Goal: Task Accomplishment & Management: Use online tool/utility

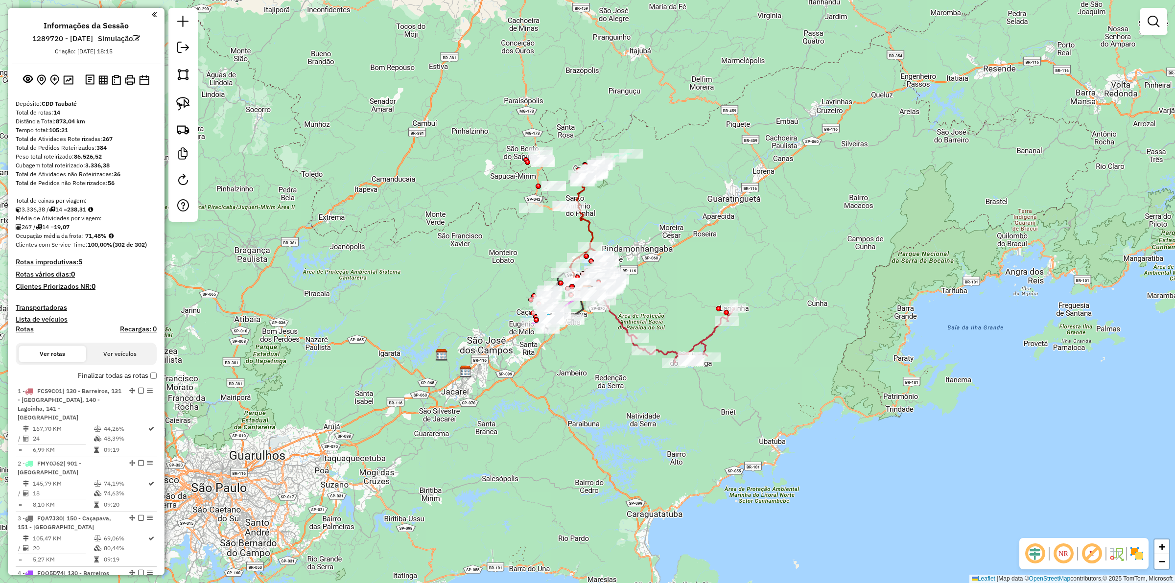
drag, startPoint x: 101, startPoint y: 81, endPoint x: 196, endPoint y: 4, distance: 122.6
click at [101, 81] on img at bounding box center [102, 79] width 9 height 9
click at [115, 79] on img at bounding box center [116, 80] width 9 height 10
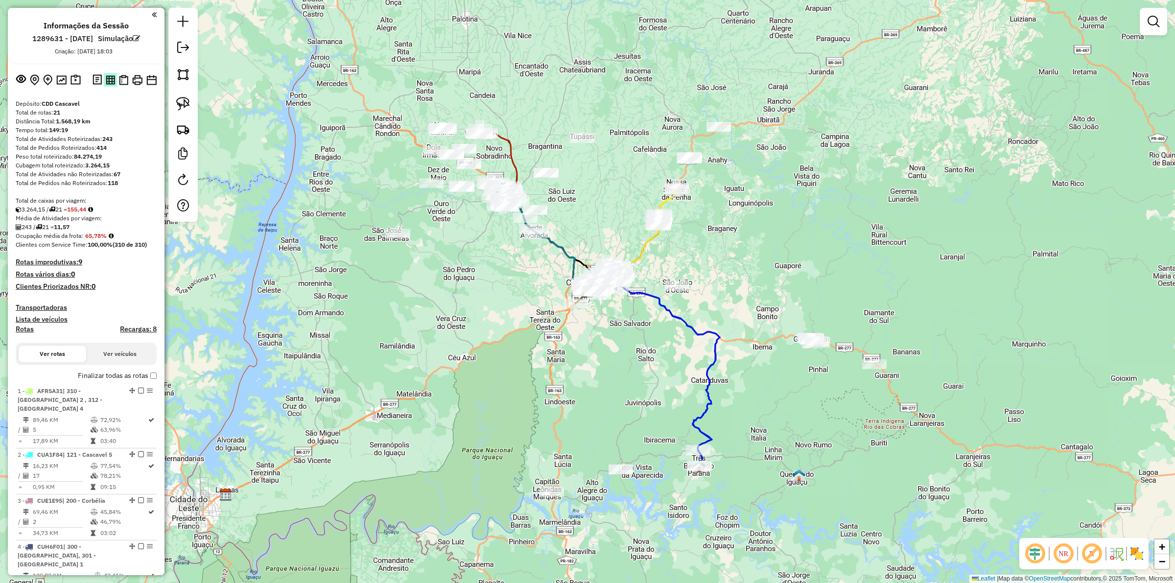
click at [108, 73] on button at bounding box center [110, 79] width 13 height 13
click at [121, 79] on img at bounding box center [123, 80] width 9 height 10
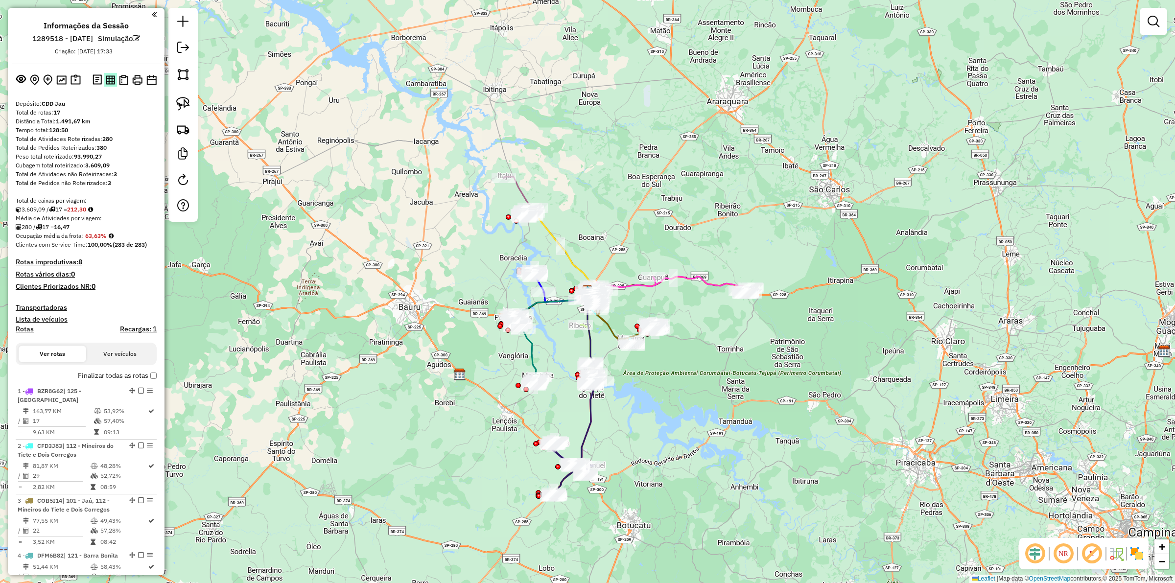
click at [110, 78] on img at bounding box center [110, 79] width 9 height 9
click at [122, 75] on img at bounding box center [123, 80] width 9 height 10
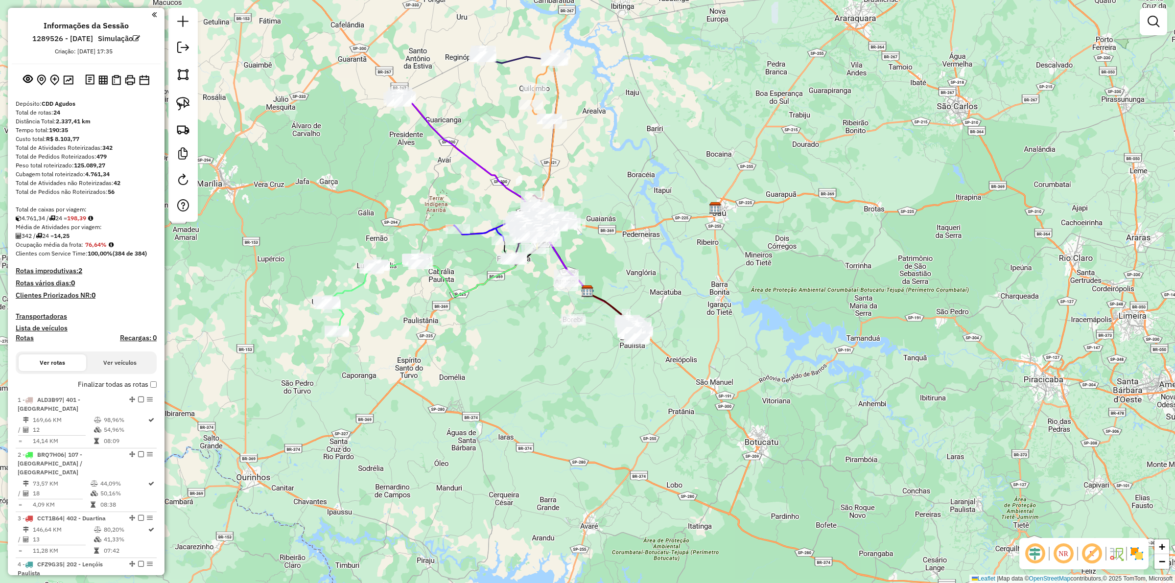
drag, startPoint x: 99, startPoint y: 81, endPoint x: 641, endPoint y: 24, distance: 545.4
click at [98, 81] on img at bounding box center [102, 79] width 9 height 9
click at [116, 85] on button at bounding box center [116, 80] width 13 height 14
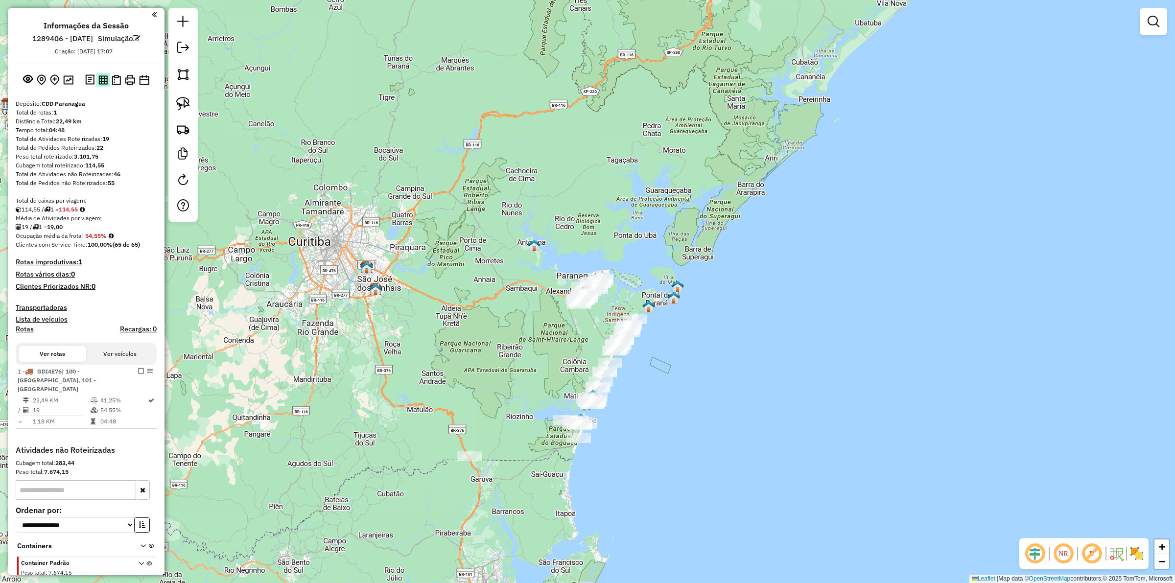
click at [103, 82] on img at bounding box center [102, 79] width 9 height 9
click at [115, 83] on img at bounding box center [116, 80] width 9 height 10
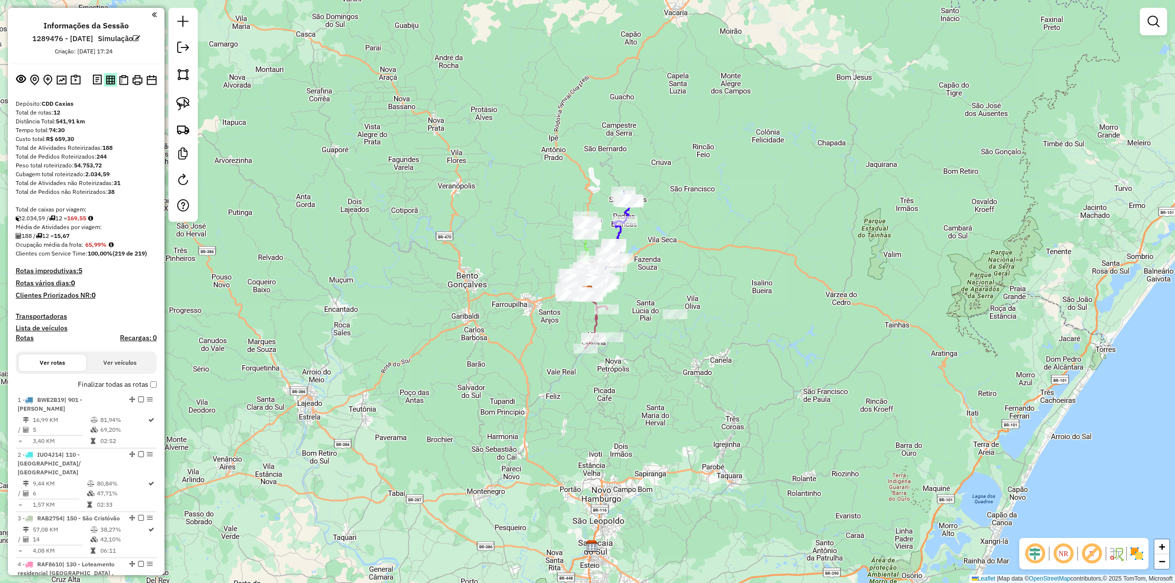
click at [114, 82] on button at bounding box center [110, 79] width 13 height 13
click at [123, 80] on img at bounding box center [123, 80] width 9 height 10
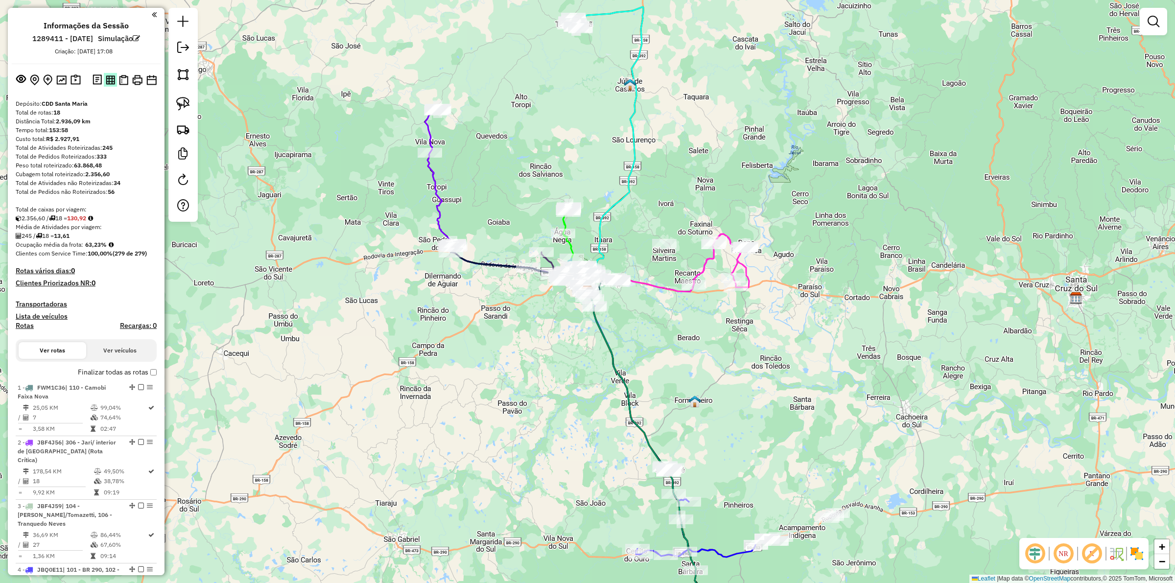
click at [113, 82] on img at bounding box center [110, 79] width 9 height 9
click at [106, 79] on img at bounding box center [110, 79] width 9 height 9
click at [121, 85] on button at bounding box center [123, 80] width 13 height 14
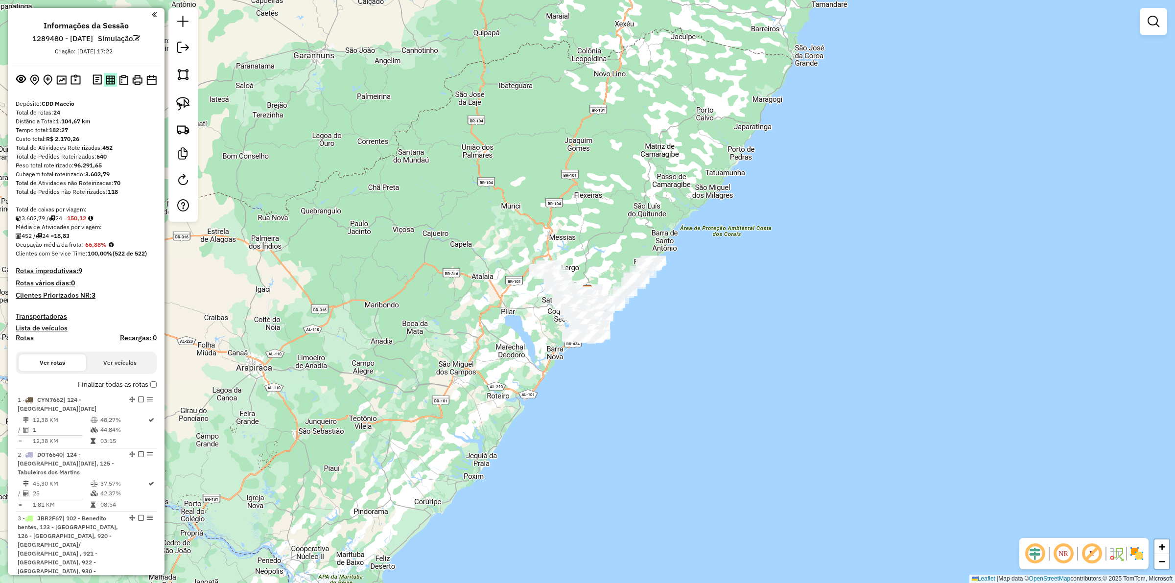
click at [109, 74] on button at bounding box center [110, 79] width 13 height 13
click at [121, 82] on img at bounding box center [123, 80] width 9 height 10
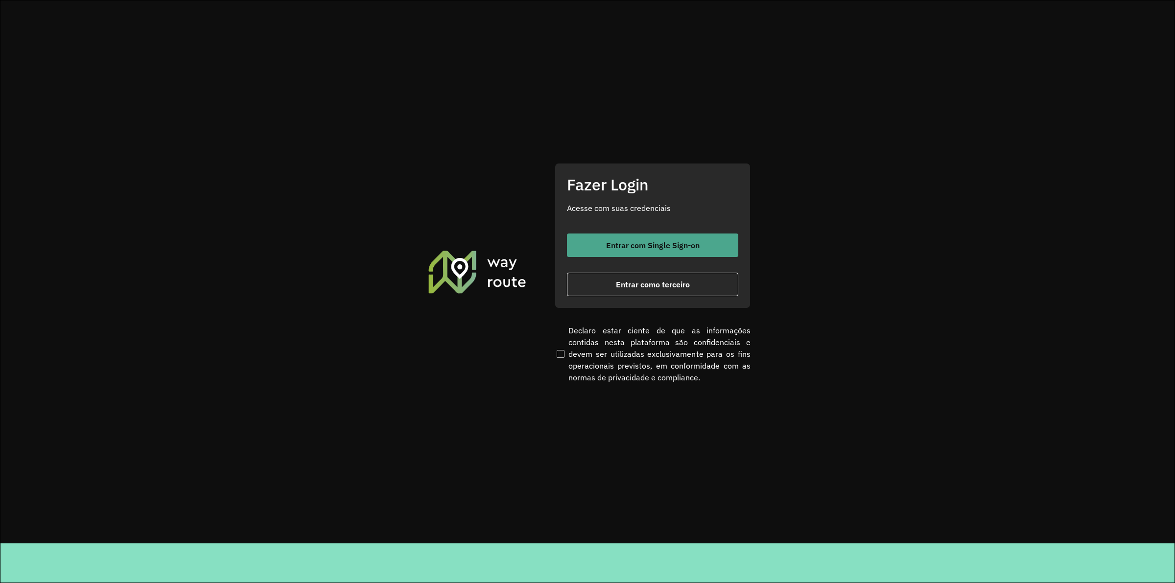
click at [664, 245] on span "Entrar com Single Sign-on" at bounding box center [653, 245] width 94 height 8
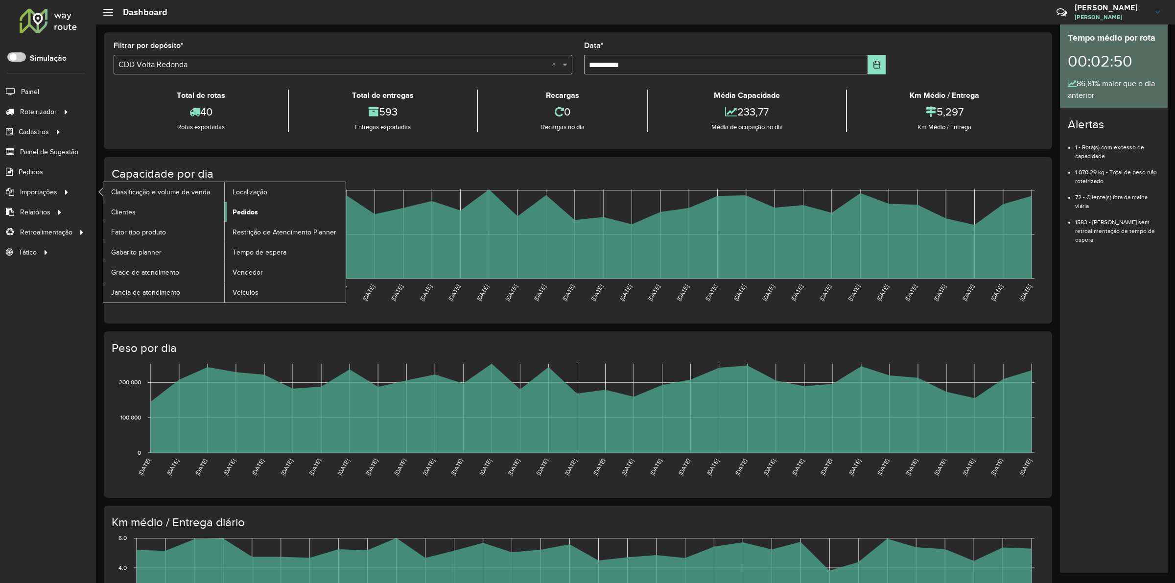
click at [259, 205] on link "Pedidos" at bounding box center [285, 212] width 121 height 20
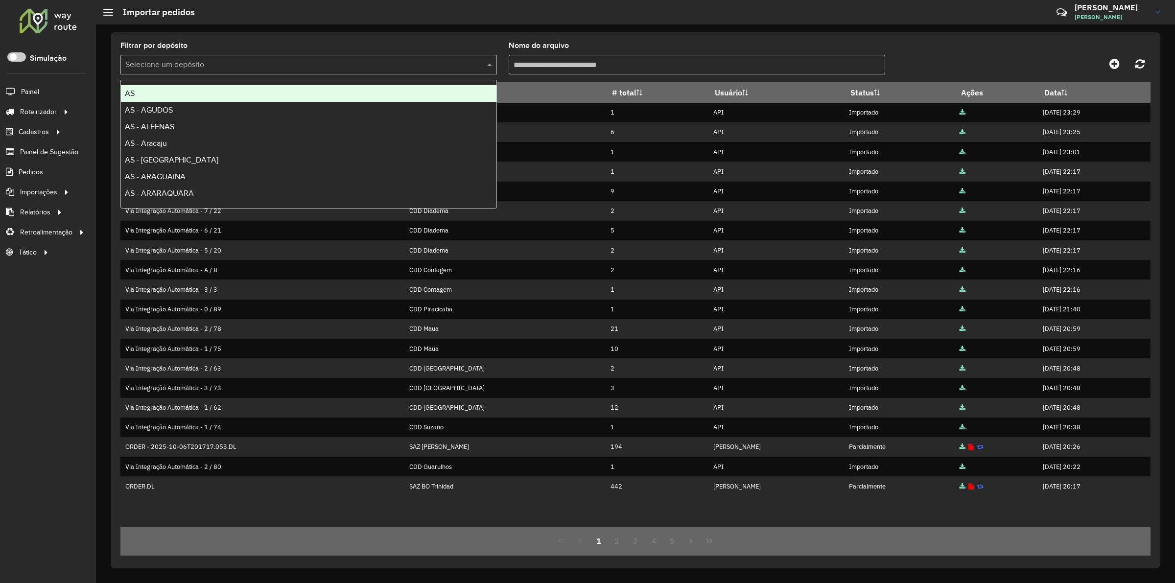
click at [251, 66] on input "text" at bounding box center [298, 65] width 347 height 12
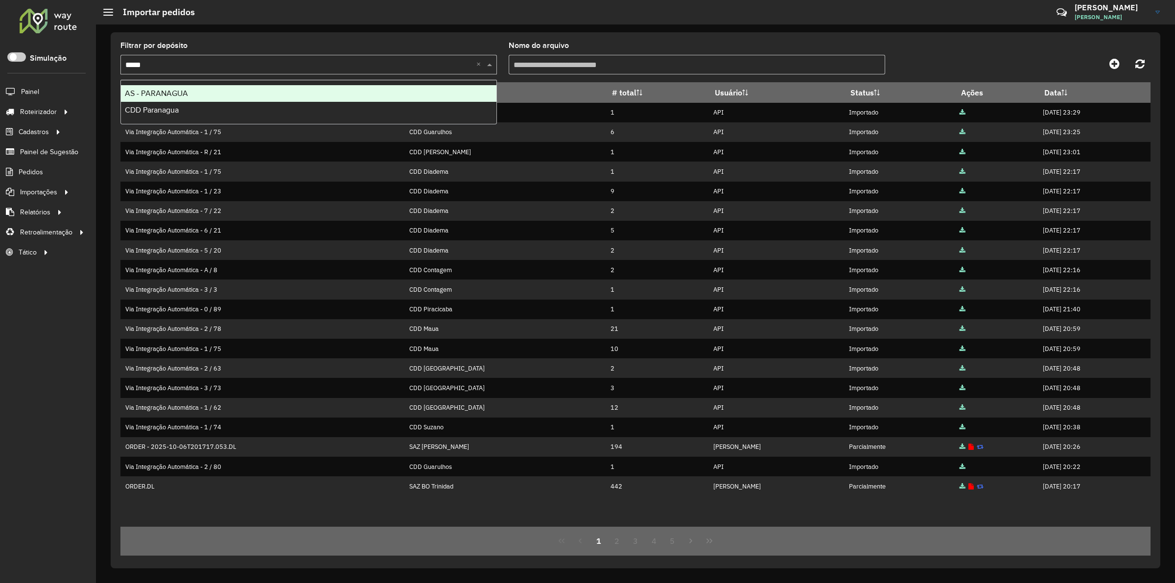
type input "******"
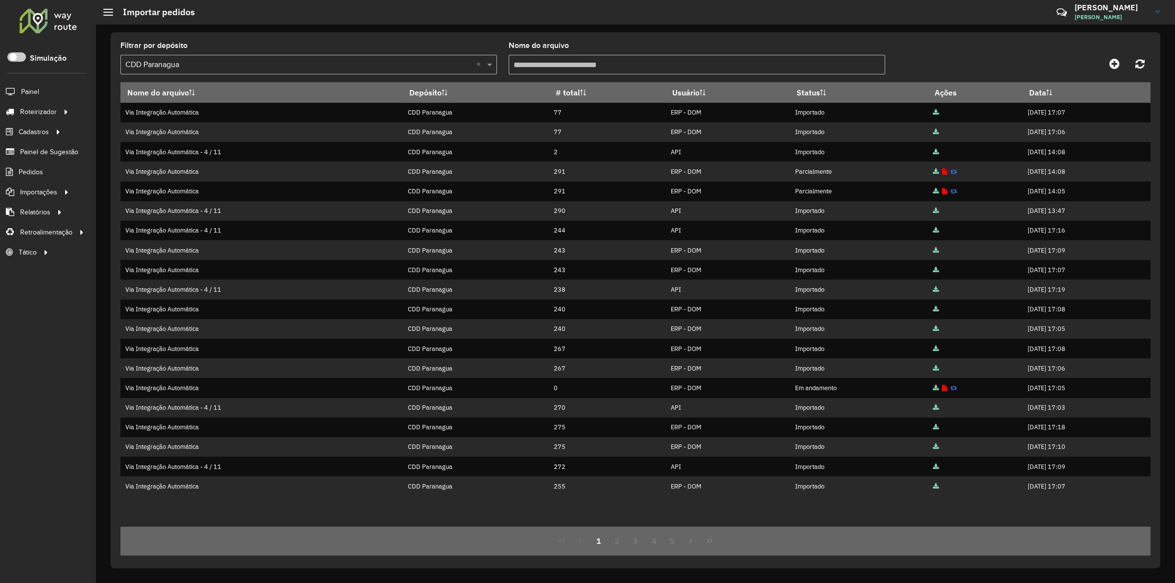
click at [300, 35] on div "Filtrar por depósito Selecione um depósito × CDD Paranagua × Nome do arquivo No…" at bounding box center [636, 300] width 1050 height 536
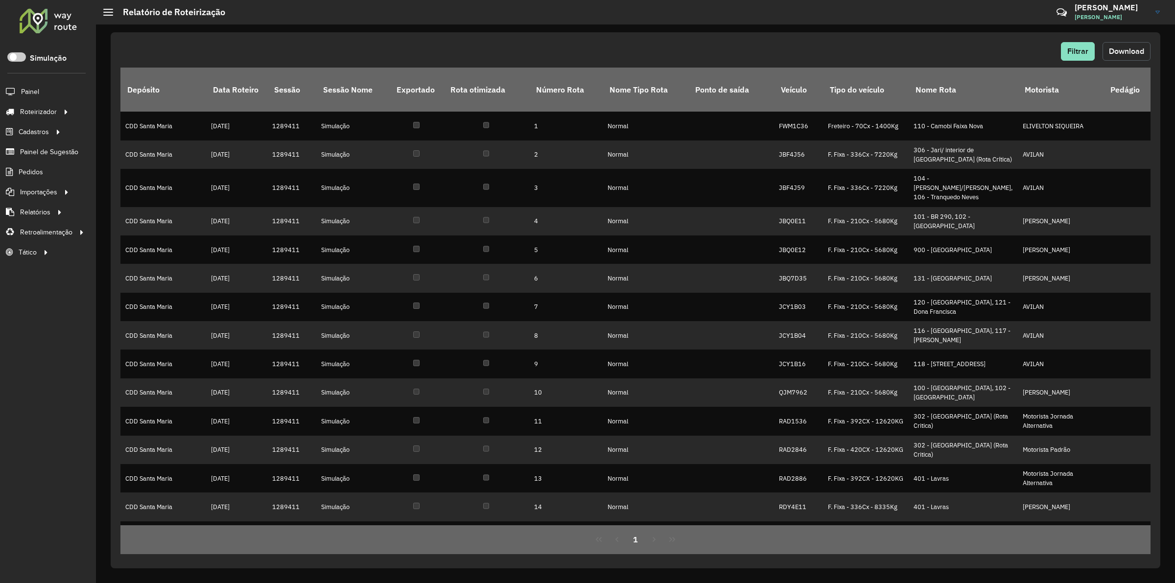
click at [1118, 47] on span "Download" at bounding box center [1126, 51] width 35 height 8
click at [1137, 48] on span "Download" at bounding box center [1126, 51] width 35 height 8
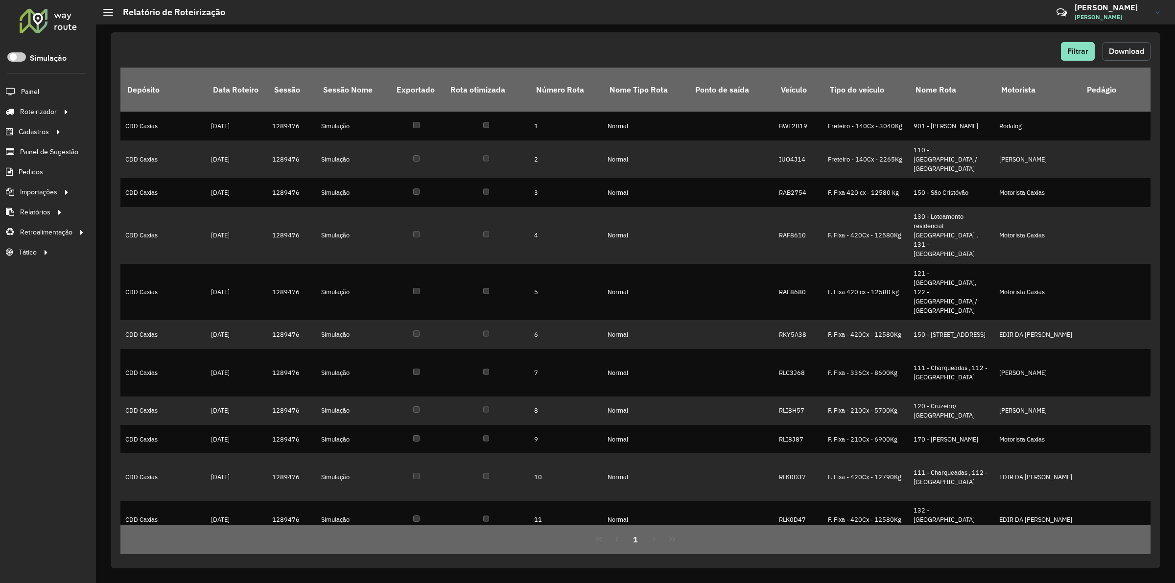
click at [1120, 54] on span "Download" at bounding box center [1126, 51] width 35 height 8
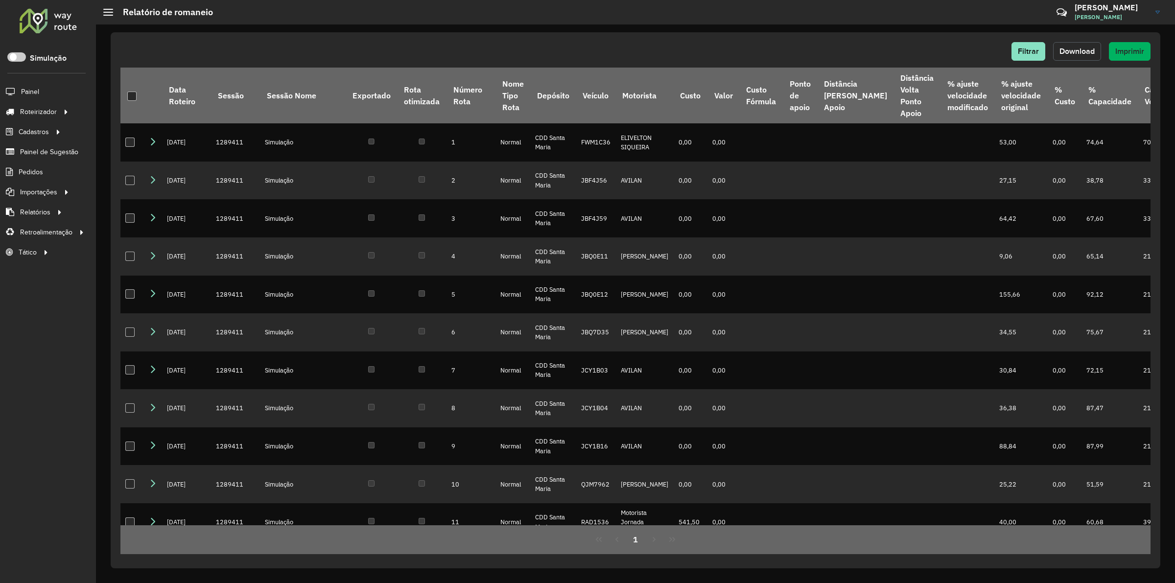
click at [1087, 52] on span "Download" at bounding box center [1076, 51] width 35 height 8
click at [1085, 49] on span "Download" at bounding box center [1076, 51] width 35 height 8
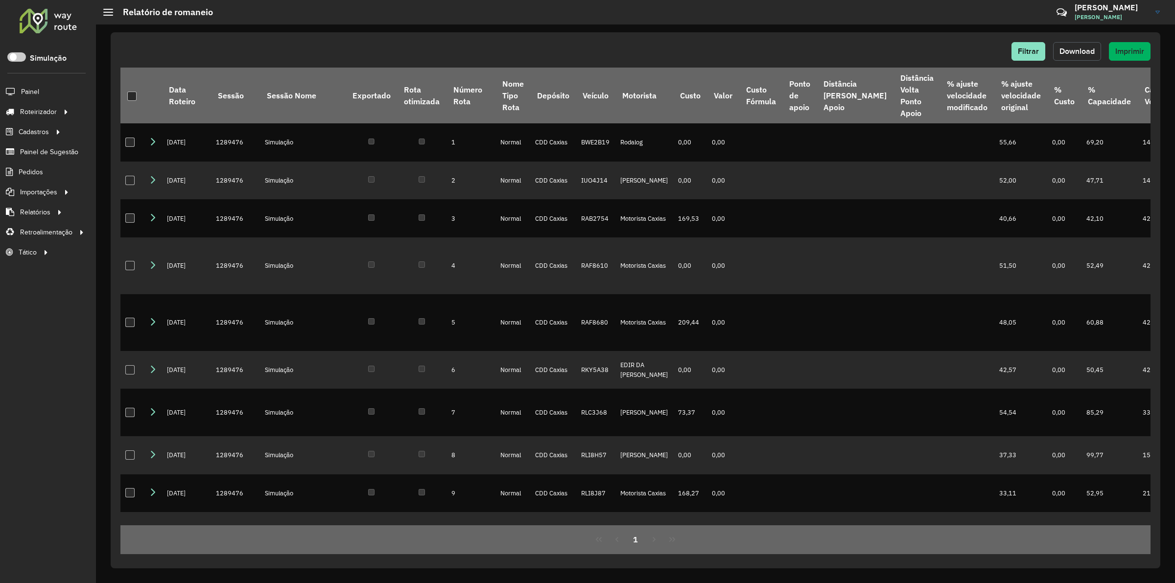
click at [1085, 45] on button "Download" at bounding box center [1077, 51] width 48 height 19
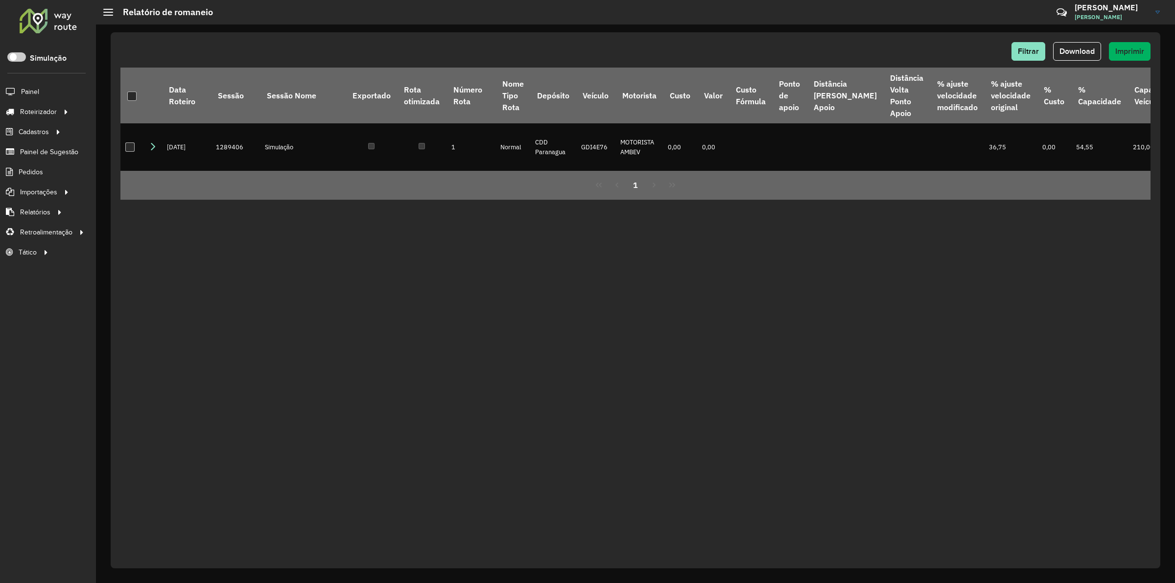
click at [793, 255] on div "Filtrar Download Imprimir Data Roteiro Sessão Sessão Nome Exportado Rota otimiz…" at bounding box center [636, 300] width 1050 height 536
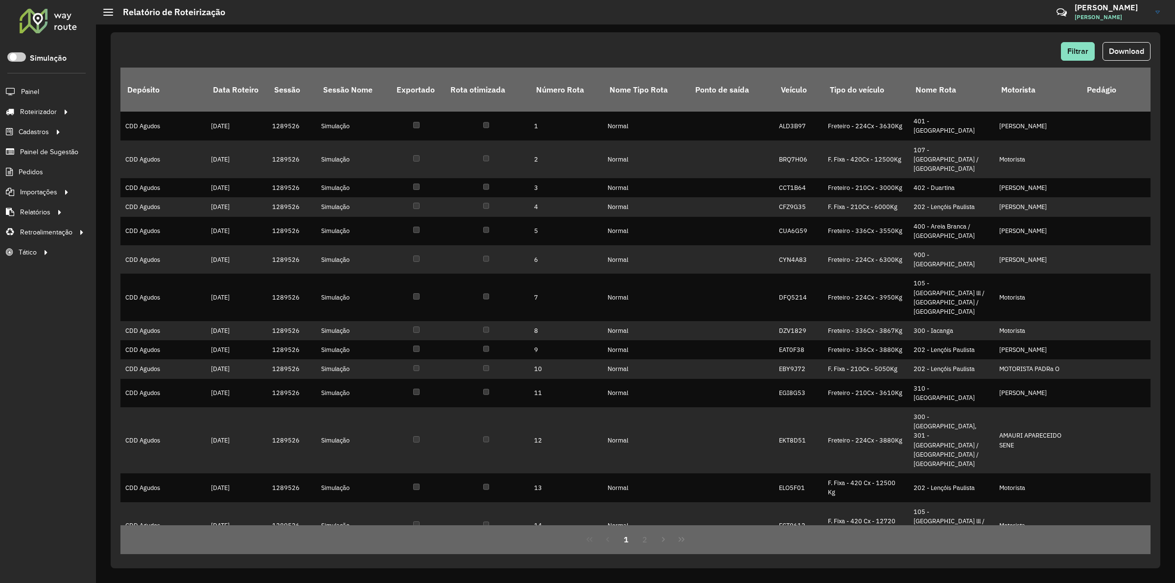
click at [1124, 40] on div "Filtrar Download Depósito Data Roteiro Sessão Sessão Nome Exportado Rota otimiz…" at bounding box center [636, 300] width 1050 height 536
click at [1124, 42] on button "Download" at bounding box center [1126, 51] width 48 height 19
click at [1110, 50] on span "Download" at bounding box center [1126, 51] width 35 height 8
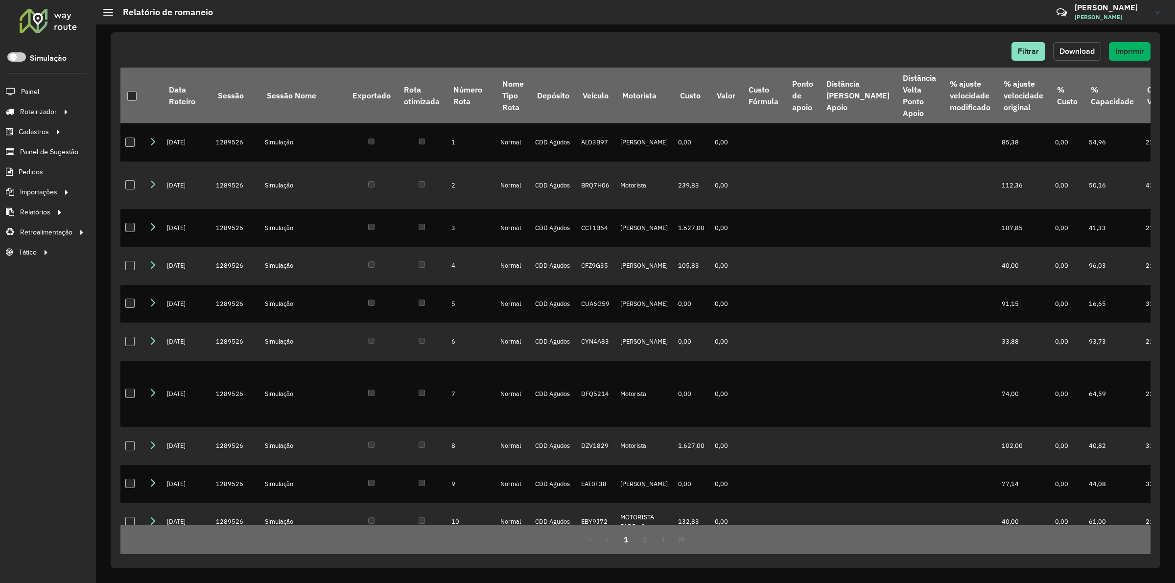
click at [1073, 52] on span "Download" at bounding box center [1076, 51] width 35 height 8
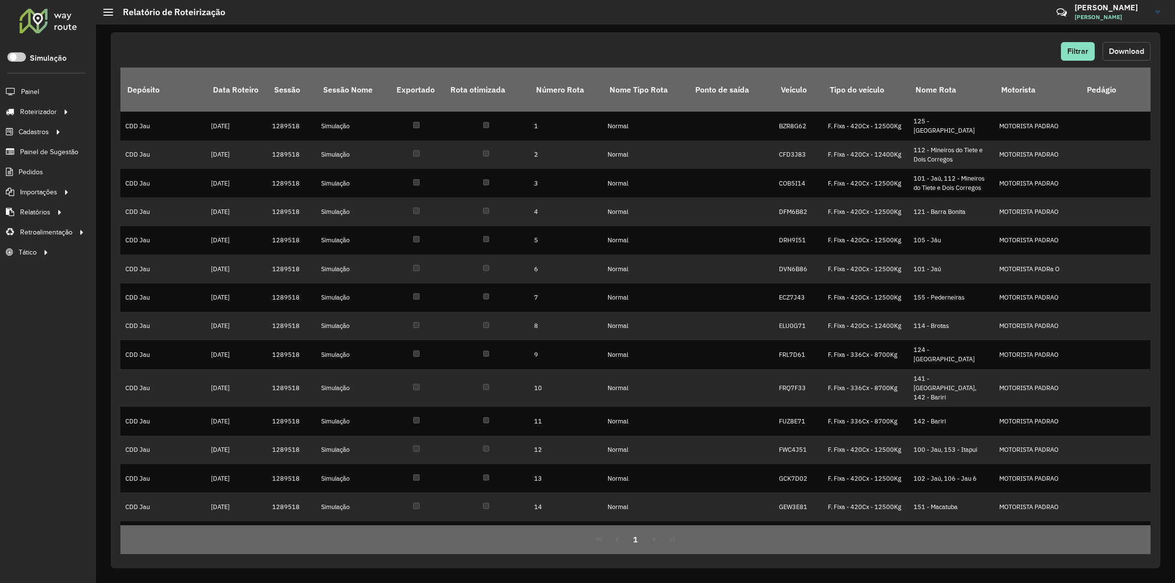
click at [1135, 47] on span "Download" at bounding box center [1126, 51] width 35 height 8
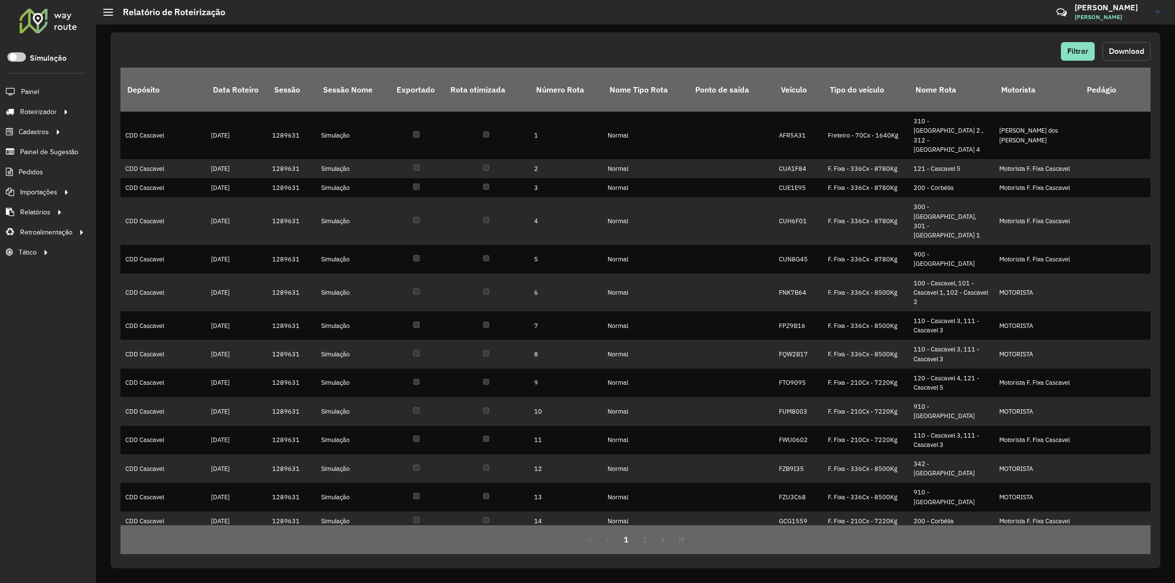
click at [1116, 56] on button "Download" at bounding box center [1126, 51] width 48 height 19
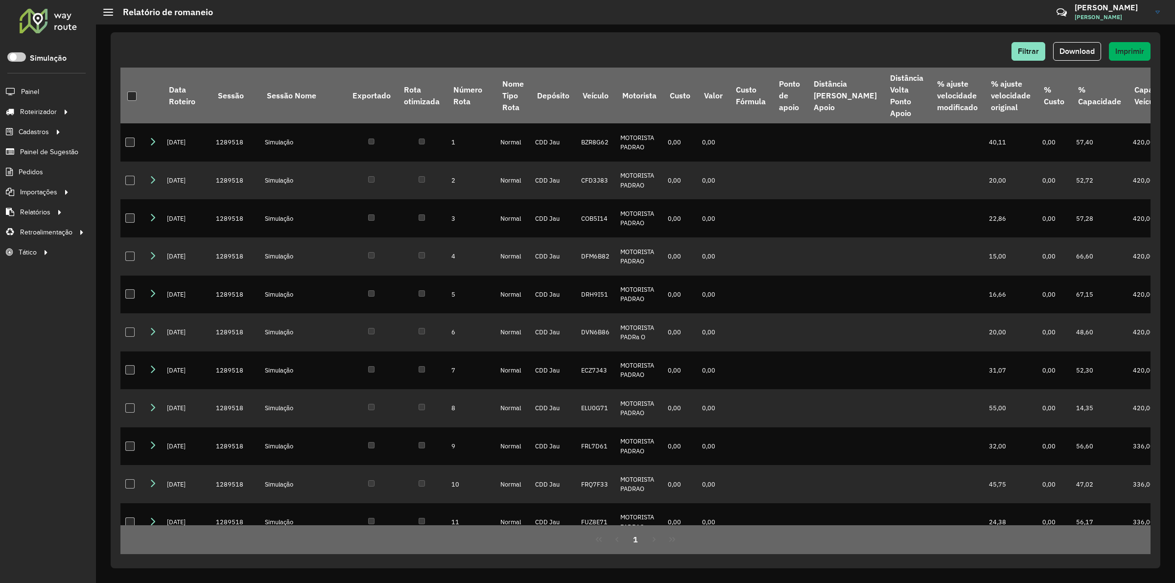
click at [1075, 50] on span "Download" at bounding box center [1076, 51] width 35 height 8
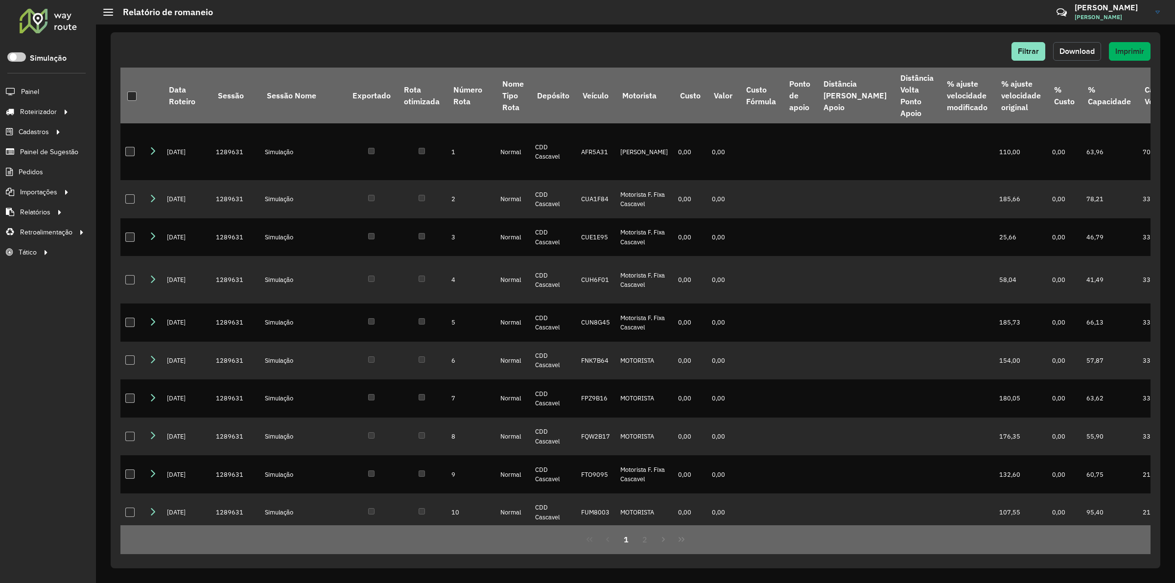
click at [1063, 47] on span "Download" at bounding box center [1076, 51] width 35 height 8
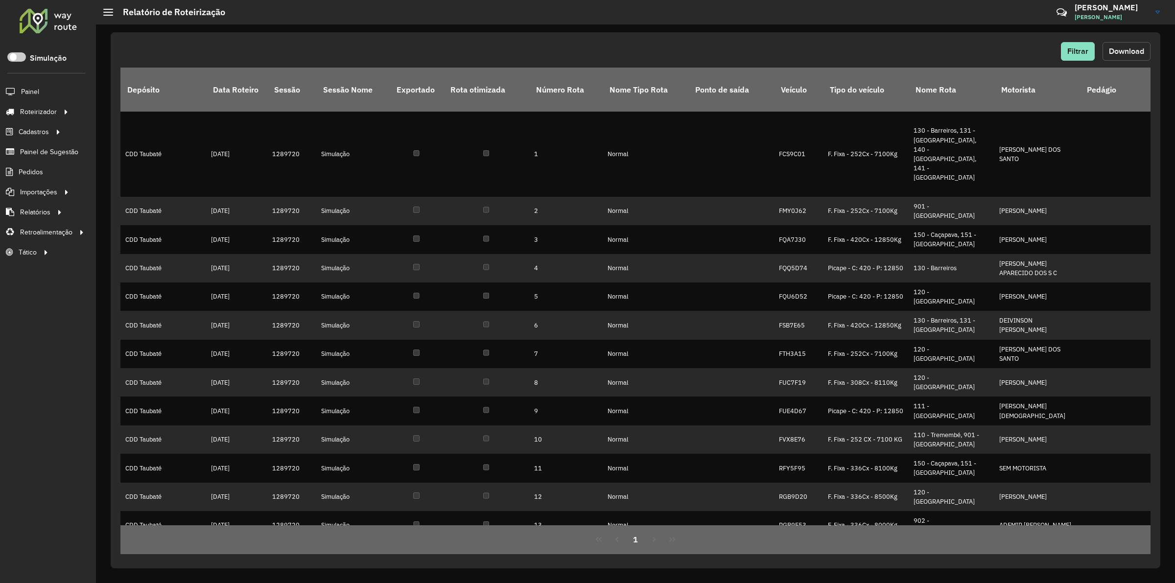
click at [1126, 43] on button "Download" at bounding box center [1126, 51] width 48 height 19
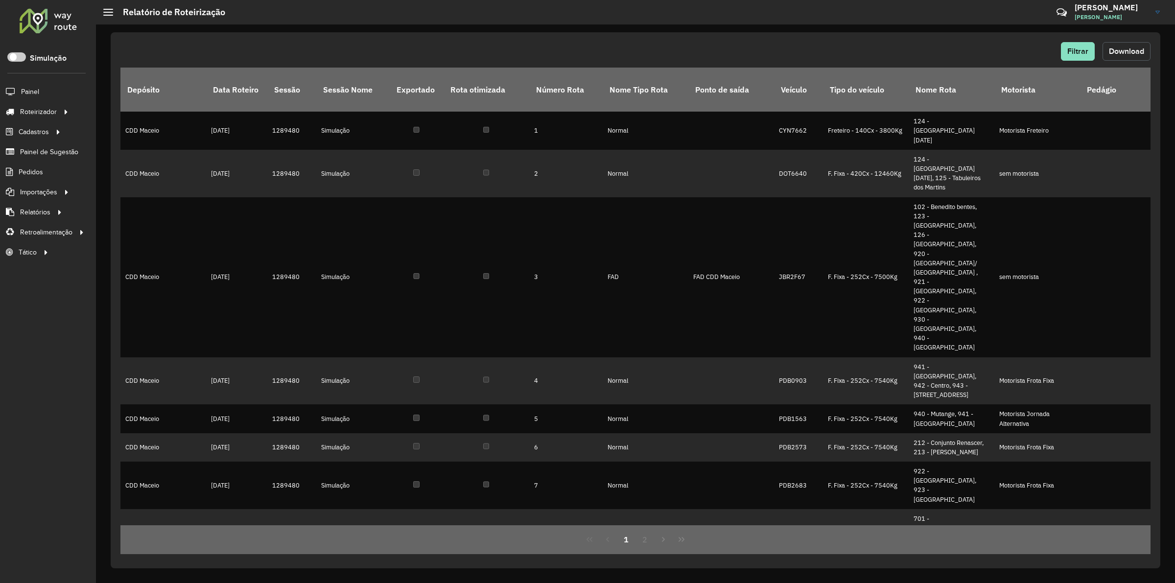
click at [1122, 50] on span "Download" at bounding box center [1126, 51] width 35 height 8
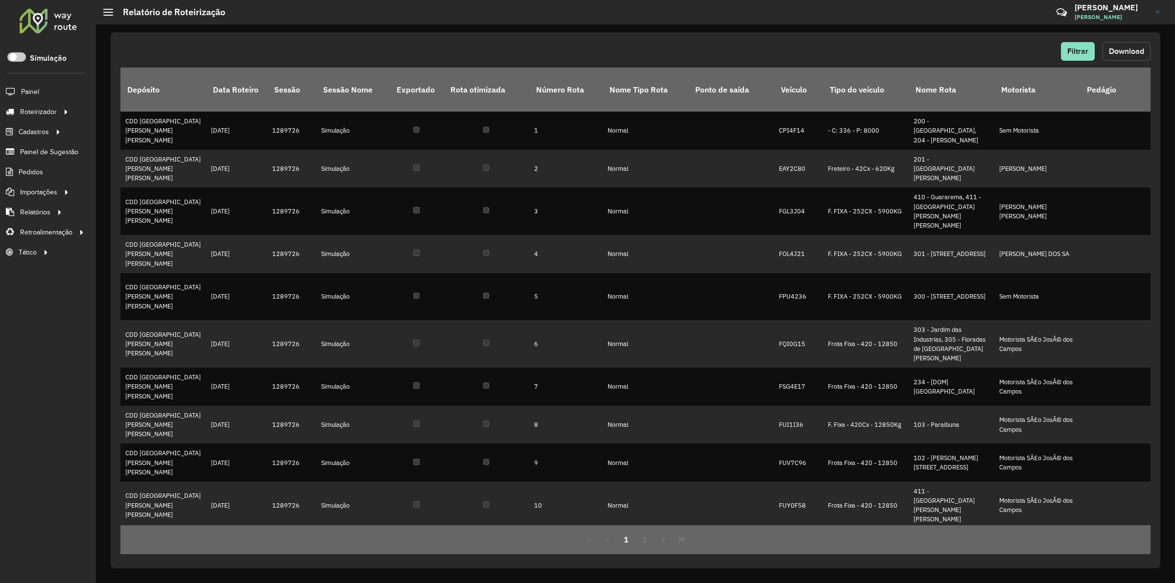
drag, startPoint x: 1106, startPoint y: 43, endPoint x: 1086, endPoint y: 61, distance: 27.4
click at [1107, 43] on button "Download" at bounding box center [1126, 51] width 48 height 19
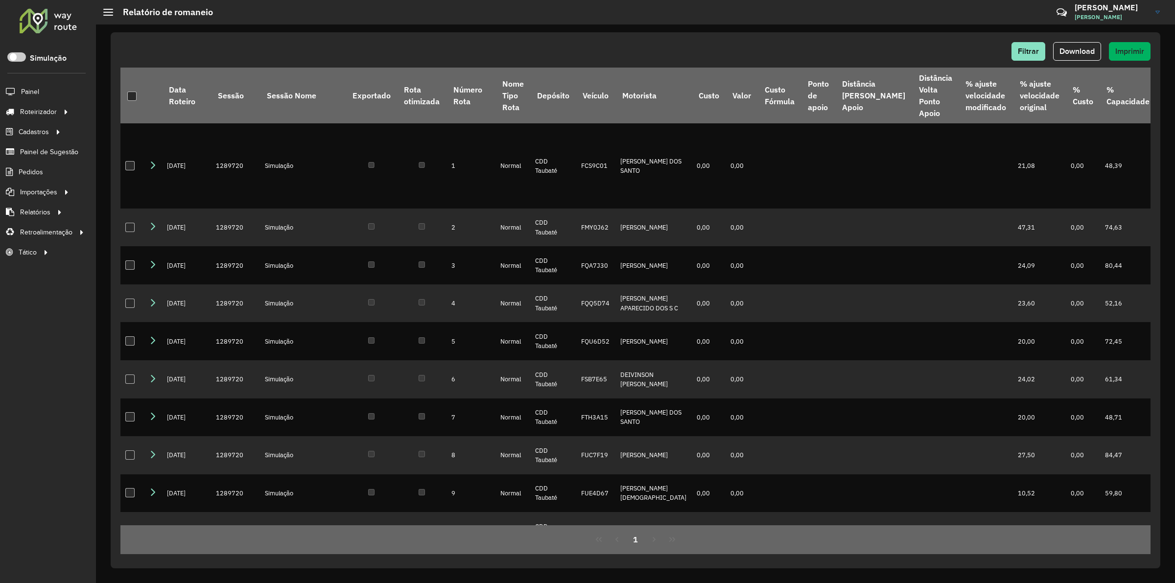
click at [865, 32] on div "Filtrar Download Imprimir Data Roteiro Sessão Sessão Nome Exportado Rota otimiz…" at bounding box center [635, 303] width 1079 height 559
click at [1088, 50] on span "Download" at bounding box center [1076, 51] width 35 height 8
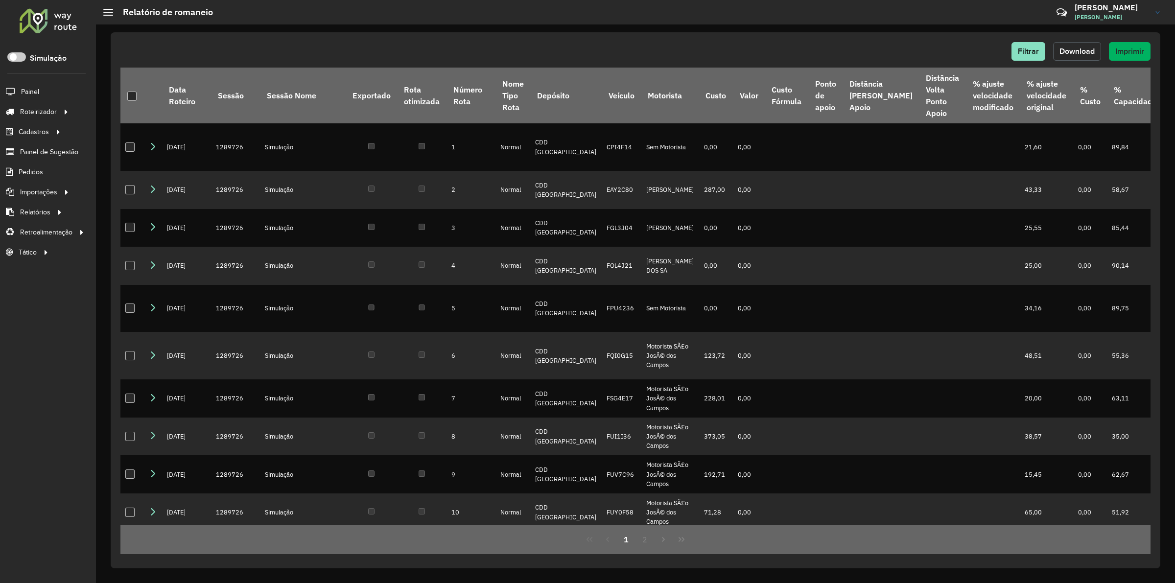
click at [1078, 53] on span "Download" at bounding box center [1076, 51] width 35 height 8
click at [1076, 51] on span "Download" at bounding box center [1076, 51] width 35 height 8
click at [588, 45] on div "Filtrar Download Imprimir" at bounding box center [635, 51] width 1030 height 19
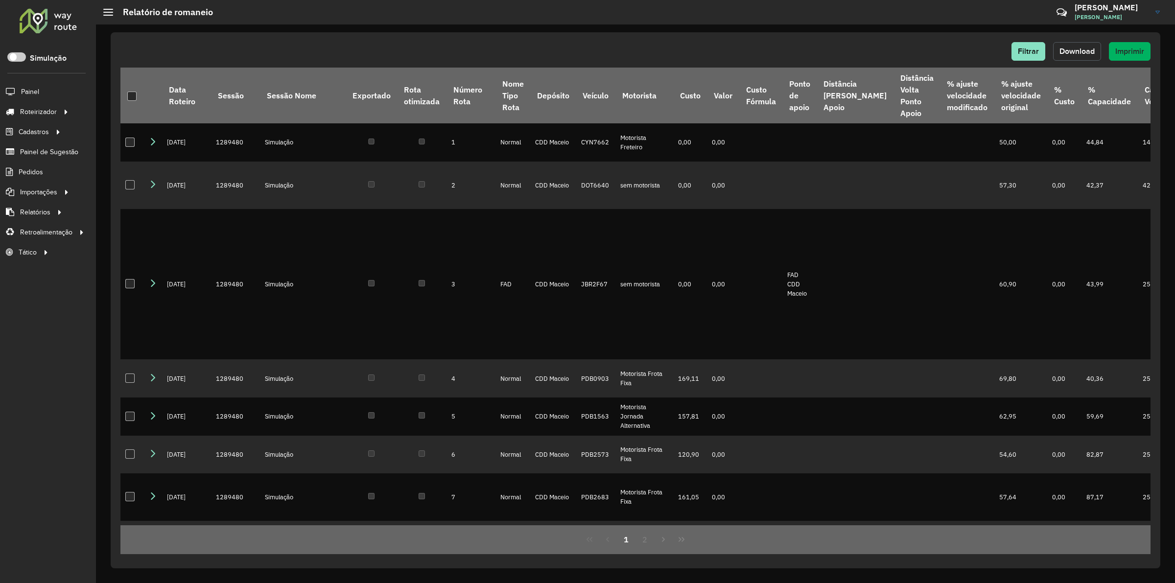
click at [1066, 50] on span "Download" at bounding box center [1076, 51] width 35 height 8
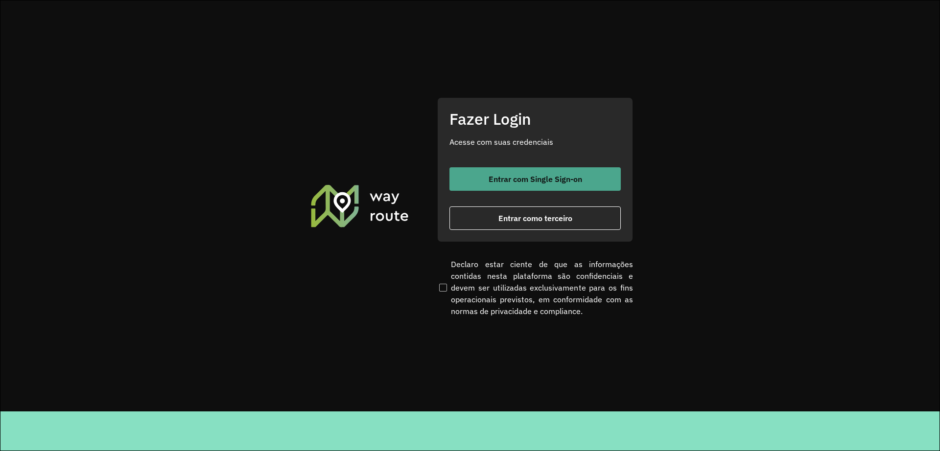
click at [515, 188] on button "Entrar com Single Sign-on" at bounding box center [534, 178] width 171 height 23
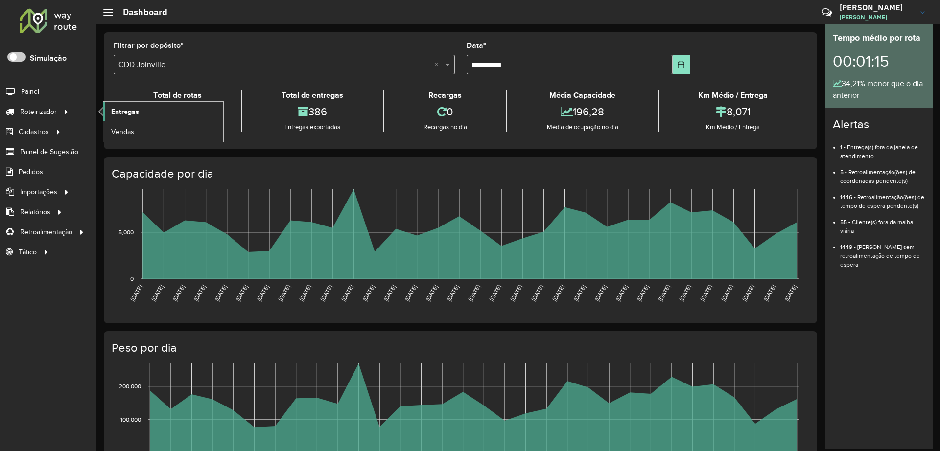
click at [139, 113] on span "Entregas" at bounding box center [125, 112] width 28 height 10
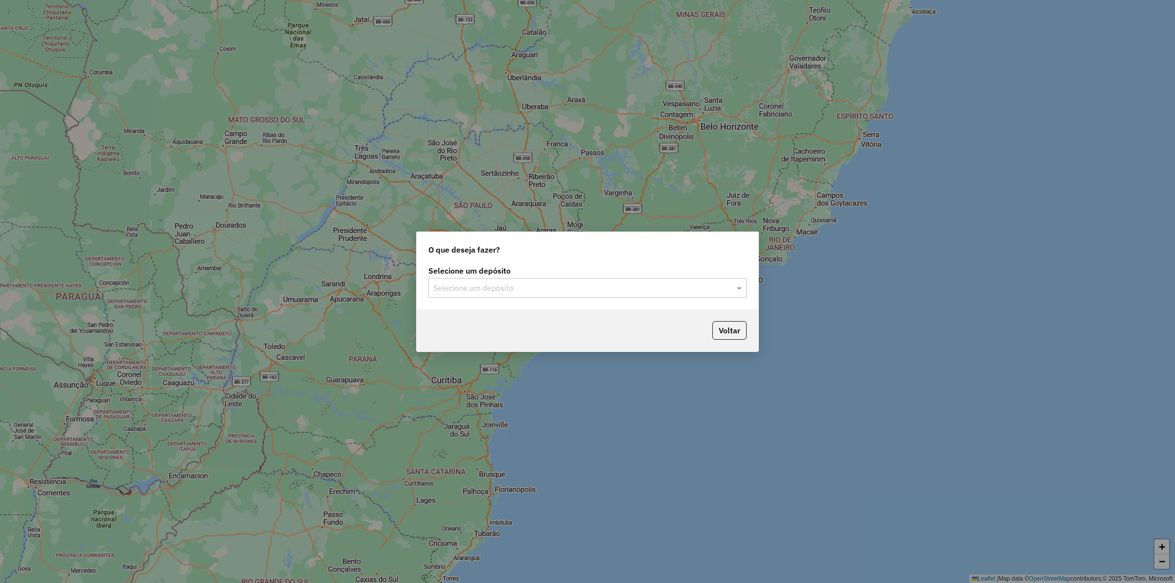
click at [512, 287] on input "text" at bounding box center [577, 288] width 289 height 12
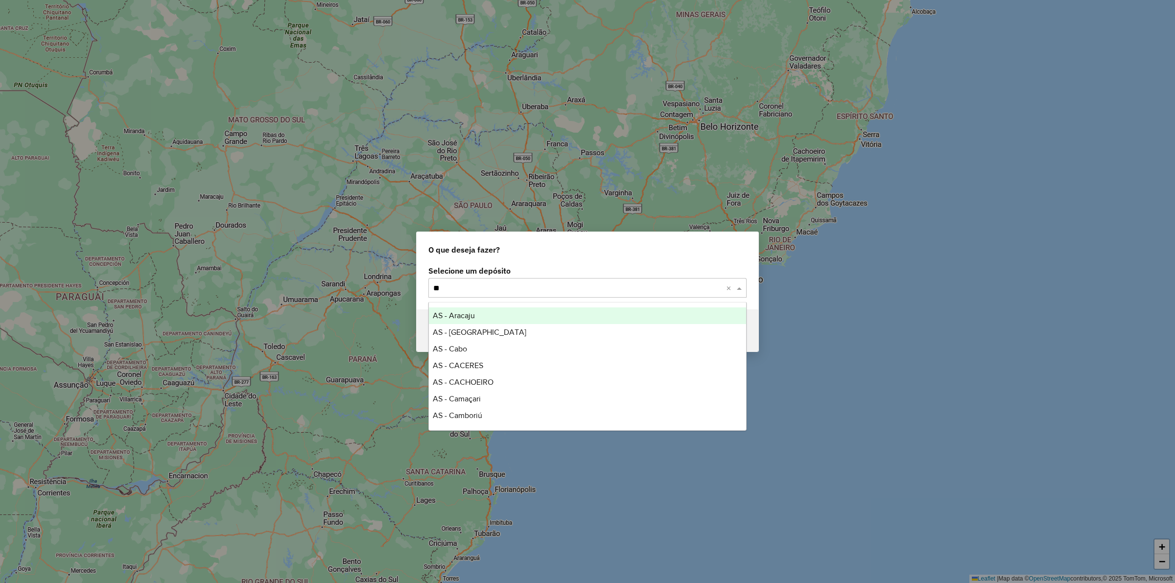
type input "***"
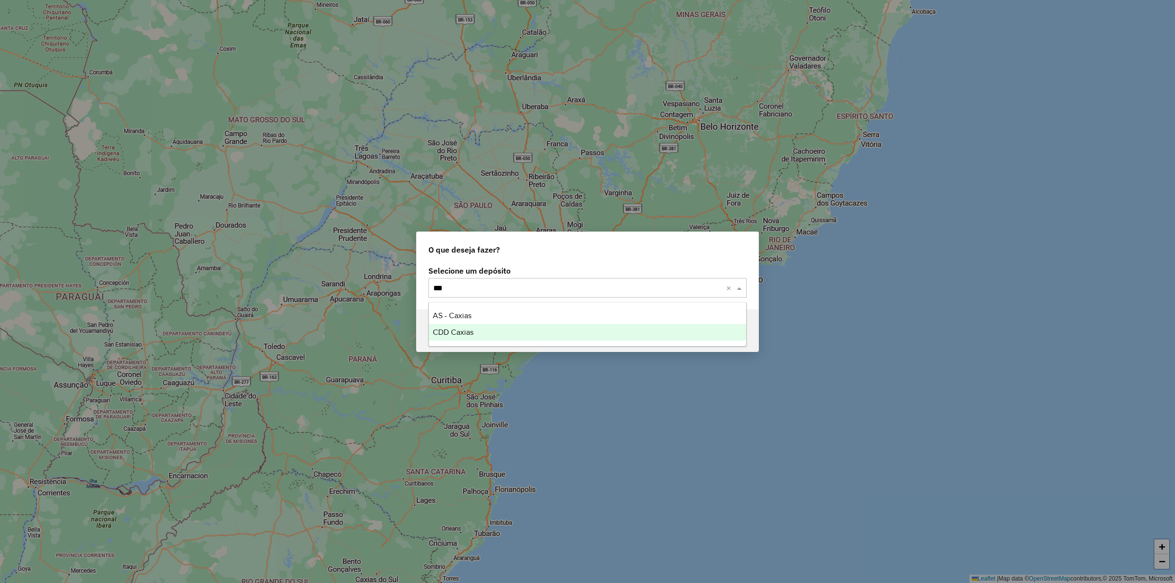
click at [493, 329] on div "CDD Caxias" at bounding box center [587, 332] width 317 height 17
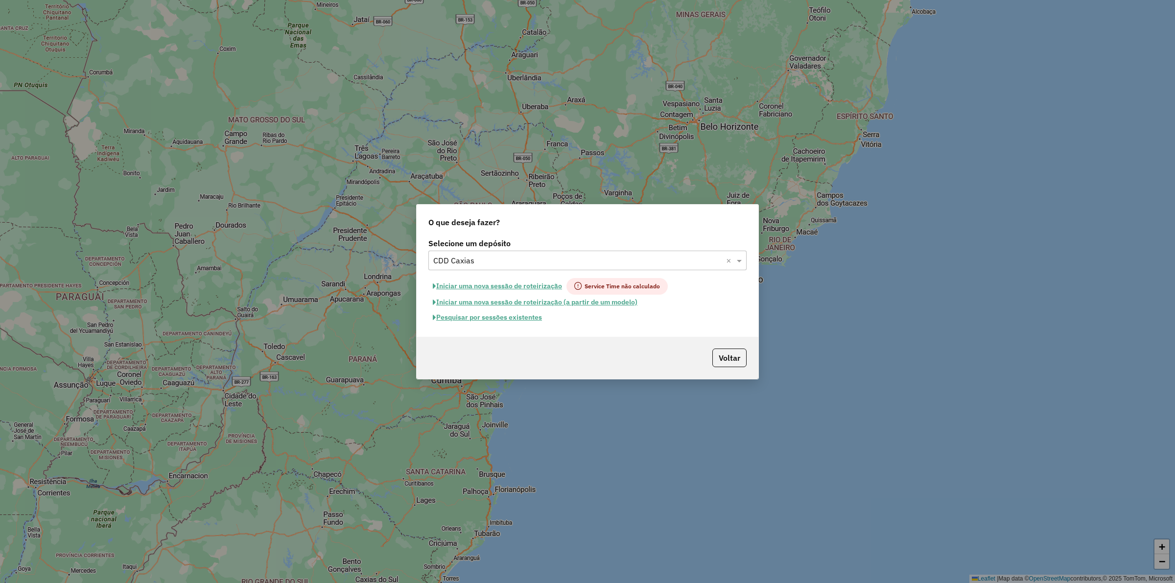
click at [519, 316] on button "Pesquisar por sessões existentes" at bounding box center [487, 317] width 118 height 15
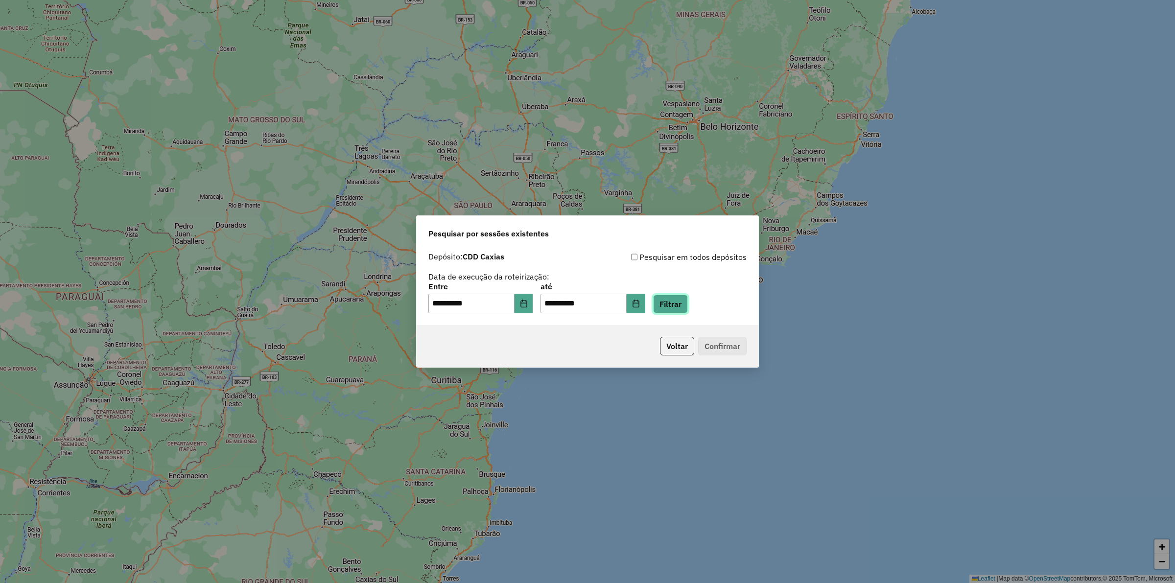
click at [677, 299] on button "Filtrar" at bounding box center [670, 304] width 35 height 19
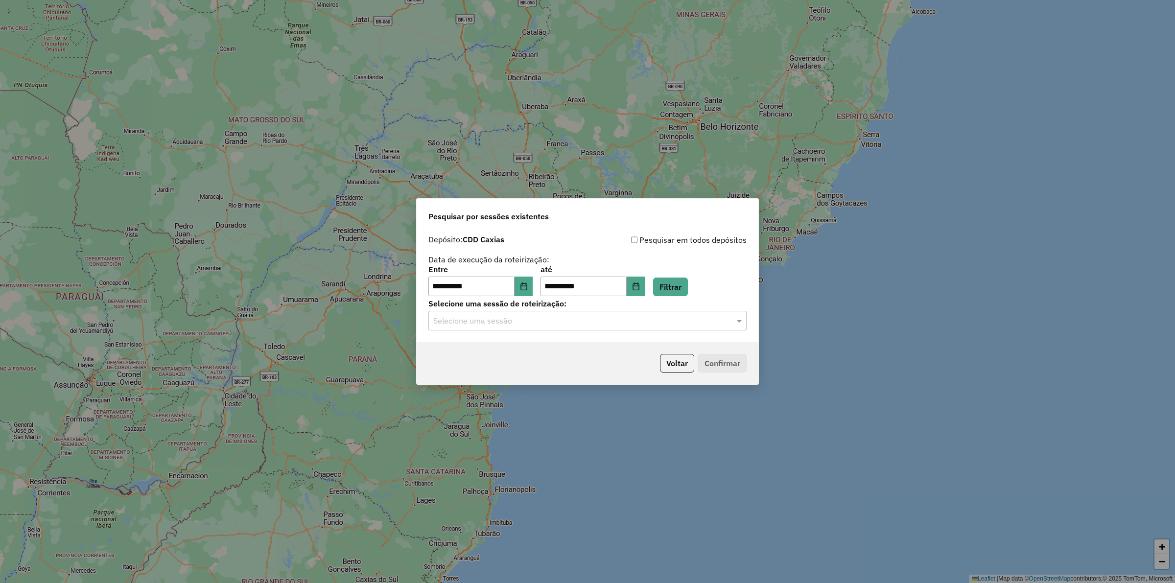
click at [530, 326] on hb-app "**********" at bounding box center [587, 291] width 1175 height 583
click at [522, 320] on input "text" at bounding box center [577, 321] width 289 height 12
click at [514, 343] on div "1289556 - [DATE] 17:47" at bounding box center [587, 349] width 317 height 17
click at [718, 361] on button "Confirmar" at bounding box center [722, 363] width 48 height 19
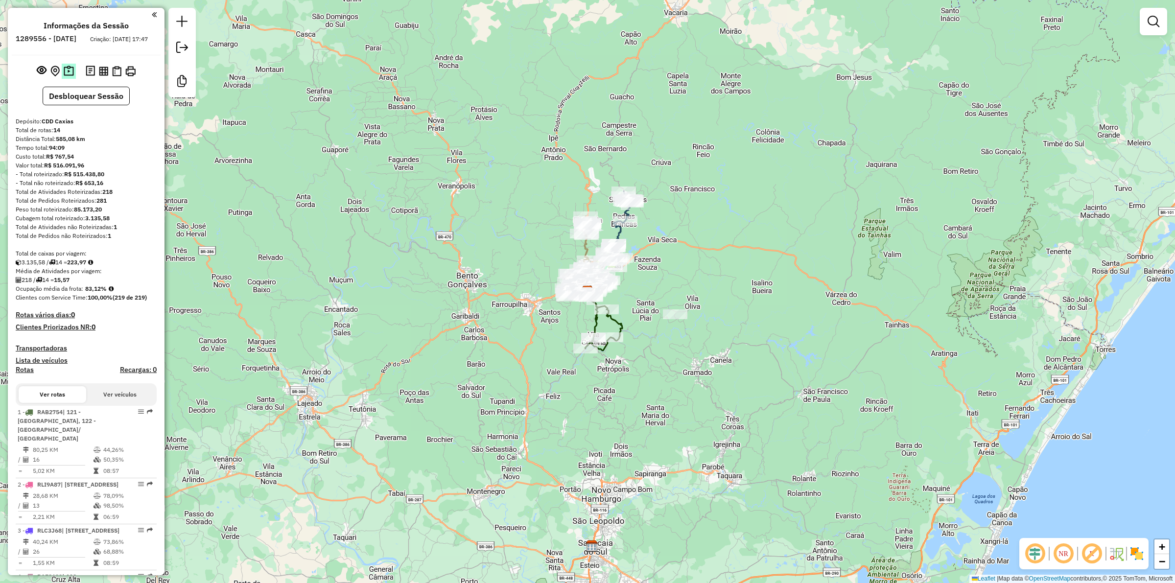
click at [64, 77] on img at bounding box center [69, 71] width 10 height 11
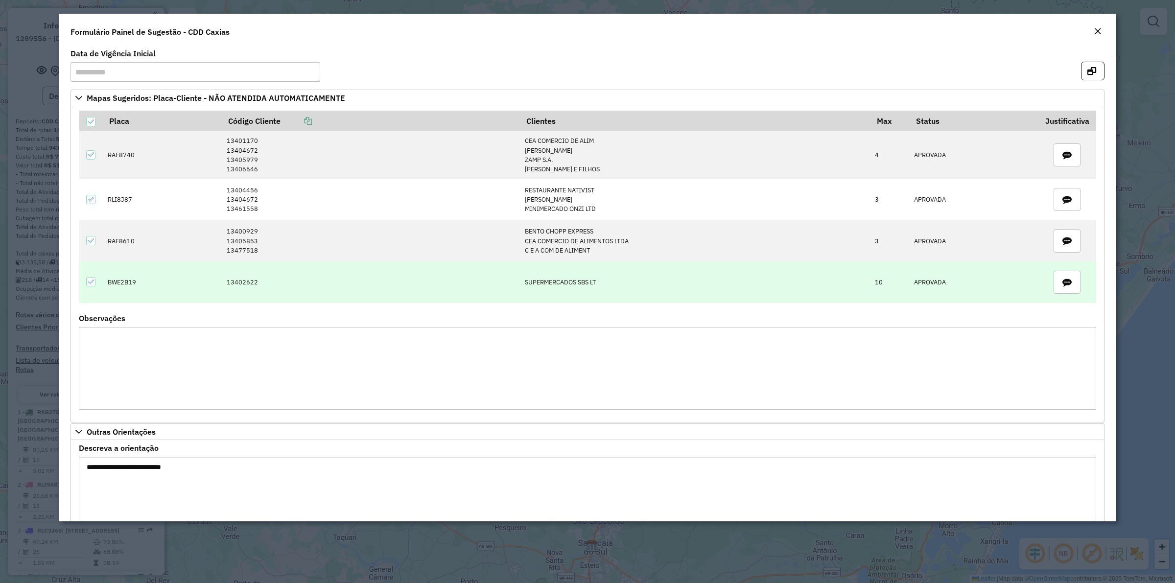
drag, startPoint x: 109, startPoint y: 284, endPoint x: 744, endPoint y: 292, distance: 635.0
click at [745, 292] on tr "BWE2B19 13402622 SUPERMERCADOS SBS LT 10 APROVADA" at bounding box center [587, 281] width 1017 height 41
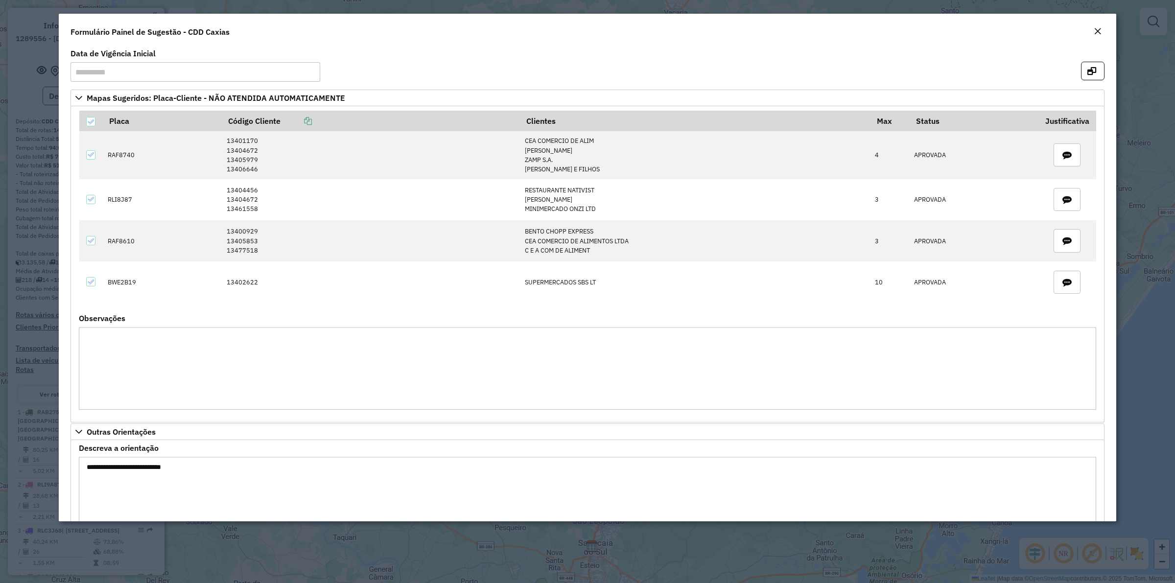
drag, startPoint x: 1098, startPoint y: 29, endPoint x: 1017, endPoint y: 35, distance: 81.0
click at [1027, 35] on div "Formulário Painel de Sugestão - CDD Caxias" at bounding box center [587, 30] width 1057 height 32
click at [1014, 35] on div "Formulário Painel de Sugestão - CDD Caxias" at bounding box center [587, 30] width 1057 height 32
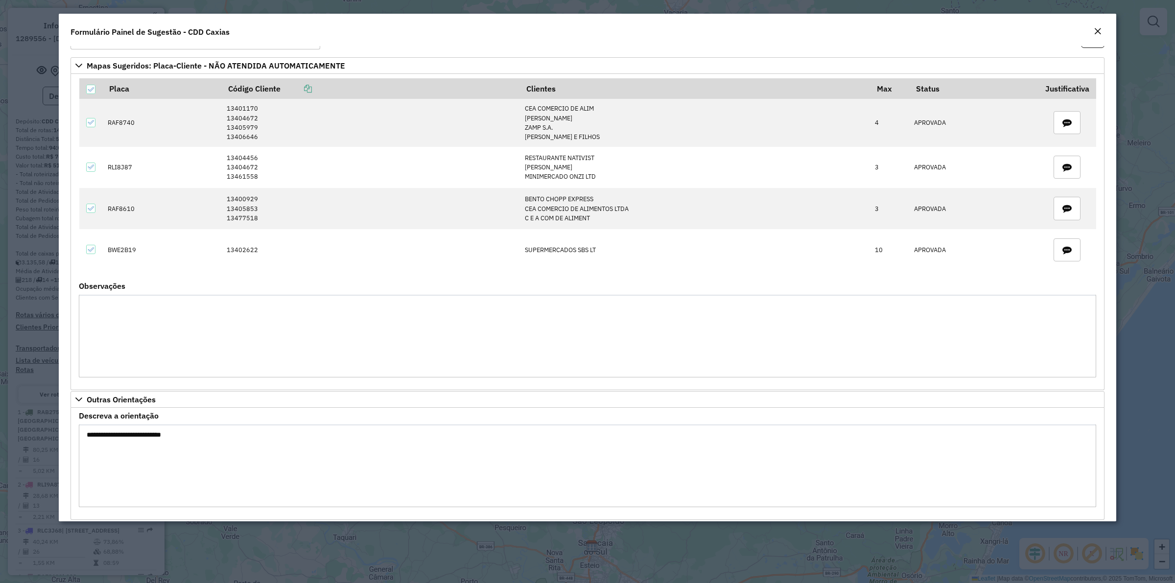
scroll to position [46, 0]
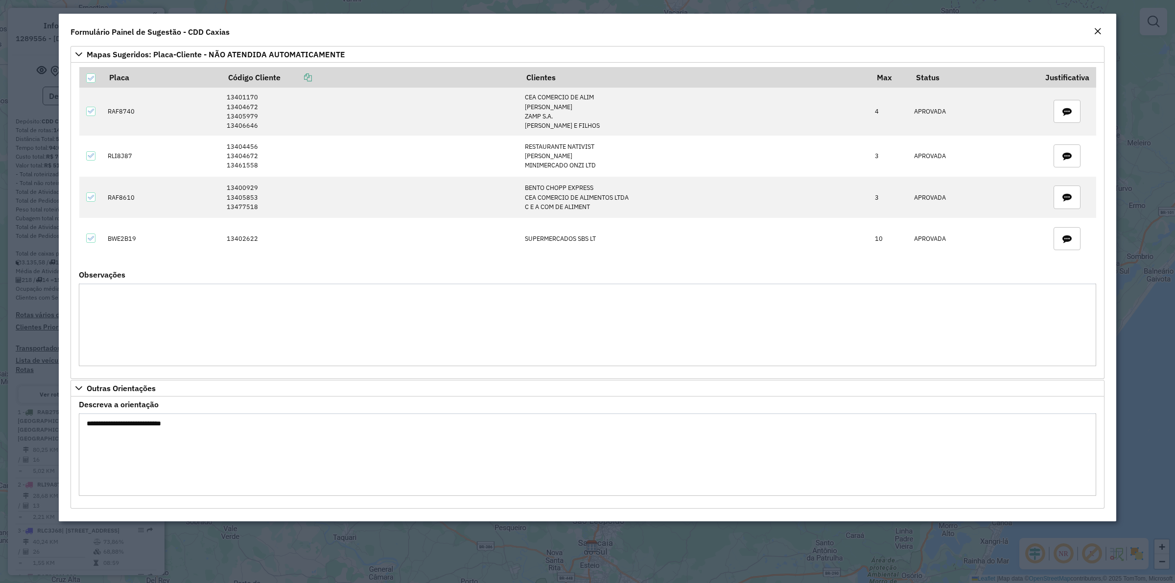
click at [99, 426] on textarea "**********" at bounding box center [587, 454] width 1017 height 83
click at [1096, 28] on em "Close" at bounding box center [1098, 31] width 8 height 8
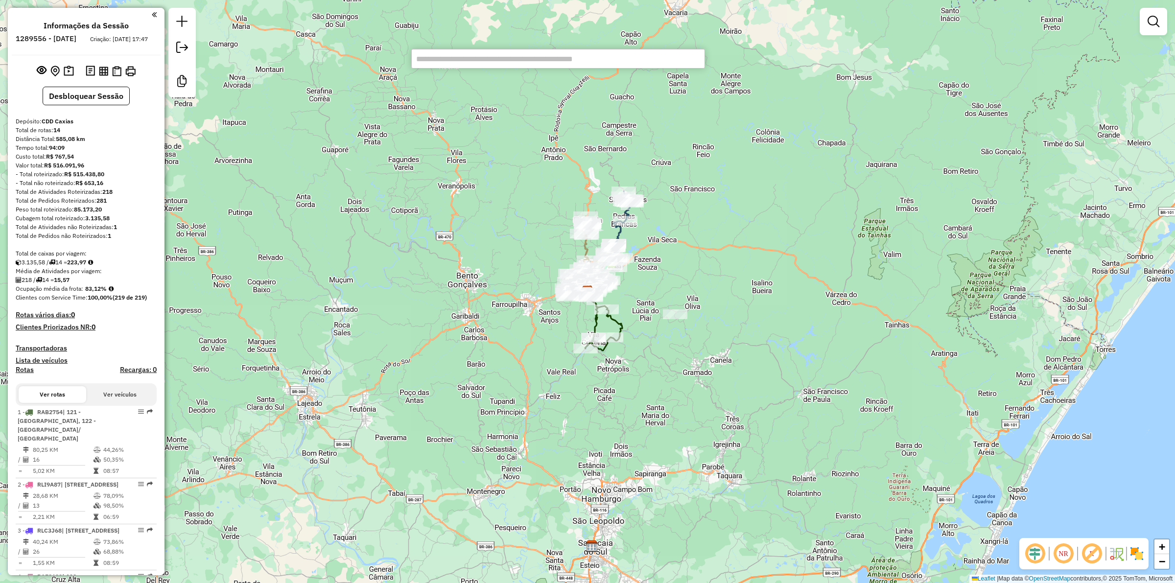
scroll to position [849, 0]
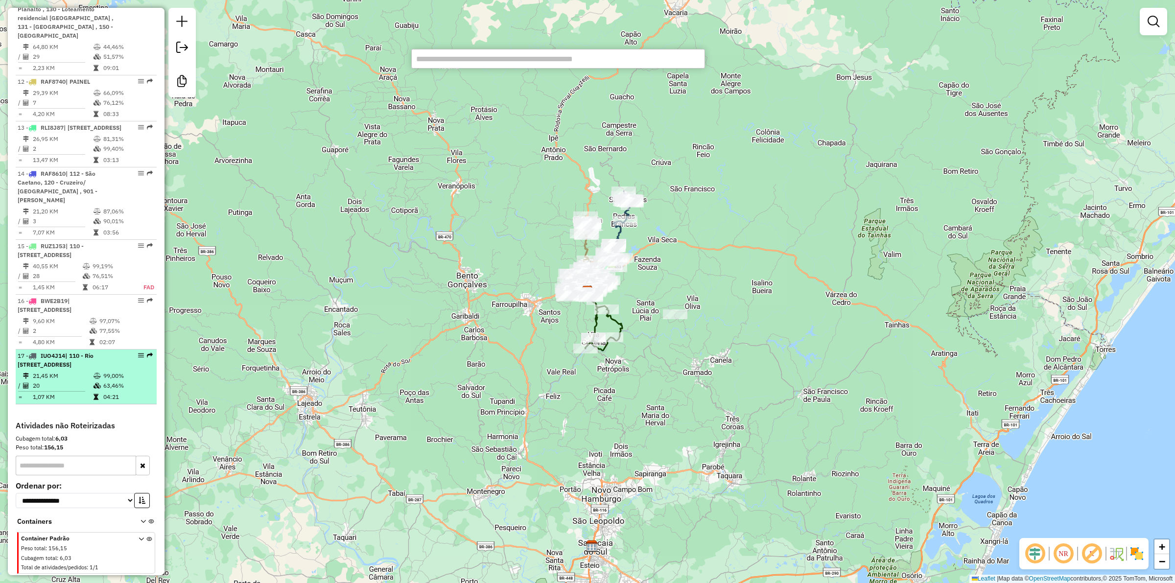
click at [79, 370] on li "17 - IUO4J14 | 110 - Rio Branco/ São Caetano , 111 - Charqueadas , 112 - São Ca…" at bounding box center [86, 377] width 141 height 55
select select "**********"
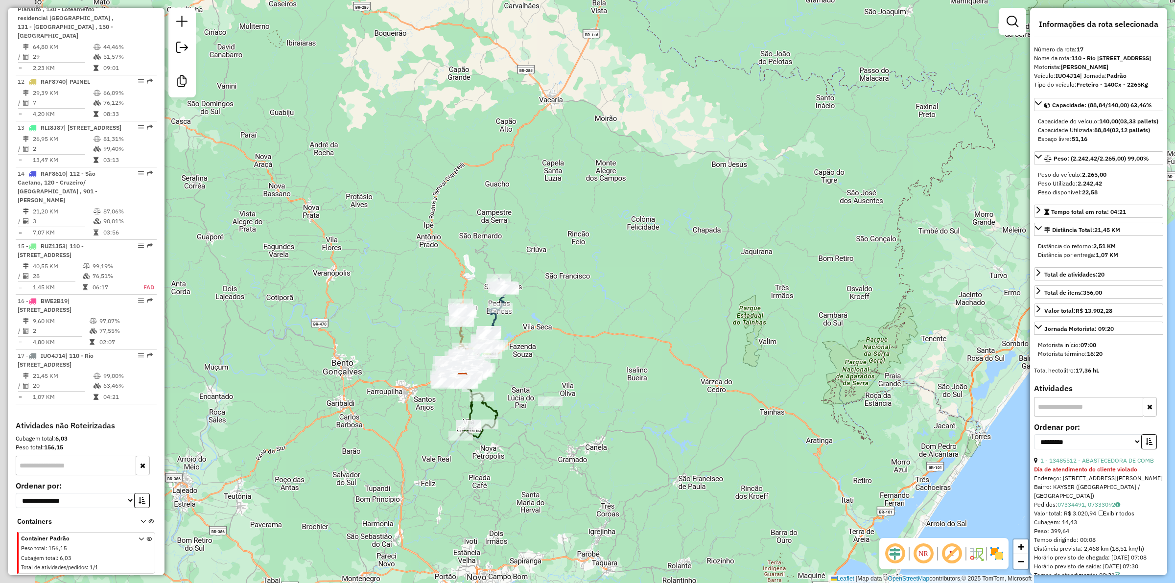
drag, startPoint x: 492, startPoint y: 289, endPoint x: 460, endPoint y: 424, distance: 138.5
click at [652, 289] on div "Janela de atendimento Grade de atendimento Capacidade Transportadoras Veículos …" at bounding box center [587, 291] width 1175 height 583
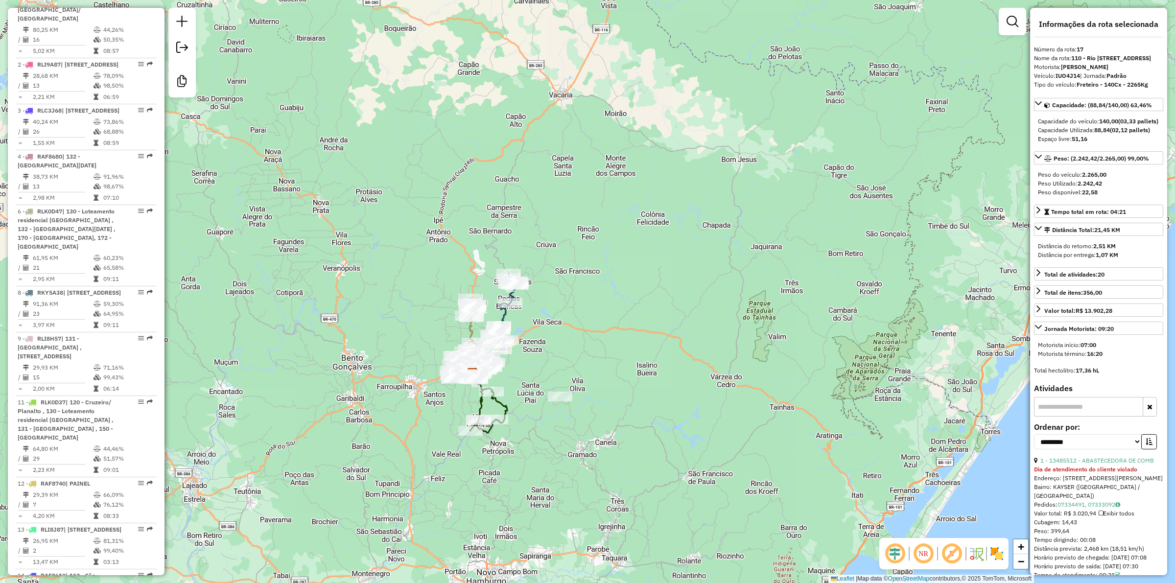
scroll to position [0, 0]
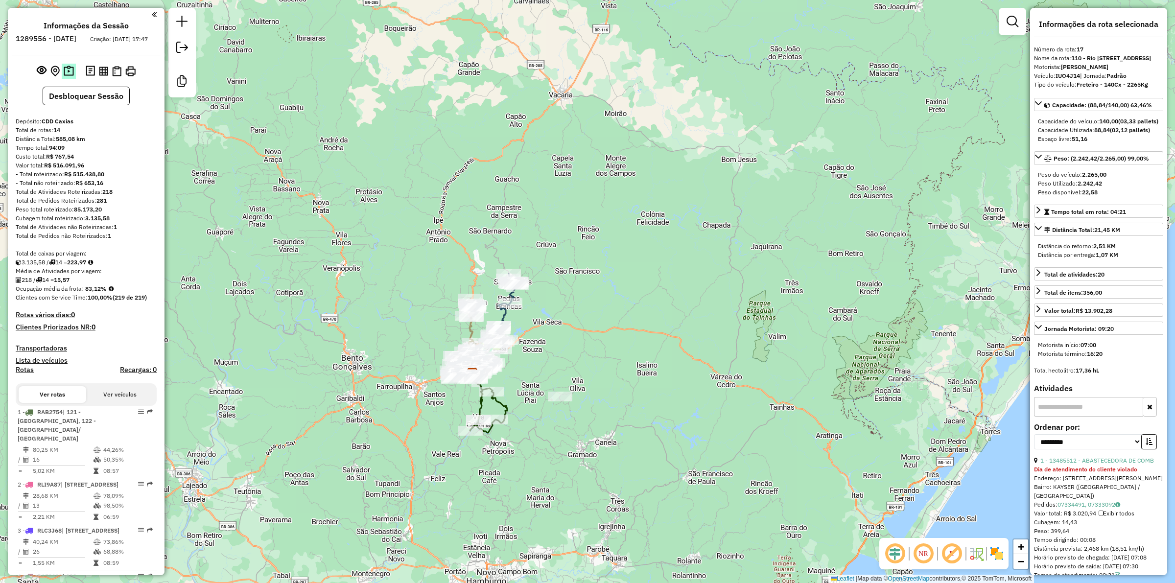
click at [69, 77] on img at bounding box center [69, 71] width 10 height 11
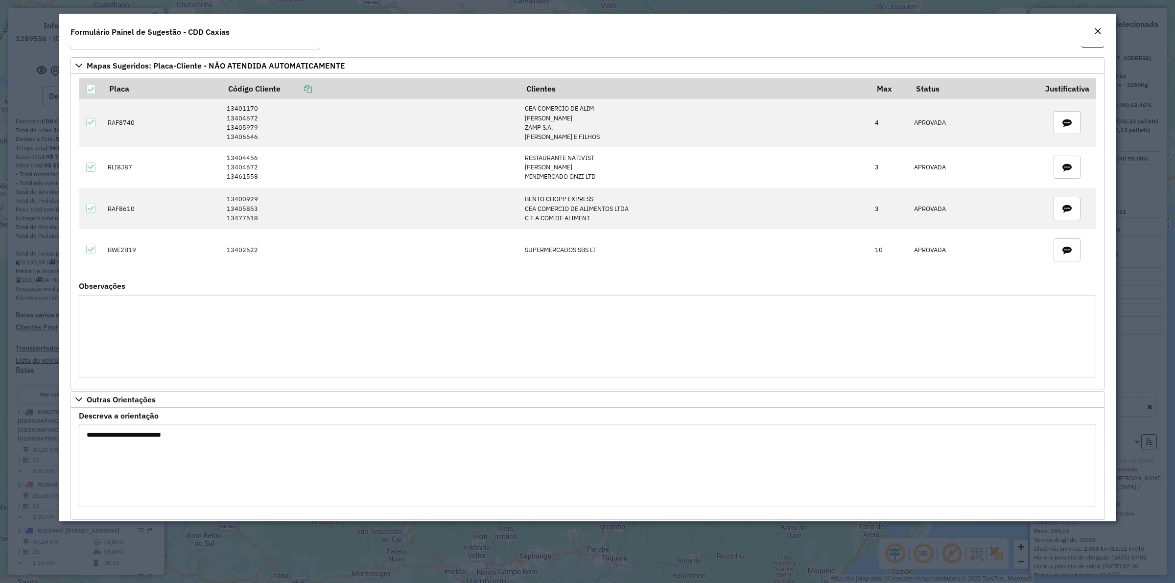
scroll to position [46, 0]
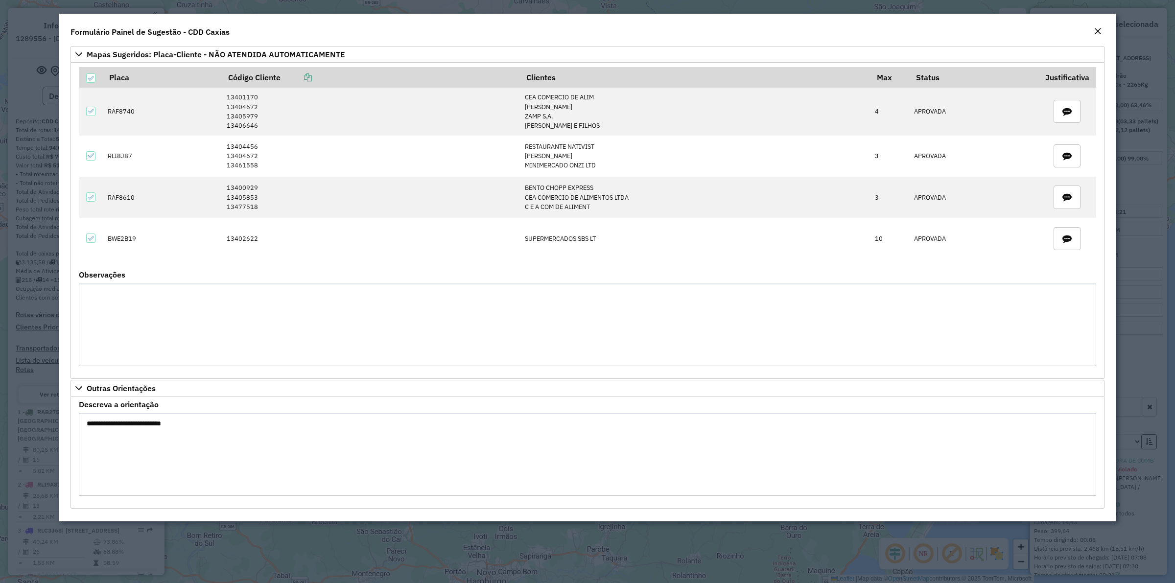
click at [1098, 30] on em "Close" at bounding box center [1098, 31] width 8 height 8
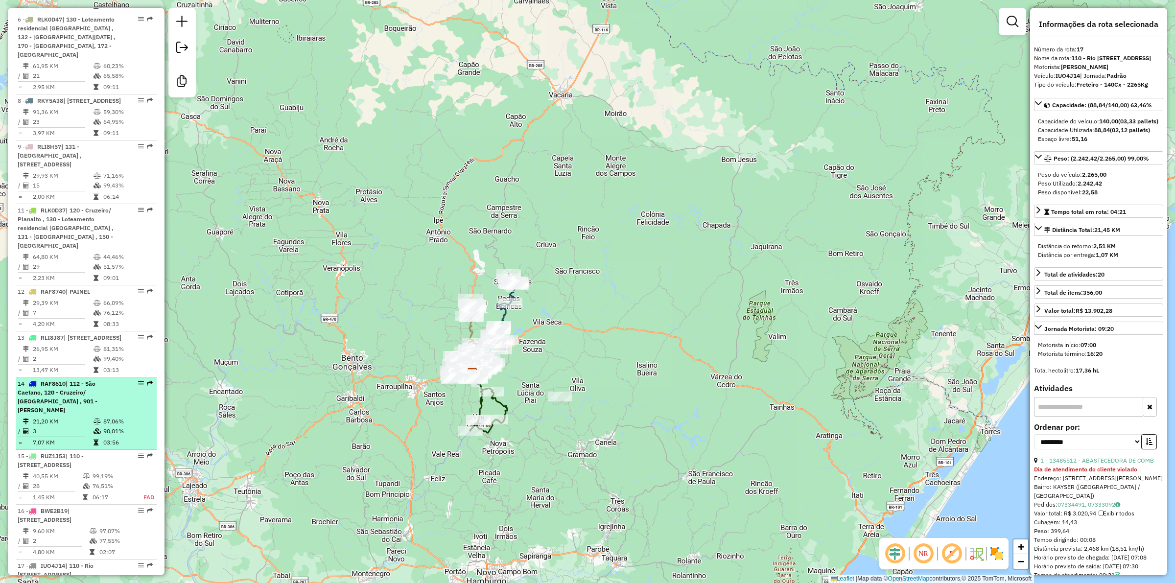
scroll to position [849, 0]
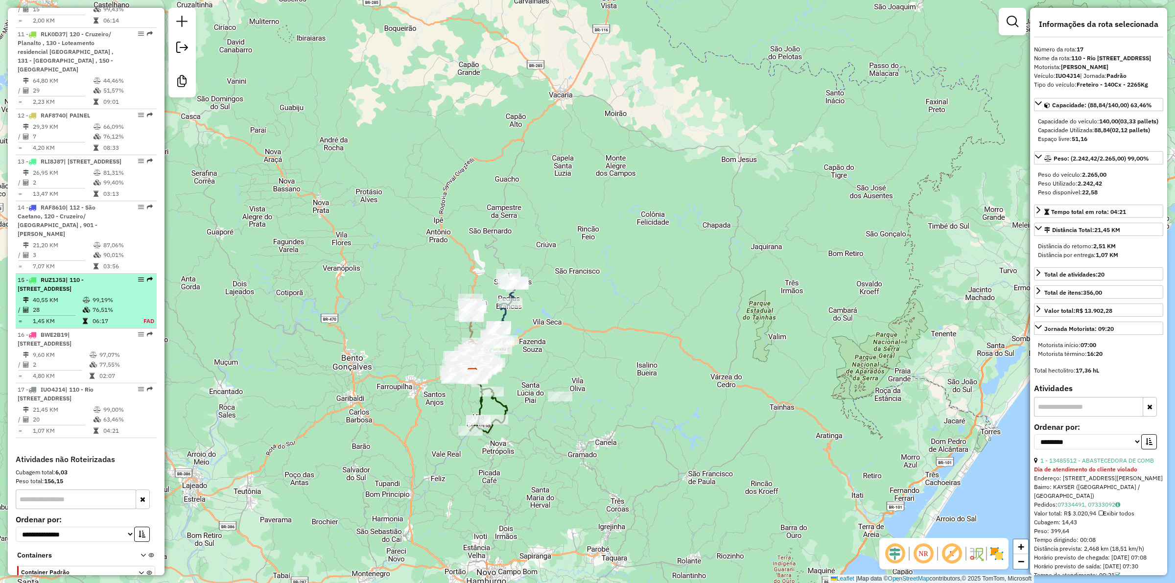
click at [65, 321] on table "40,55 KM 99,19% / 28 76,51% = 1,45 KM 06:17 FAD" at bounding box center [86, 310] width 137 height 31
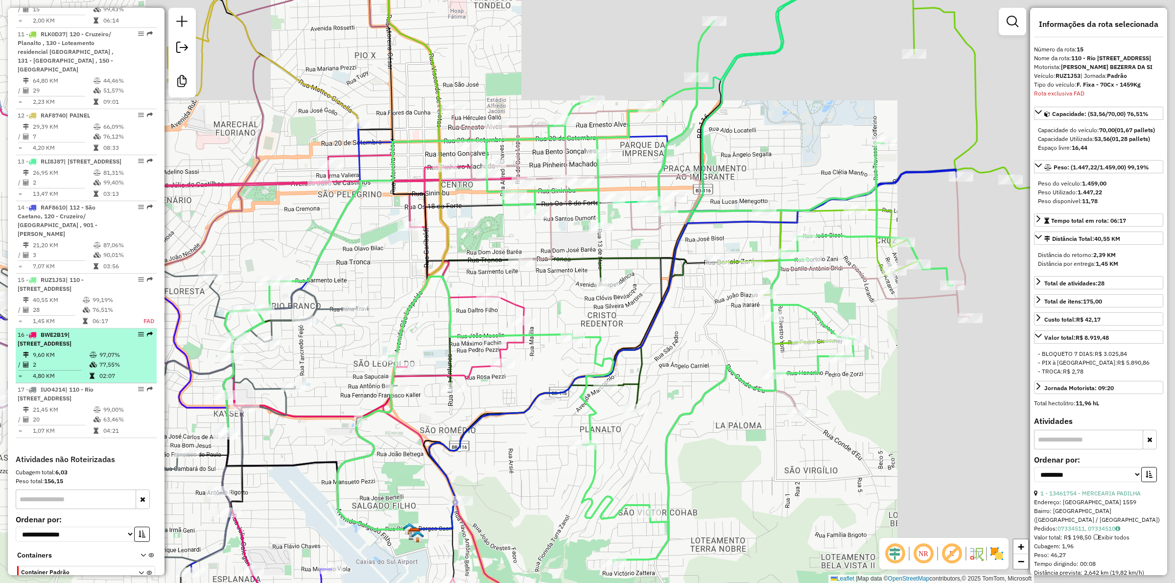
click at [62, 355] on li "16 - BWE2B19 | 112 - São Caetano, 121 - Santa Corona 9,60 KM 97,07% / 2 77,55% …" at bounding box center [86, 355] width 141 height 55
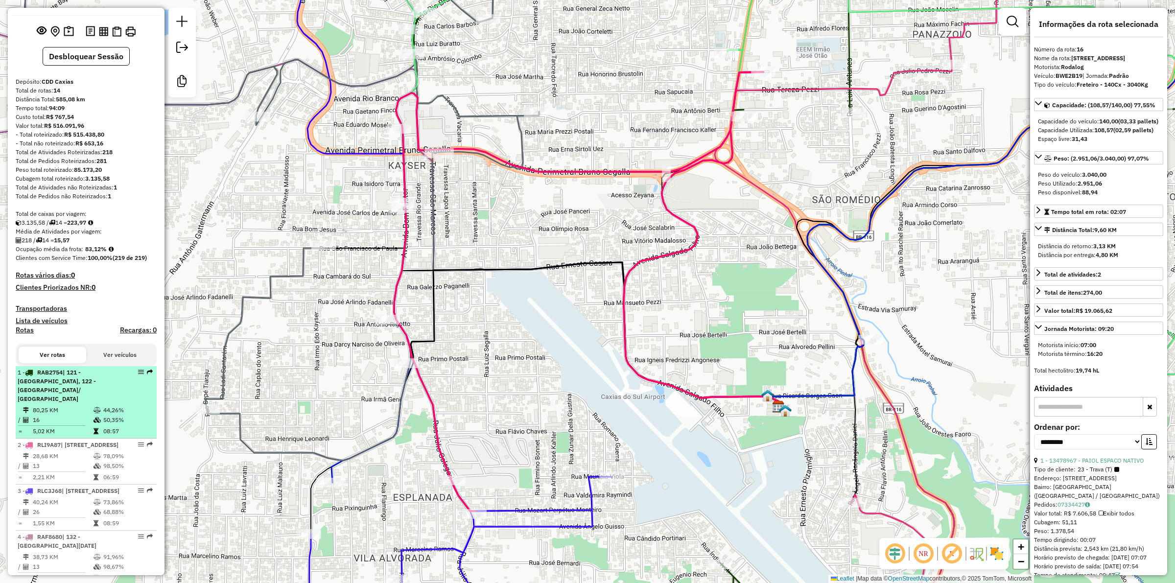
scroll to position [61, 0]
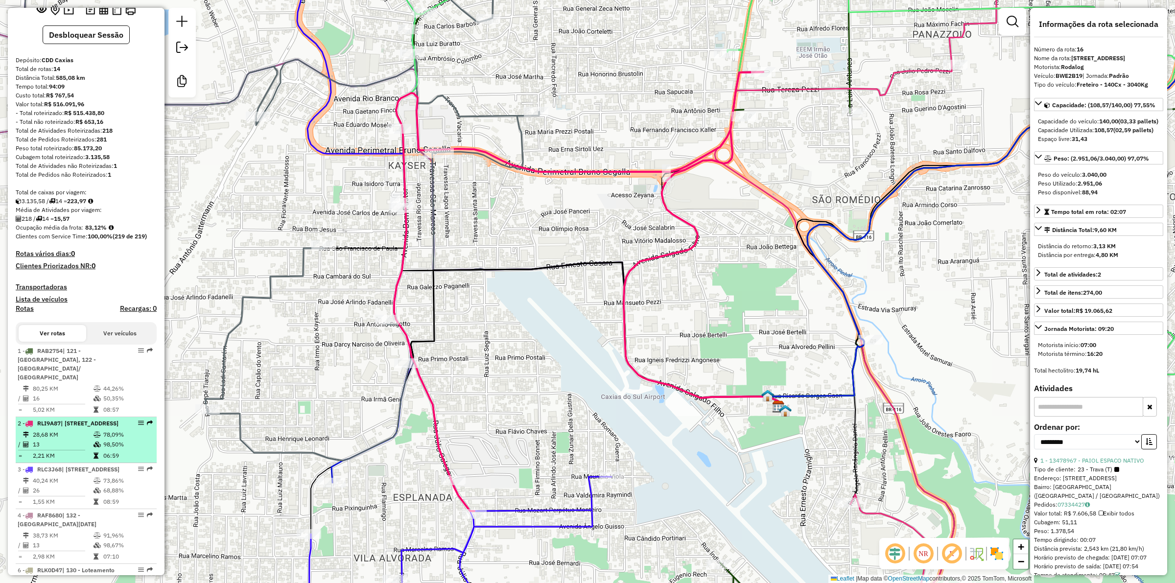
click at [66, 461] on td "2,21 KM" at bounding box center [62, 456] width 61 height 10
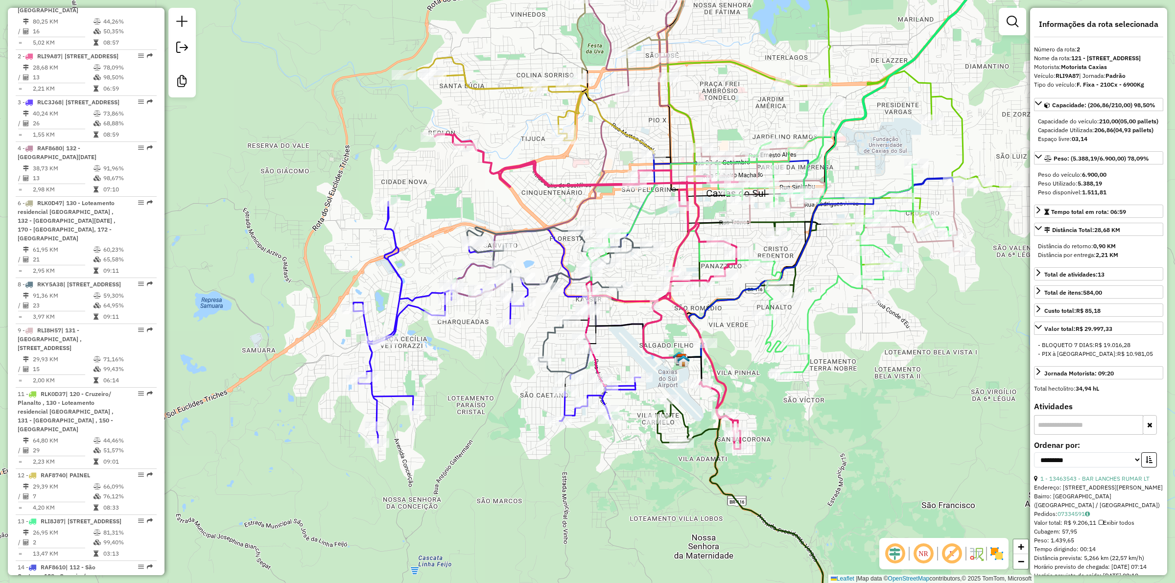
scroll to position [0, 0]
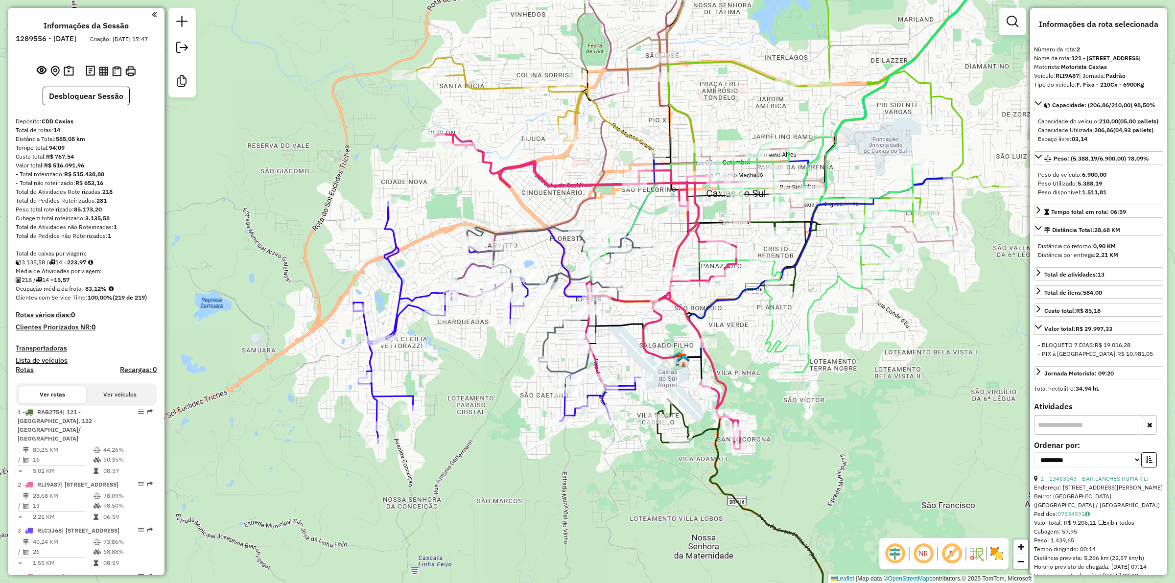
click at [432, 166] on div "Janela de atendimento Grade de atendimento Capacidade Transportadoras Veículos …" at bounding box center [587, 291] width 1175 height 583
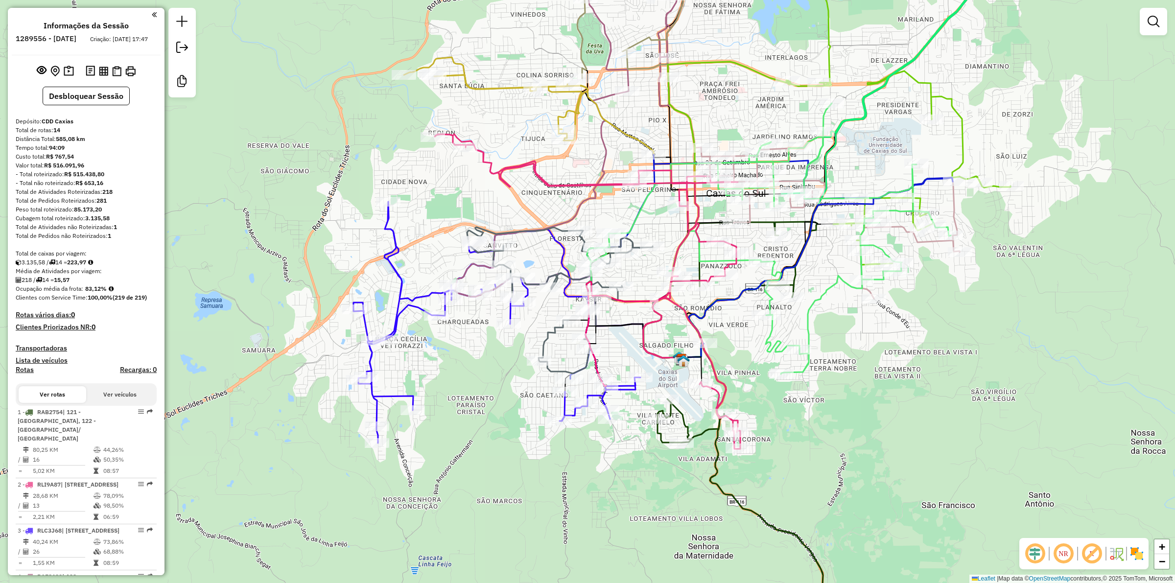
click at [254, 139] on div "Janela de atendimento Grade de atendimento Capacidade Transportadoras Veículos …" at bounding box center [587, 291] width 1175 height 583
click at [263, 91] on div "Janela de atendimento Grade de atendimento Capacidade Transportadoras Veículos …" at bounding box center [587, 291] width 1175 height 583
click at [265, 92] on div "Janela de atendimento Grade de atendimento Capacidade Transportadoras Veículos …" at bounding box center [587, 291] width 1175 height 583
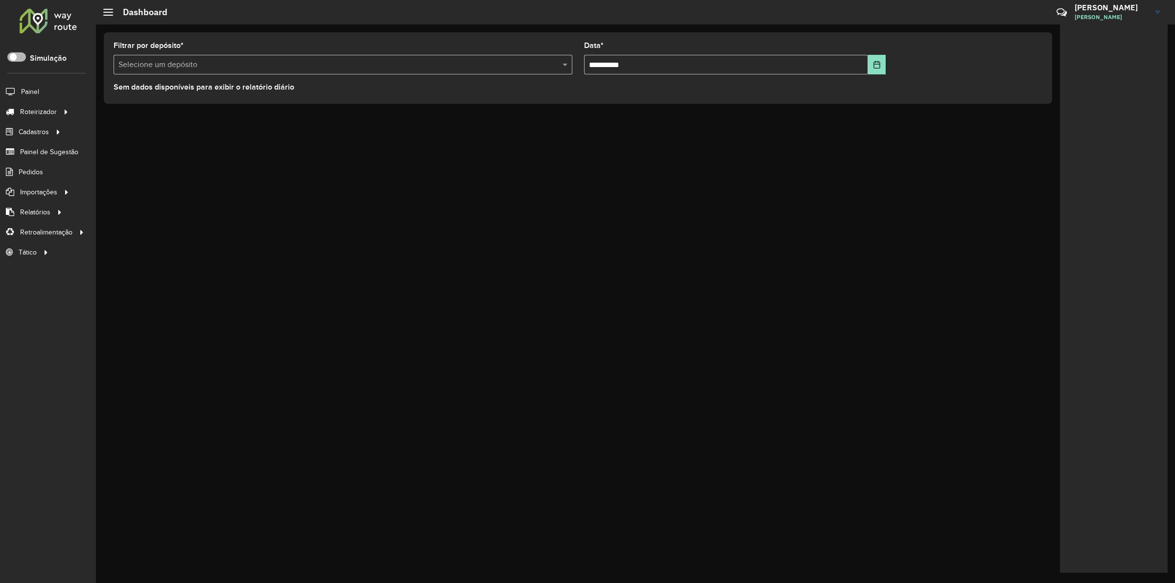
click at [18, 59] on span at bounding box center [16, 56] width 19 height 9
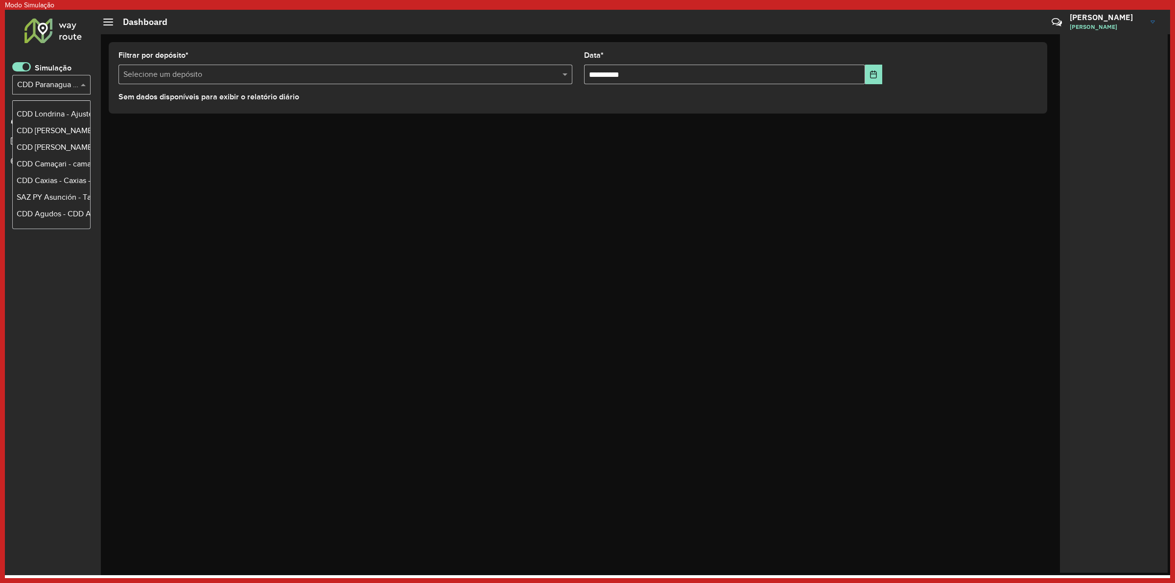
click at [44, 81] on input "text" at bounding box center [41, 85] width 49 height 12
type input "***"
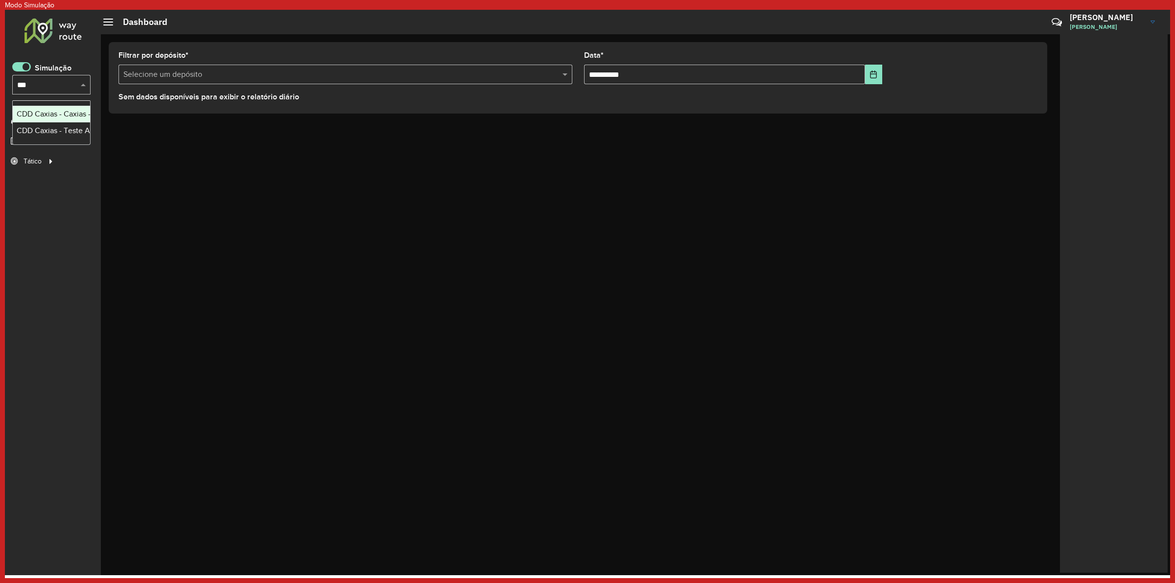
scroll to position [0, 0]
click at [47, 129] on div "CDD Caxias - Teste Algoritmo PyVRP" at bounding box center [52, 131] width 70 height 12
click at [124, 121] on span "Entregas" at bounding box center [130, 121] width 28 height 10
click at [23, 71] on span at bounding box center [21, 66] width 19 height 9
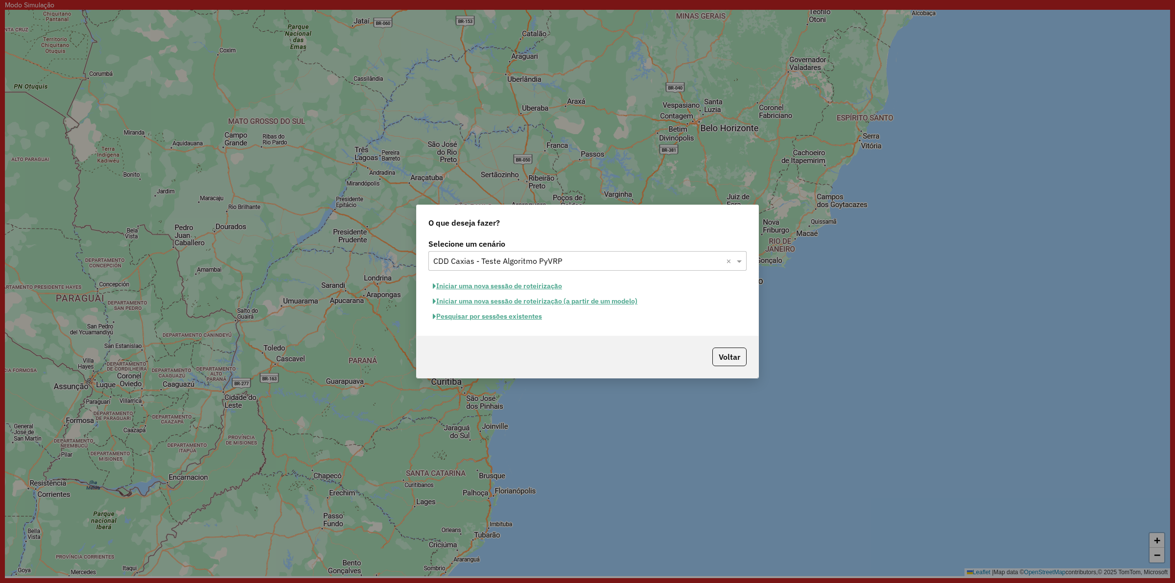
click at [520, 283] on button "Iniciar uma nova sessão de roteirização" at bounding box center [497, 286] width 138 height 15
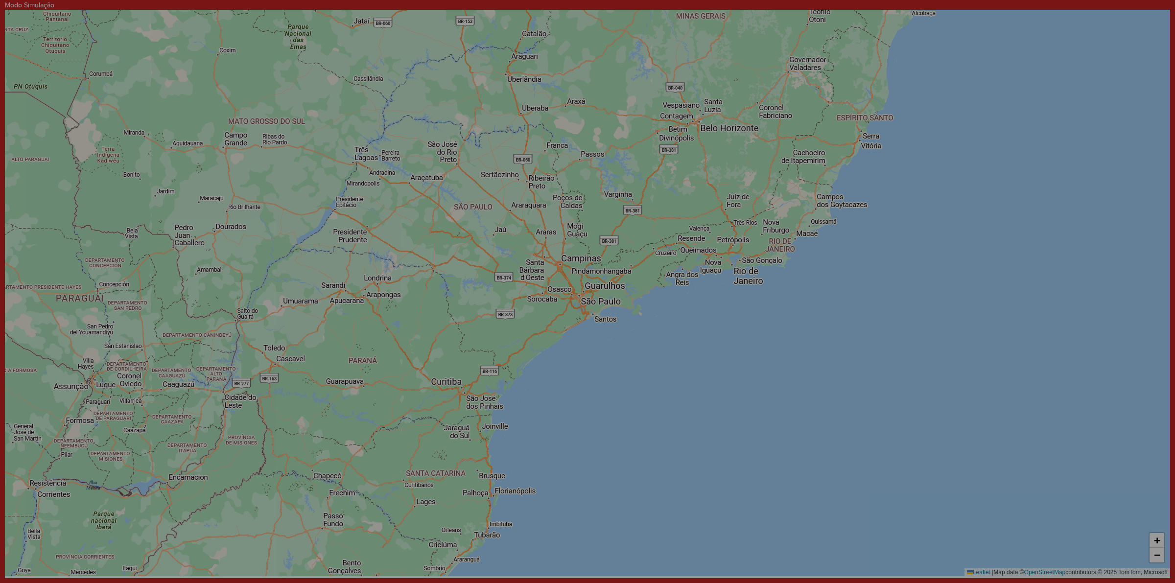
select select "*"
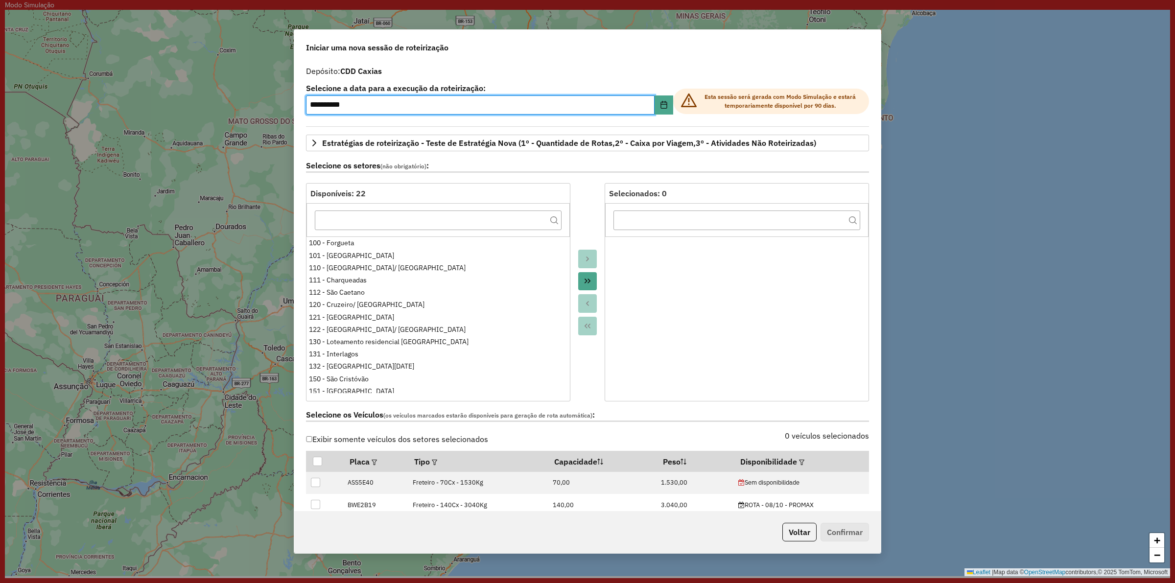
click at [589, 208] on div at bounding box center [587, 292] width 34 height 218
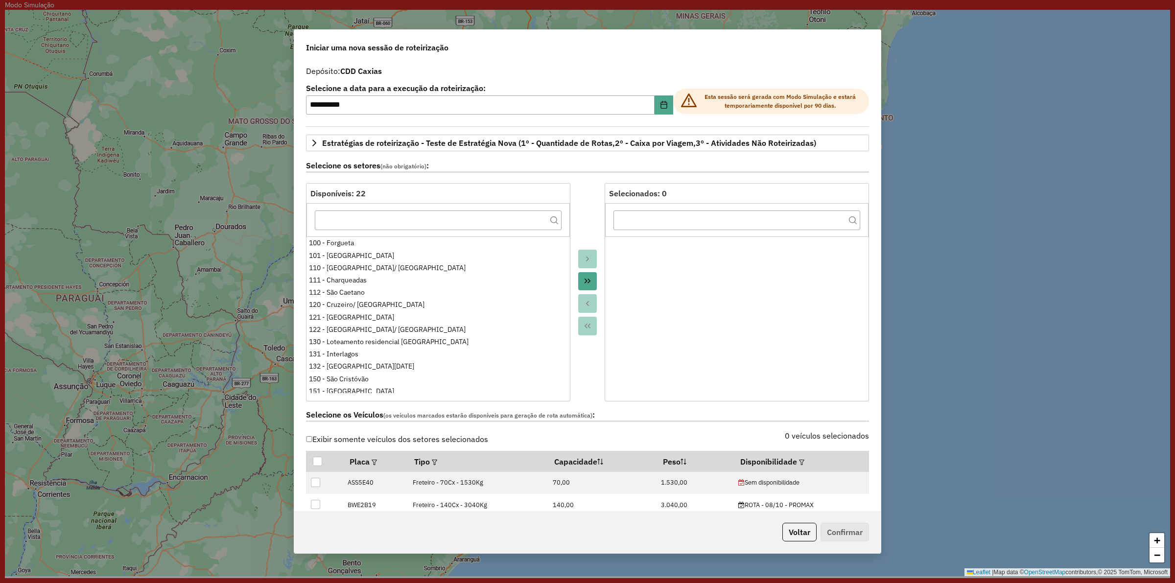
click at [641, 78] on div "**********" at bounding box center [587, 286] width 586 height 450
click at [667, 99] on button "Choose Date" at bounding box center [664, 105] width 19 height 20
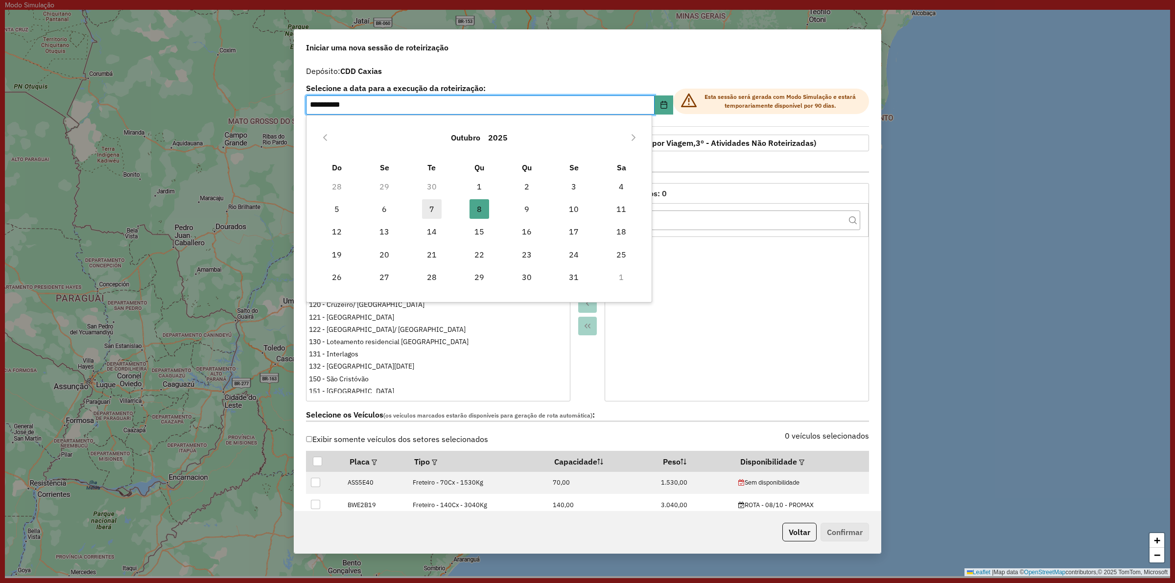
click at [427, 209] on span "7" at bounding box center [432, 209] width 20 height 20
type input "**********"
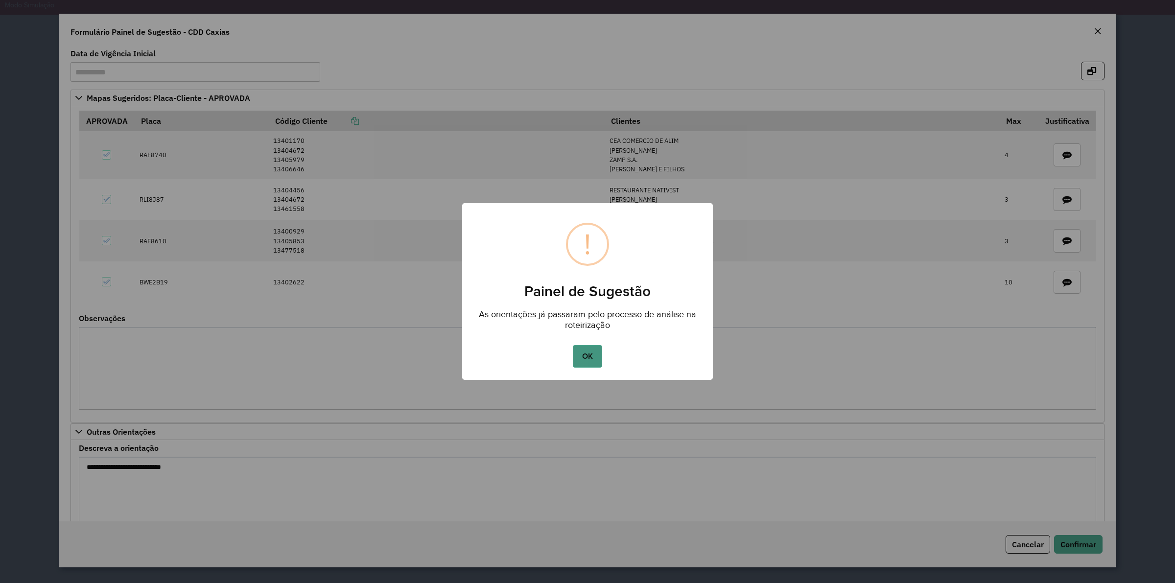
click at [581, 350] on button "OK" at bounding box center [587, 356] width 29 height 23
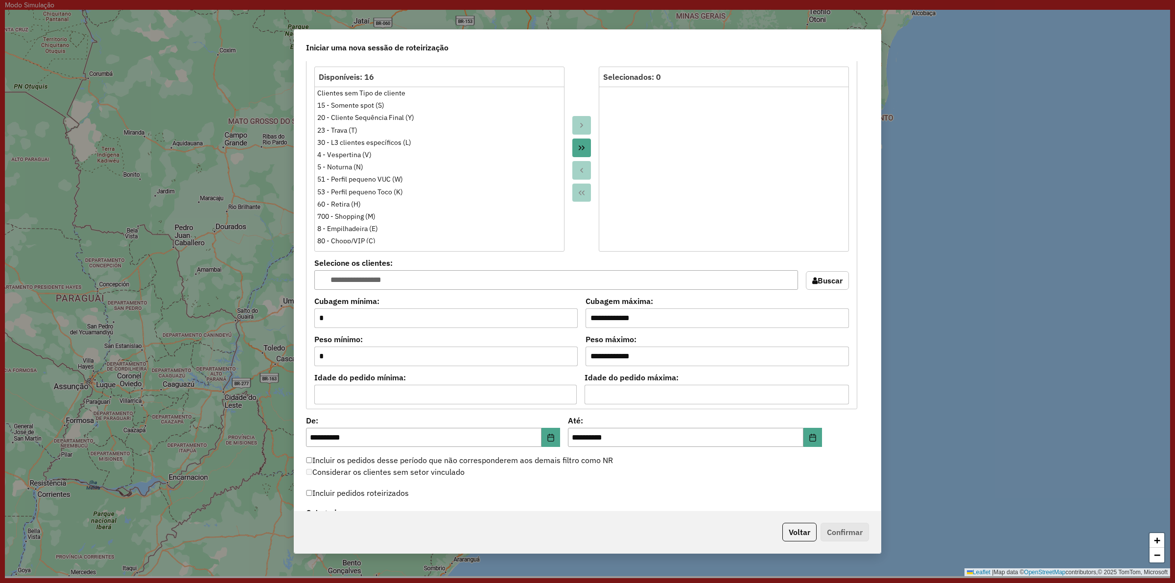
scroll to position [734, 0]
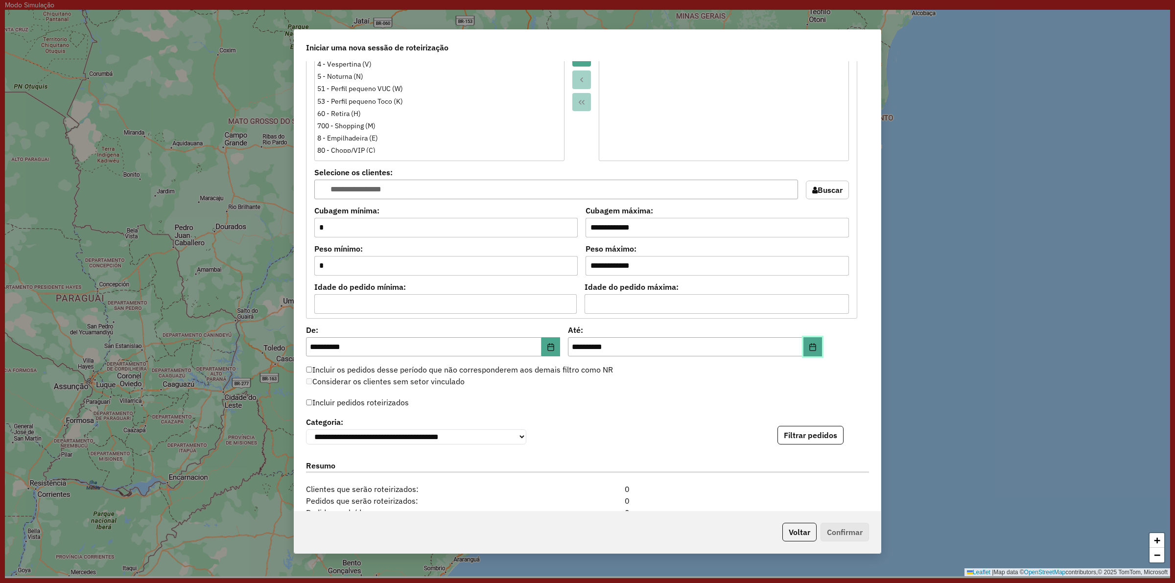
click at [803, 346] on button "Choose Date" at bounding box center [812, 347] width 19 height 20
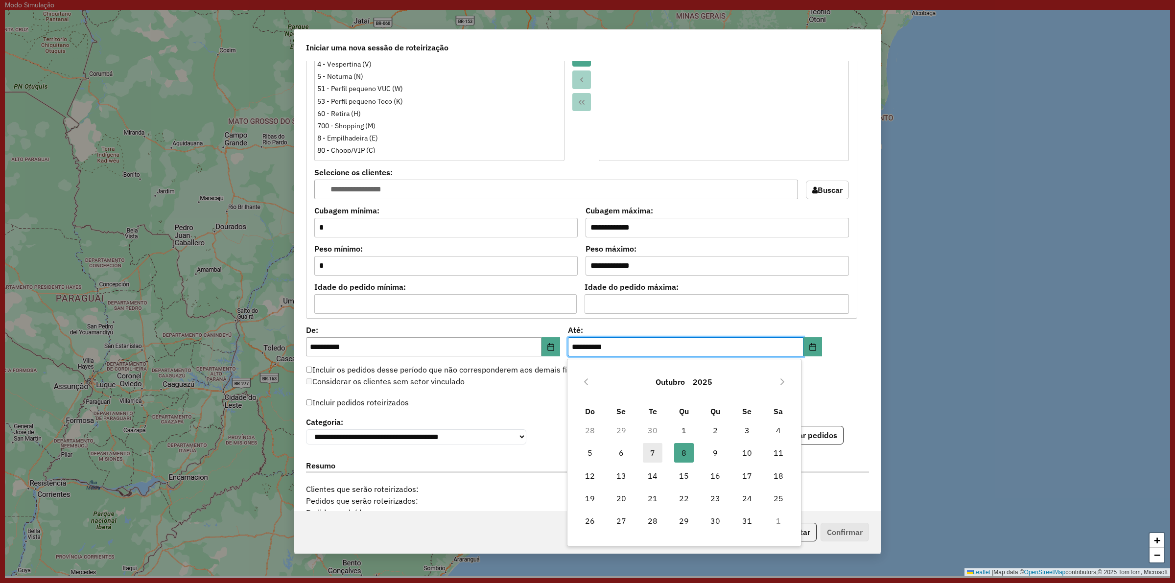
click at [649, 458] on span "7" at bounding box center [653, 453] width 20 height 20
type input "**********"
click at [615, 400] on div "Incluir pedidos roteirizados" at bounding box center [587, 405] width 563 height 19
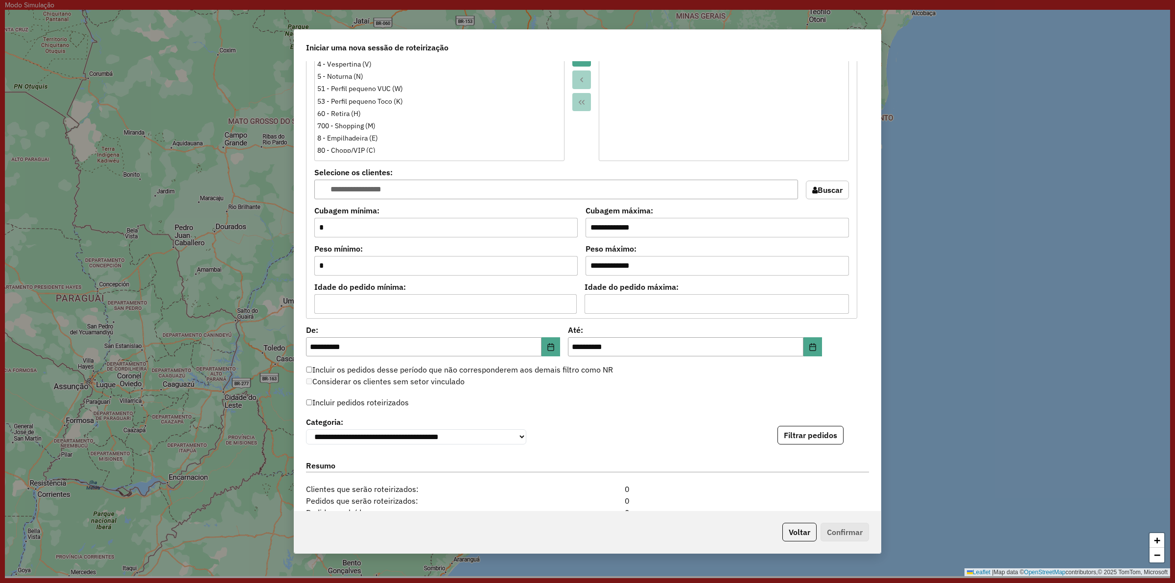
drag, startPoint x: 352, startPoint y: 400, endPoint x: 701, endPoint y: 427, distance: 350.1
click at [352, 402] on label "Incluir pedidos roteirizados" at bounding box center [357, 402] width 103 height 19
click at [825, 439] on button "Filtrar pedidos" at bounding box center [810, 435] width 66 height 19
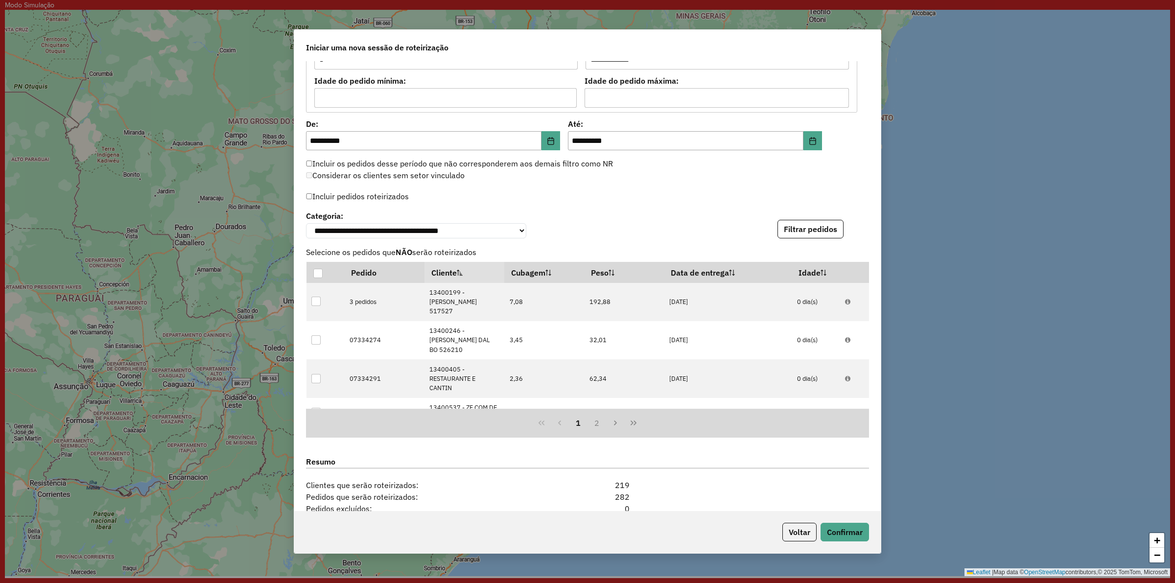
scroll to position [1087, 0]
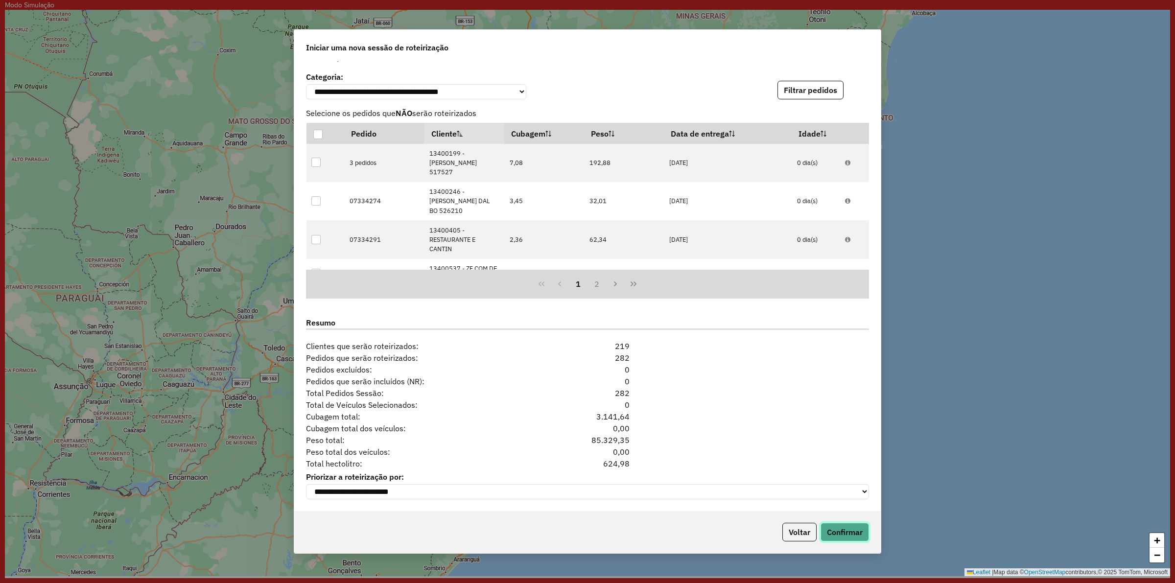
click at [848, 535] on button "Confirmar" at bounding box center [844, 532] width 48 height 19
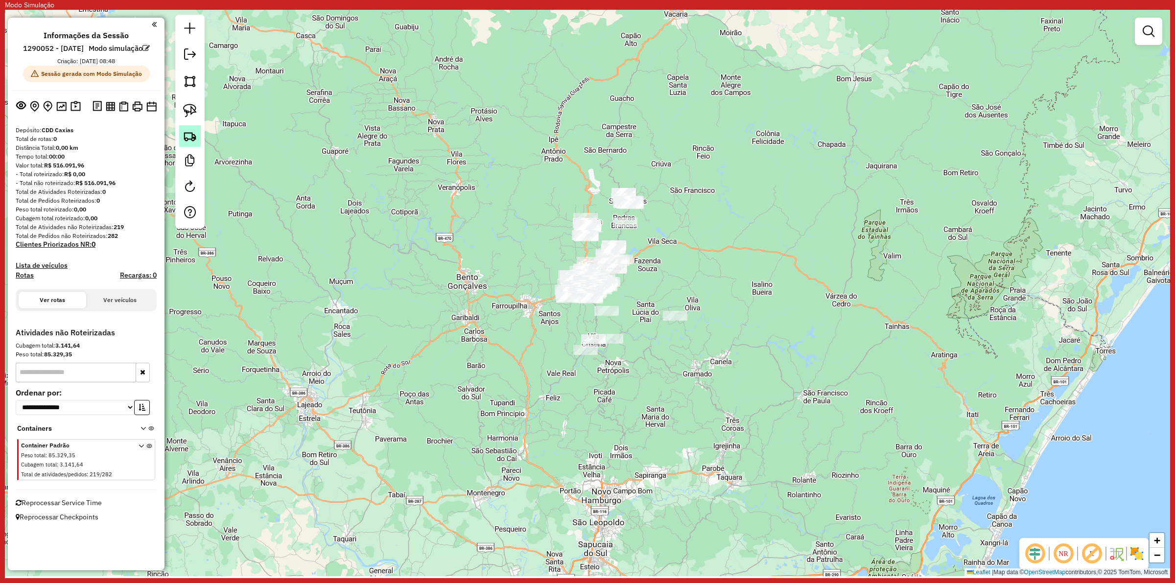
click at [188, 138] on img at bounding box center [190, 136] width 14 height 14
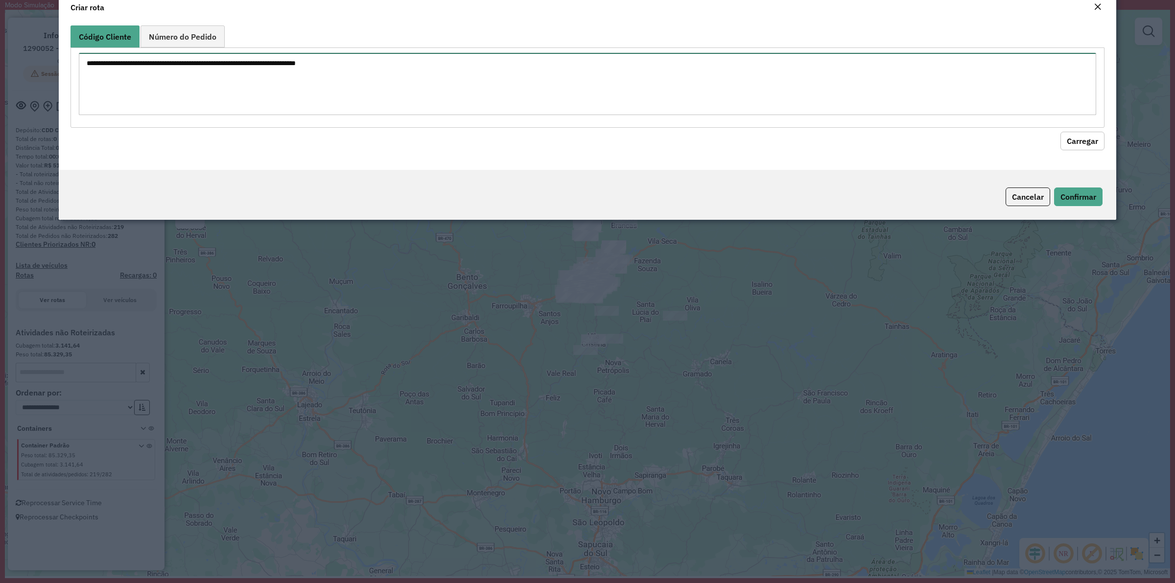
click at [290, 86] on textarea at bounding box center [587, 84] width 1017 height 62
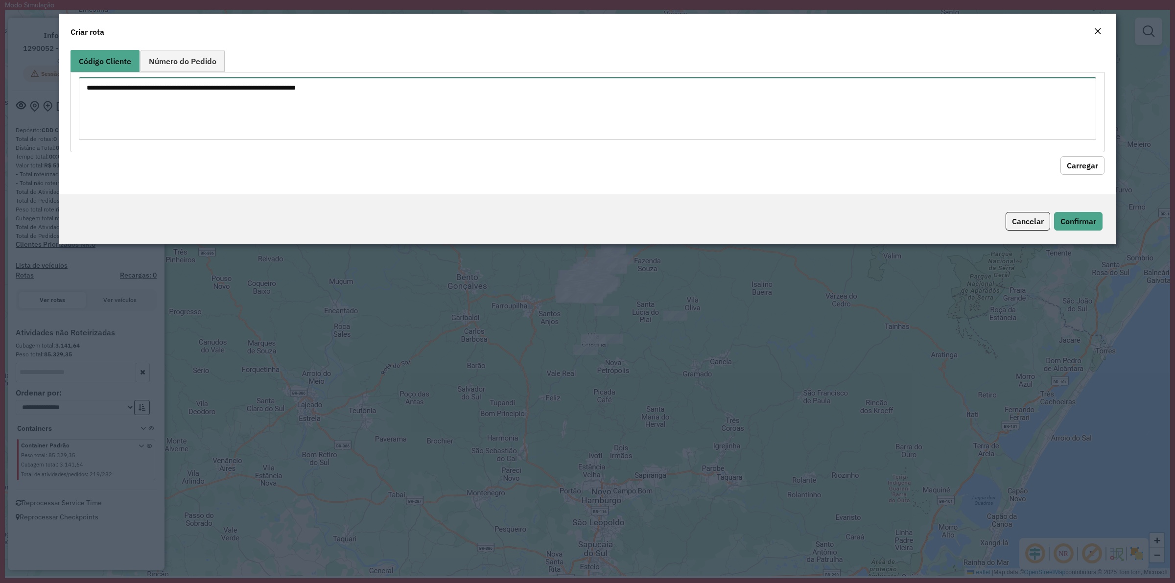
paste textarea "******** ******** ******** ******** ********"
type textarea "******** ******** ******** ******** ********"
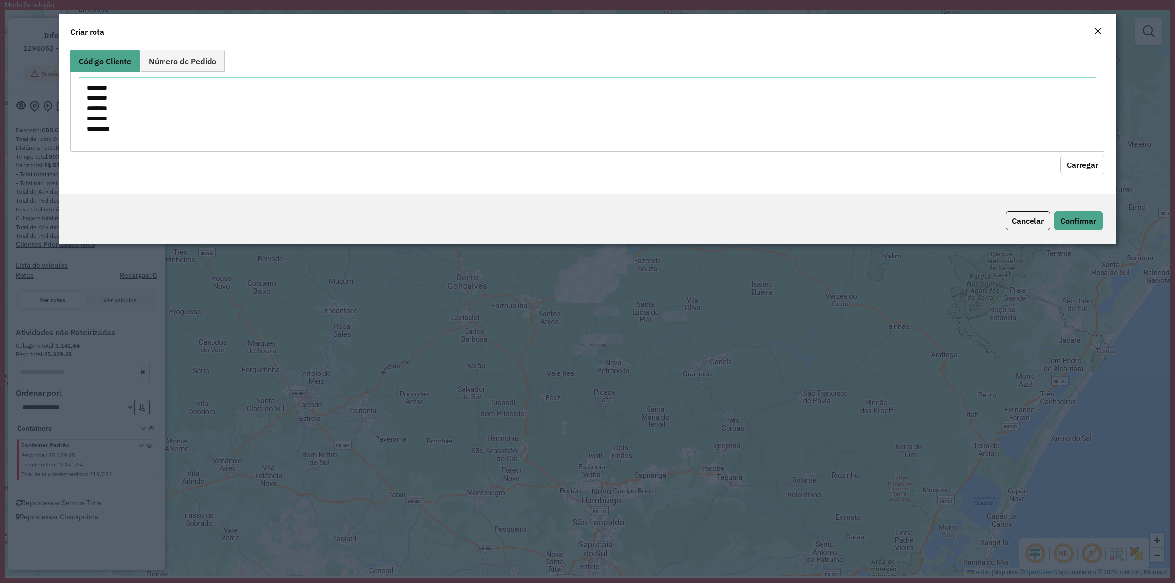
click at [1073, 149] on div "******** ******** ******** ******** ********" at bounding box center [587, 112] width 1034 height 80
click at [1073, 153] on hb-field-button "Carregar" at bounding box center [587, 163] width 1034 height 23
click at [1071, 156] on button "Carregar" at bounding box center [1082, 165] width 44 height 19
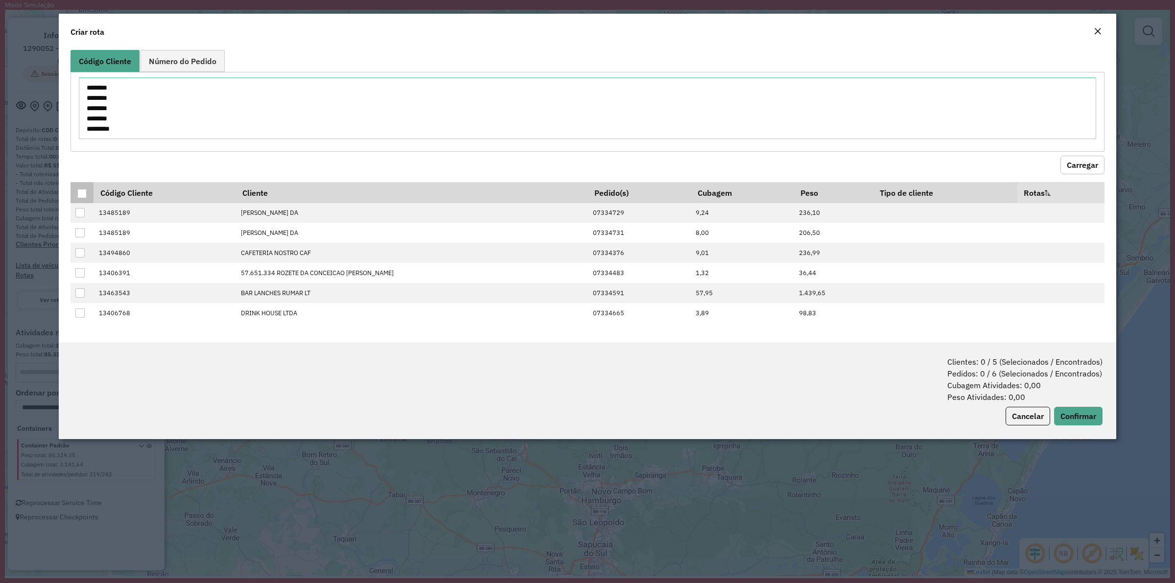
click at [84, 192] on div at bounding box center [81, 193] width 9 height 9
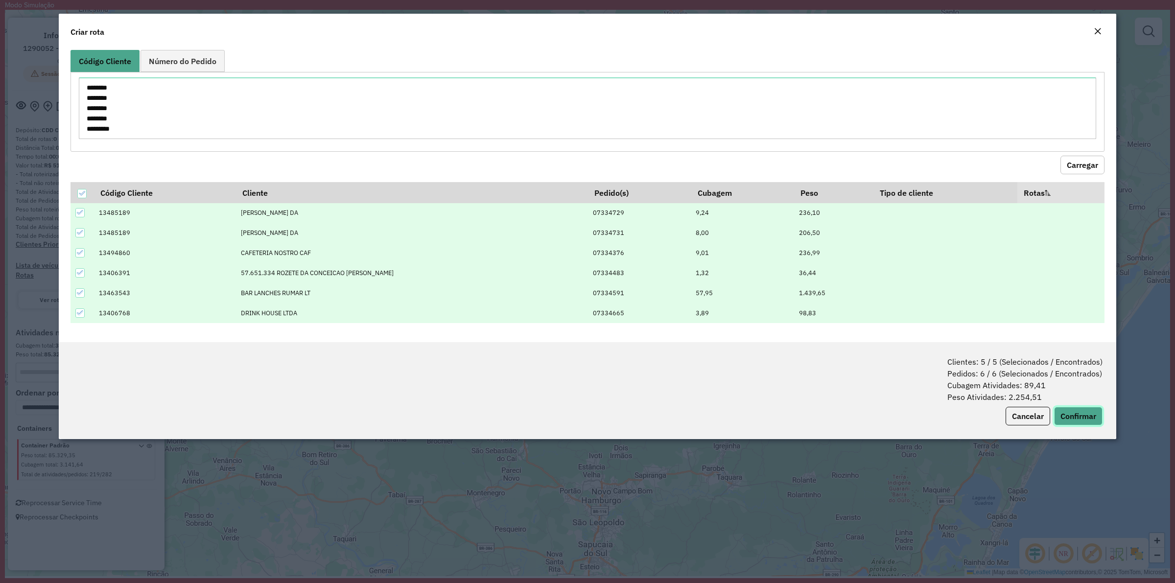
click at [1095, 410] on button "Confirmar" at bounding box center [1078, 416] width 48 height 19
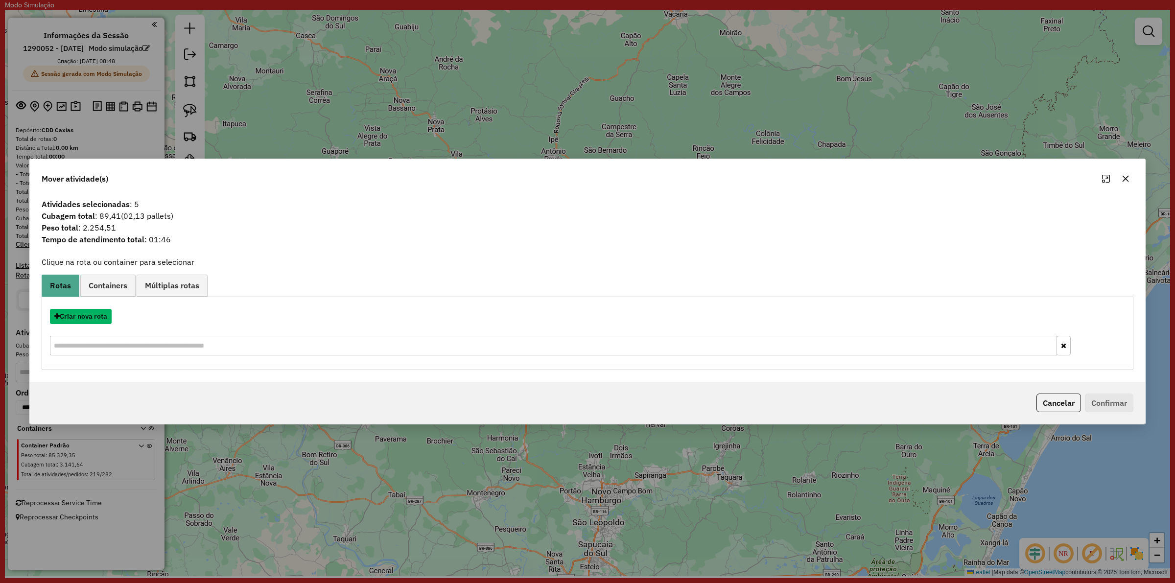
click at [72, 317] on button "Criar nova rota" at bounding box center [81, 316] width 62 height 15
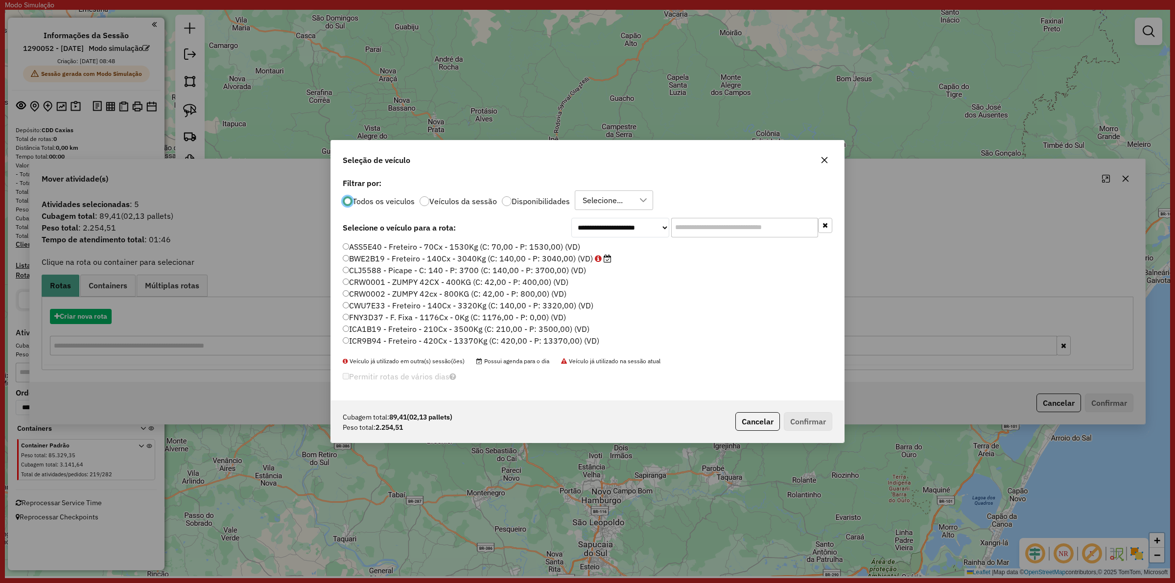
scroll to position [5, 3]
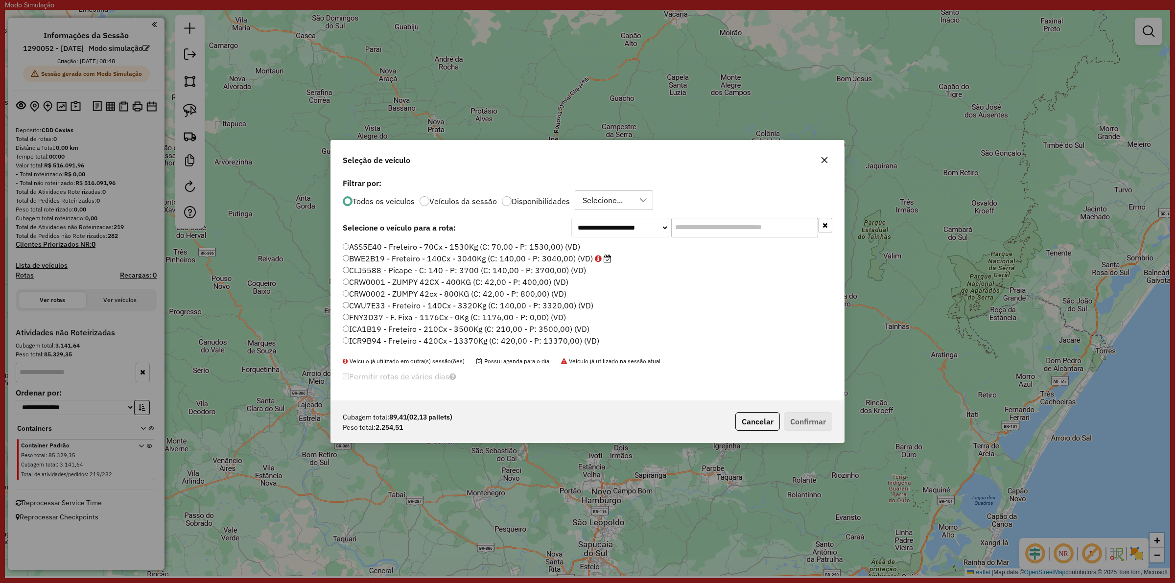
click at [733, 220] on input "text" at bounding box center [744, 228] width 147 height 20
paste input "*******"
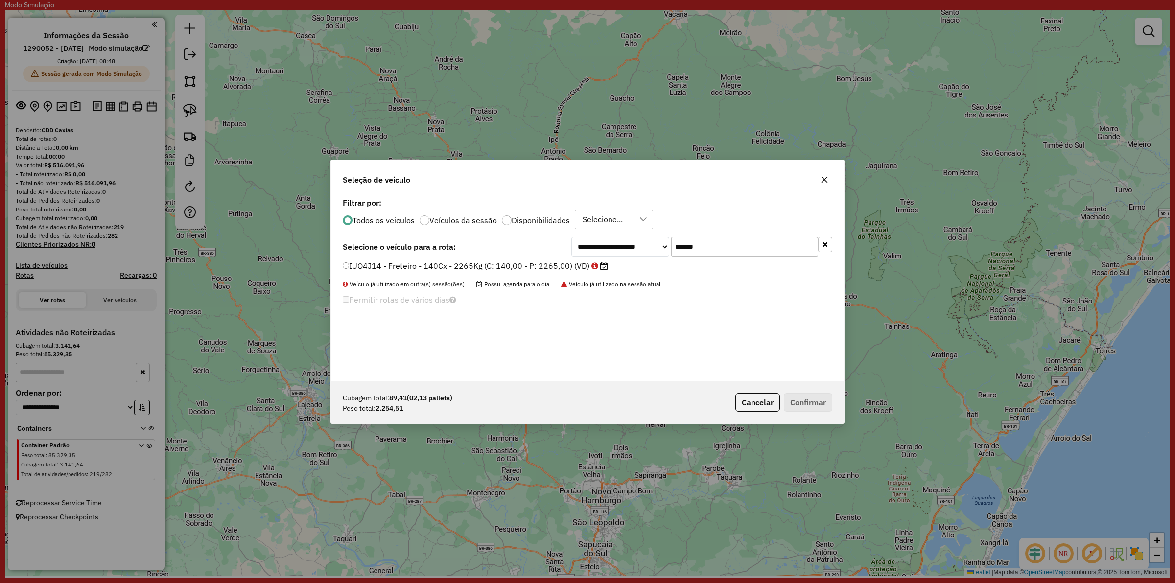
type input "*******"
click at [483, 260] on label "IUO4J14 - Freteiro - 140Cx - 2265Kg (C: 140,00 - P: 2265,00) (VD)" at bounding box center [475, 266] width 265 height 12
click at [823, 400] on button "Confirmar" at bounding box center [808, 402] width 48 height 19
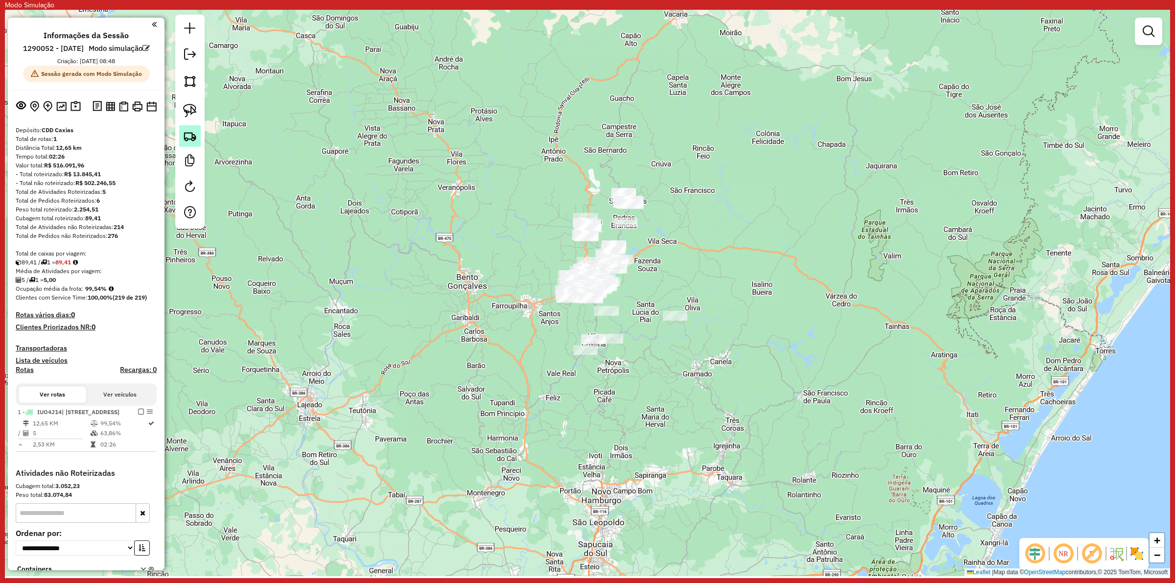
click at [181, 142] on link at bounding box center [190, 136] width 22 height 22
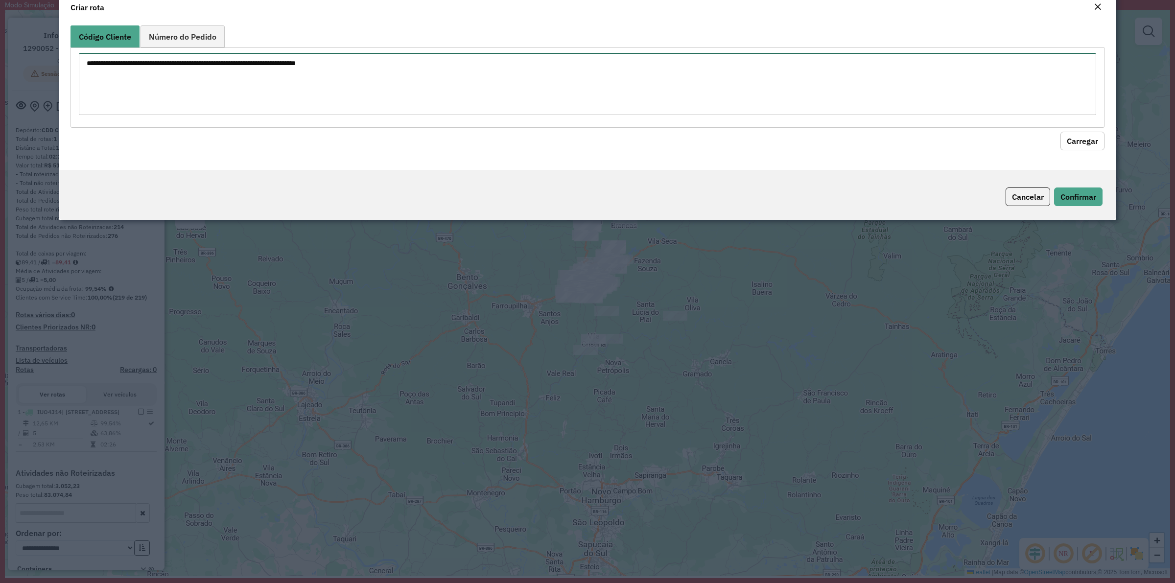
click at [276, 108] on textarea at bounding box center [587, 84] width 1017 height 62
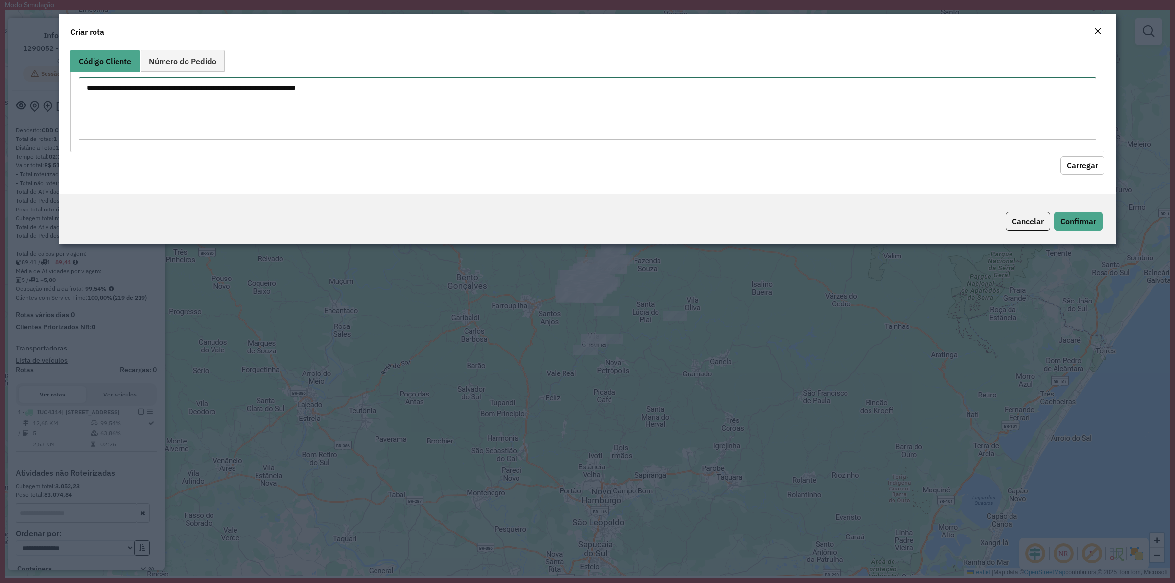
paste textarea "******** ******** ******** ******** ******** ******** ********"
type textarea "******** ******** ******** ******** ******** ******** ********"
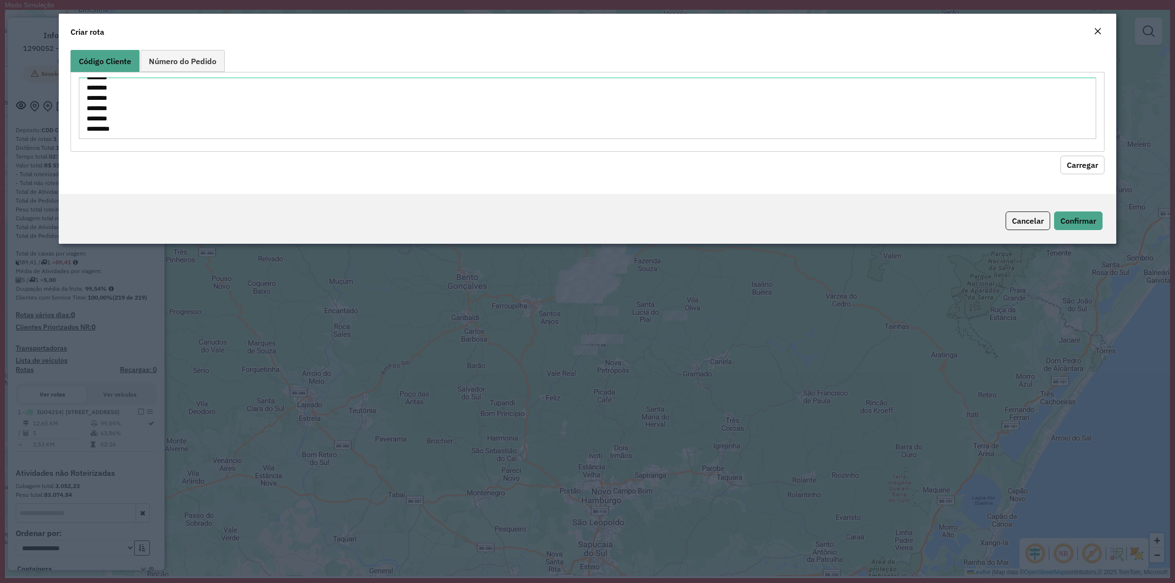
click at [1077, 172] on button "Carregar" at bounding box center [1082, 165] width 44 height 19
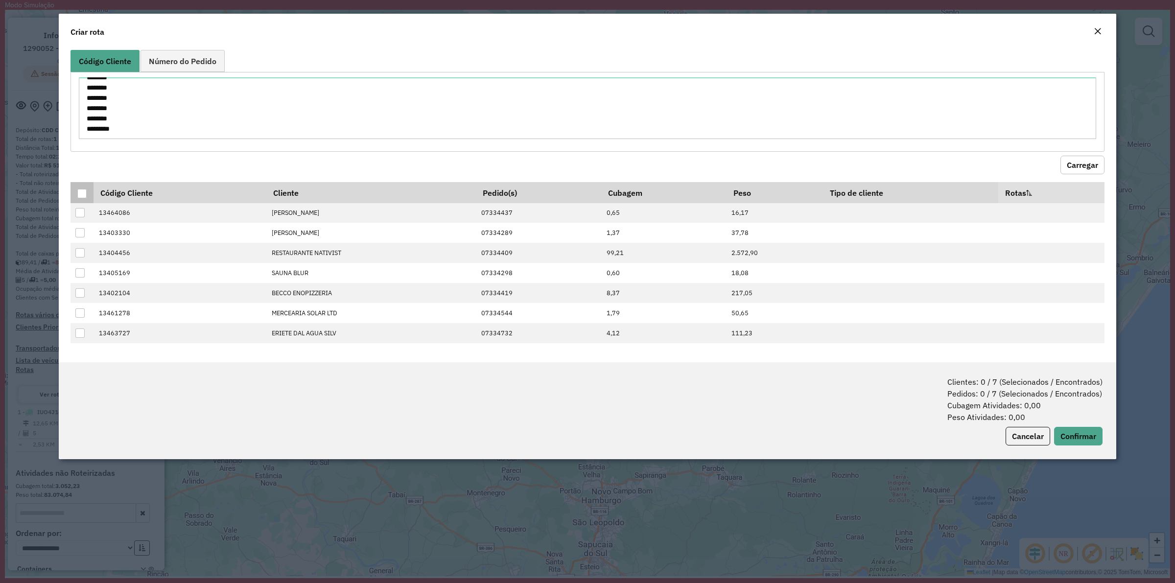
click at [83, 192] on div at bounding box center [81, 193] width 9 height 9
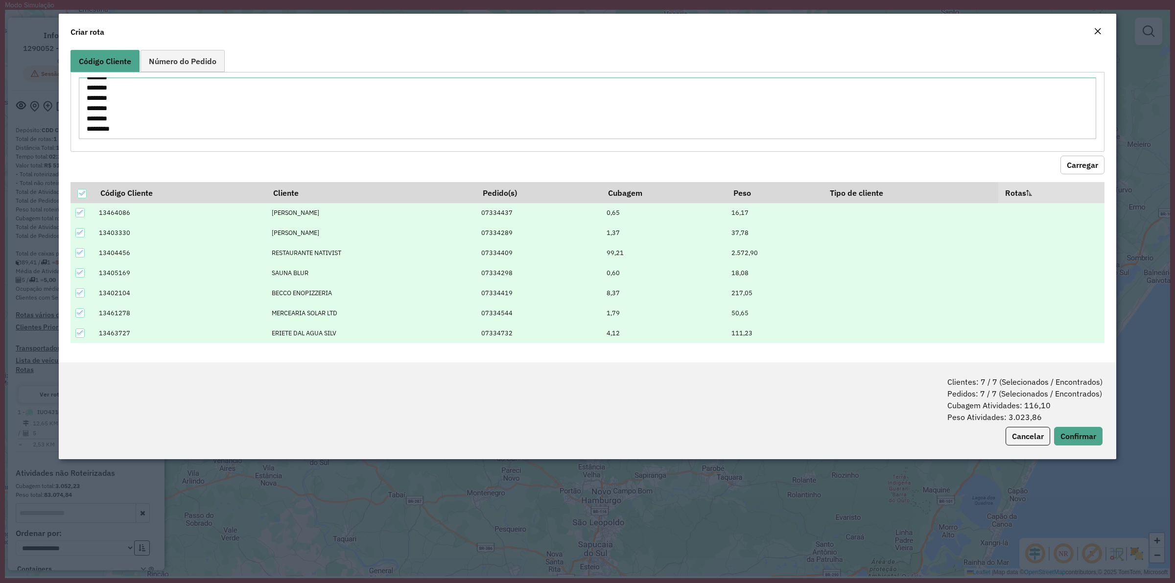
click at [1077, 452] on div "Clientes: 7 / 7 (Selecionados / Encontrados) Pedidos: 7 / 7 (Selecionados / Enc…" at bounding box center [587, 410] width 1057 height 97
drag, startPoint x: 1075, startPoint y: 444, endPoint x: 643, endPoint y: 566, distance: 448.9
click at [1074, 444] on button "Confirmar" at bounding box center [1078, 436] width 48 height 19
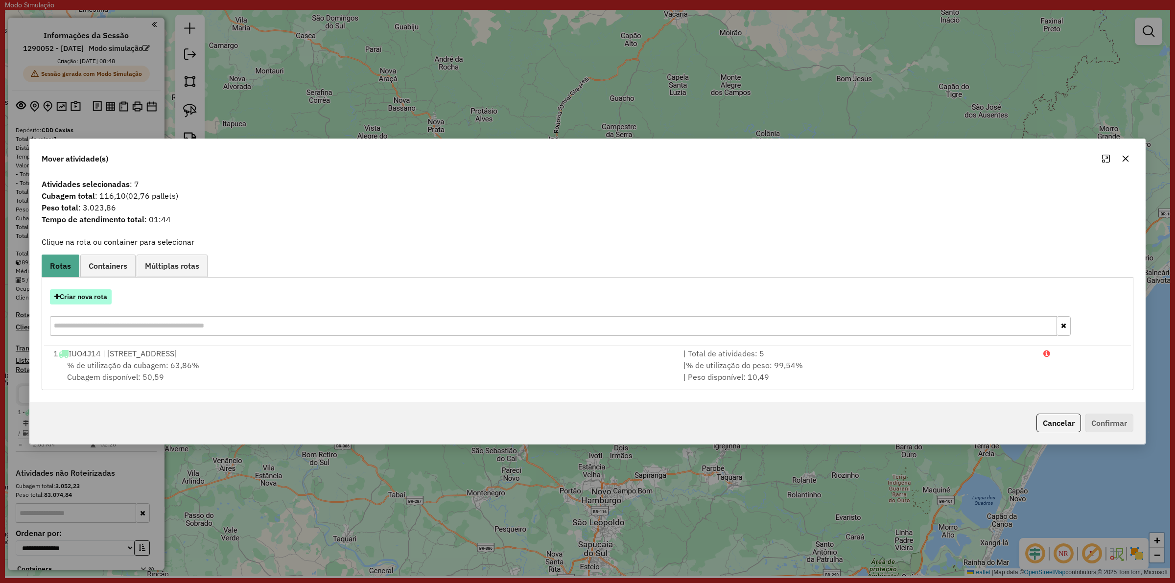
click at [73, 292] on button "Criar nova rota" at bounding box center [81, 296] width 62 height 15
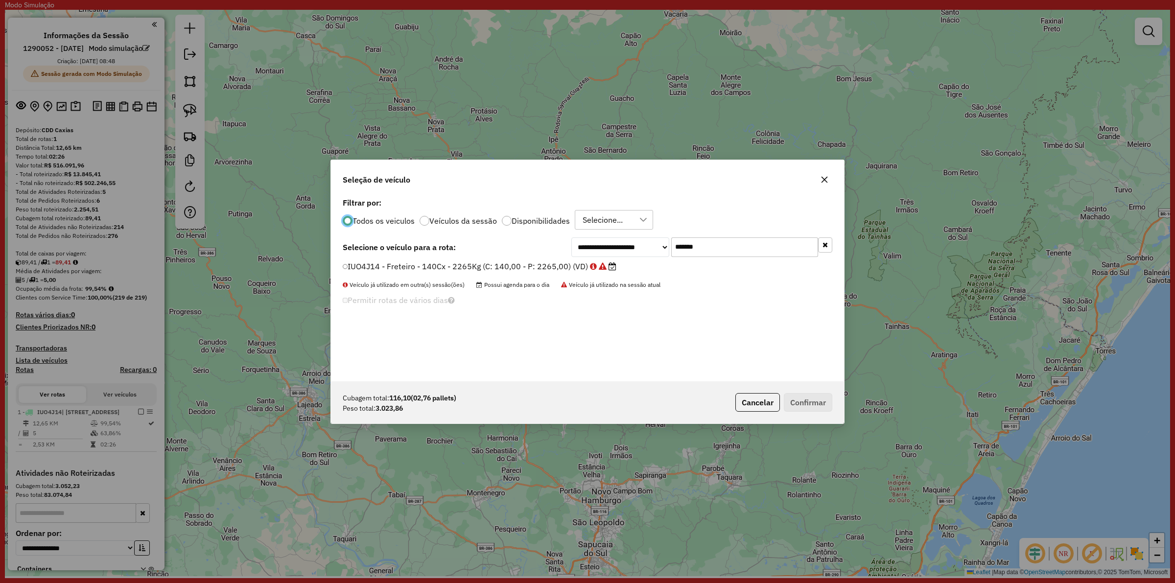
scroll to position [5, 3]
click at [725, 241] on input "*******" at bounding box center [744, 247] width 147 height 20
paste input "text"
type input "*******"
click at [517, 265] on label "BWE2B19 - Freteiro - 140Cx - 3040Kg (C: 140,00 - P: 3040,00) (VD)" at bounding box center [477, 266] width 269 height 12
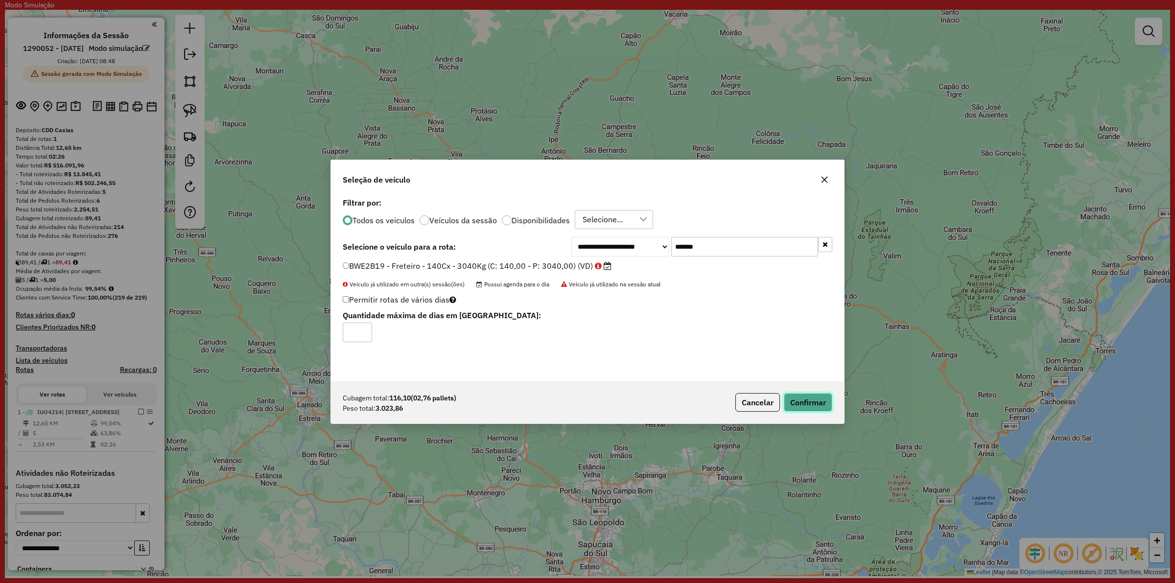
click at [806, 400] on button "Confirmar" at bounding box center [808, 402] width 48 height 19
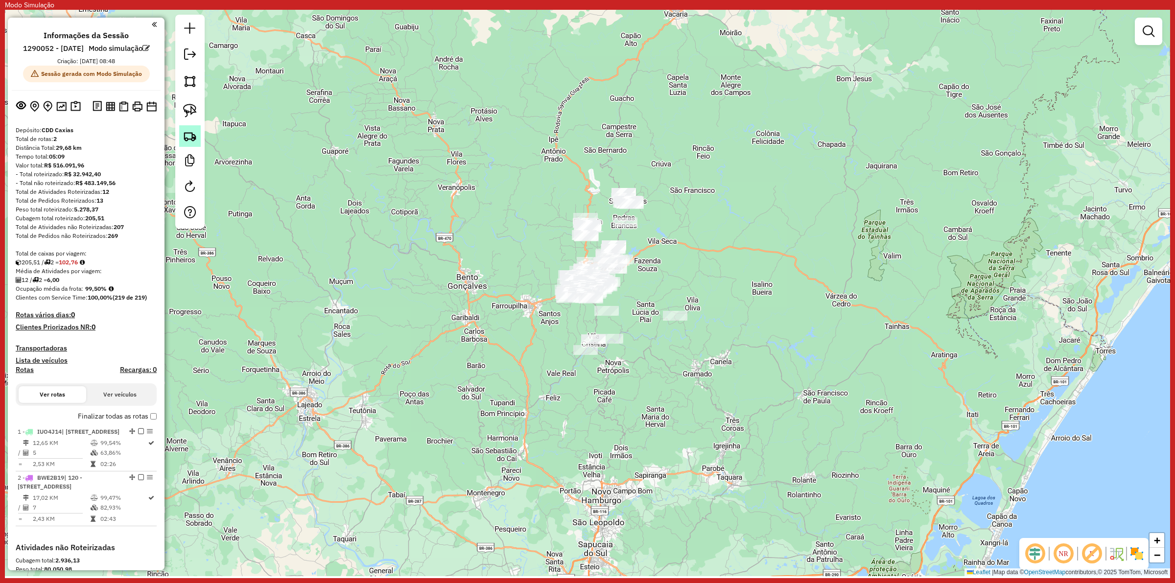
click at [181, 135] on link at bounding box center [190, 136] width 22 height 22
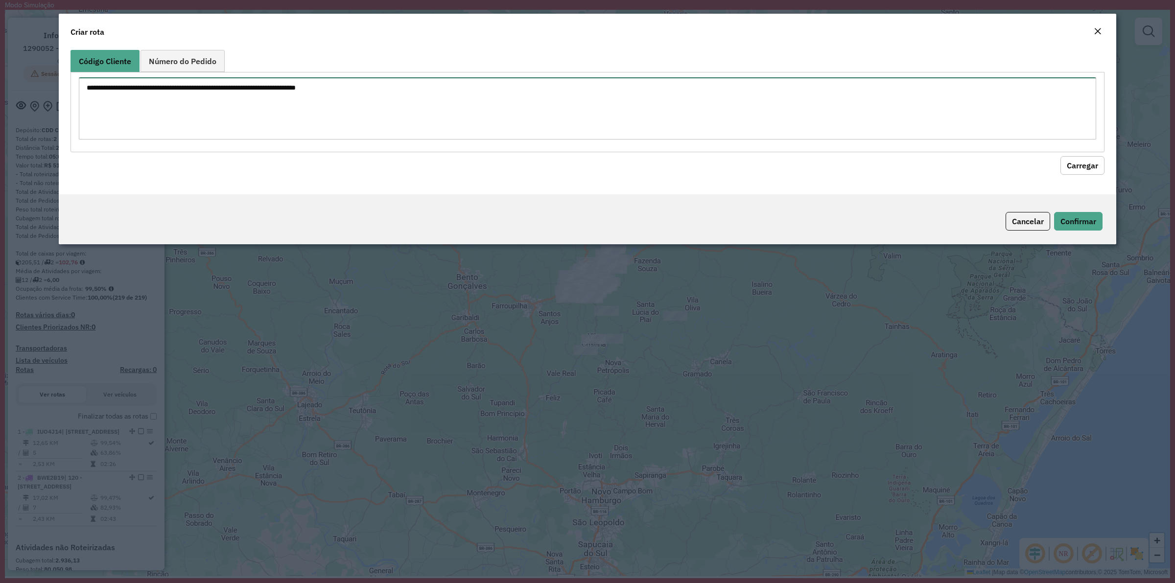
click at [326, 97] on textarea at bounding box center [587, 108] width 1017 height 62
paste textarea "******** ******** ******** ******** ******** ******** ******** ******** *******…"
type textarea "******** ******** ******** ******** ******** ******** ******** ******** *******…"
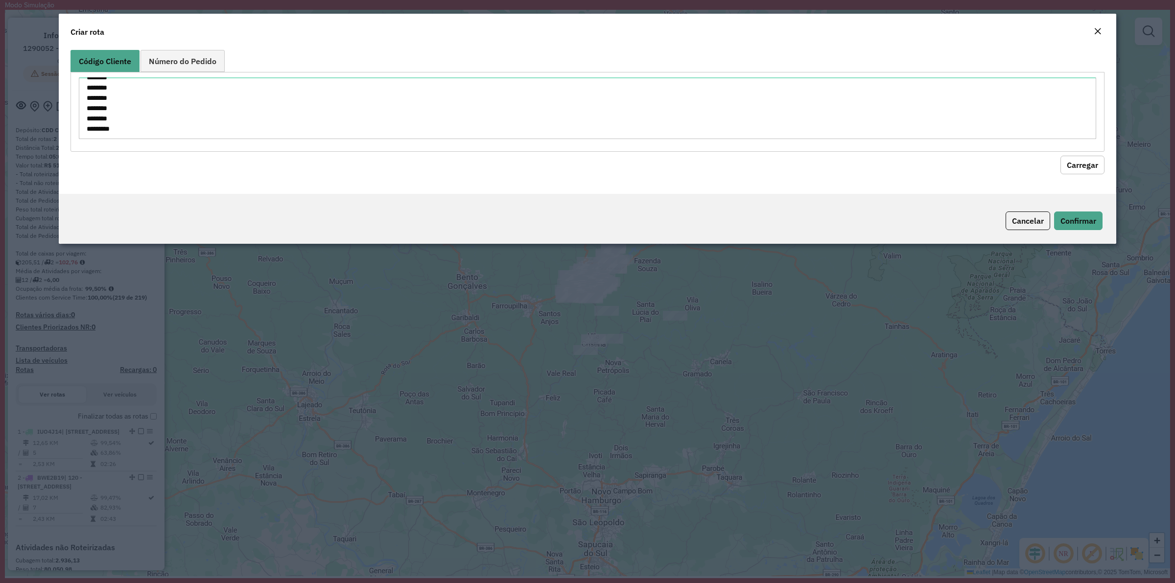
click at [1078, 157] on button "Carregar" at bounding box center [1082, 165] width 44 height 19
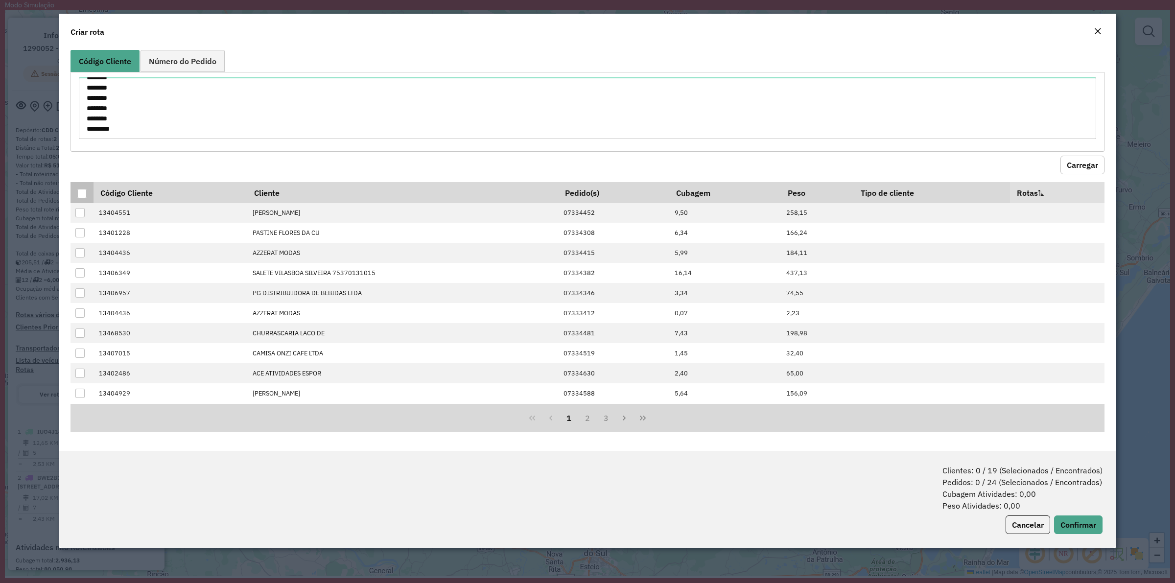
click at [80, 194] on div at bounding box center [81, 193] width 9 height 9
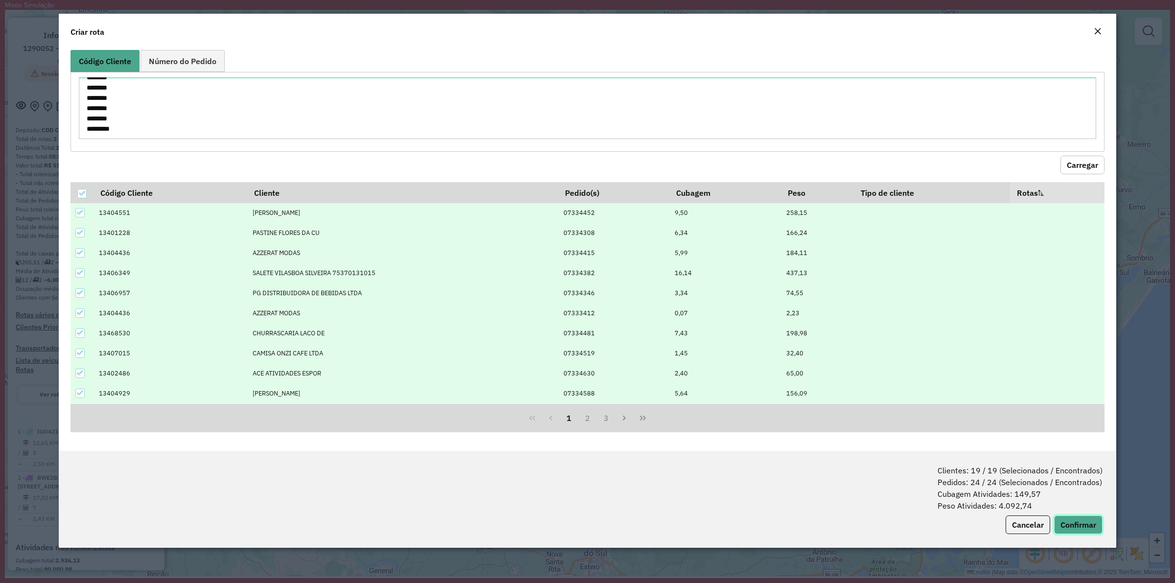
click at [1081, 532] on button "Confirmar" at bounding box center [1078, 525] width 48 height 19
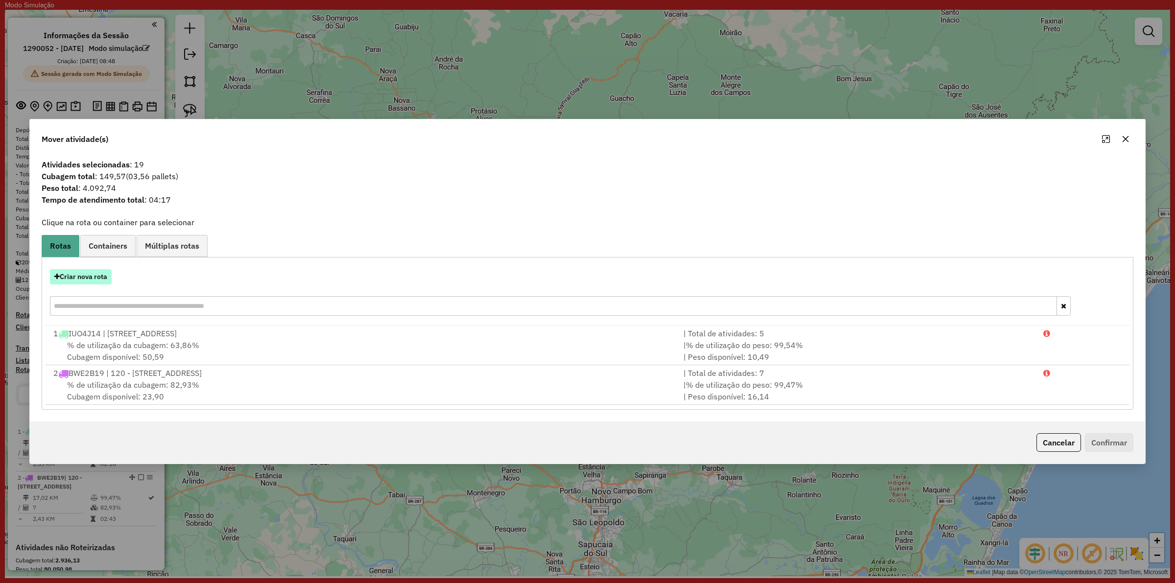
click at [86, 278] on button "Criar nova rota" at bounding box center [81, 276] width 62 height 15
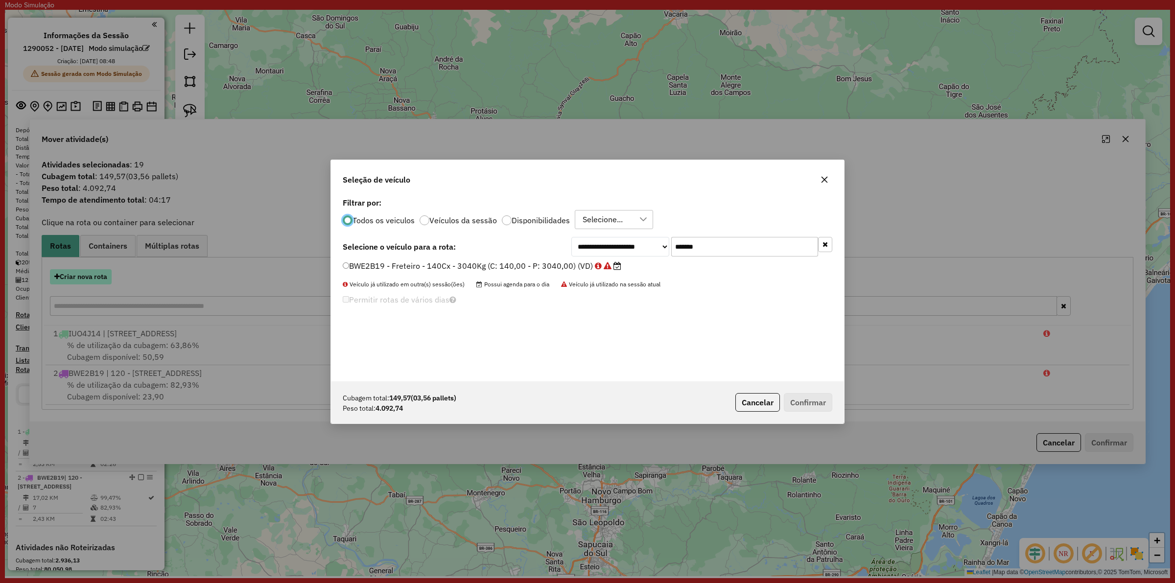
scroll to position [5, 3]
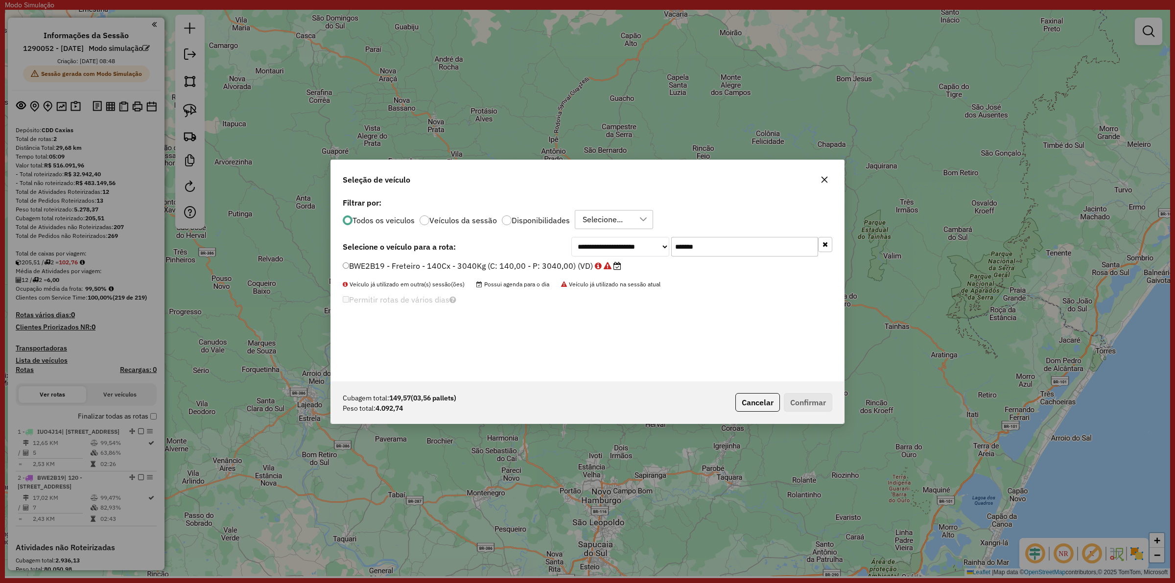
click at [745, 235] on div "**********" at bounding box center [587, 288] width 513 height 186
click at [737, 241] on input "*******" at bounding box center [744, 247] width 147 height 20
paste input "text"
type input "*******"
click at [498, 259] on div "**********" at bounding box center [587, 288] width 513 height 186
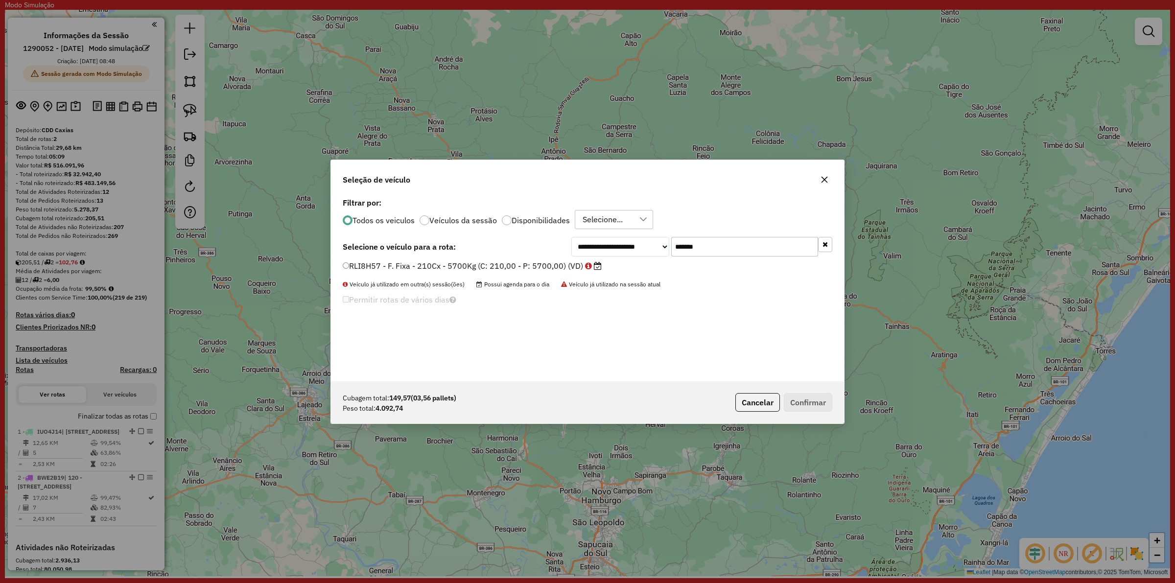
click at [485, 252] on div "**********" at bounding box center [588, 247] width 490 height 20
click at [482, 265] on label "RLI8H57 - F. Fixa - 210Cx - 5700Kg (C: 210,00 - P: 5700,00) (VD)" at bounding box center [472, 266] width 259 height 12
click at [417, 265] on label "RLI8H57 - F. Fixa - 210Cx - 5700Kg (C: 210,00 - P: 5700,00) (VD)" at bounding box center [472, 266] width 259 height 12
click at [822, 404] on button "Confirmar" at bounding box center [808, 402] width 48 height 19
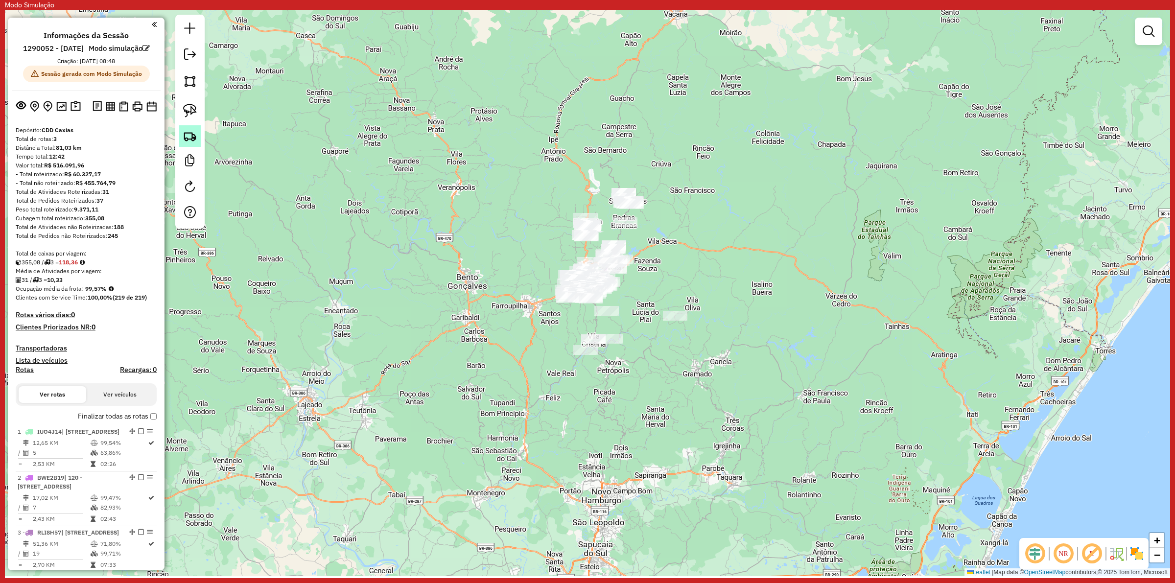
click at [185, 138] on img at bounding box center [190, 136] width 14 height 14
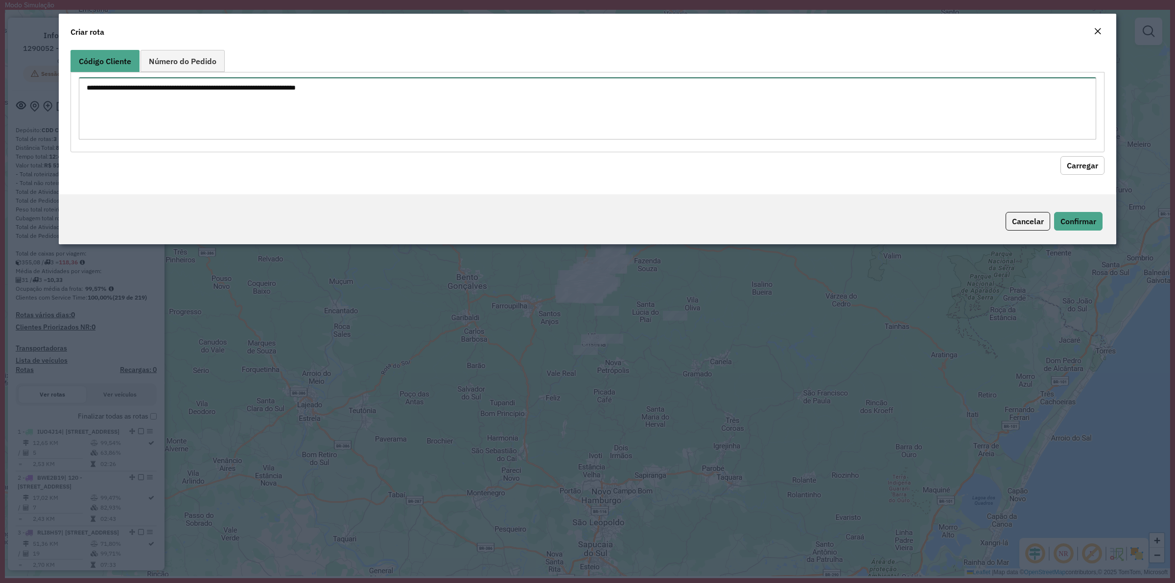
click at [760, 94] on textarea at bounding box center [587, 108] width 1017 height 62
paste textarea "******** ******** ******** ********"
type textarea "******** ******** ******** ********"
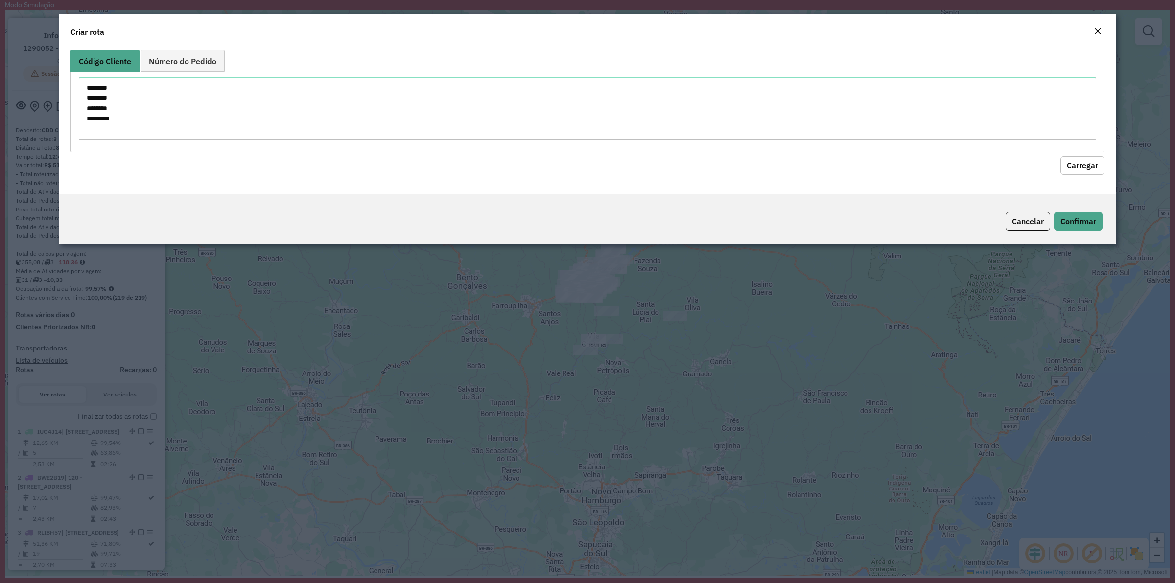
click at [1093, 167] on button "Carregar" at bounding box center [1082, 165] width 44 height 19
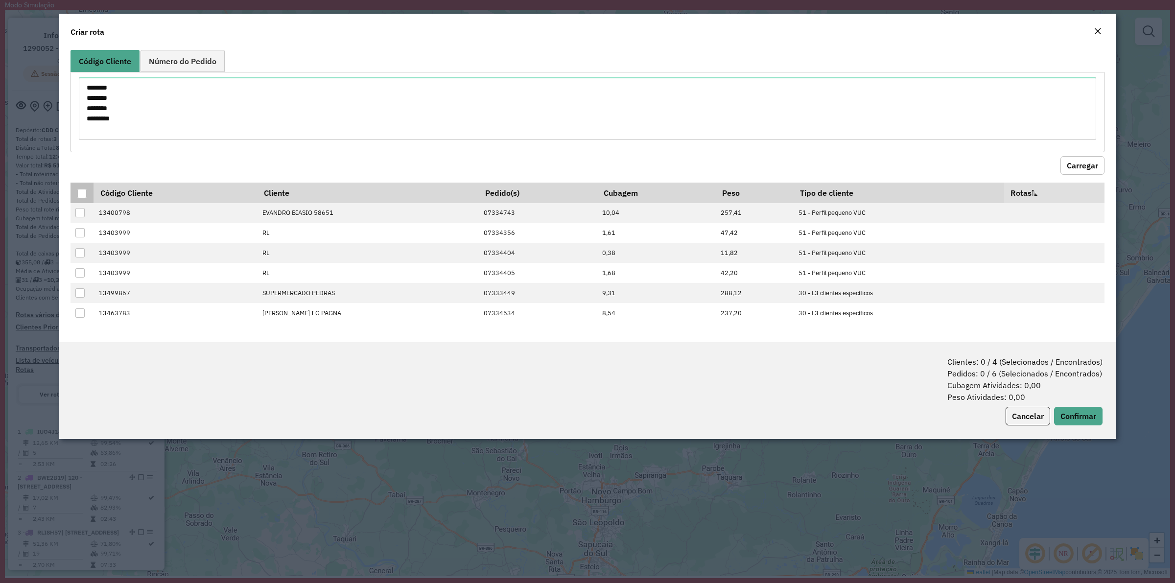
click at [83, 196] on div at bounding box center [81, 193] width 9 height 9
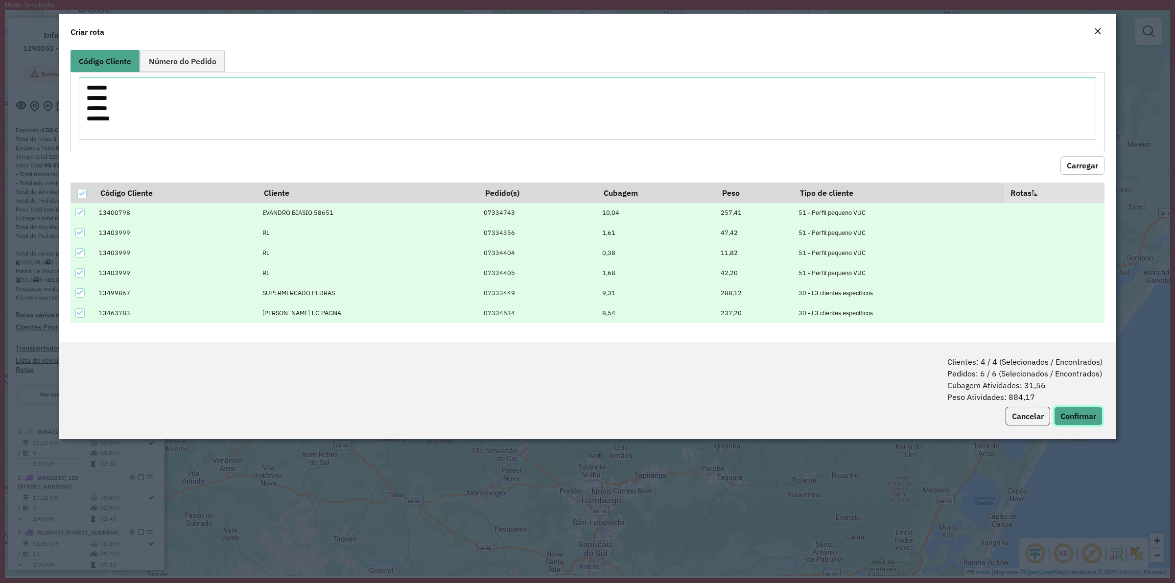
click at [1077, 422] on button "Confirmar" at bounding box center [1078, 416] width 48 height 19
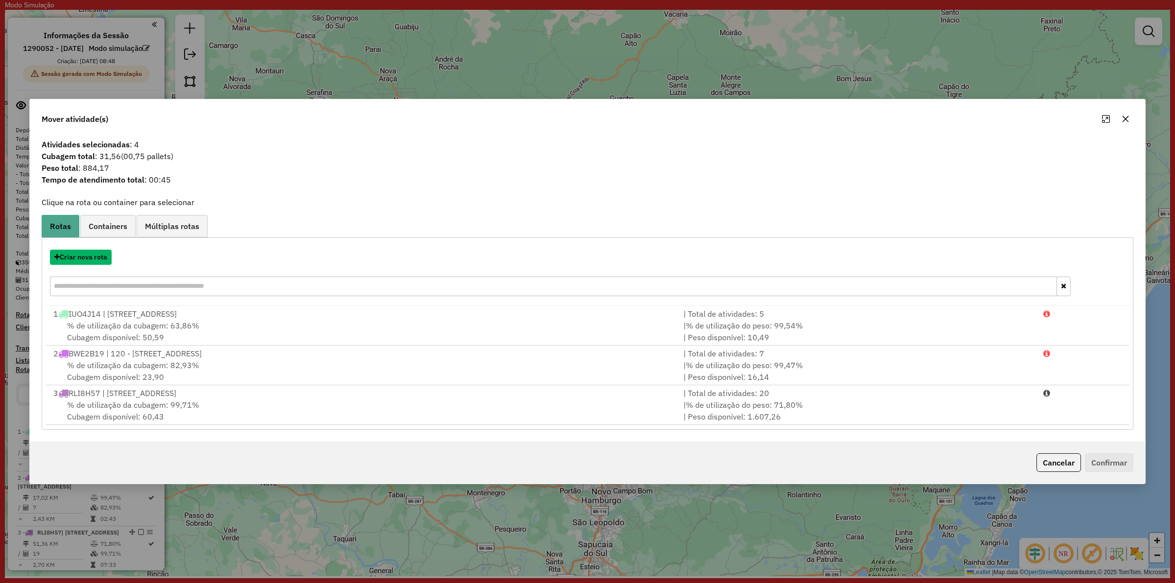
click at [75, 259] on button "Criar nova rota" at bounding box center [81, 257] width 62 height 15
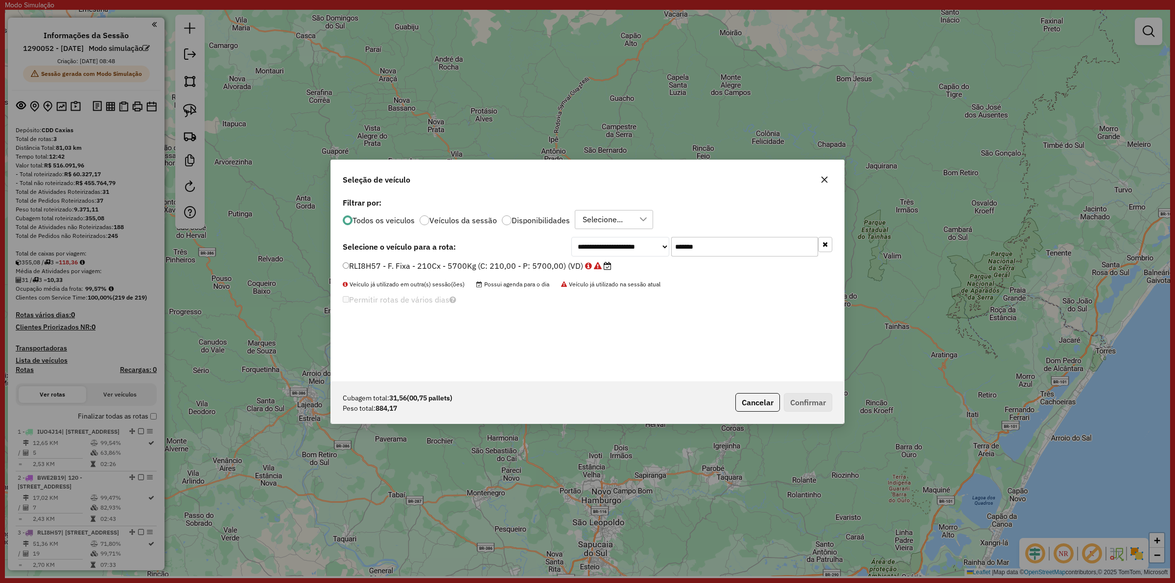
click at [743, 255] on input "*******" at bounding box center [744, 247] width 147 height 20
paste input "text"
type input "*******"
click at [463, 258] on div "**********" at bounding box center [587, 288] width 513 height 186
click at [464, 263] on label "RLI8J87 - F. Fixa - 210Cx - 6900Kg (C: 210,00 - P: 6900,00) (VD)" at bounding box center [472, 266] width 258 height 12
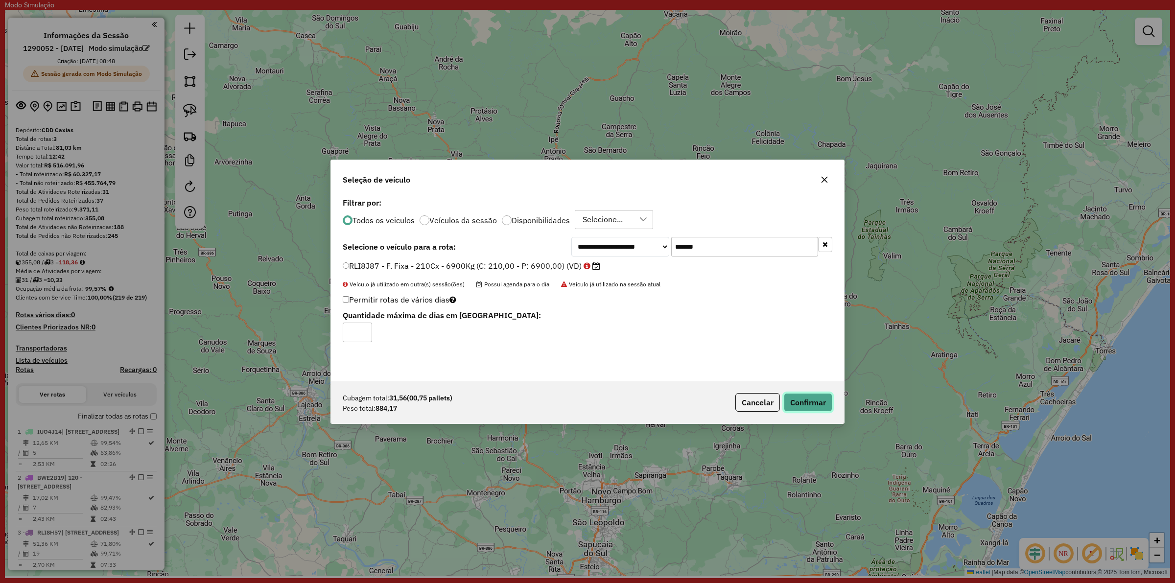
drag, startPoint x: 816, startPoint y: 399, endPoint x: 785, endPoint y: 402, distance: 30.9
click at [806, 395] on button "Confirmar" at bounding box center [808, 402] width 48 height 19
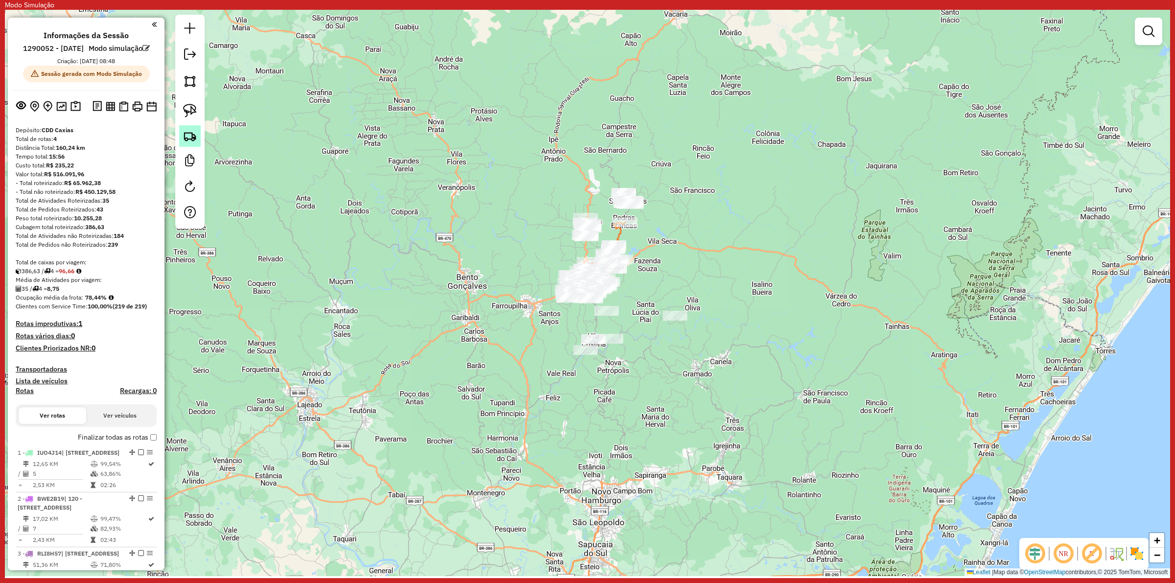
click at [199, 138] on link at bounding box center [190, 136] width 22 height 22
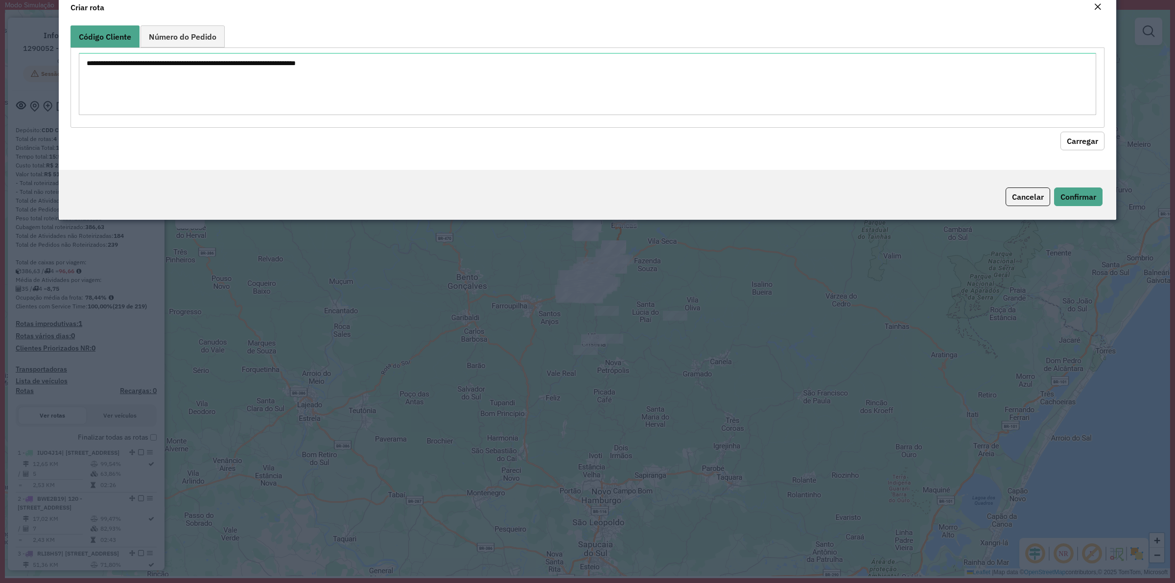
click at [294, 127] on div at bounding box center [587, 87] width 1034 height 80
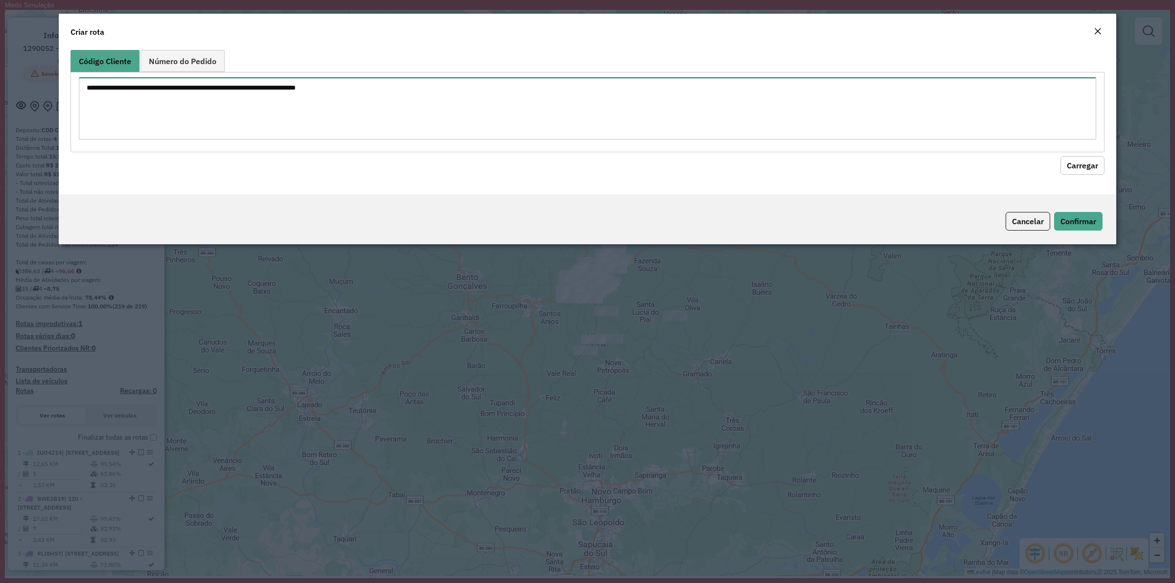
click at [305, 111] on textarea at bounding box center [587, 108] width 1017 height 62
paste textarea "******** ******** ******** ******** ******** ******** ******** ******** *******…"
type textarea "******** ******** ******** ******** ******** ******** ******** ******** *******…"
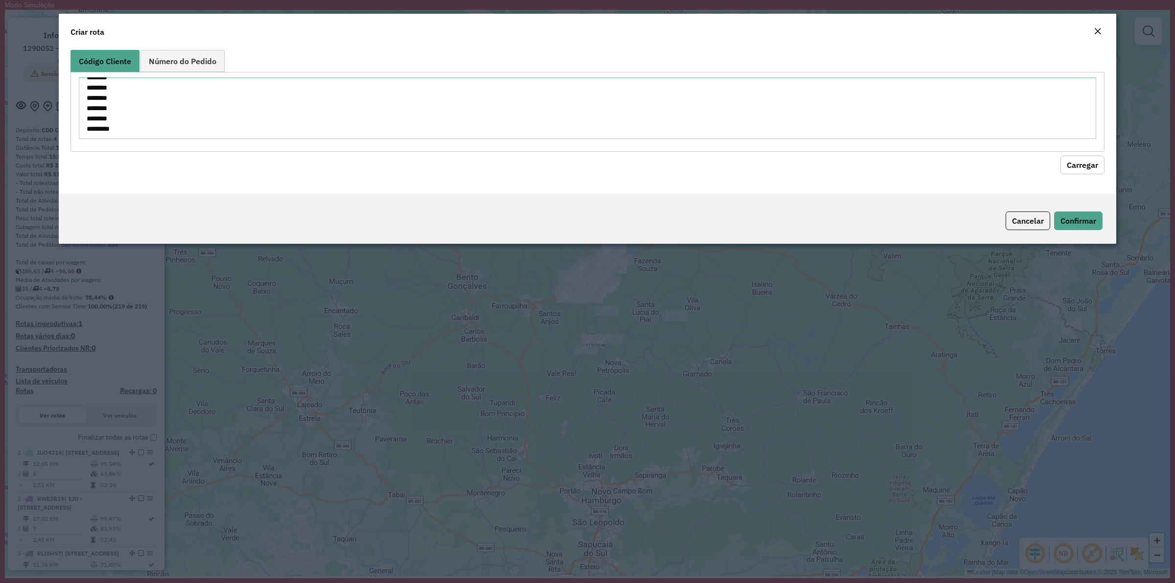
click at [1088, 174] on hb-field-button "Carregar" at bounding box center [587, 163] width 1034 height 23
click at [1060, 164] on button "Carregar" at bounding box center [1082, 165] width 44 height 19
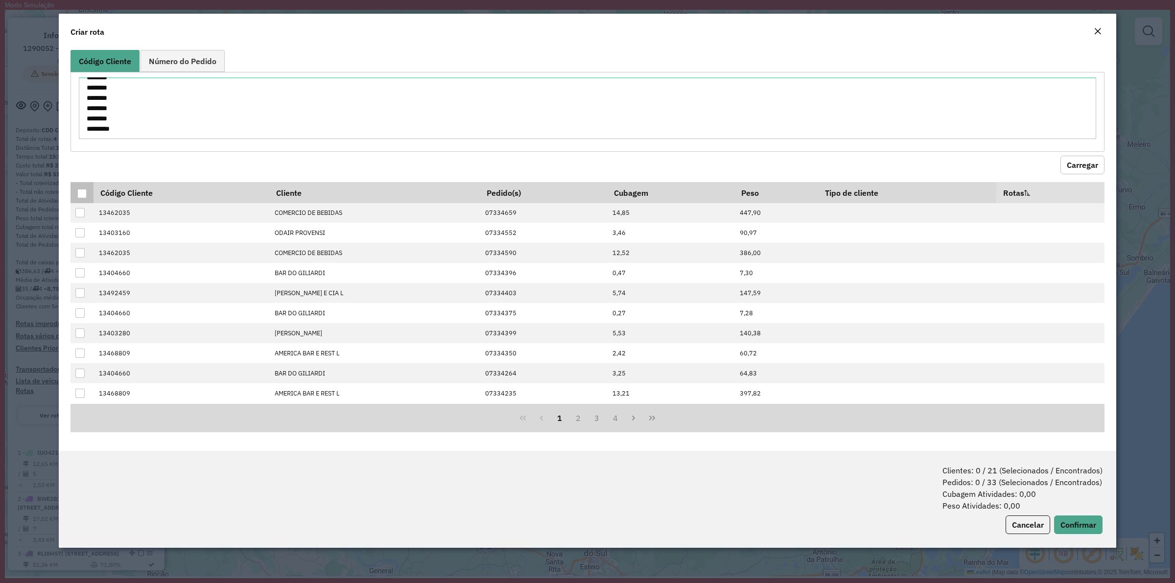
click at [85, 193] on div at bounding box center [81, 193] width 9 height 9
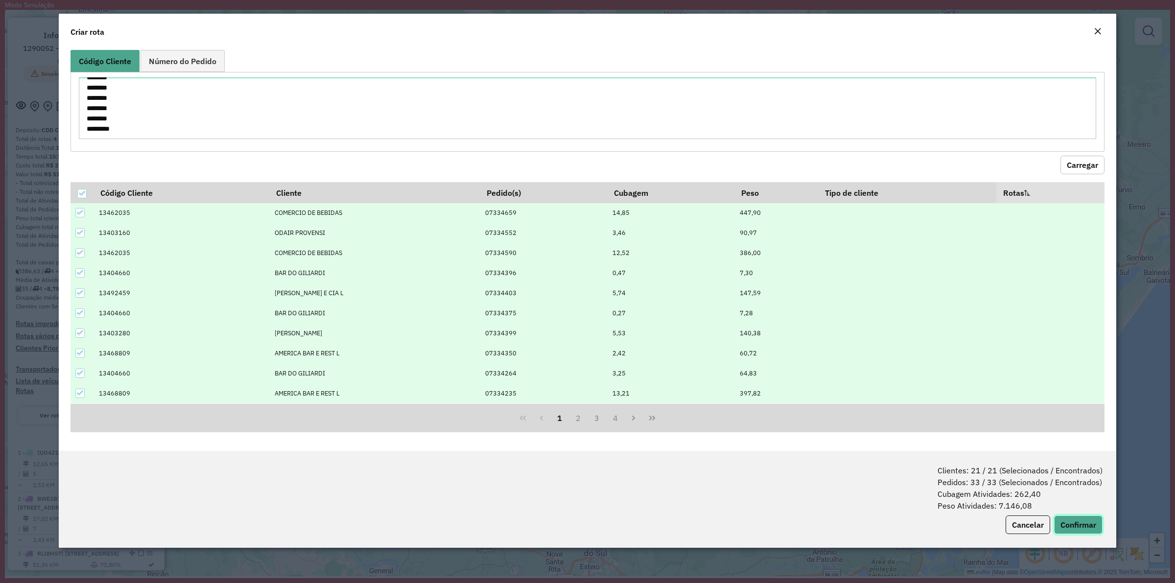
click at [1083, 525] on button "Confirmar" at bounding box center [1078, 525] width 48 height 19
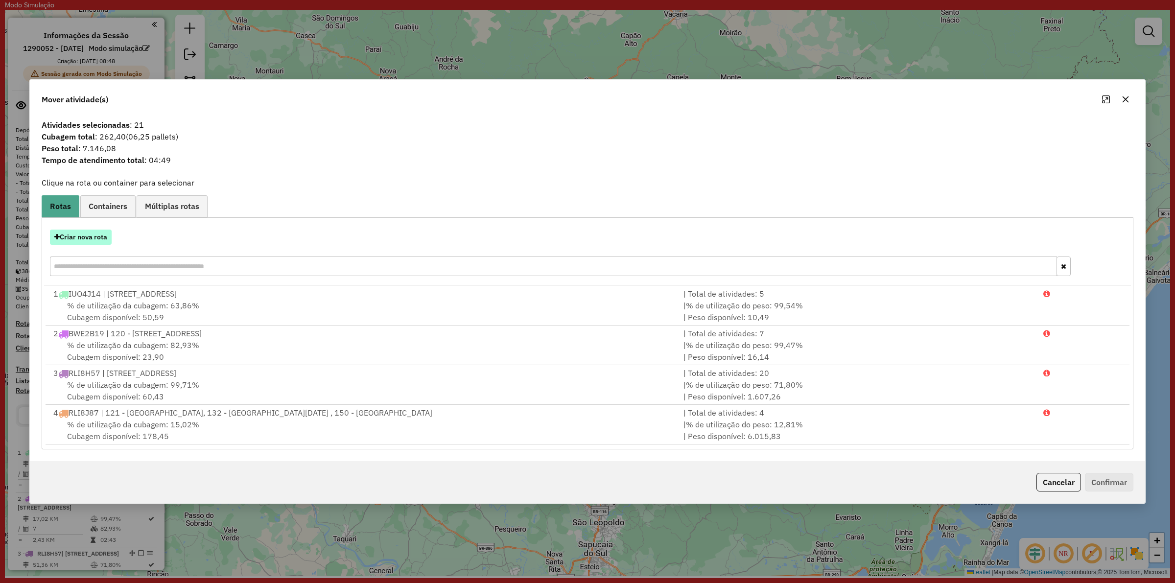
click at [98, 238] on button "Criar nova rota" at bounding box center [81, 237] width 62 height 15
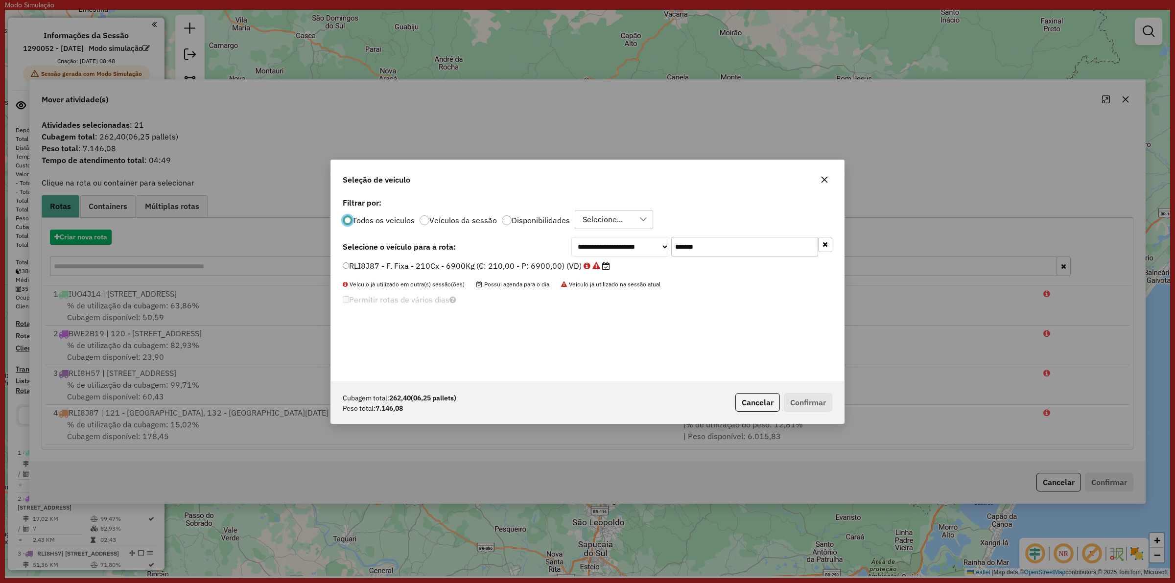
scroll to position [5, 3]
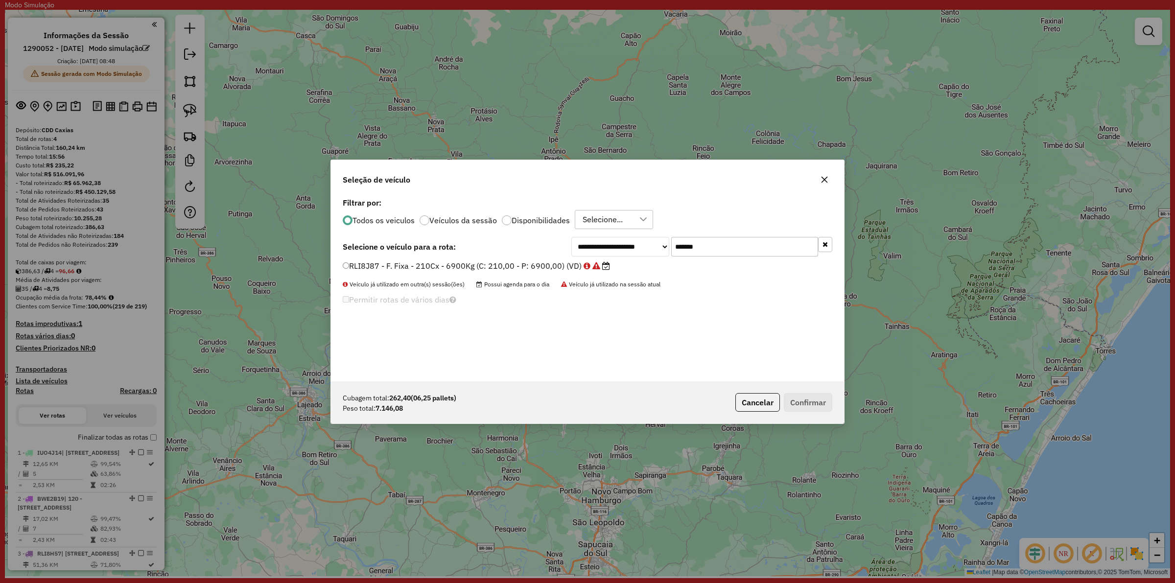
click at [696, 237] on div "*******" at bounding box center [751, 247] width 161 height 20
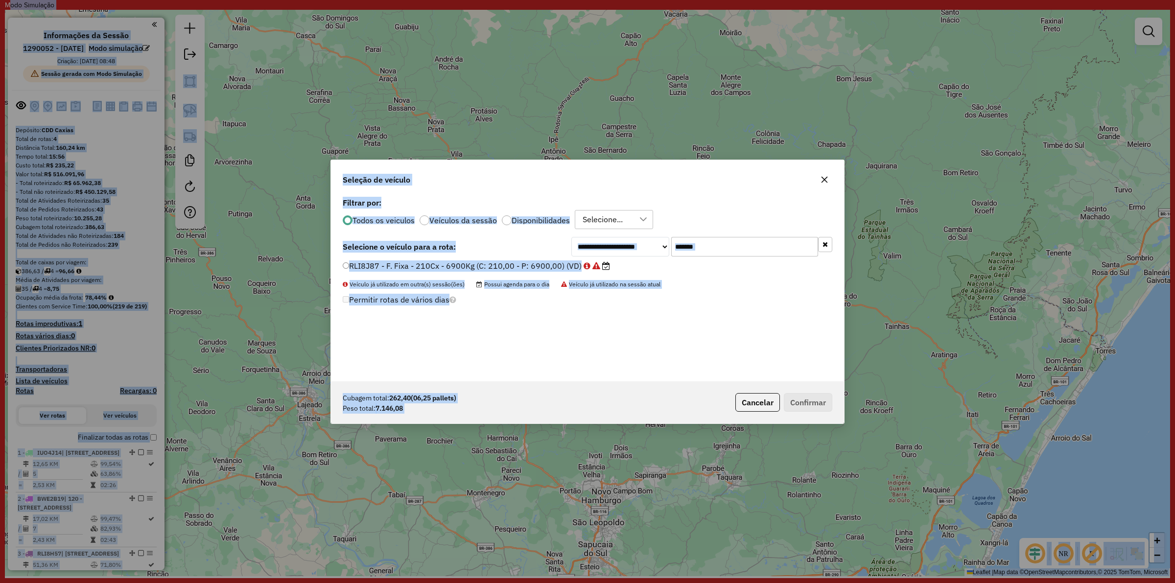
click at [699, 239] on input "*******" at bounding box center [744, 247] width 147 height 20
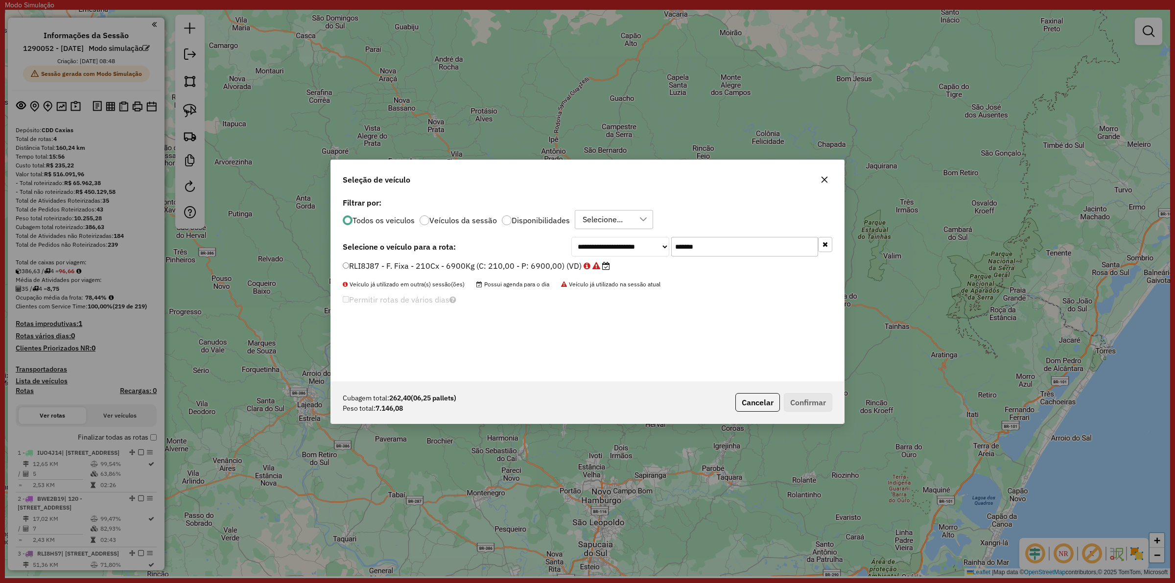
paste input "text"
type input "*******"
click at [474, 265] on label "RLC3J68 - F. Fixa - 336Cx - 8600Kg (C: 336,00 - P: 8600,00) (VD)" at bounding box center [472, 266] width 259 height 12
click at [808, 408] on button "Confirmar" at bounding box center [808, 402] width 48 height 19
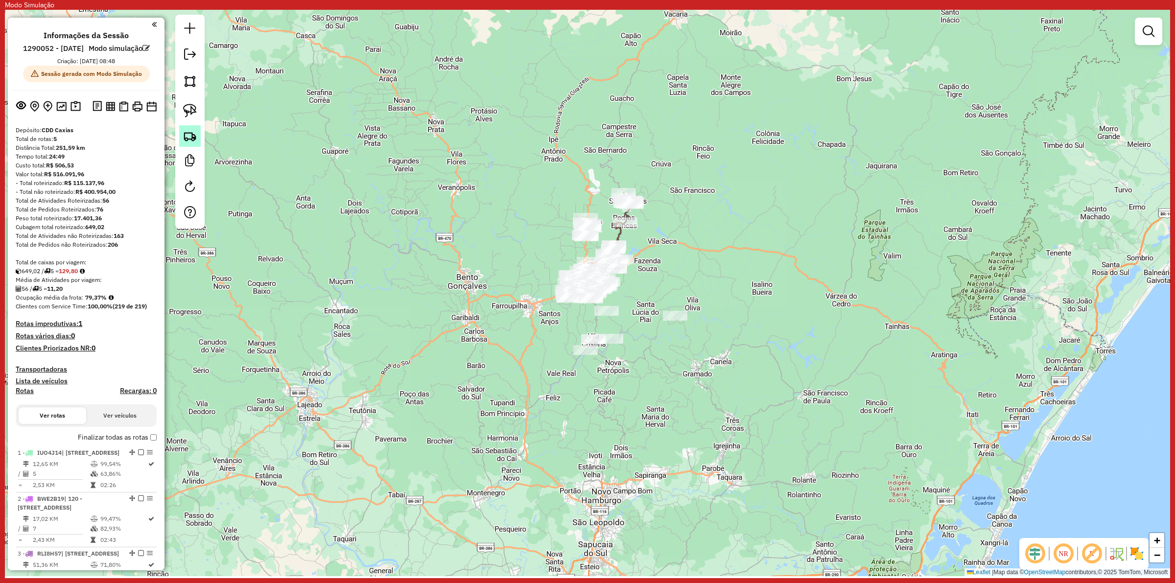
click at [185, 139] on img at bounding box center [190, 136] width 14 height 14
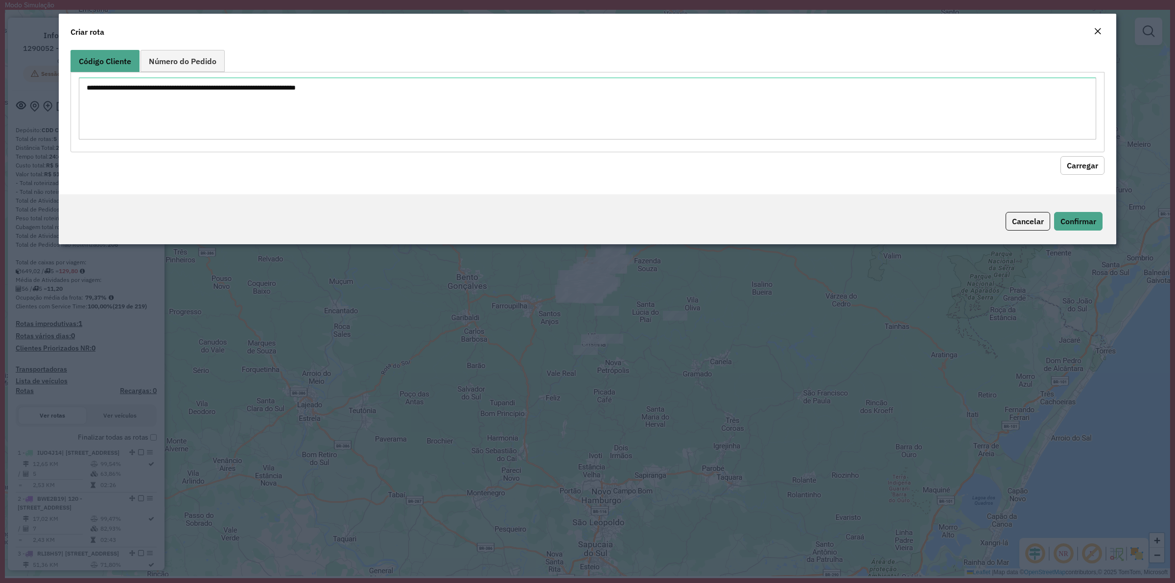
click at [353, 89] on textarea at bounding box center [587, 108] width 1017 height 62
type textarea "******** ******** ******** ******** ******** ******** ******** ******** *******…"
click at [1081, 168] on button "Carregar" at bounding box center [1082, 165] width 44 height 19
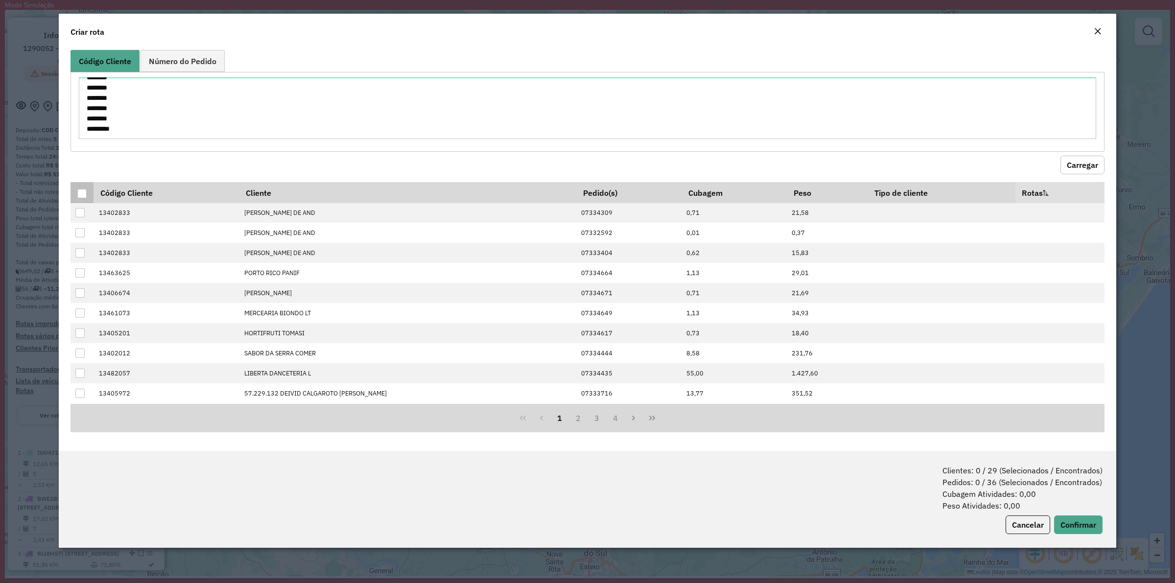
click at [80, 191] on div at bounding box center [81, 193] width 9 height 9
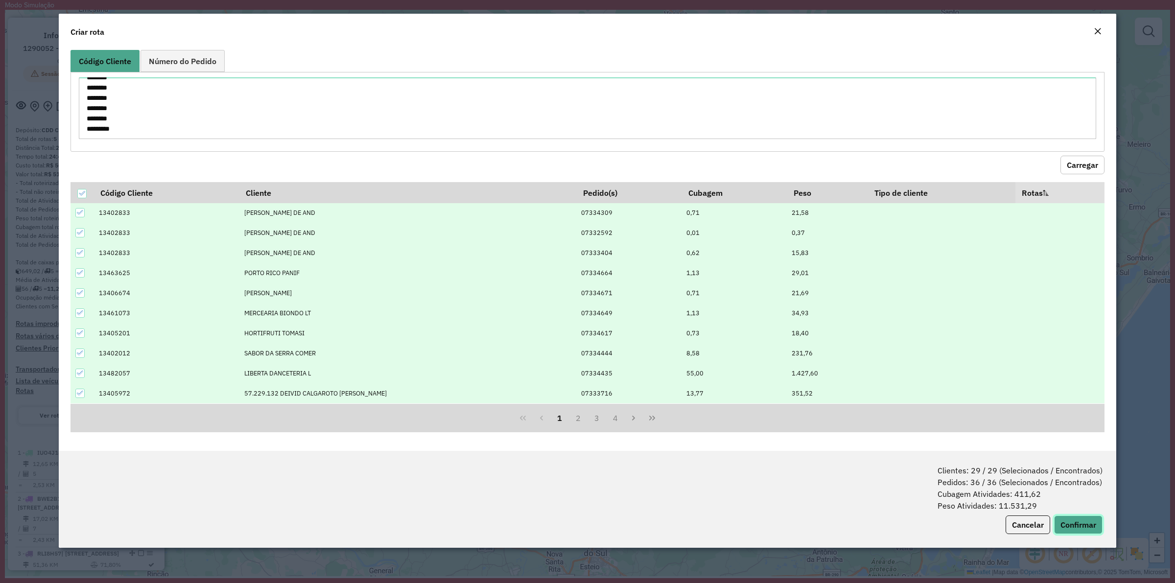
drag, startPoint x: 1070, startPoint y: 530, endPoint x: 1053, endPoint y: 520, distance: 19.5
click at [1071, 530] on button "Confirmar" at bounding box center [1078, 525] width 48 height 19
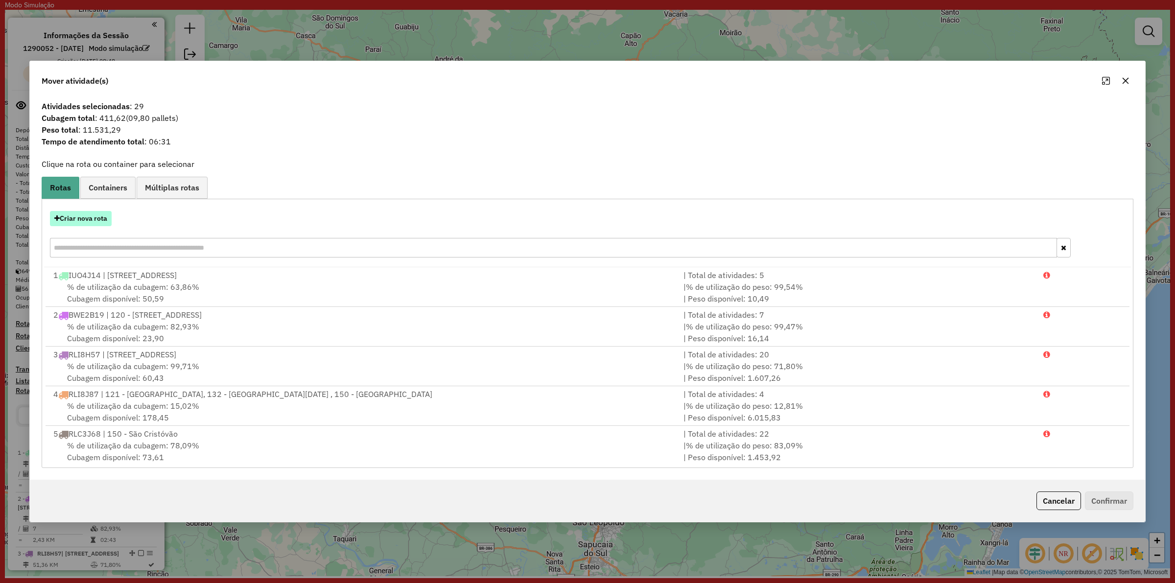
click at [80, 212] on button "Criar nova rota" at bounding box center [81, 218] width 62 height 15
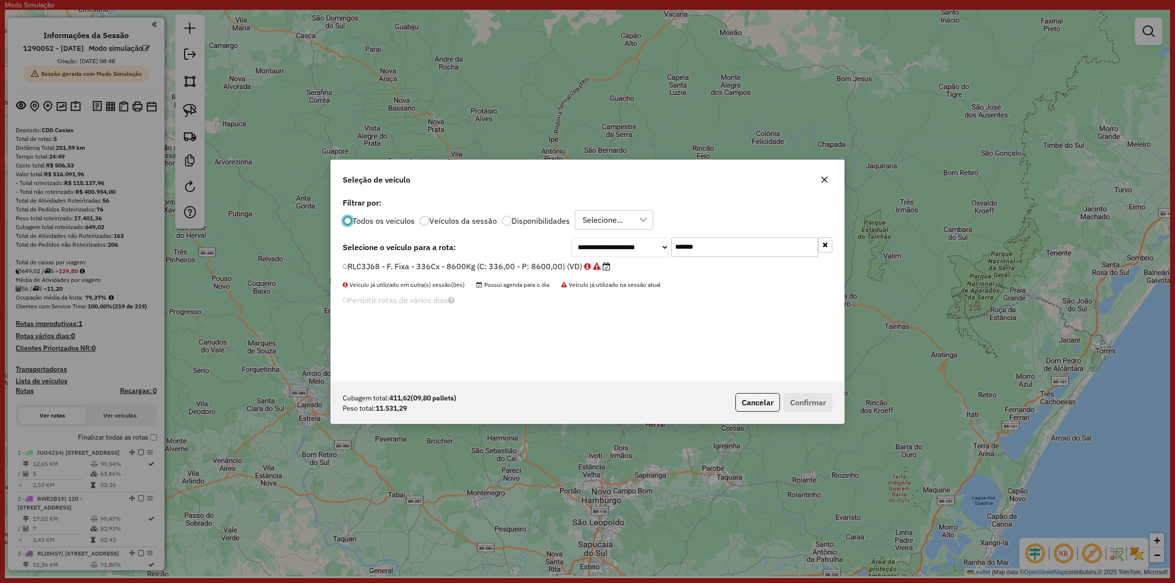
scroll to position [5, 3]
click at [742, 253] on input "*******" at bounding box center [744, 247] width 147 height 20
paste input "text"
type input "*******"
click at [454, 279] on div "RAF8610 - F. Fixa - 420Cx - 12580Kg (C: 420,00 - P: 12580,00) (VD)" at bounding box center [587, 270] width 501 height 20
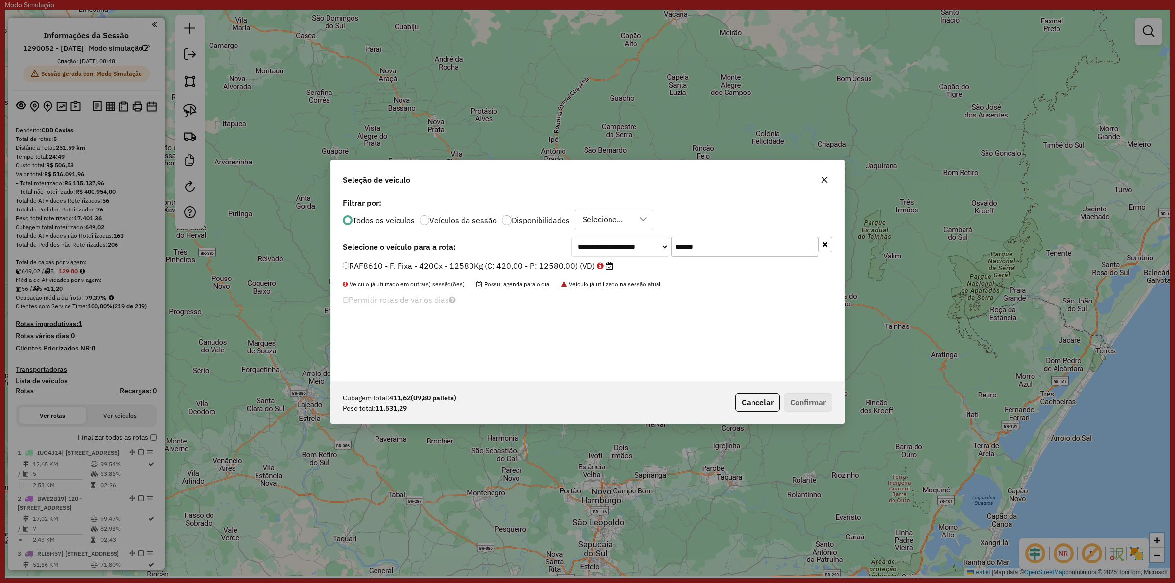
click at [441, 258] on div "**********" at bounding box center [587, 288] width 513 height 186
click at [521, 268] on label "RAF8610 - F. Fixa - 420Cx - 12580Kg (C: 420,00 - P: 12580,00) (VD)" at bounding box center [478, 266] width 271 height 12
click at [820, 398] on button "Confirmar" at bounding box center [808, 402] width 48 height 19
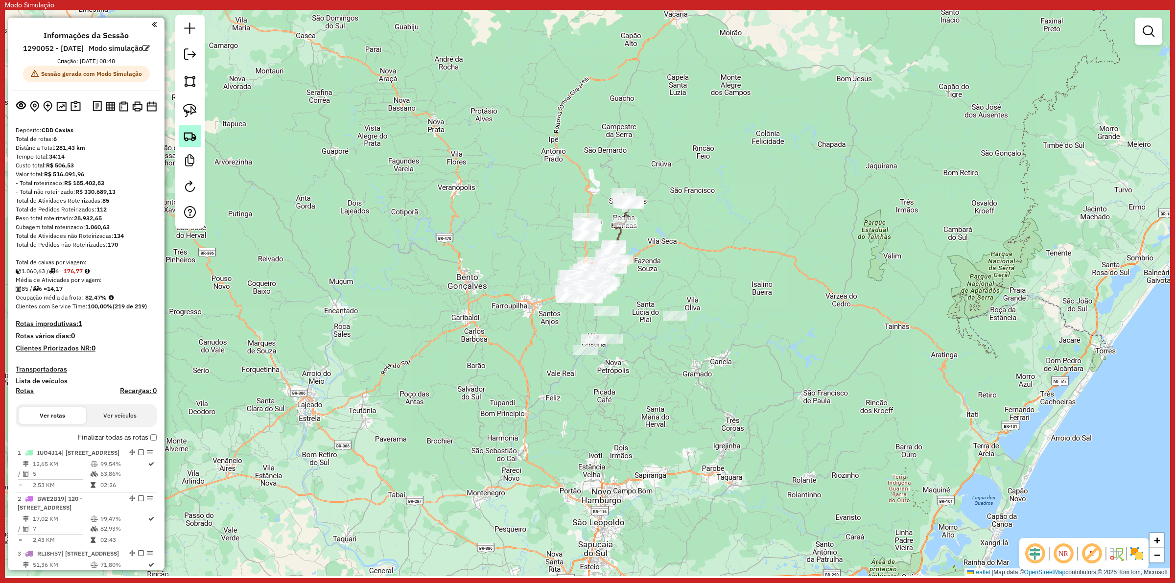
click at [189, 139] on img at bounding box center [190, 136] width 14 height 14
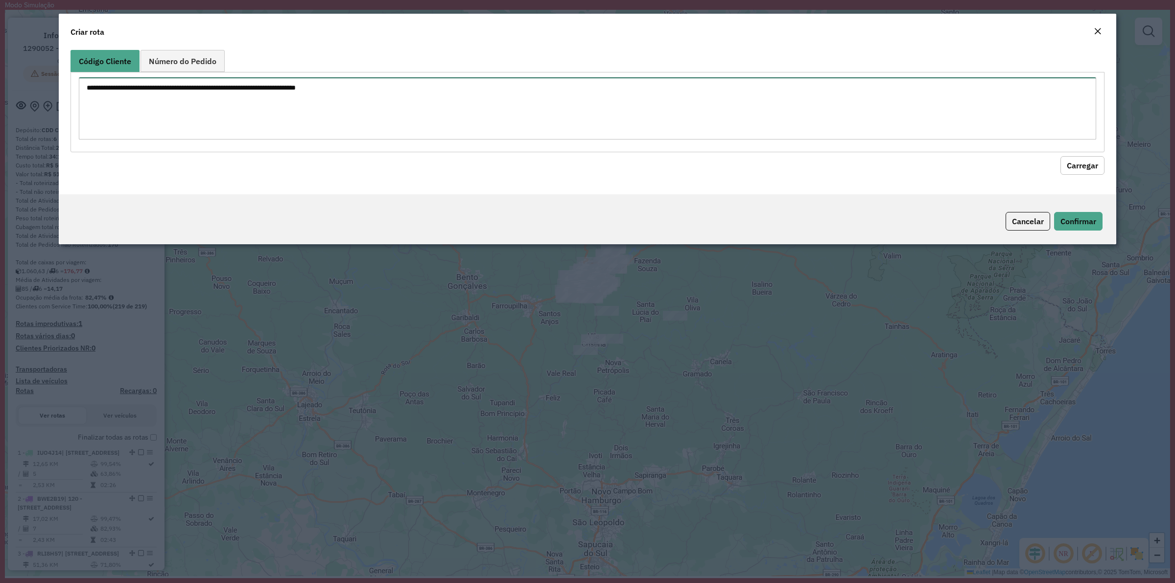
click at [502, 111] on textarea at bounding box center [587, 108] width 1017 height 62
paste textarea "*******"
click at [398, 126] on textarea "*******" at bounding box center [587, 108] width 1017 height 62
paste textarea "* ******** ******** ******** ******** ******** ******** ******** ******** *****…"
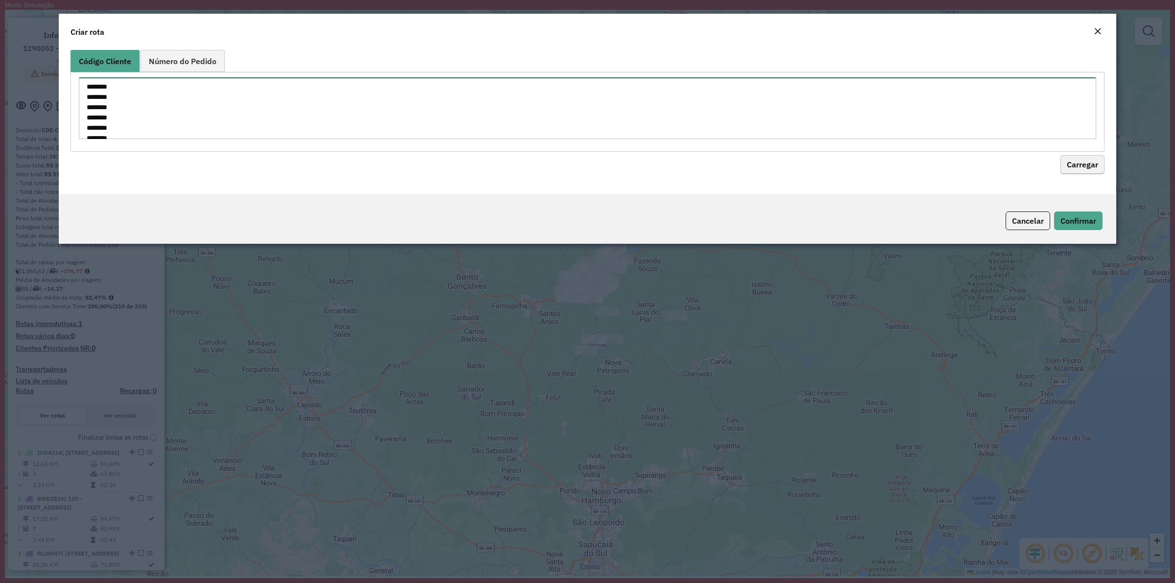
type textarea "******** ******** ******** ******** ******** ******** ******** ******** *******…"
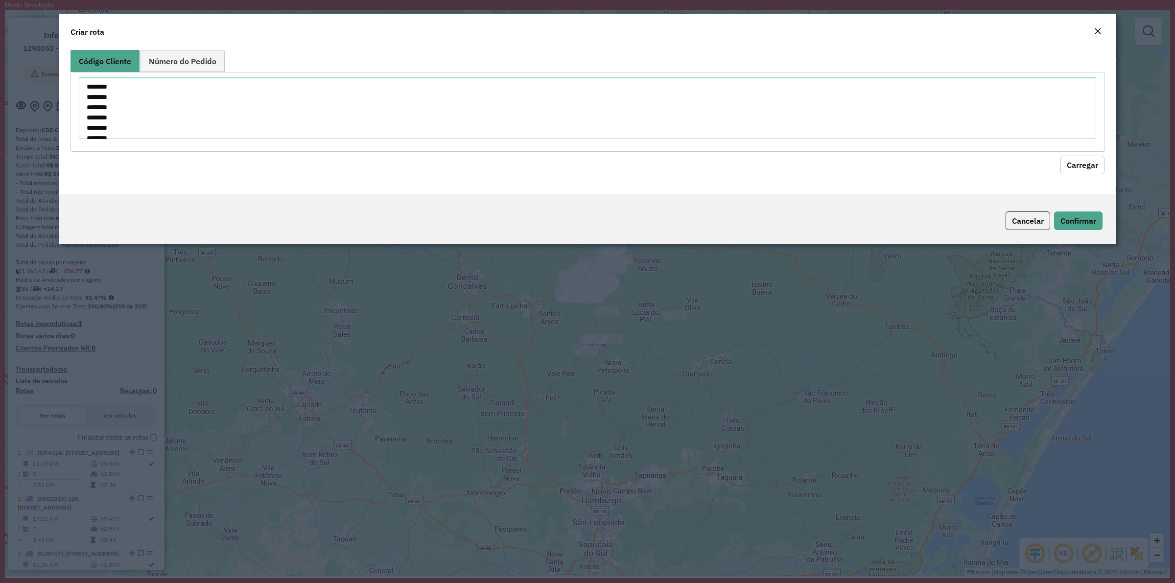
click at [1092, 165] on button "Carregar" at bounding box center [1082, 165] width 44 height 19
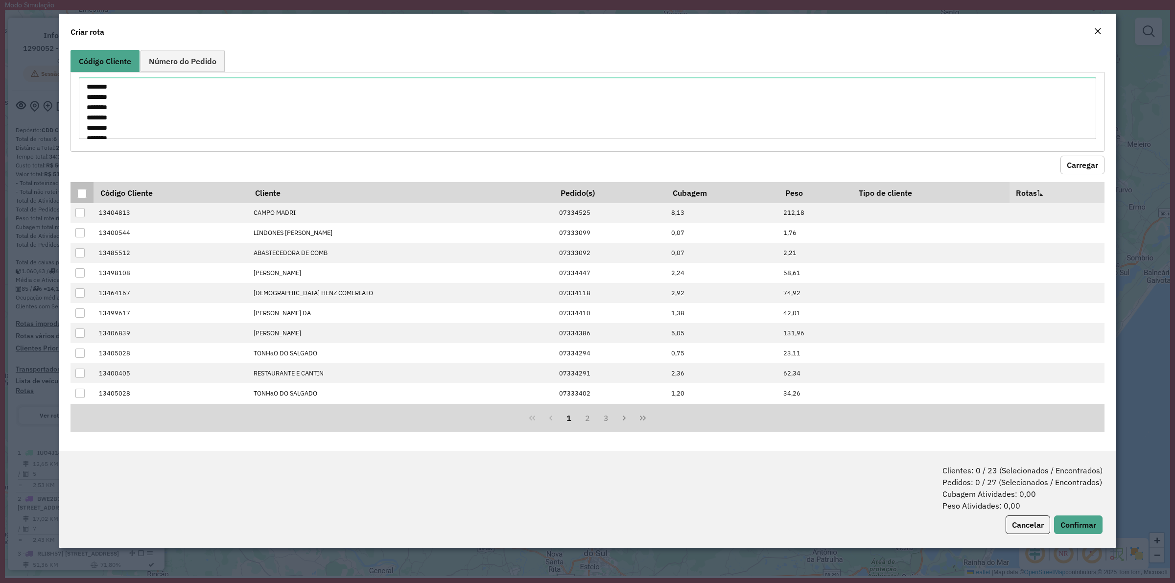
click at [82, 196] on div at bounding box center [81, 193] width 9 height 9
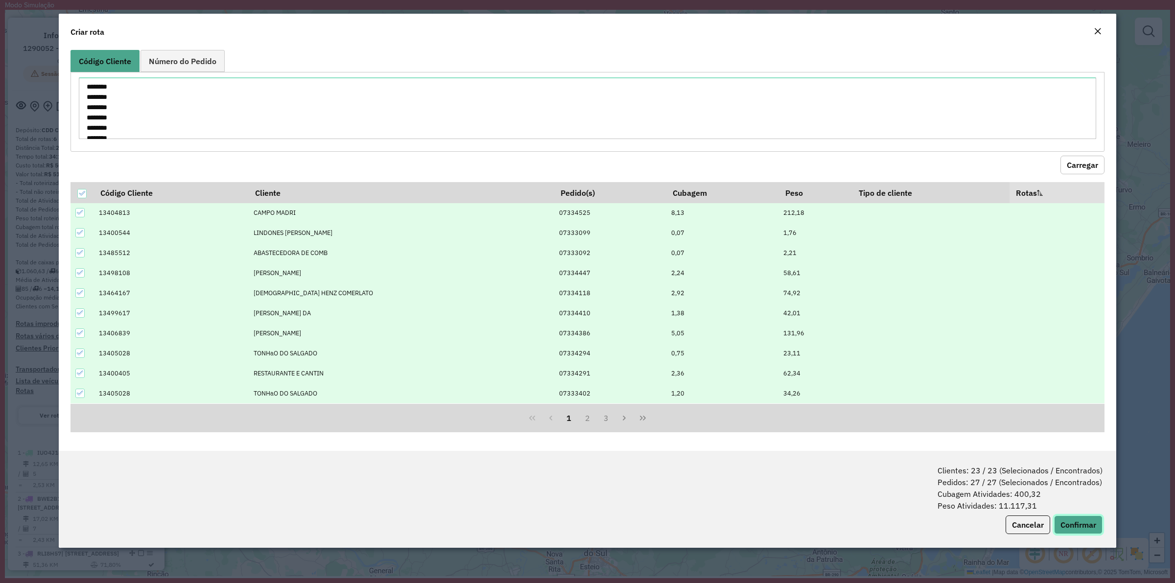
click at [1080, 524] on button "Confirmar" at bounding box center [1078, 525] width 48 height 19
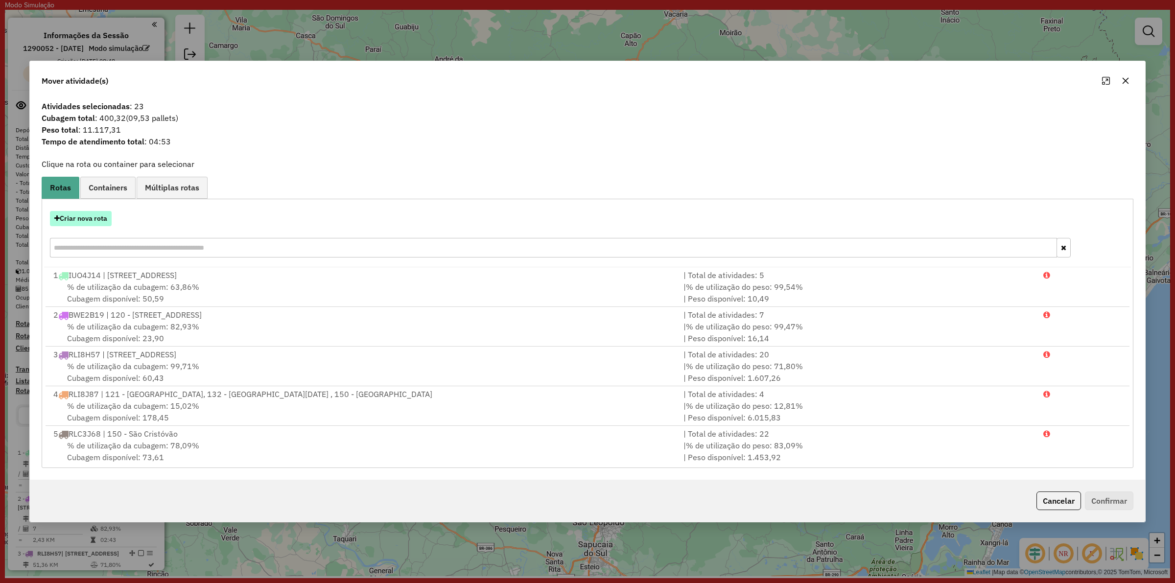
click at [102, 214] on button "Criar nova rota" at bounding box center [81, 218] width 62 height 15
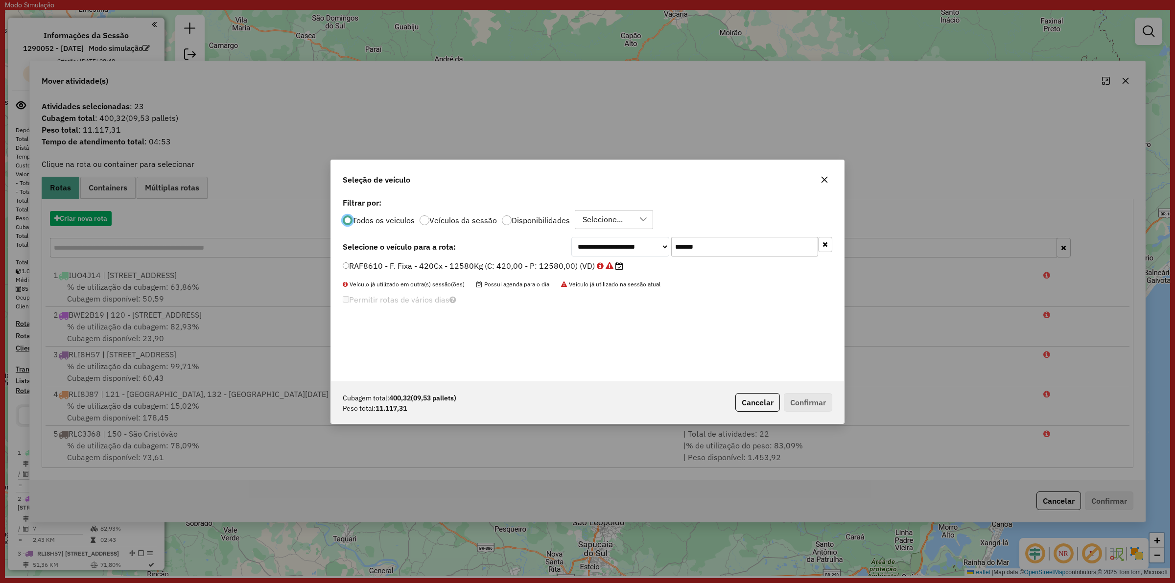
scroll to position [5, 3]
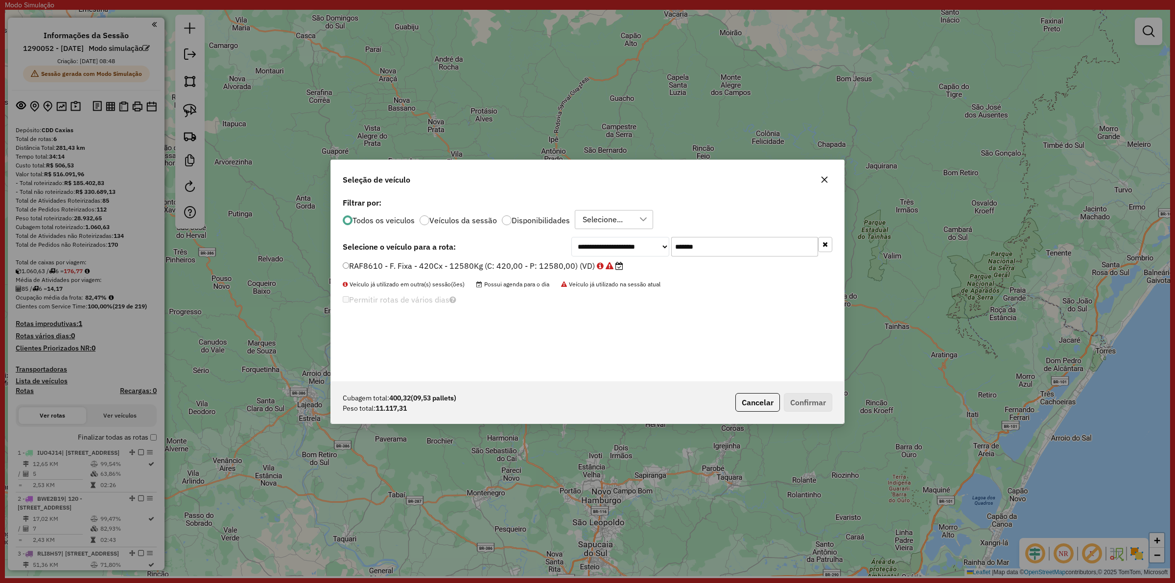
click at [732, 249] on input "*******" at bounding box center [744, 247] width 147 height 20
paste input "text"
type input "*******"
click at [424, 260] on label "RAB2754 - F. Fixa 420 cx - 12580 kg (C: 420,00 - P: 12580,00) (VD)" at bounding box center [477, 266] width 268 height 12
click at [818, 398] on button "Confirmar" at bounding box center [808, 402] width 48 height 19
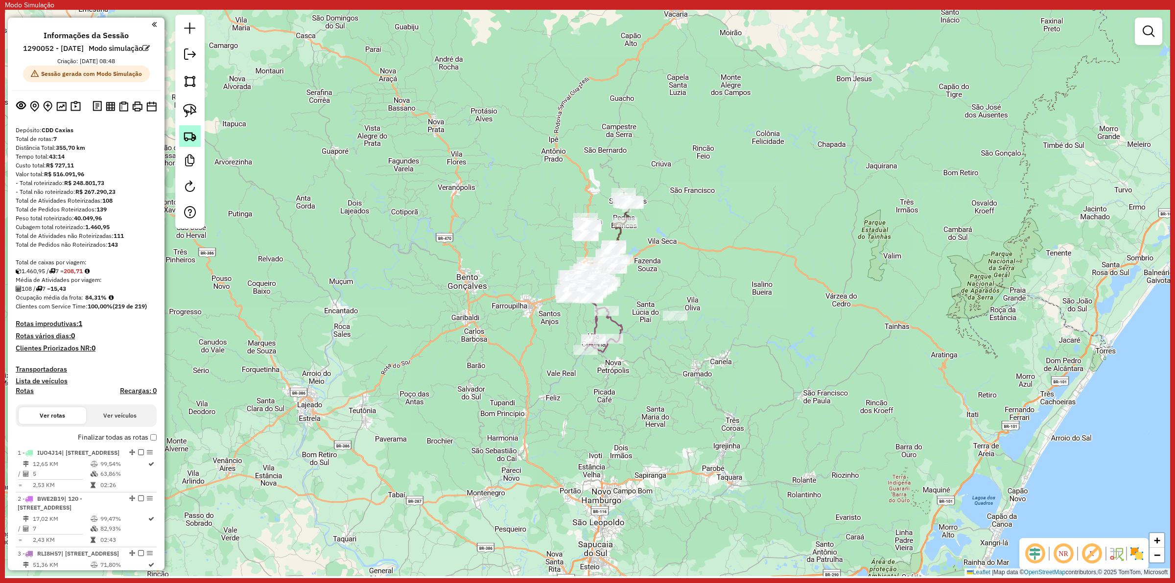
click at [195, 138] on img at bounding box center [190, 136] width 14 height 14
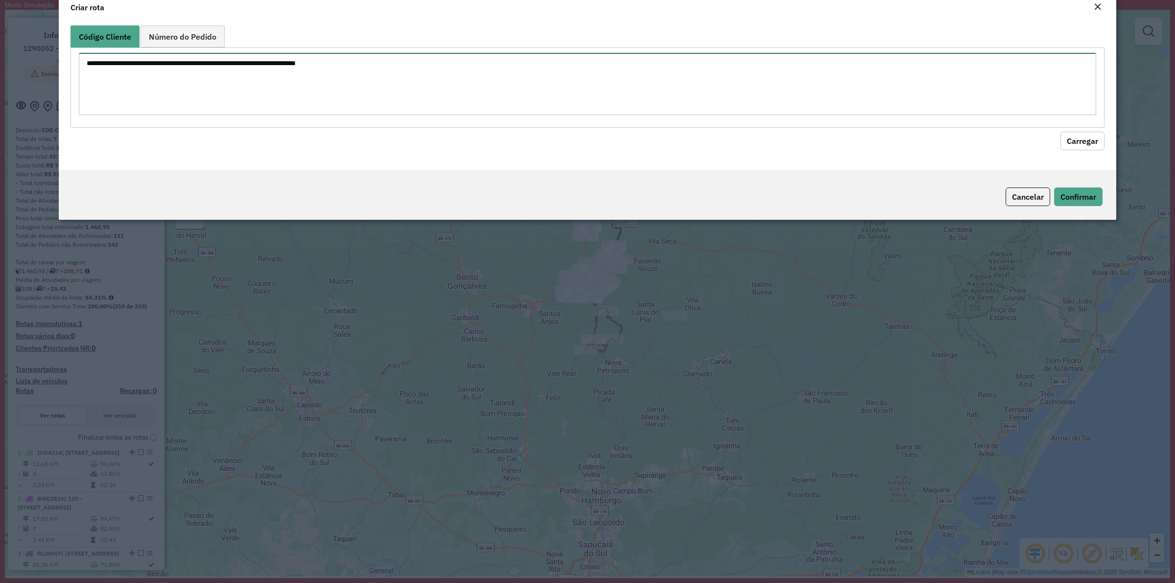
drag, startPoint x: 317, startPoint y: 101, endPoint x: 483, endPoint y: 110, distance: 165.7
click at [318, 101] on textarea at bounding box center [587, 84] width 1017 height 62
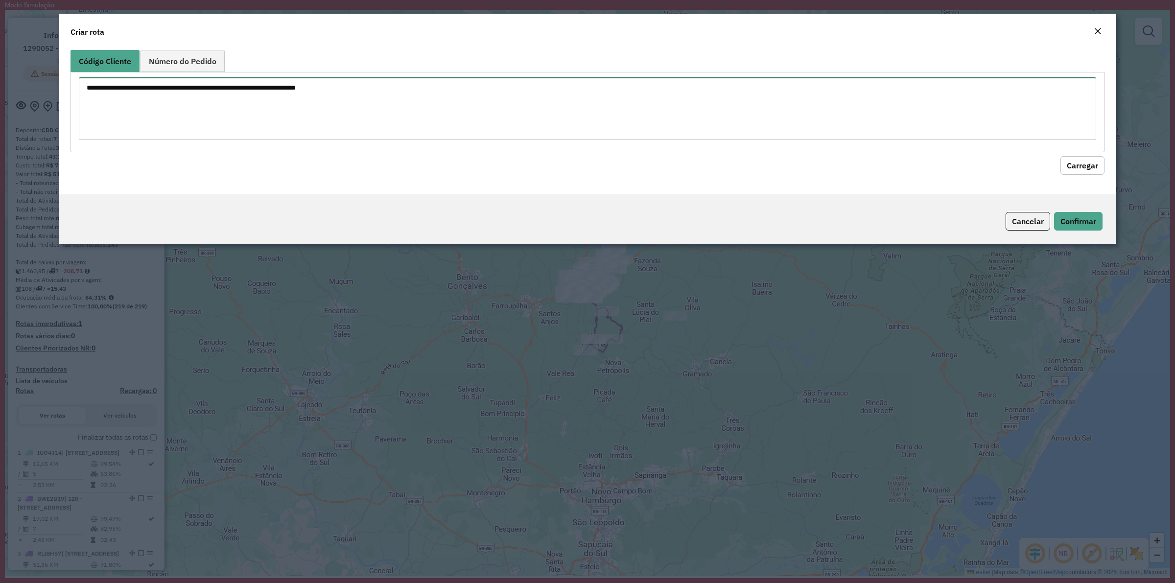
paste textarea "******** ******** ******** ******** ******** ******** ******** ******** *******…"
type textarea "******** ******** ******** ******** ******** ******** ******** ******** *******…"
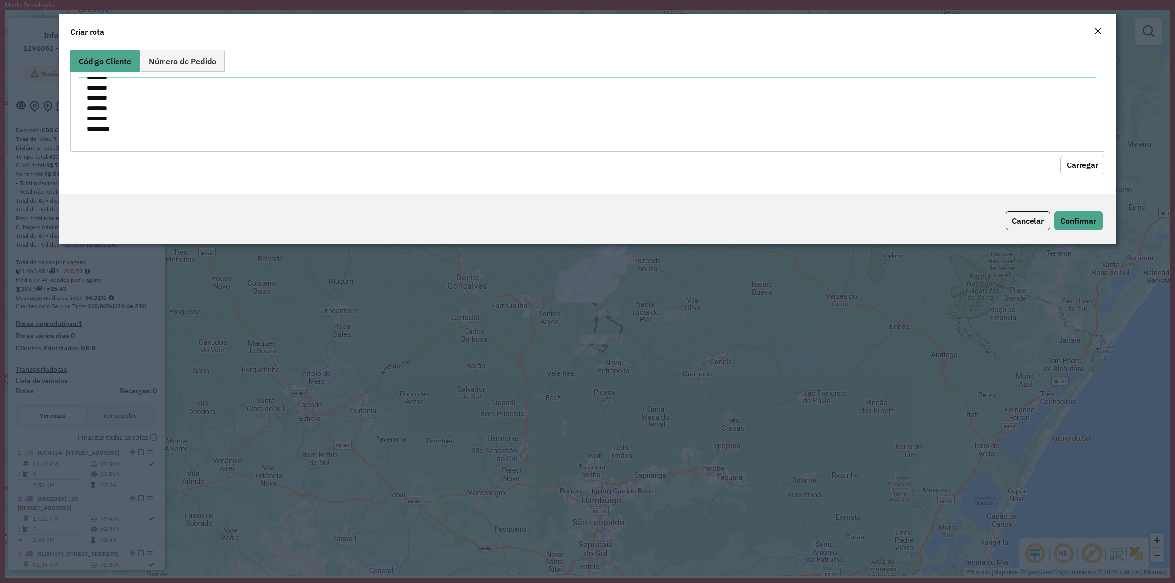
click at [1079, 172] on button "Carregar" at bounding box center [1082, 165] width 44 height 19
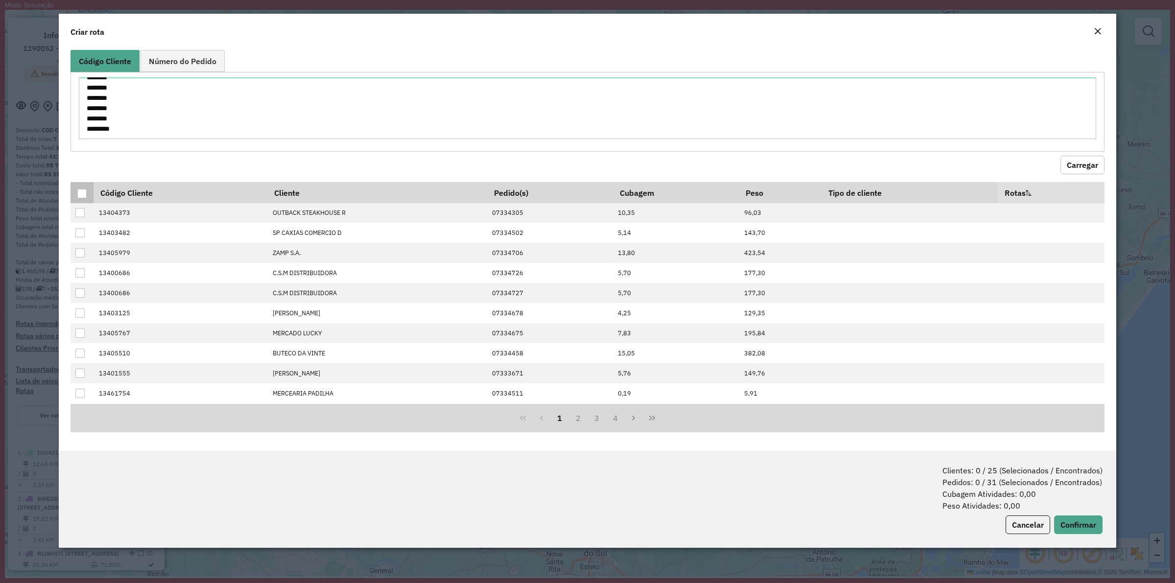
click at [79, 190] on div at bounding box center [81, 193] width 9 height 9
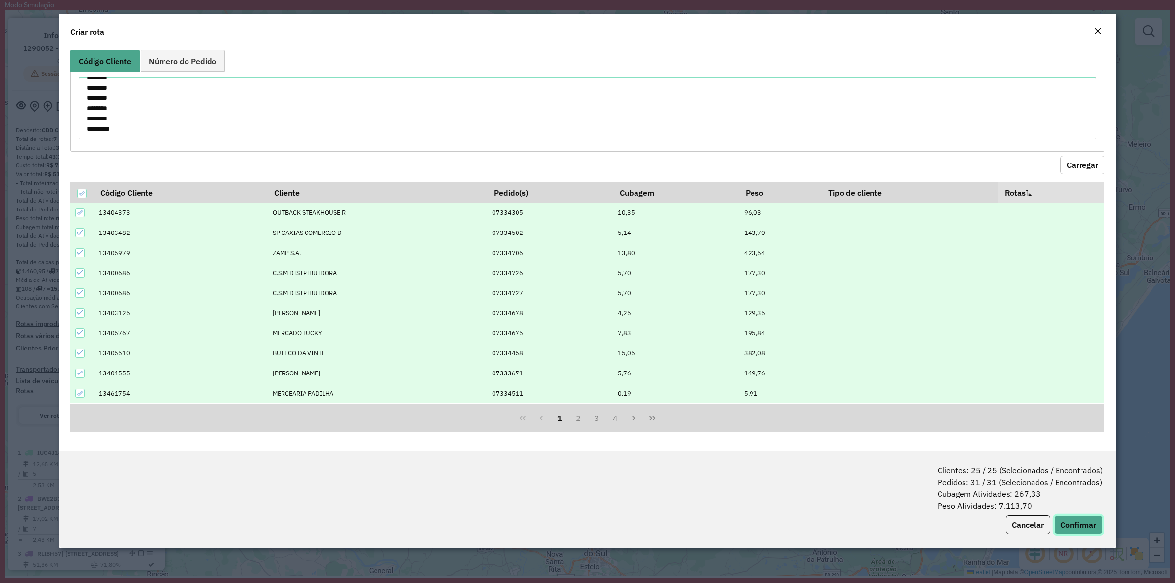
click at [1076, 520] on button "Confirmar" at bounding box center [1078, 525] width 48 height 19
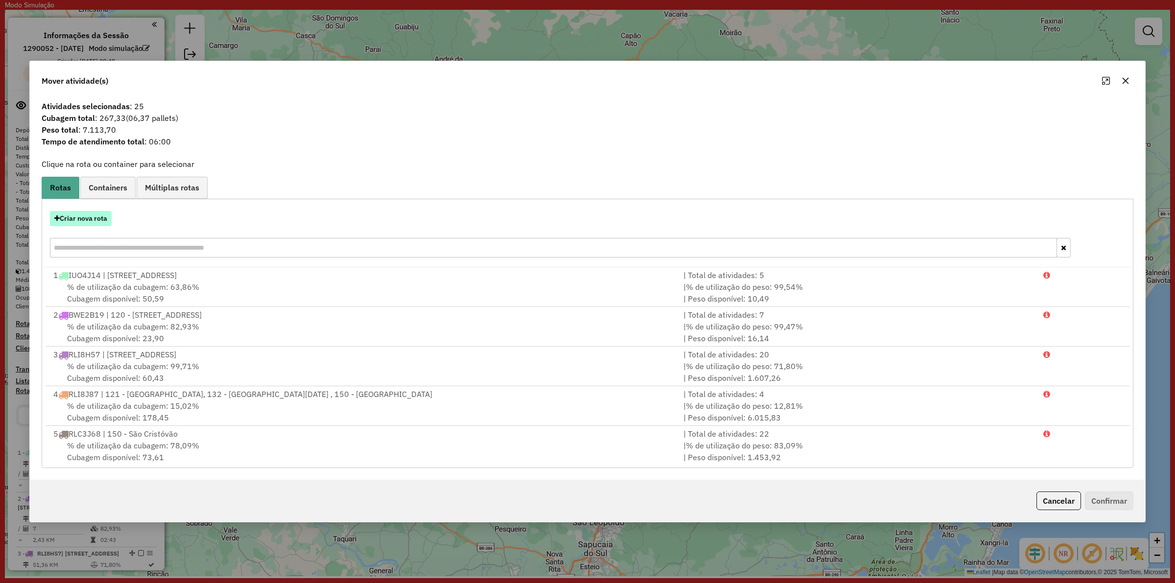
click at [84, 222] on button "Criar nova rota" at bounding box center [81, 218] width 62 height 15
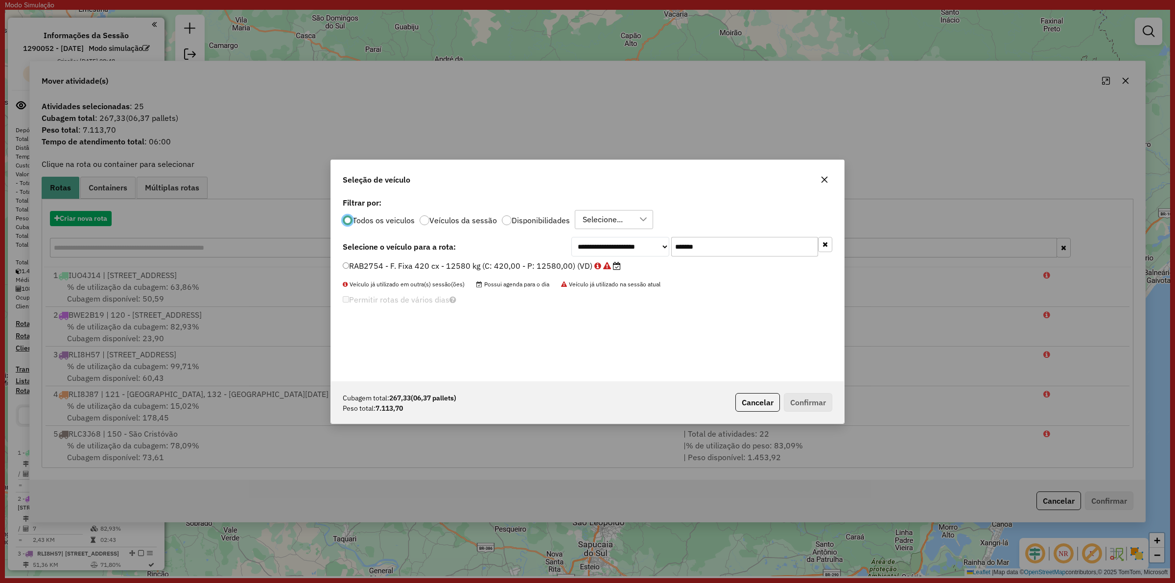
scroll to position [5, 3]
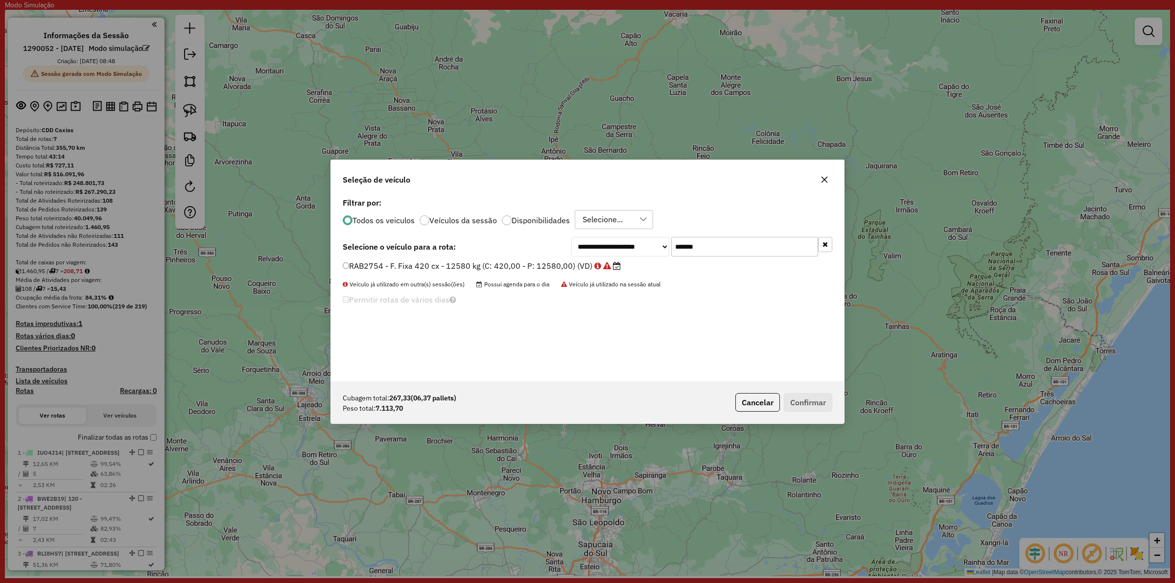
click at [708, 249] on input "*******" at bounding box center [744, 247] width 147 height 20
paste input "text"
type input "*******"
click at [500, 268] on label "RAF8680 - F. Fixa 420 cx - 12580 kg (C: 420,00 - P: 12580,00) (VD)" at bounding box center [477, 266] width 268 height 12
click at [811, 403] on button "Confirmar" at bounding box center [808, 402] width 48 height 19
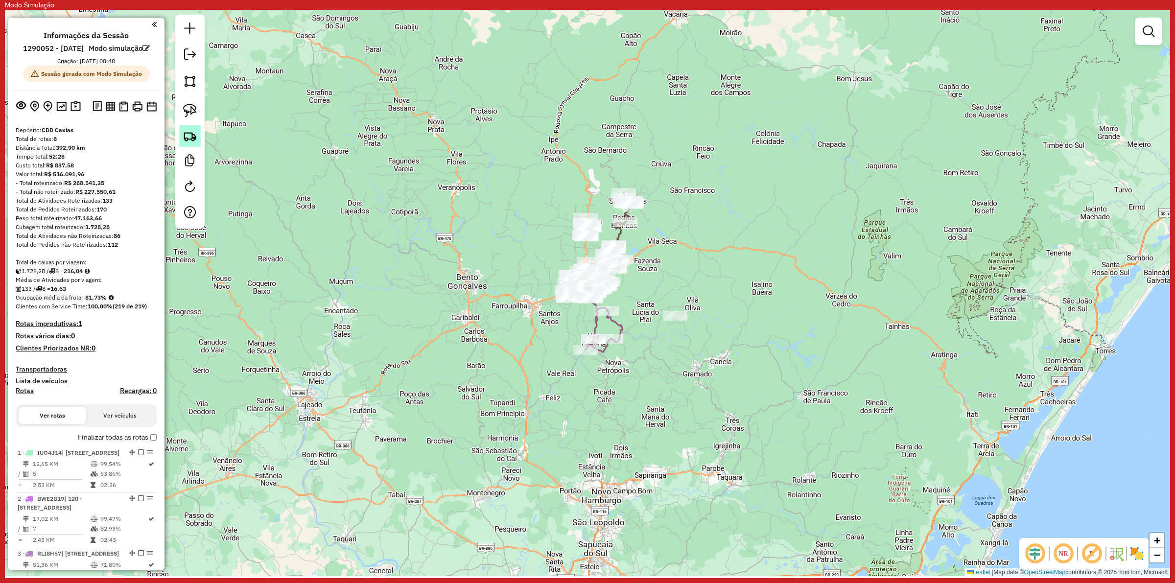
click at [187, 131] on img at bounding box center [190, 136] width 14 height 14
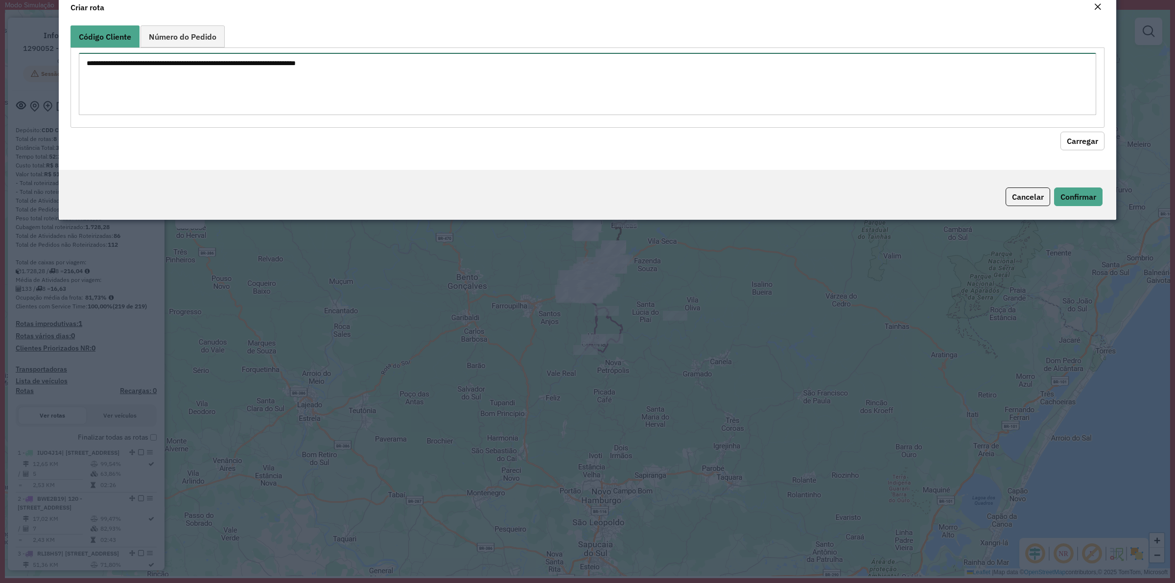
click at [375, 70] on div at bounding box center [587, 87] width 1034 height 80
paste textarea "******** ******** ******** ******** ******** ******** ******** ******** *******…"
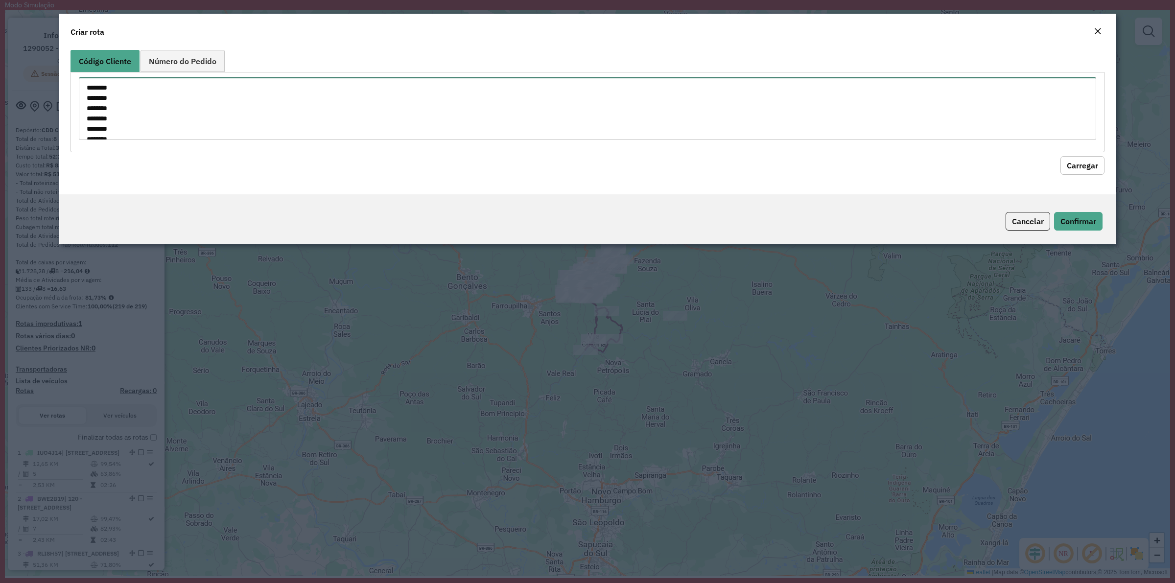
scroll to position [169, 0]
type textarea "******** ******** ******** ******** ******** ******** ******** ******** *******…"
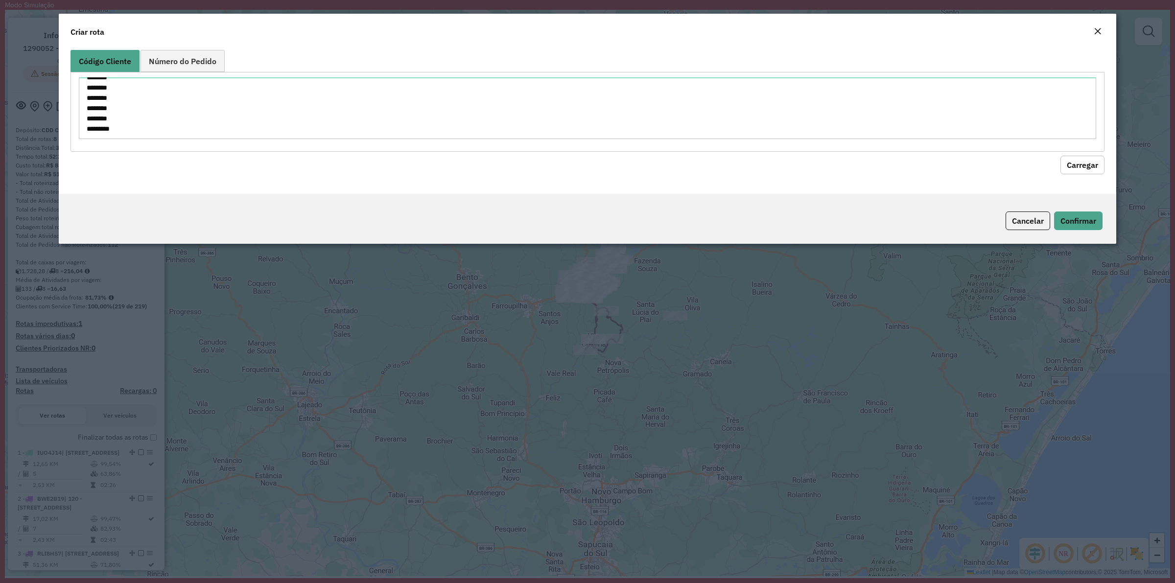
click at [1083, 156] on button "Carregar" at bounding box center [1082, 165] width 44 height 19
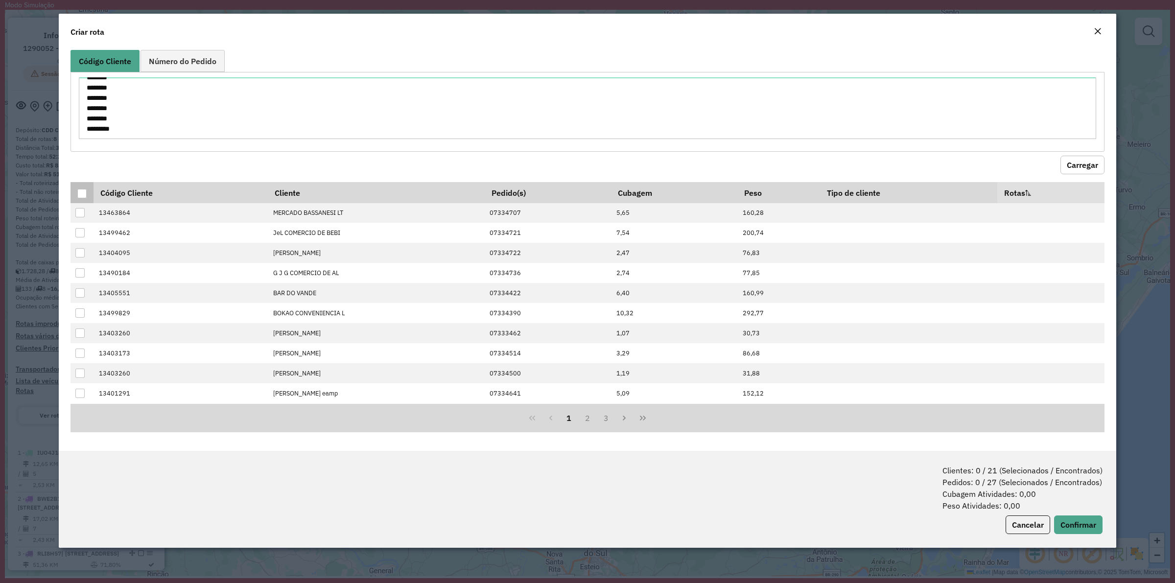
click at [88, 192] on th at bounding box center [81, 192] width 23 height 21
click at [82, 196] on div at bounding box center [81, 193] width 9 height 9
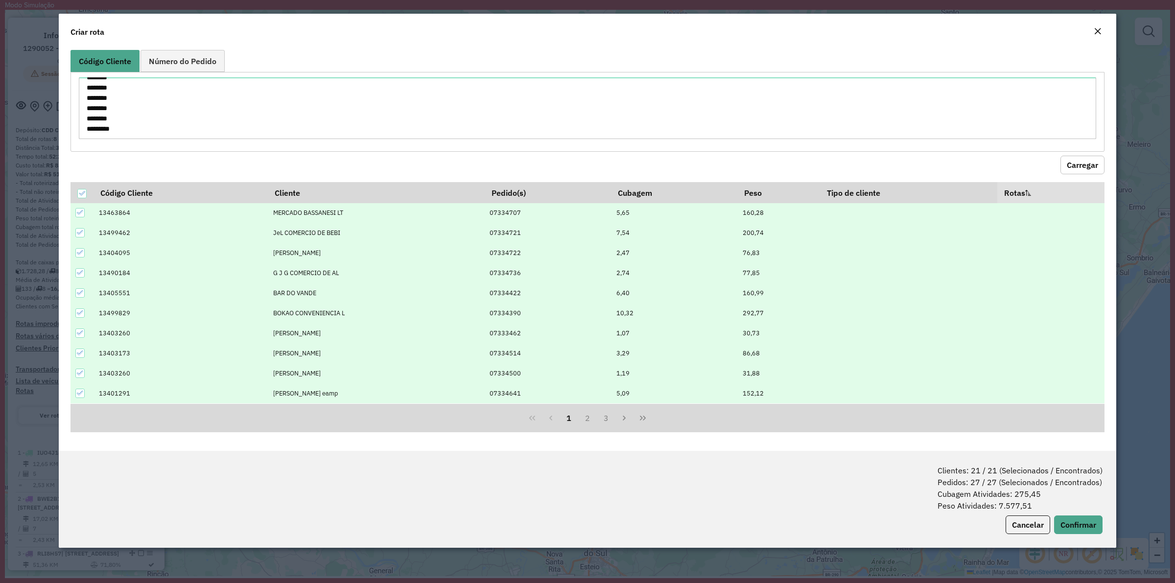
click at [1079, 516] on div "Clientes: 21 / 21 (Selecionados / Encontrados) Pedidos: 27 / 27 (Selecionados /…" at bounding box center [587, 499] width 1057 height 97
click at [1078, 524] on button "Confirmar" at bounding box center [1078, 525] width 48 height 19
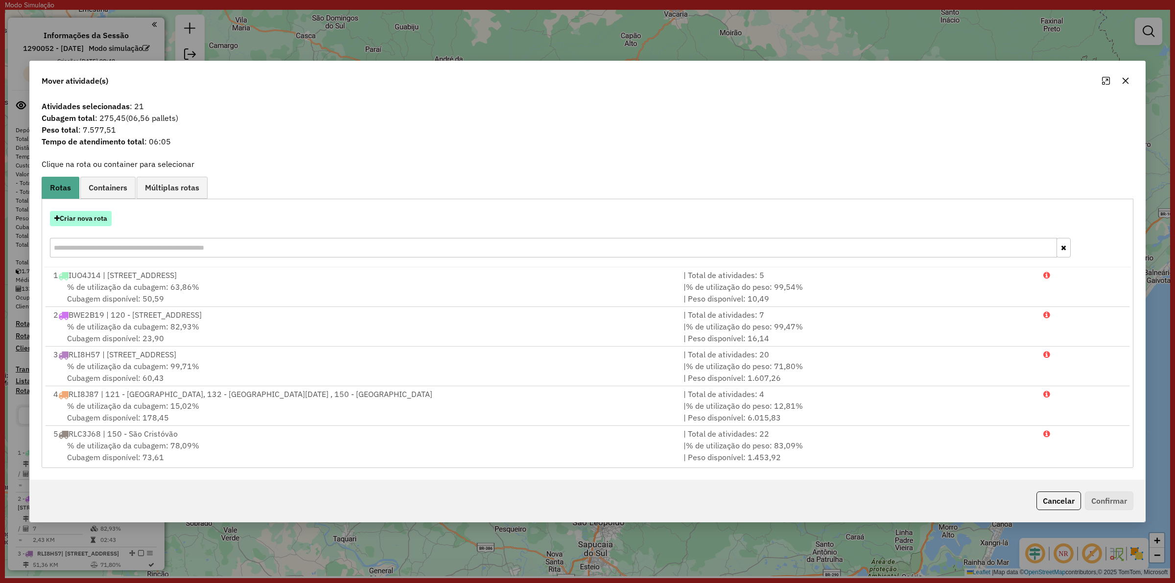
click at [73, 214] on button "Criar nova rota" at bounding box center [81, 218] width 62 height 15
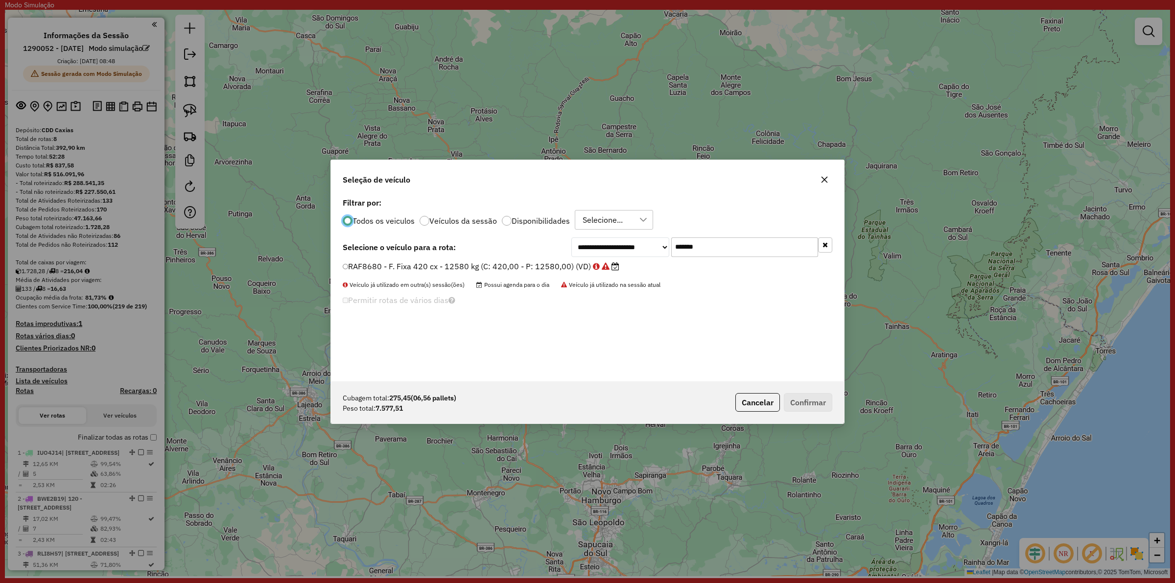
scroll to position [5, 3]
drag, startPoint x: 714, startPoint y: 225, endPoint x: 714, endPoint y: 233, distance: 7.8
click at [715, 226] on div "Todos os veiculos Veículos da sessão Disponibilidades Selecione..." at bounding box center [588, 220] width 490 height 20
click at [710, 241] on input "*******" at bounding box center [744, 247] width 147 height 20
paste input "text"
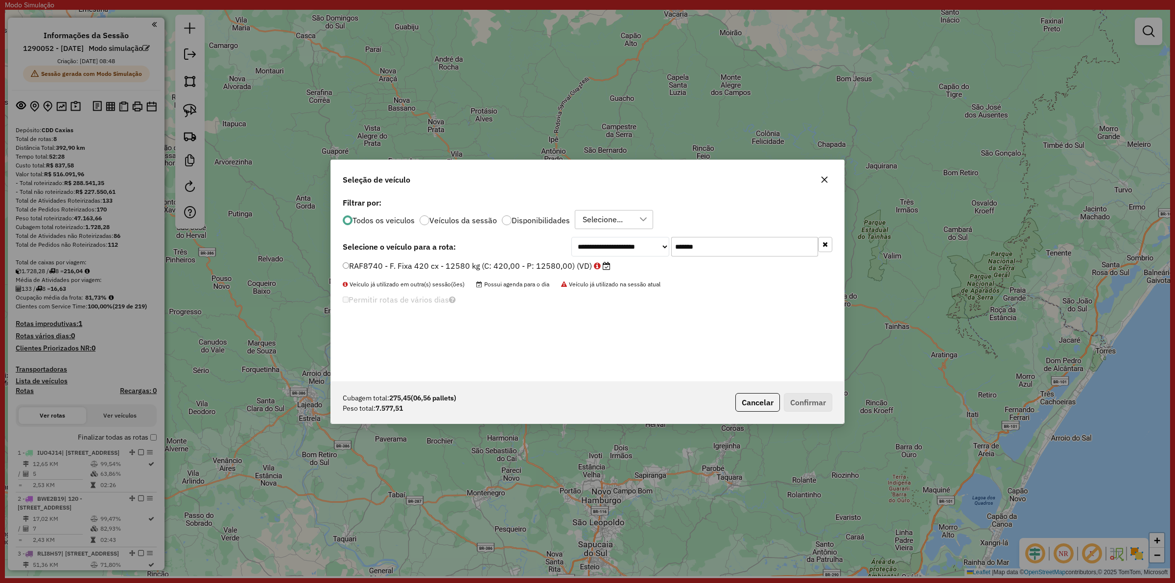
type input "*******"
click at [498, 263] on label "RAF8740 - F. Fixa 420 cx - 12580 kg (C: 420,00 - P: 12580,00) (VD)" at bounding box center [477, 266] width 268 height 12
click at [509, 264] on label "RAF8740 - F. Fixa 420 cx - 12580 kg (C: 420,00 - P: 12580,00) (VD)" at bounding box center [477, 266] width 268 height 12
click at [791, 398] on button "Confirmar" at bounding box center [808, 402] width 48 height 19
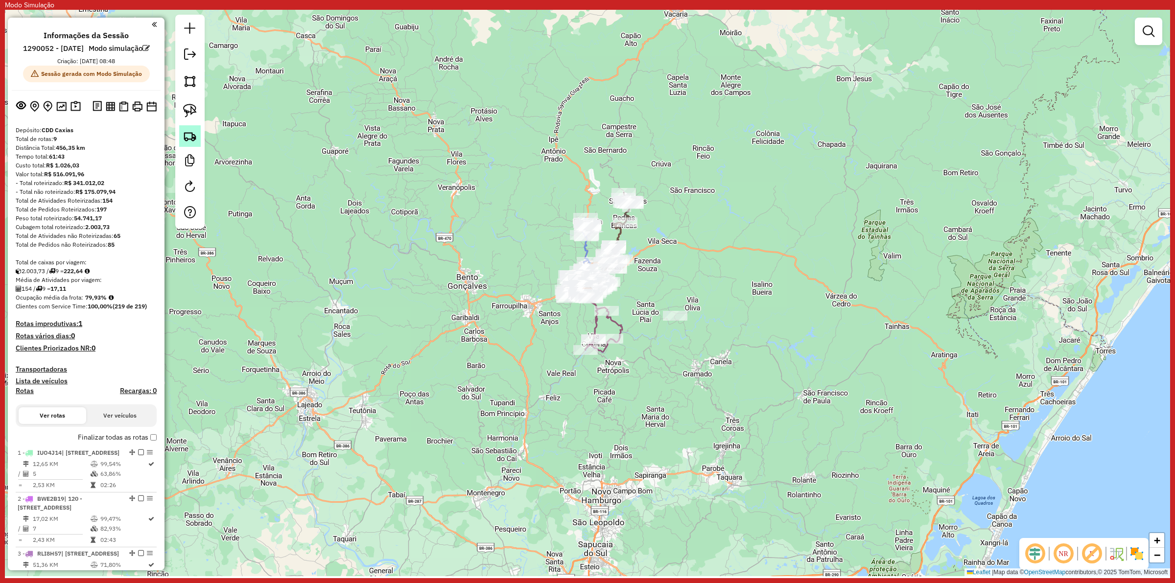
click at [191, 132] on img at bounding box center [190, 136] width 14 height 14
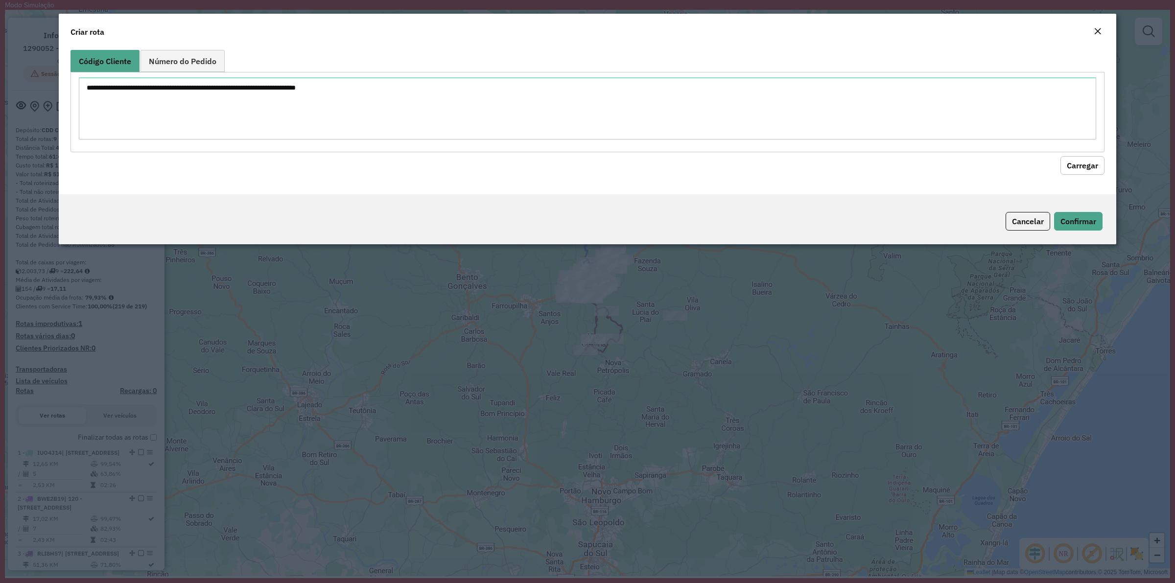
click at [297, 98] on textarea at bounding box center [587, 108] width 1017 height 62
type textarea "******** ******** ******** ******** ******** ******** ******** ******** *******…"
click at [1073, 165] on button "Carregar" at bounding box center [1082, 165] width 44 height 19
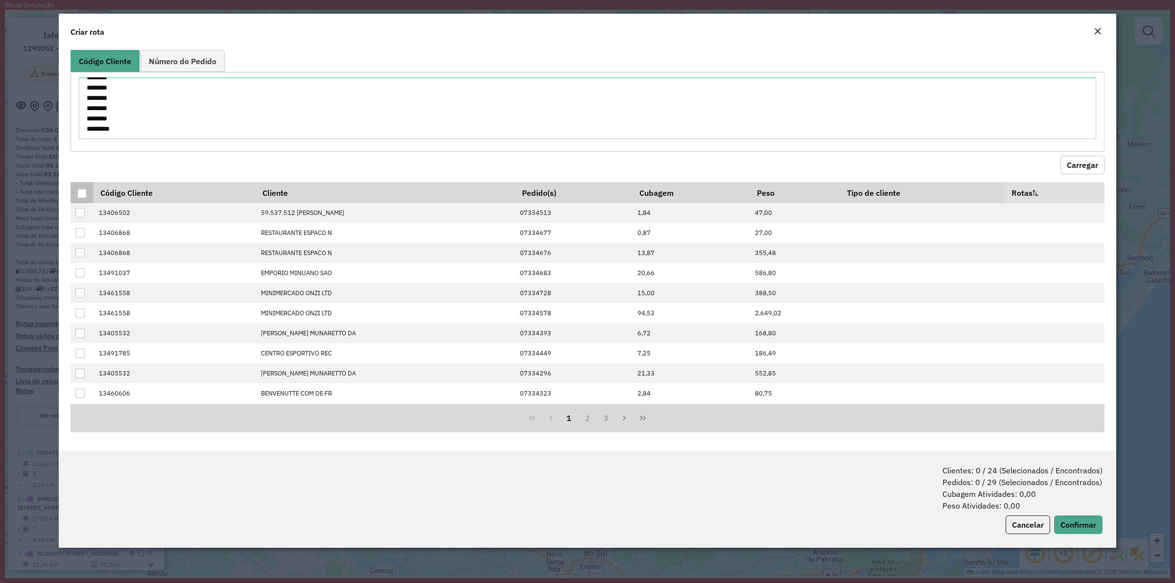
click at [82, 193] on div at bounding box center [81, 193] width 9 height 9
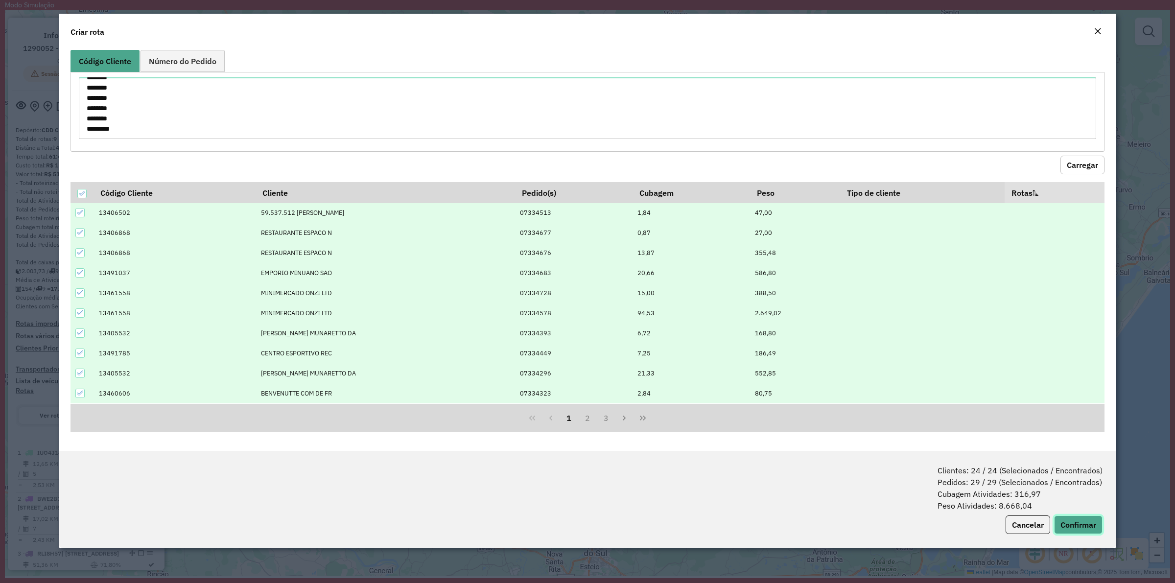
click at [1085, 521] on button "Confirmar" at bounding box center [1078, 525] width 48 height 19
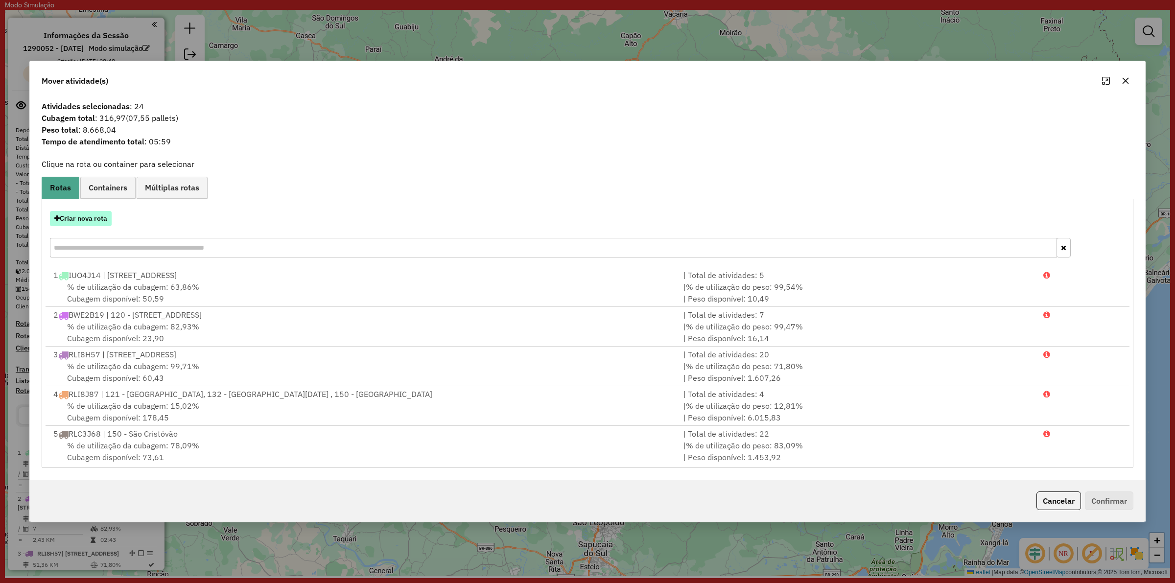
click at [91, 220] on button "Criar nova rota" at bounding box center [81, 218] width 62 height 15
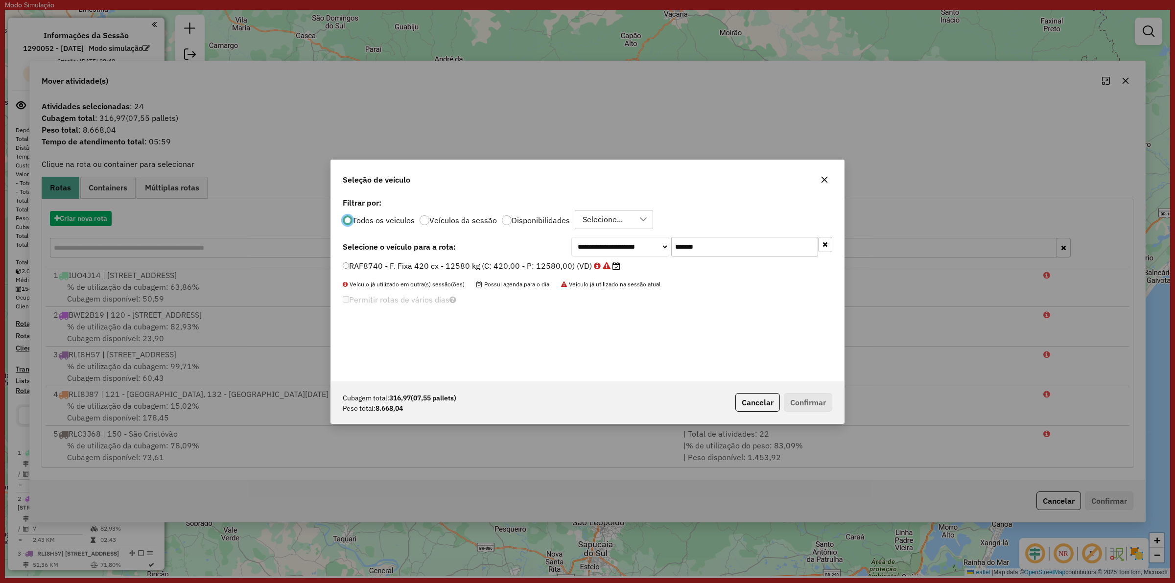
scroll to position [5, 3]
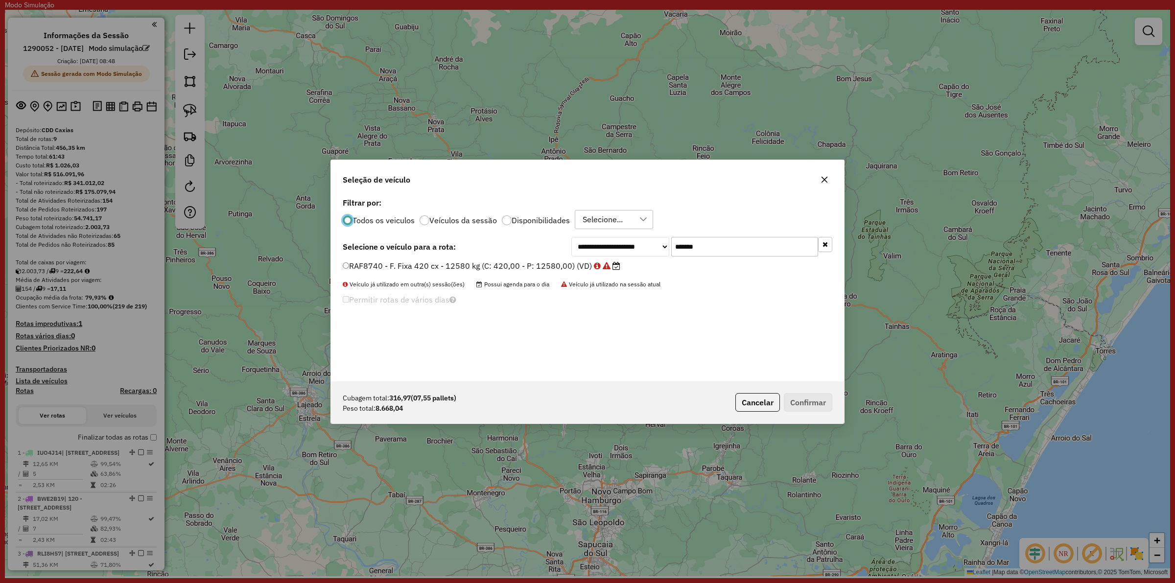
click at [747, 245] on input "*******" at bounding box center [744, 247] width 147 height 20
paste input "text"
type input "*******"
click at [503, 263] on label "RLK0D47 - F. Fixa - 420Cx - 12580Kg (C: 420,00 - P: 12580,00) (VD)" at bounding box center [478, 266] width 271 height 12
click at [815, 405] on button "Confirmar" at bounding box center [808, 402] width 48 height 19
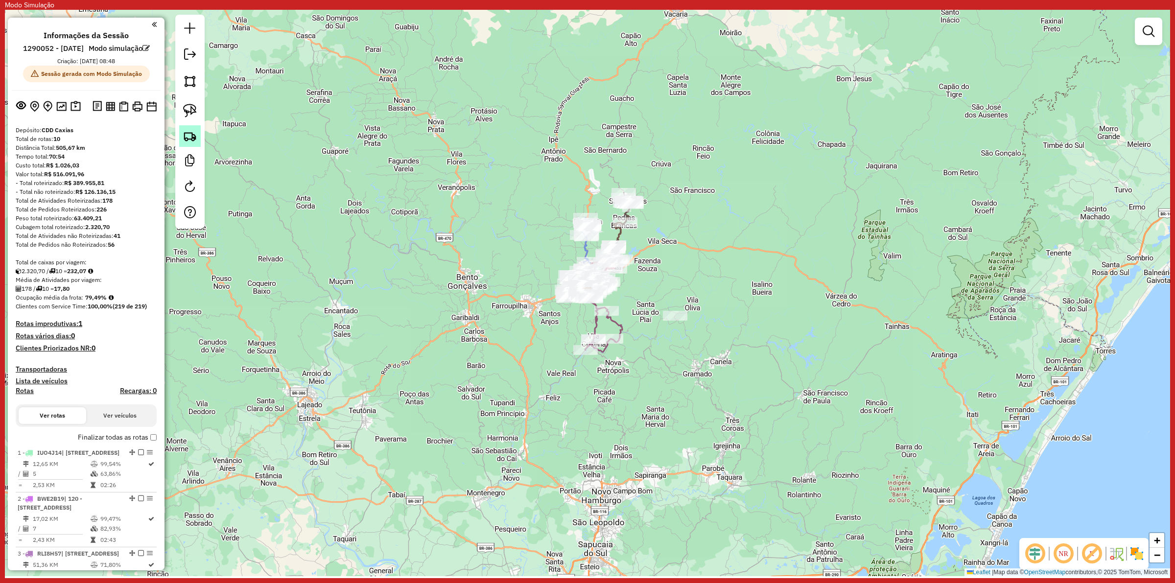
click at [191, 131] on img at bounding box center [190, 136] width 14 height 14
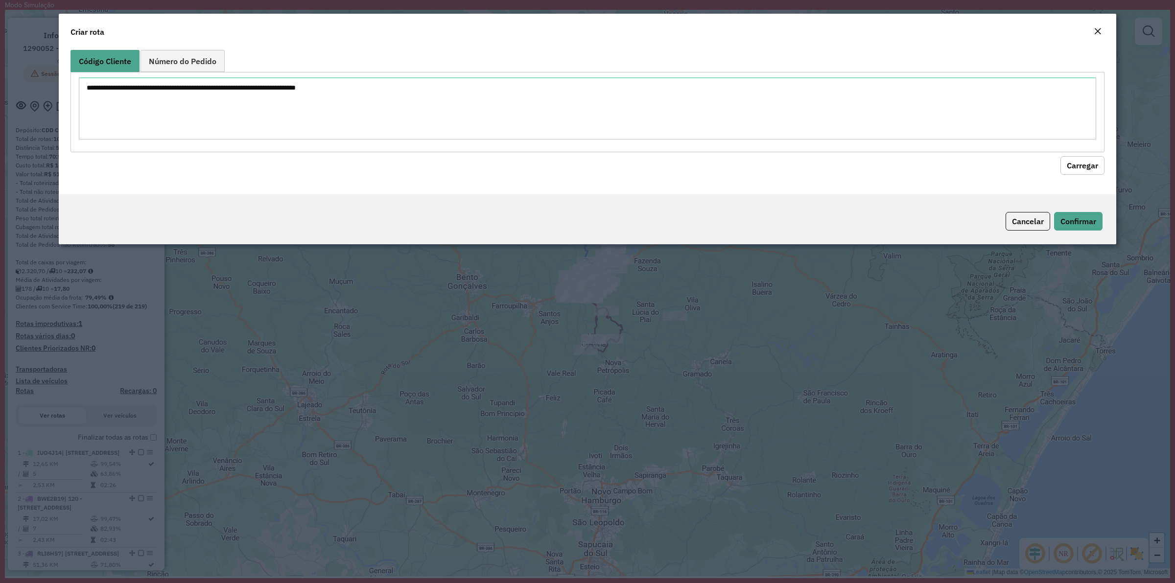
click at [336, 91] on textarea at bounding box center [587, 108] width 1017 height 62
type textarea "******** ******** ******** ******** ******** ******** ******** ******** *******…"
click at [1075, 148] on div "******** ******** ******** ******** ******** ******** ******** ******** *******…" at bounding box center [587, 112] width 1034 height 80
click at [1073, 159] on button "Carregar" at bounding box center [1082, 165] width 44 height 19
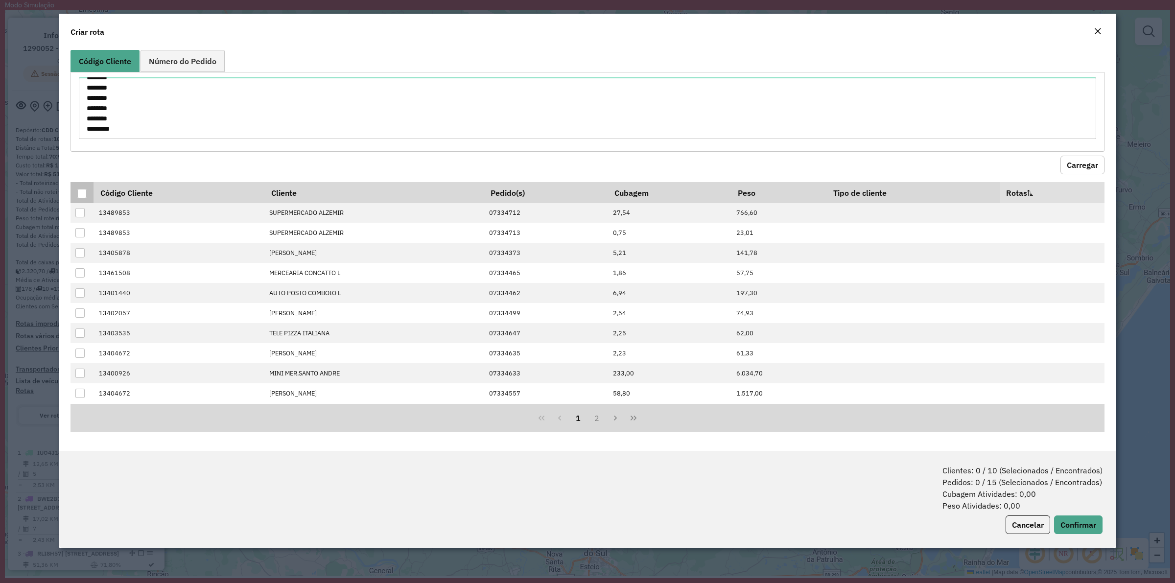
click at [82, 196] on div at bounding box center [81, 193] width 9 height 9
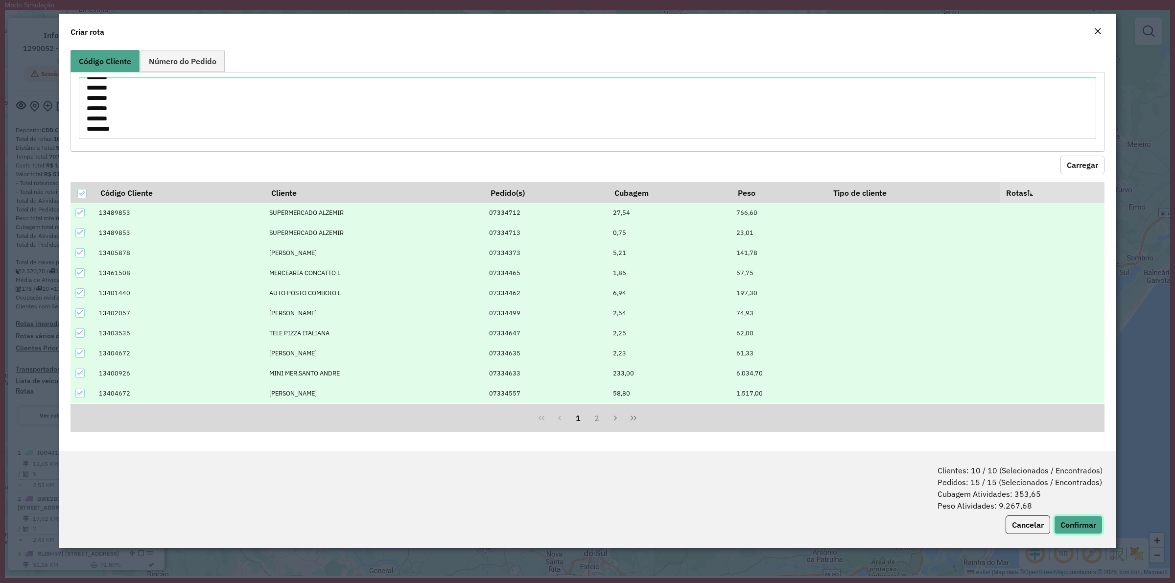
click at [1083, 524] on button "Confirmar" at bounding box center [1078, 525] width 48 height 19
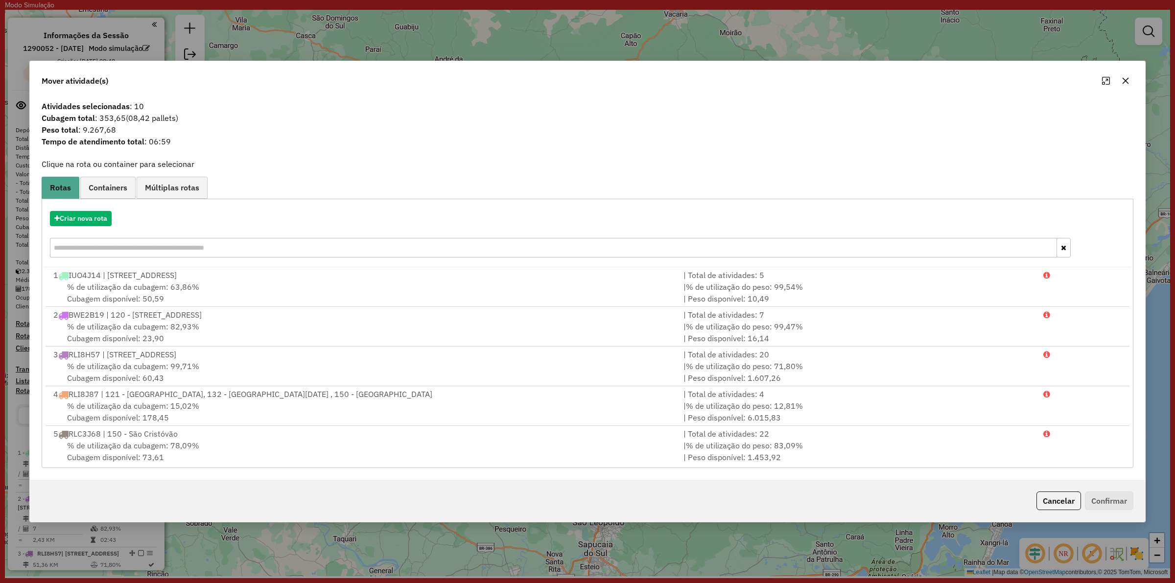
click at [94, 226] on div "Criar nova rota" at bounding box center [587, 236] width 1087 height 64
click at [94, 216] on button "Criar nova rota" at bounding box center [81, 218] width 62 height 15
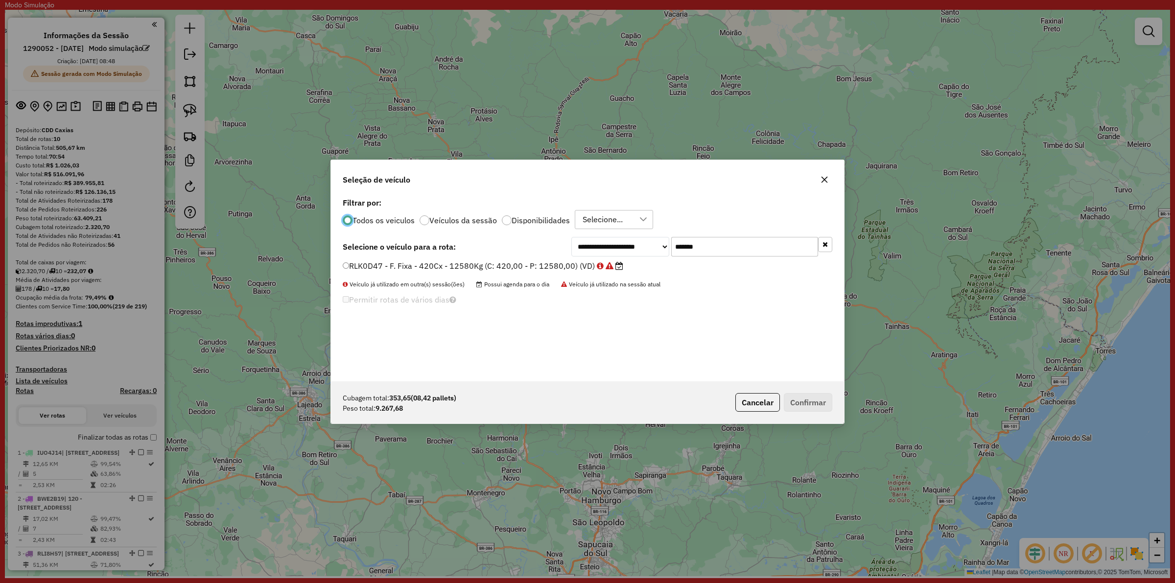
scroll to position [5, 3]
click at [789, 255] on input "*******" at bounding box center [744, 247] width 147 height 20
paste input "text"
type input "*******"
click at [480, 267] on label "RKY5A38 - F. Fixa - 420Cx - 12580Kg (C: 420,00 - P: 12580,00) (VD)" at bounding box center [478, 266] width 271 height 12
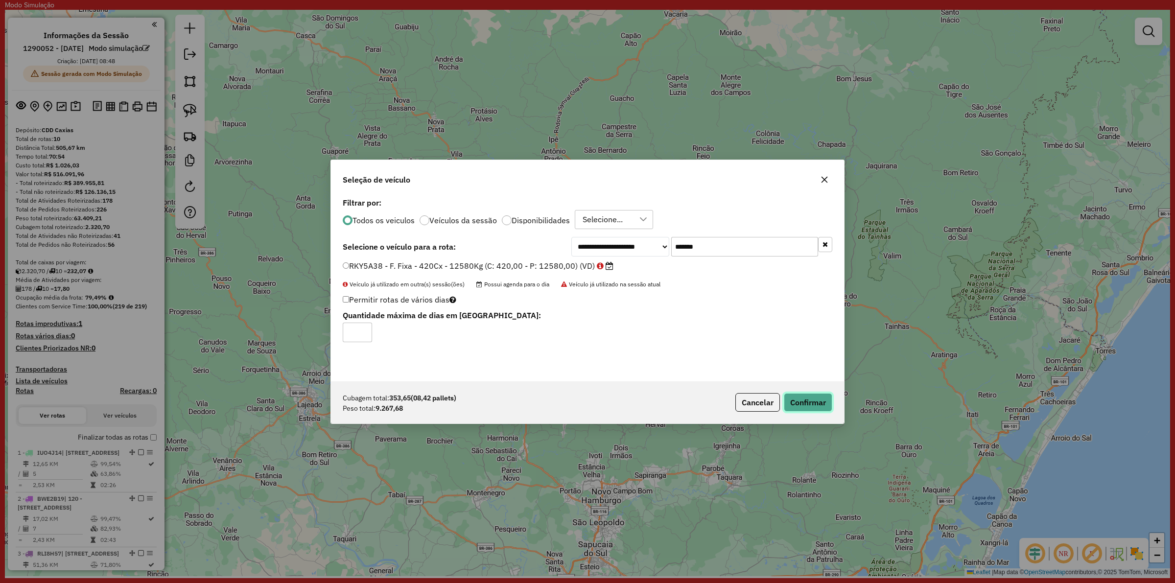
click at [799, 400] on button "Confirmar" at bounding box center [808, 402] width 48 height 19
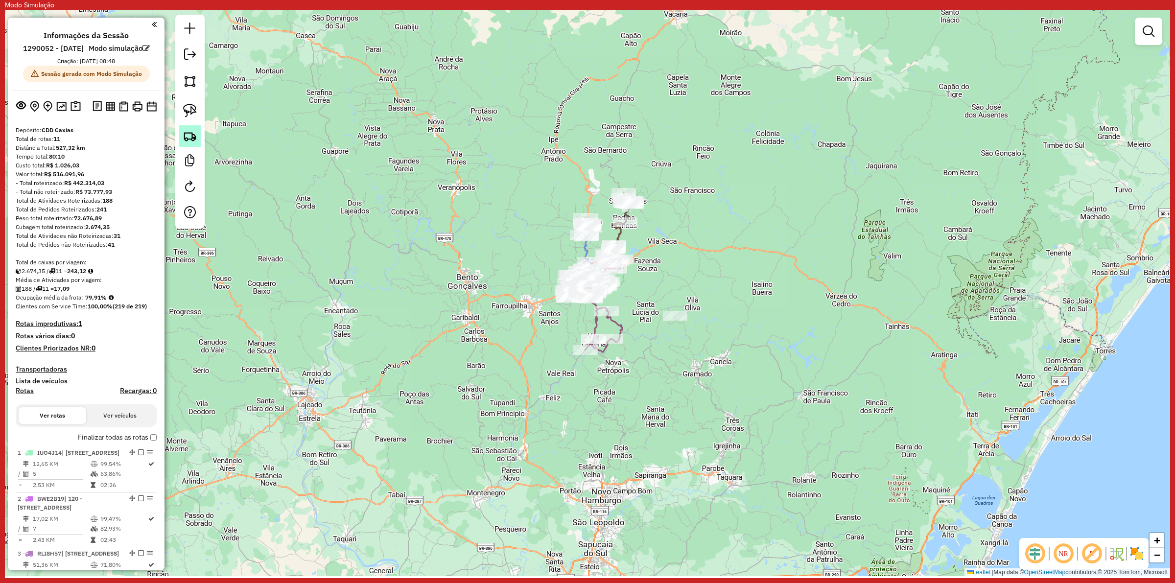
click at [179, 136] on link at bounding box center [190, 136] width 22 height 22
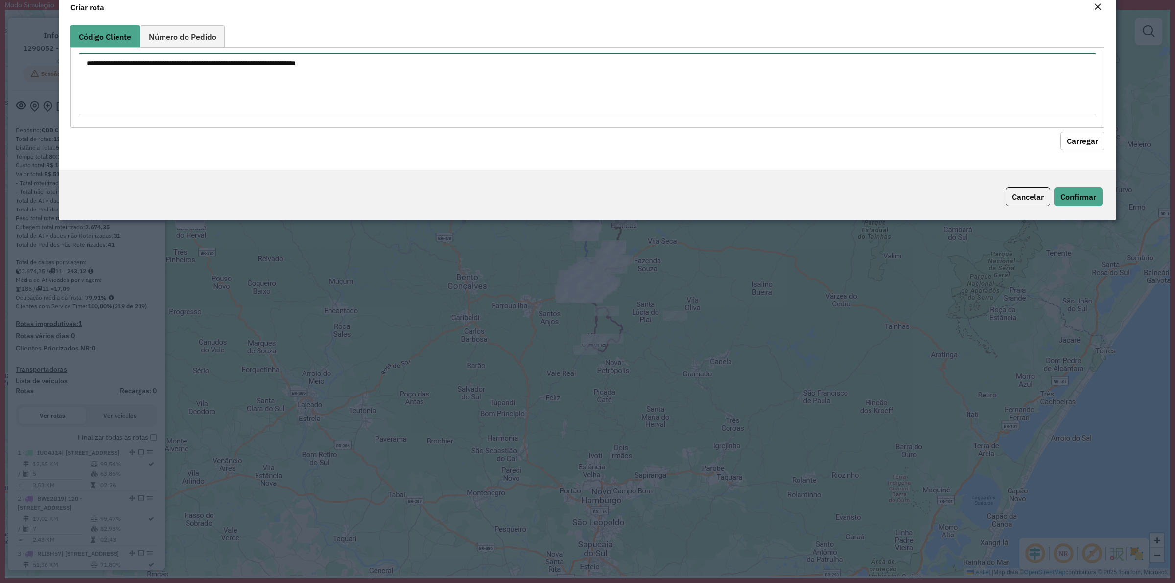
click at [402, 82] on textarea at bounding box center [587, 84] width 1017 height 62
paste textarea "******** ******** ******** ******** ******** ******** ******** ******** *******…"
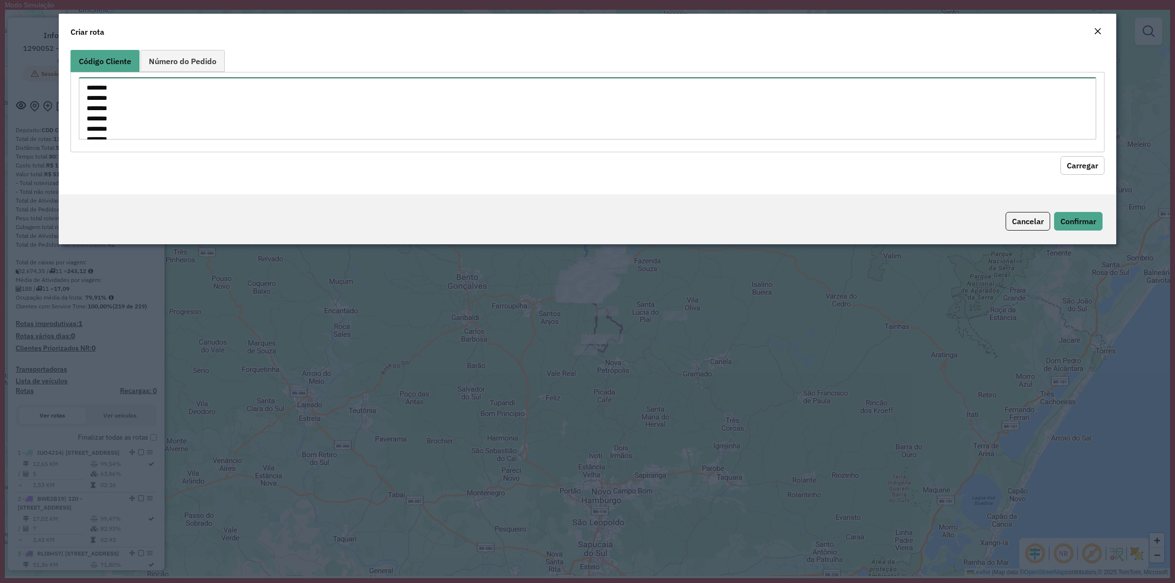
scroll to position [199, 0]
type textarea "******** ******** ******** ******** ******** ******** ******** ******** *******…"
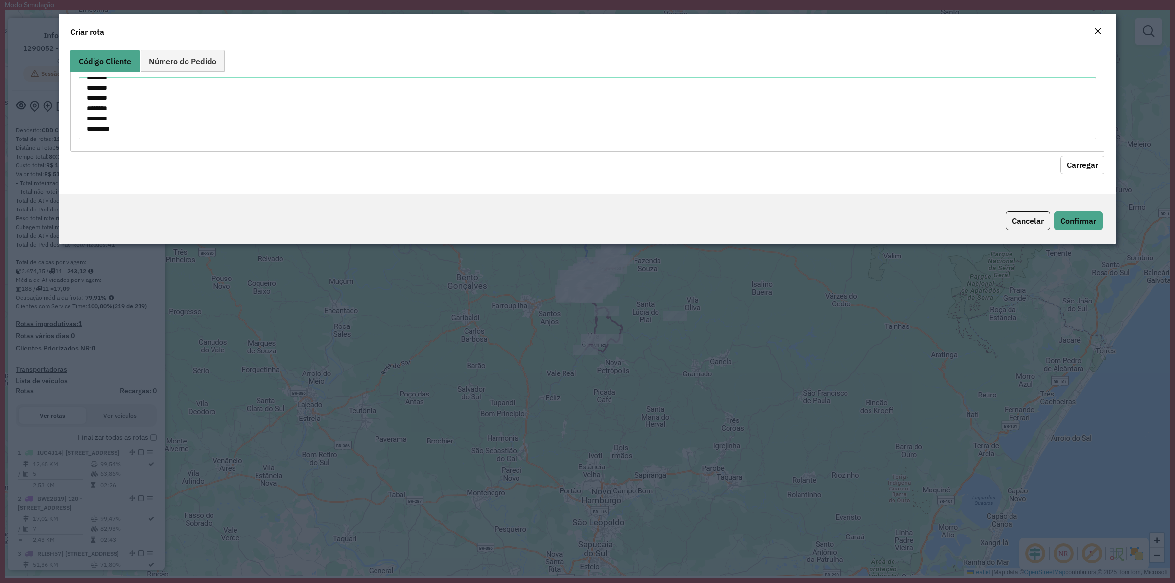
drag, startPoint x: 1085, startPoint y: 164, endPoint x: 165, endPoint y: 182, distance: 920.0
click at [1084, 164] on button "Carregar" at bounding box center [1082, 165] width 44 height 19
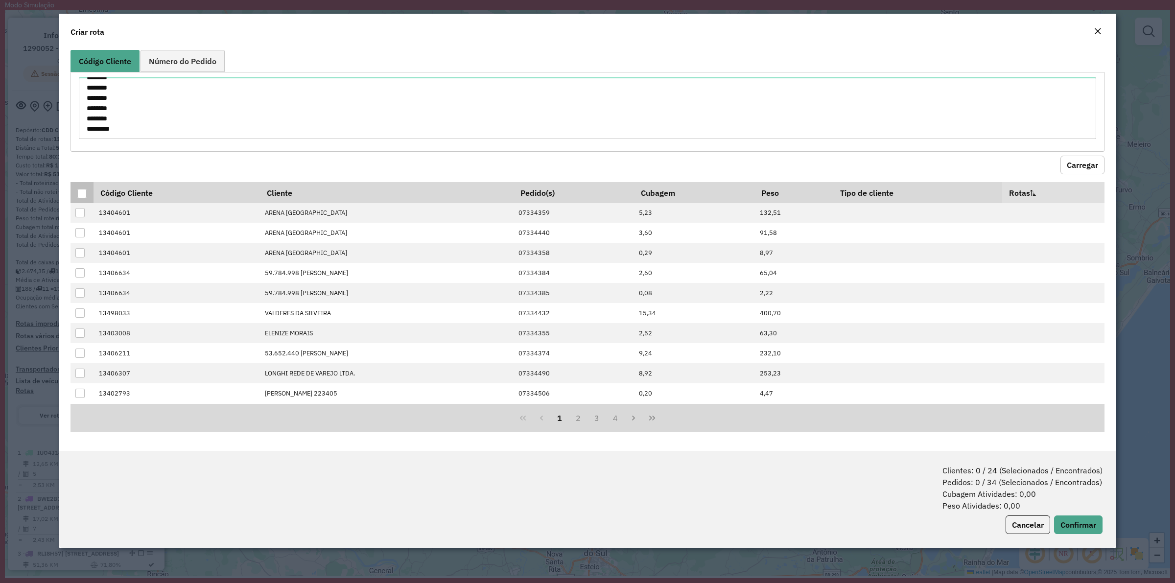
click at [79, 192] on div at bounding box center [81, 193] width 9 height 9
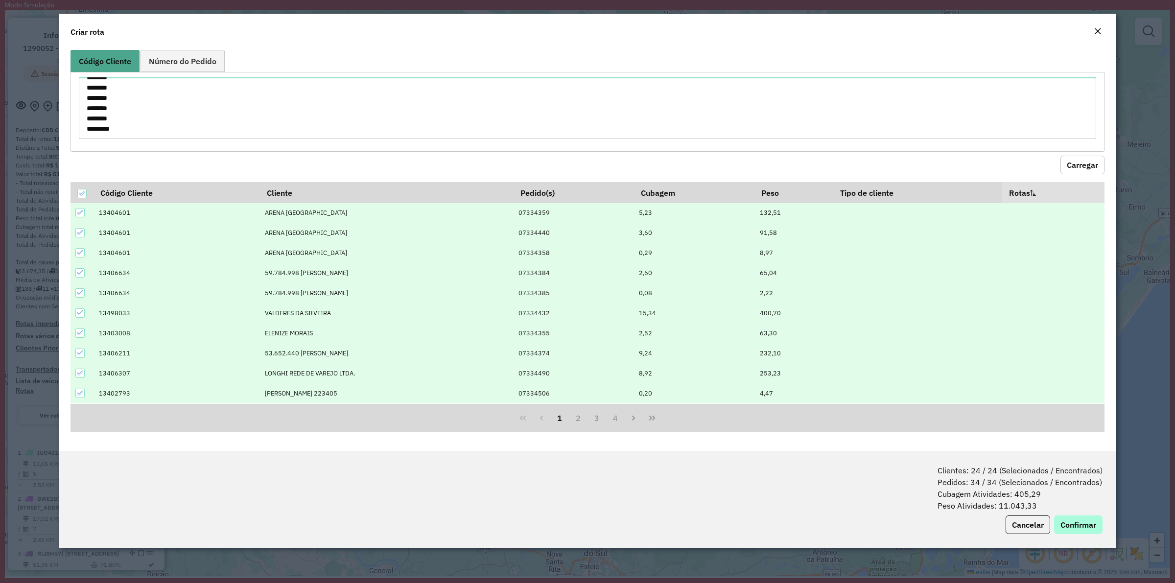
drag, startPoint x: 1085, startPoint y: 514, endPoint x: 1080, endPoint y: 526, distance: 13.0
click at [1085, 515] on div "Clientes: 24 / 24 (Selecionados / Encontrados) Pedidos: 34 / 34 (Selecionados /…" at bounding box center [587, 499] width 1057 height 97
click at [1080, 526] on button "Confirmar" at bounding box center [1078, 525] width 48 height 19
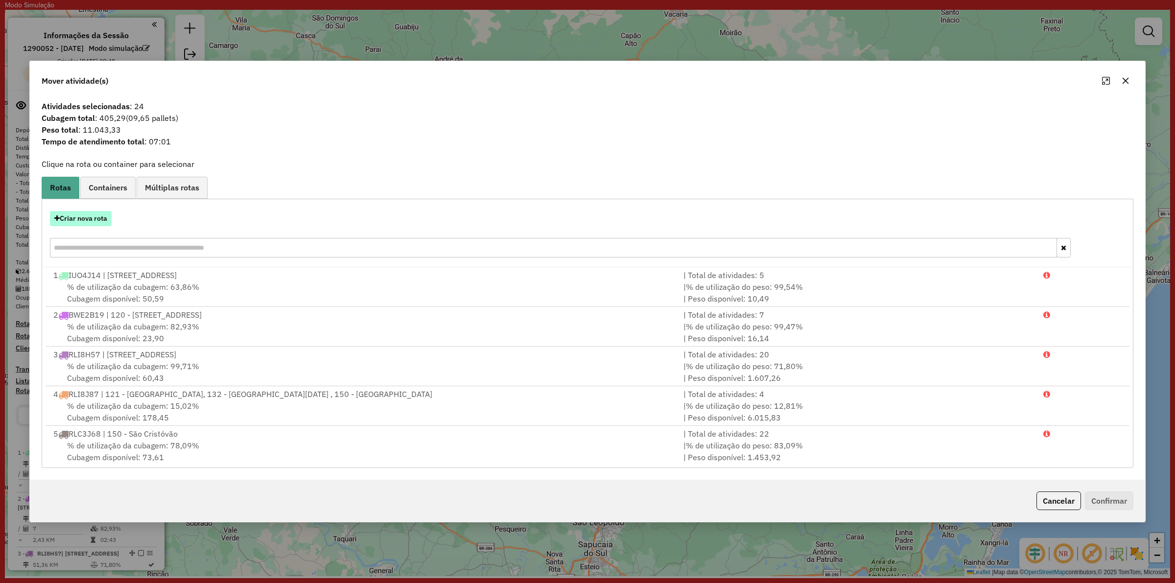
click at [91, 219] on button "Criar nova rota" at bounding box center [81, 218] width 62 height 15
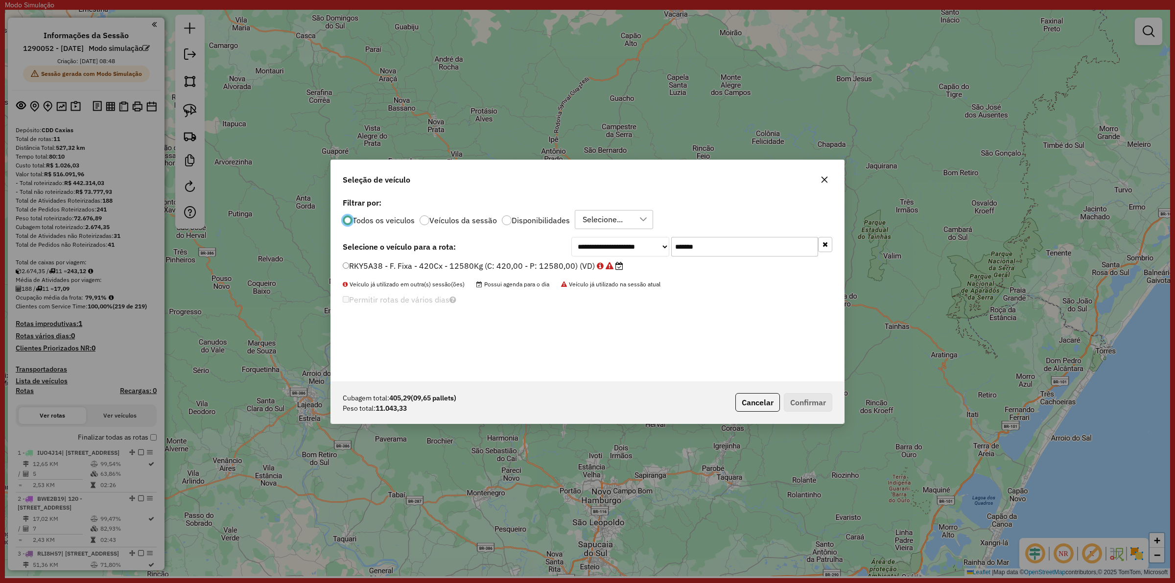
scroll to position [5, 3]
click at [720, 254] on input "*******" at bounding box center [744, 247] width 147 height 20
paste input "text"
type input "*******"
click at [523, 270] on label "RLK0D37 - F. Fixa - 420Cx - 12790Kg (C: 420,00 - P: 12790,00) (VD)" at bounding box center [478, 266] width 271 height 12
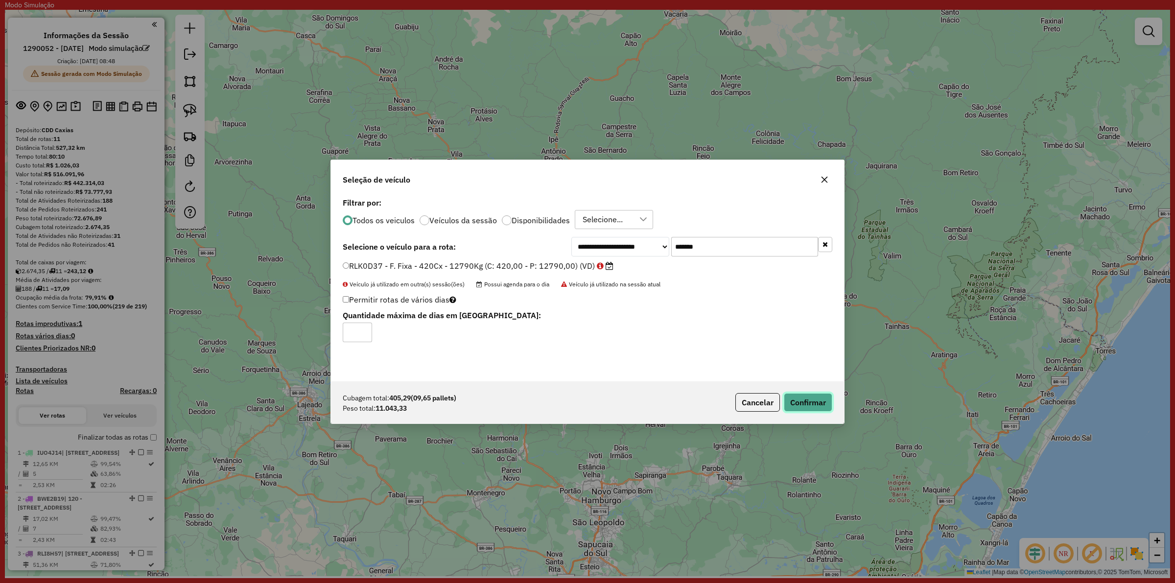
click at [805, 402] on button "Confirmar" at bounding box center [808, 402] width 48 height 19
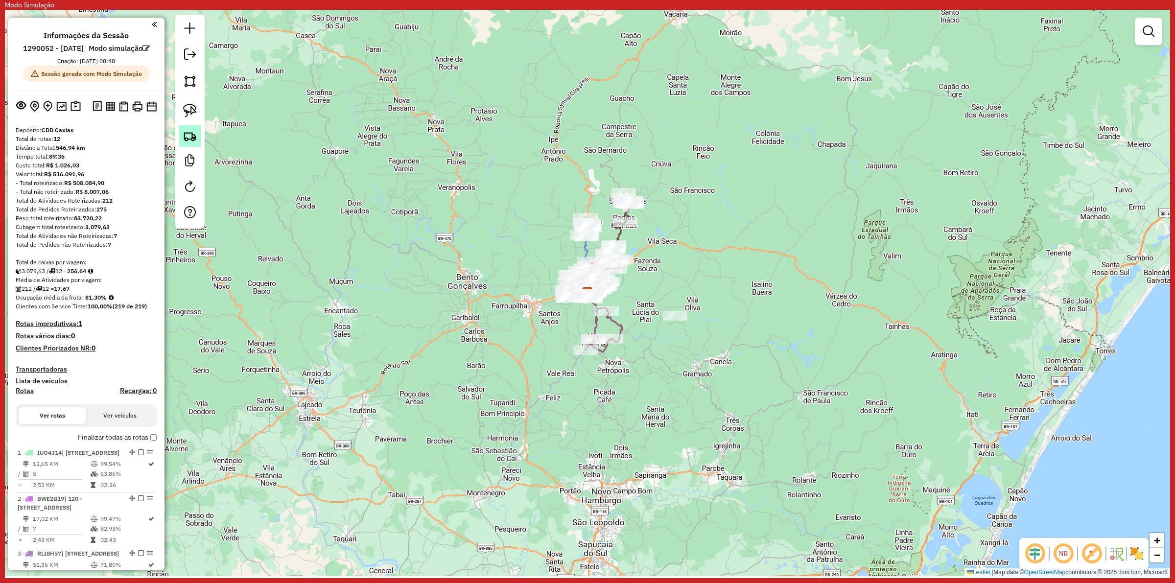
click at [187, 141] on img at bounding box center [190, 136] width 14 height 14
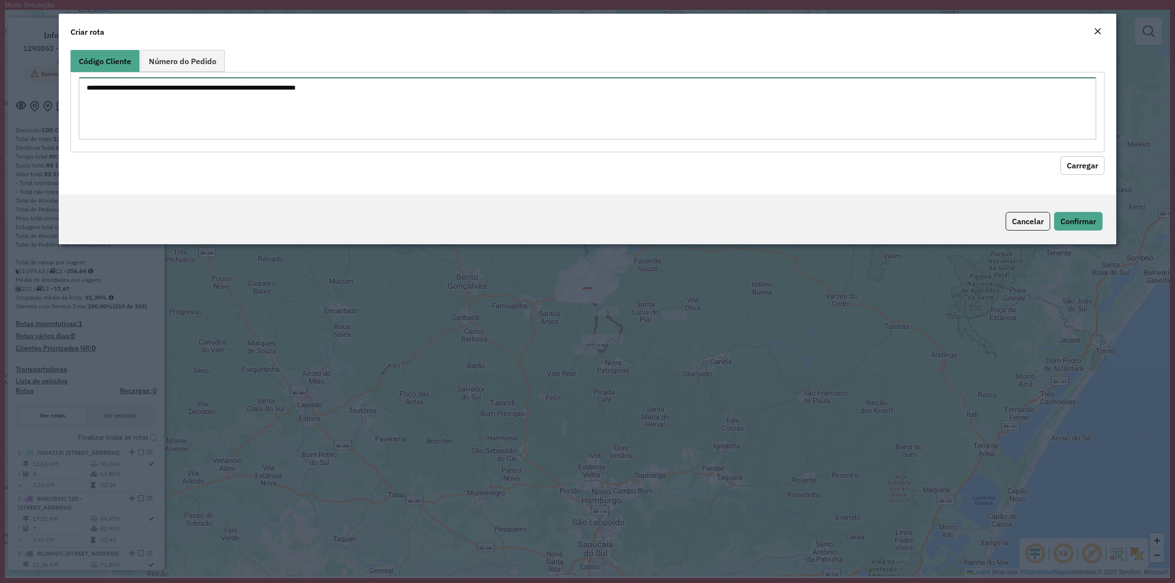
click at [333, 85] on textarea at bounding box center [587, 108] width 1017 height 62
paste textarea "******** ******** ******** ******** ******** ********"
type textarea "******** ******** ******** ******** ******** ********"
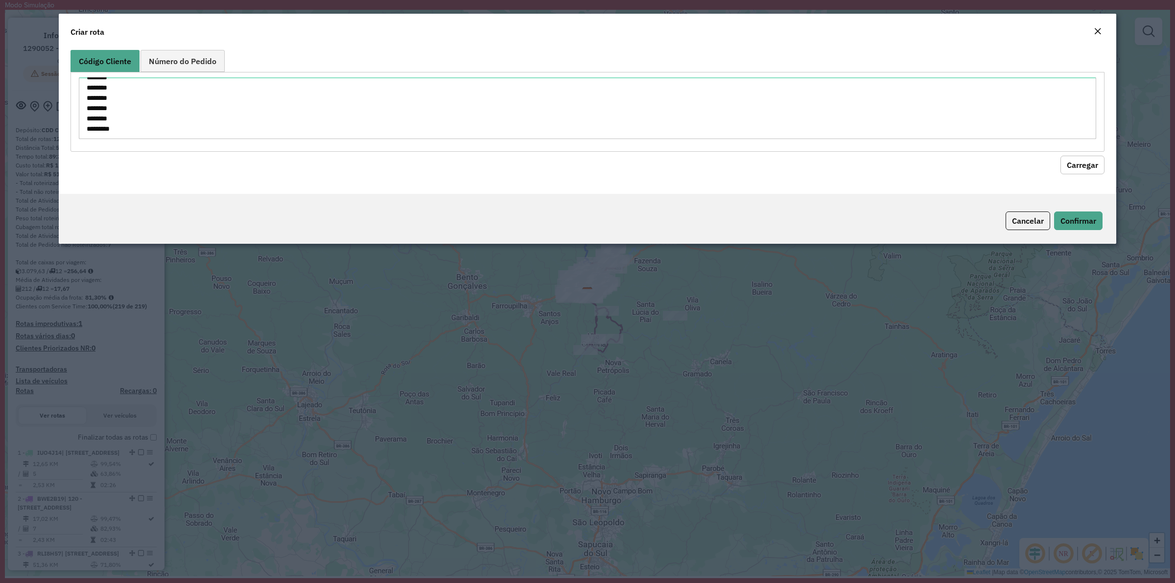
click at [1079, 163] on button "Carregar" at bounding box center [1082, 165] width 44 height 19
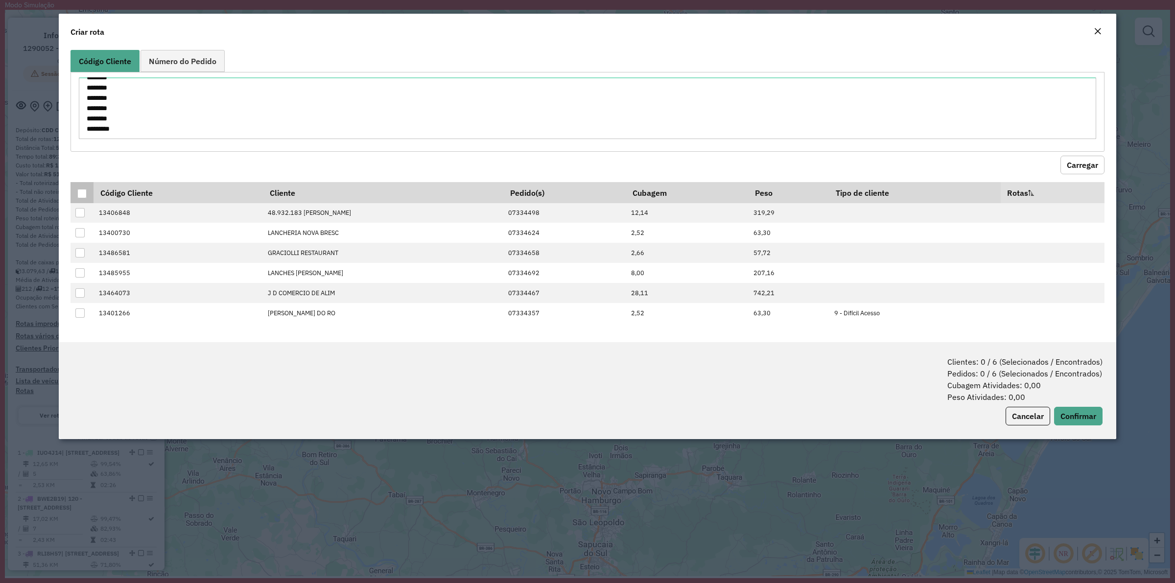
click at [83, 190] on div at bounding box center [81, 193] width 9 height 9
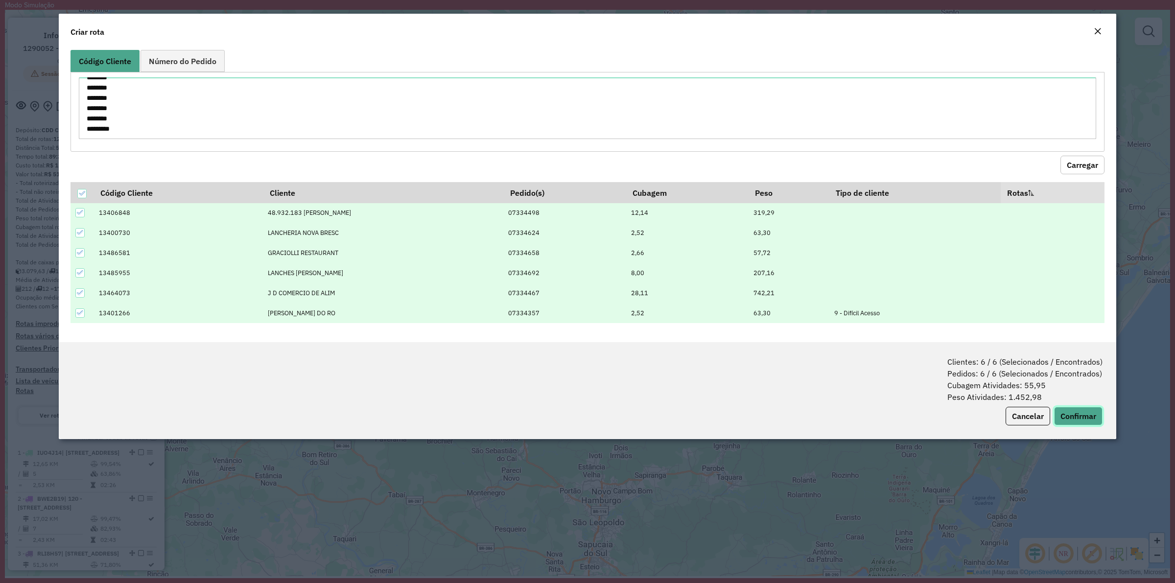
click at [1094, 408] on button "Confirmar" at bounding box center [1078, 416] width 48 height 19
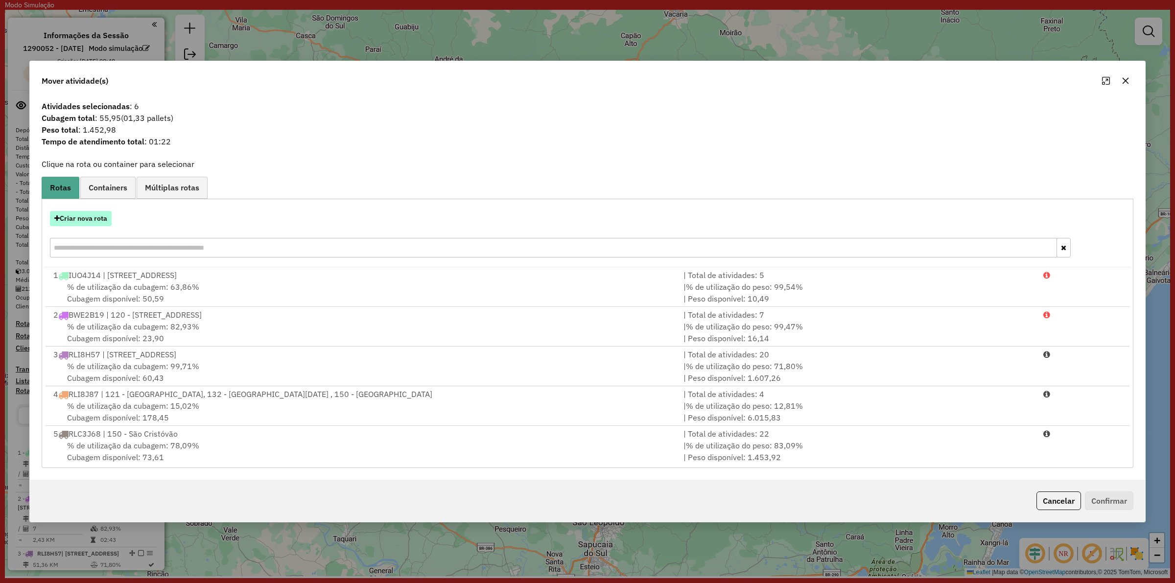
click at [76, 217] on button "Criar nova rota" at bounding box center [81, 218] width 62 height 15
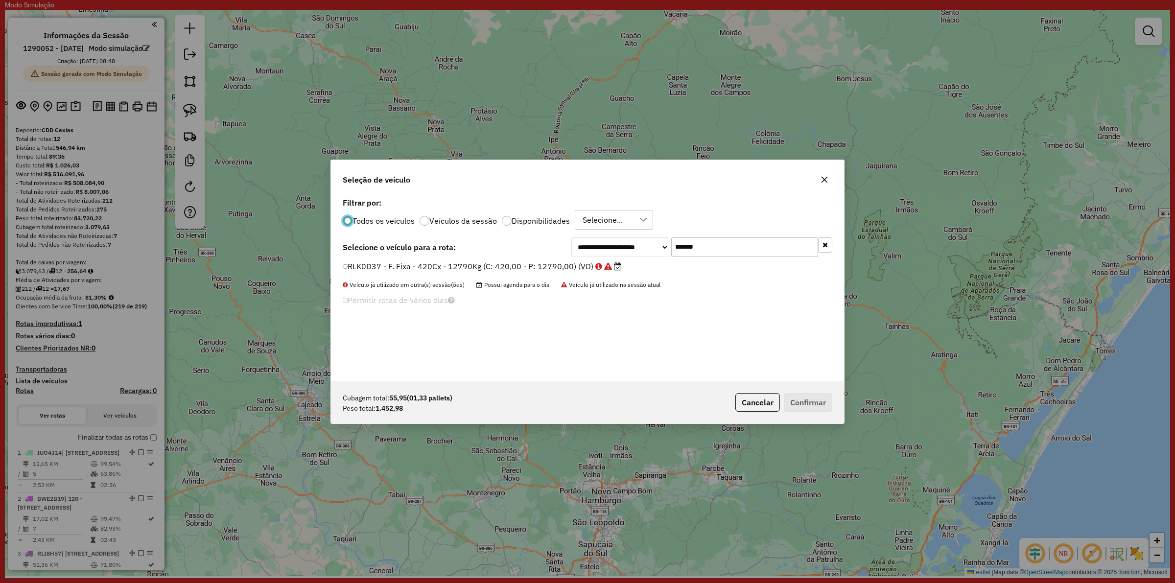
scroll to position [5, 3]
click at [739, 251] on input "*******" at bounding box center [744, 247] width 147 height 20
paste input "text"
type input "*******"
click at [516, 267] on label "RUZ1J53 - F. Fixa - 70Cx - 1459Kg (C: 70,00 - P: 1459,00) (VD)" at bounding box center [468, 266] width 251 height 12
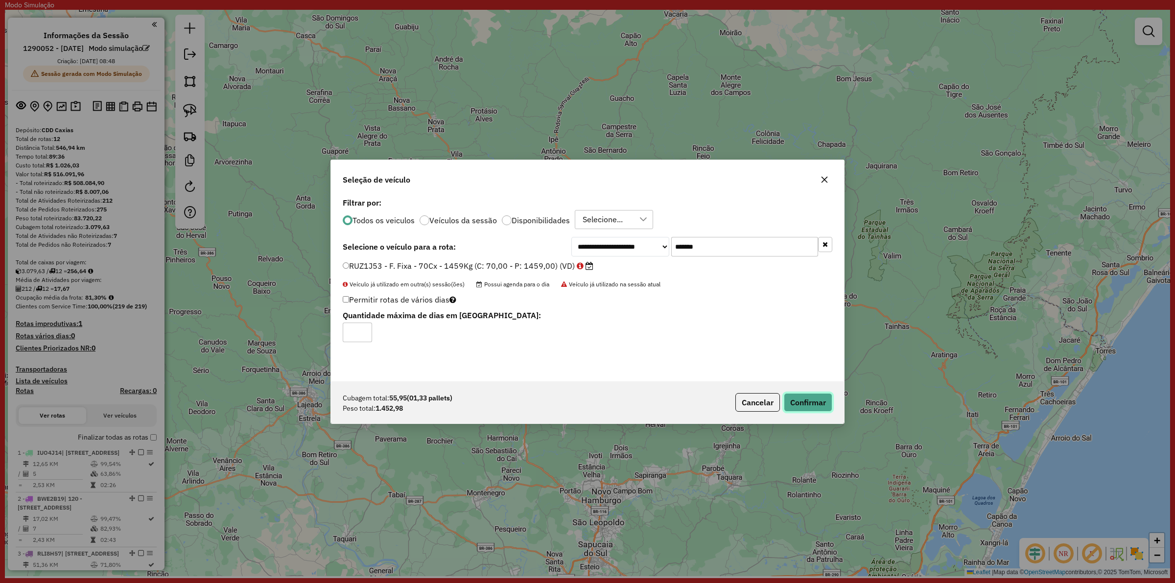
click at [808, 404] on button "Confirmar" at bounding box center [808, 402] width 48 height 19
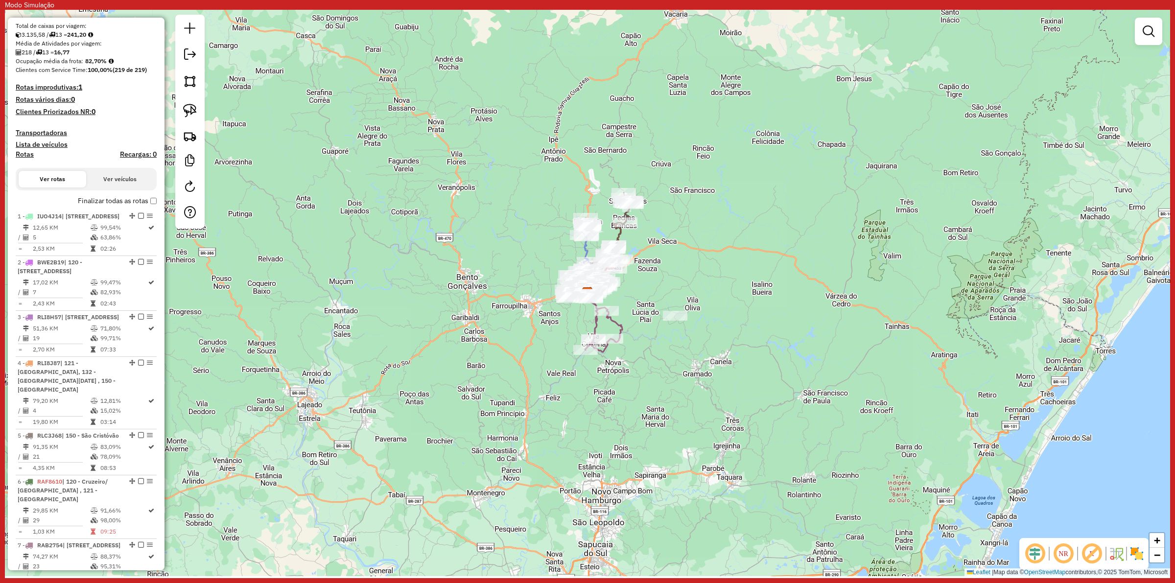
scroll to position [0, 0]
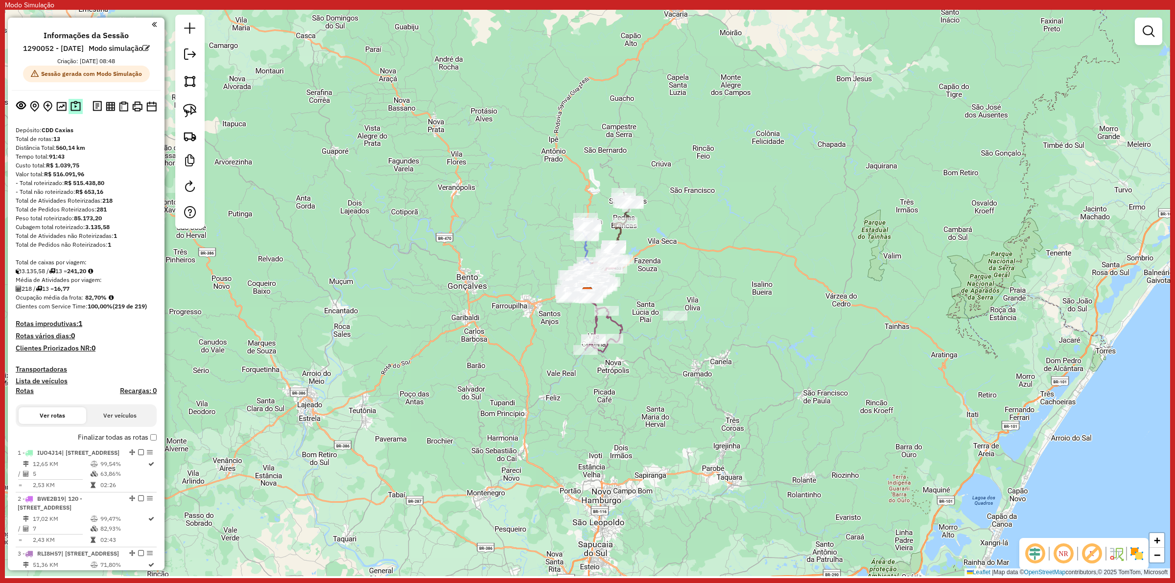
click at [74, 112] on img at bounding box center [75, 106] width 10 height 11
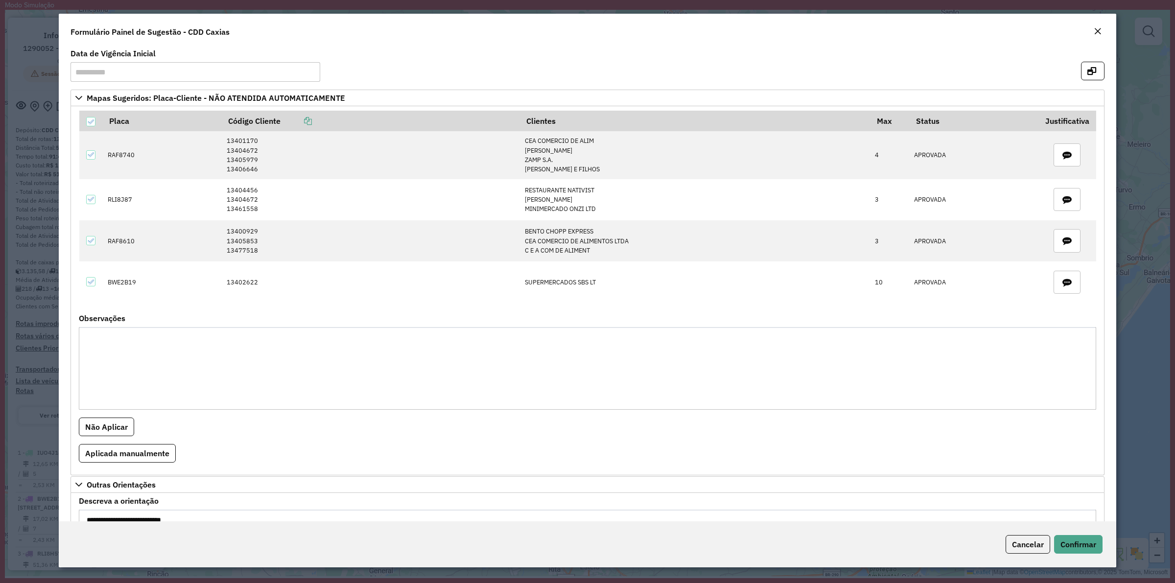
click at [1102, 27] on button "Close" at bounding box center [1098, 31] width 14 height 13
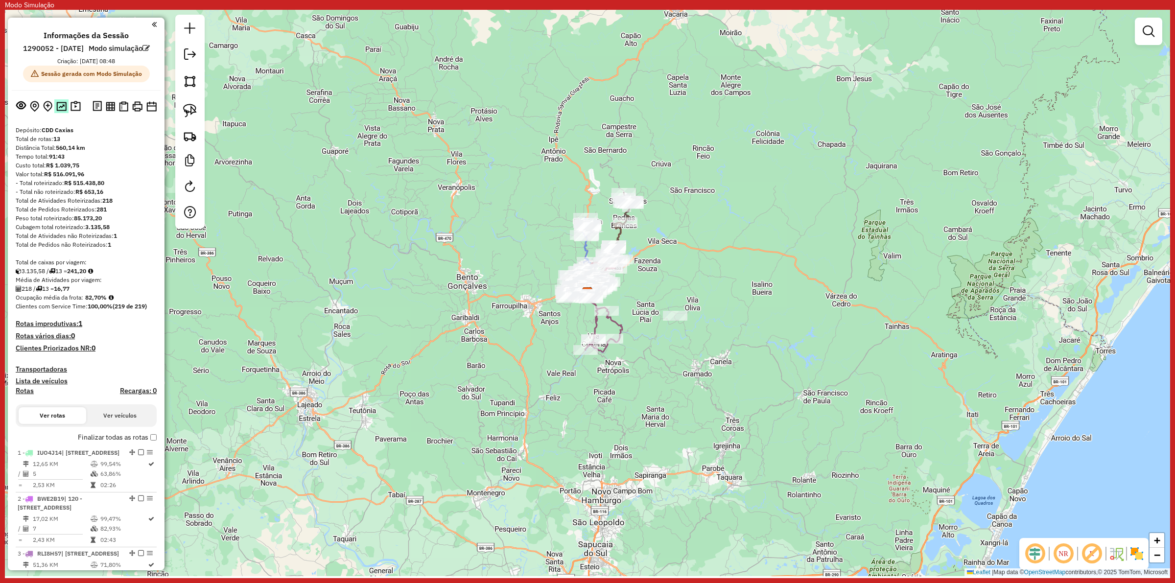
click at [61, 111] on img at bounding box center [61, 106] width 10 height 9
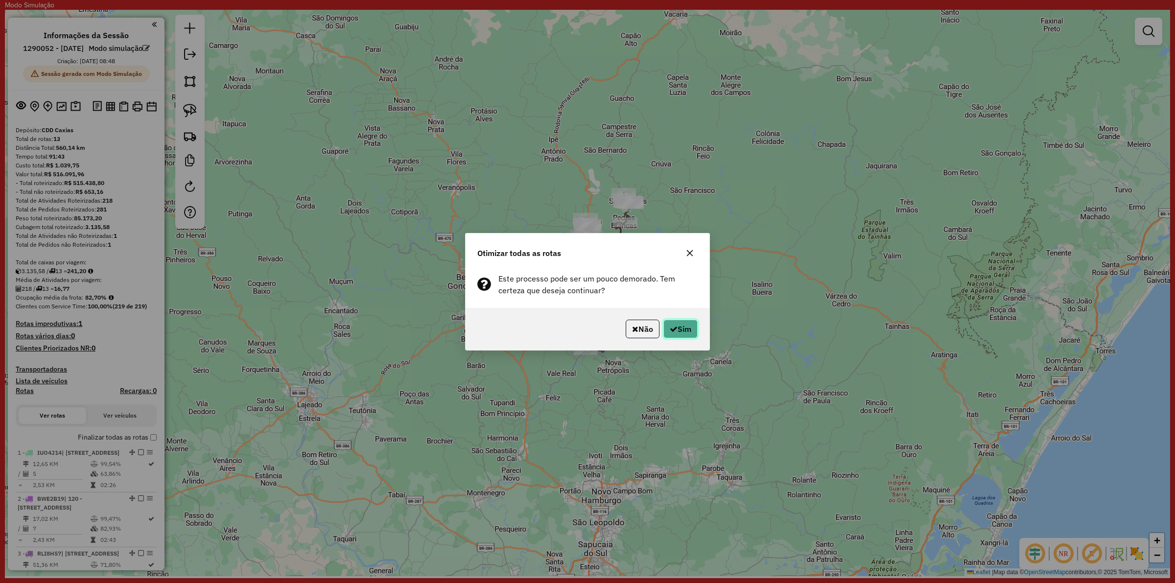
click at [676, 324] on button "Sim" at bounding box center [680, 329] width 34 height 19
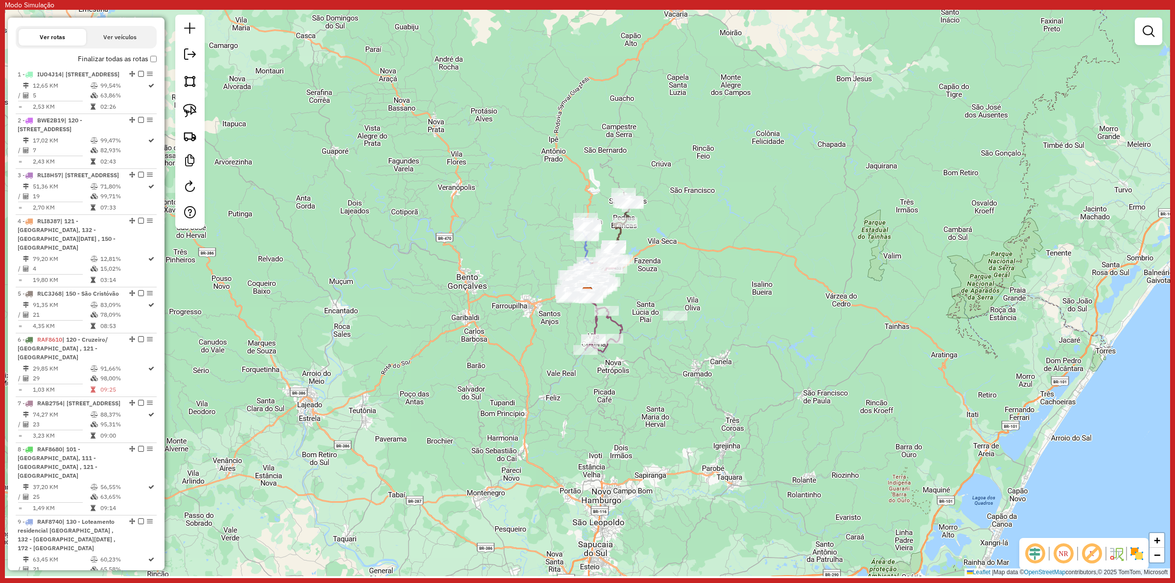
scroll to position [490, 0]
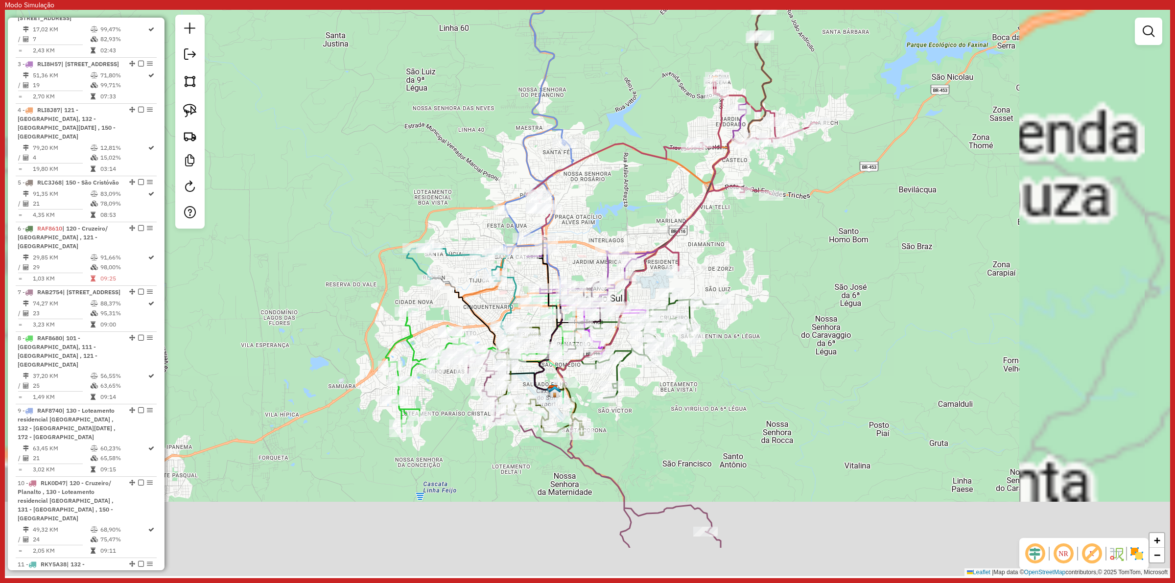
drag, startPoint x: 637, startPoint y: 368, endPoint x: 761, endPoint y: 286, distance: 148.4
click at [761, 286] on div "Janela de atendimento Grade de atendimento Capacidade Transportadoras Veículos …" at bounding box center [587, 293] width 1165 height 566
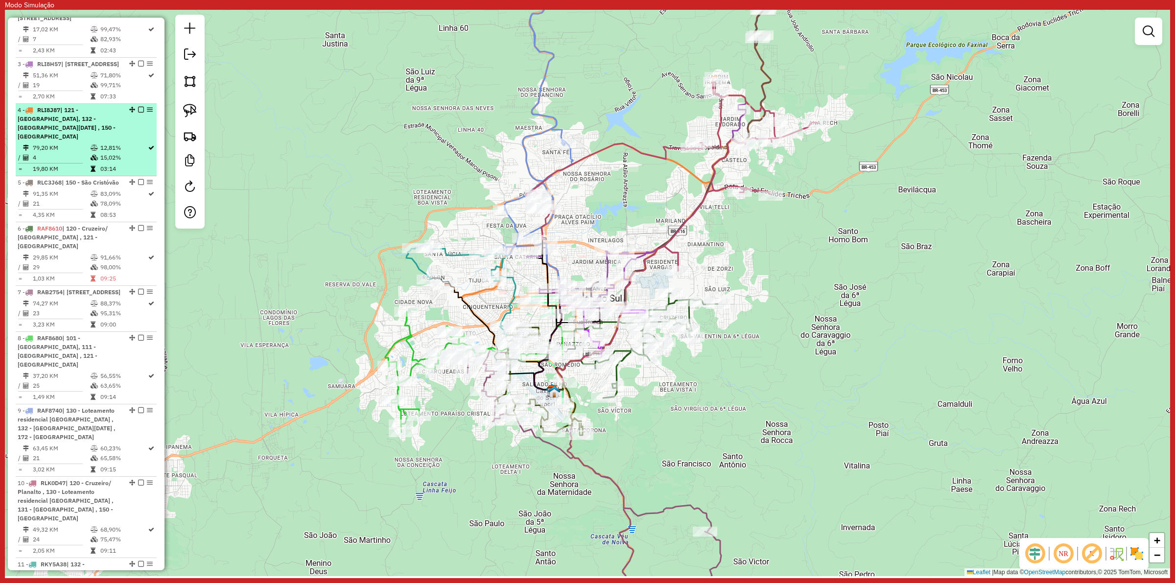
click at [114, 153] on td "12,81%" at bounding box center [123, 148] width 47 height 10
select select "**********"
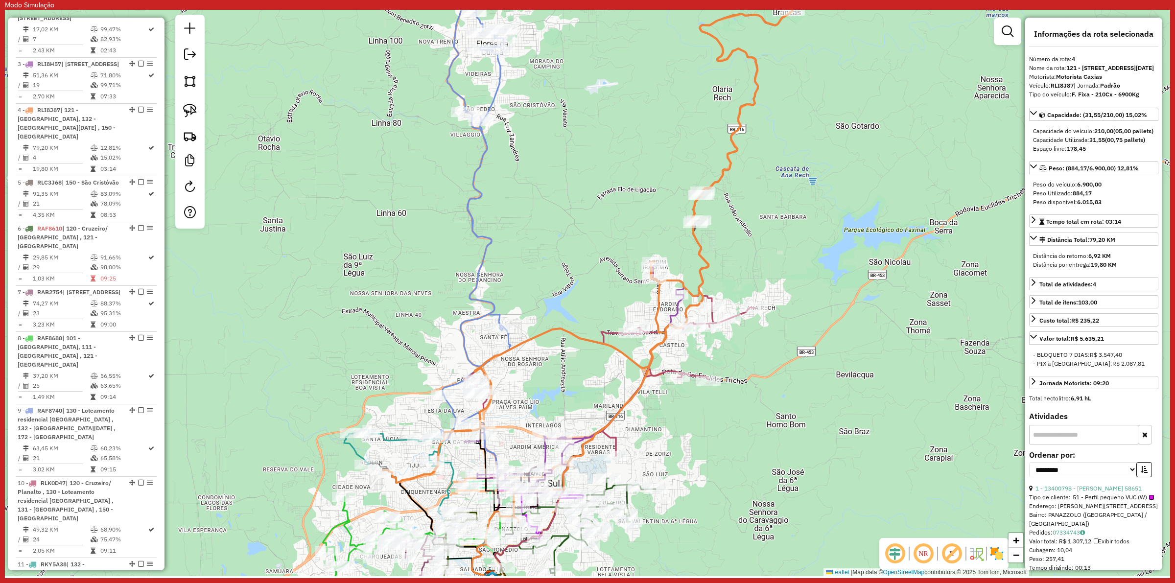
drag, startPoint x: 717, startPoint y: 221, endPoint x: 669, endPoint y: 365, distance: 151.4
click at [669, 365] on div "Rota 5 - Placa RLC3J68 13404726 - DELICIAS DA DEDE Janela de atendimento Grade …" at bounding box center [587, 293] width 1165 height 566
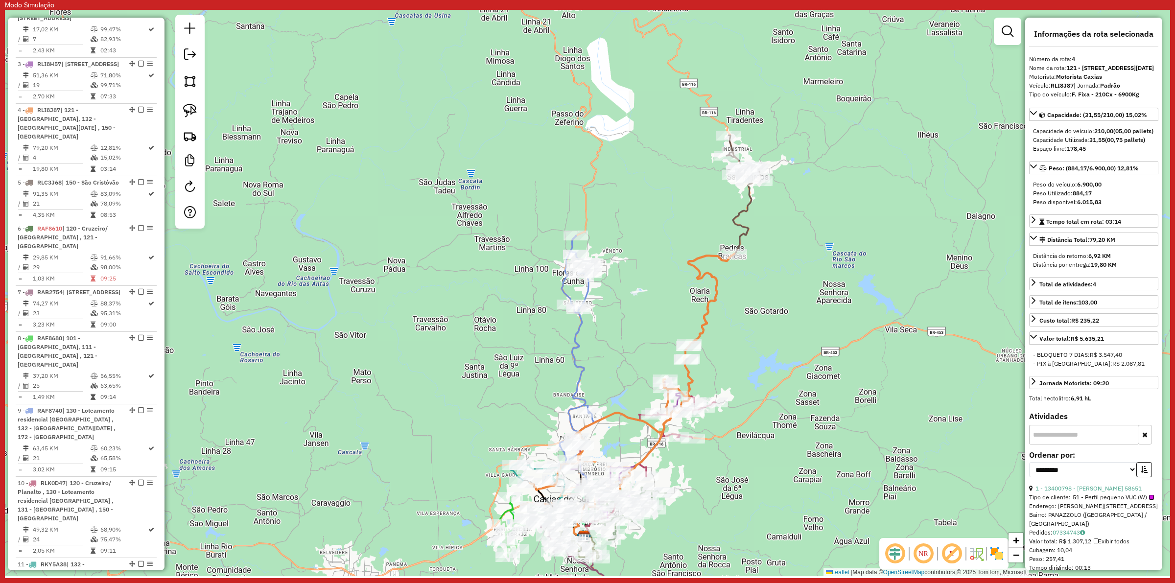
click at [713, 298] on icon at bounding box center [632, 382] width 205 height 256
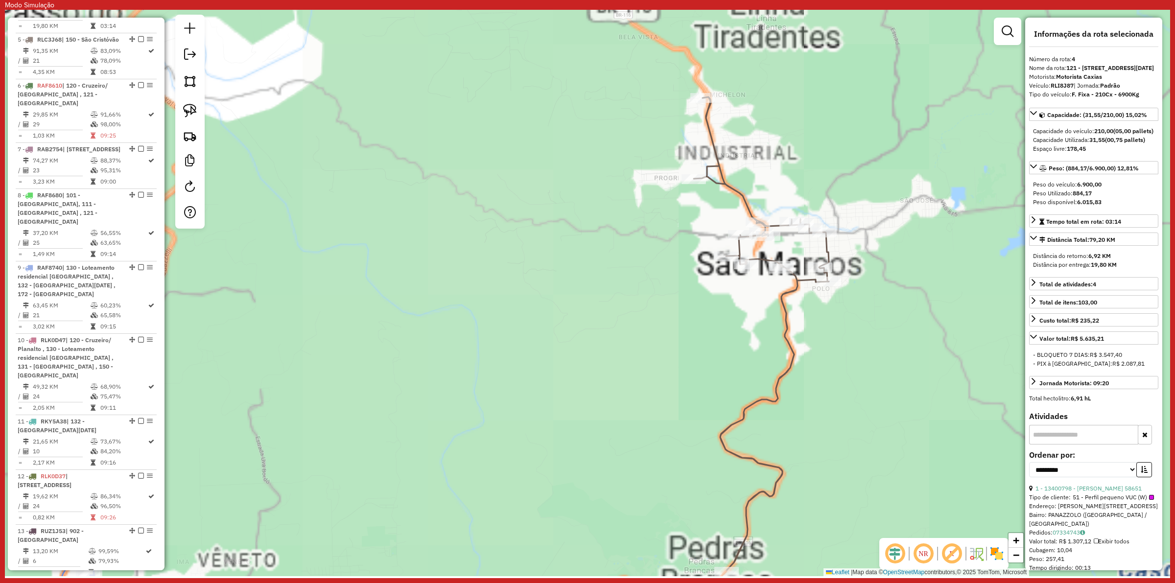
click at [711, 132] on icon at bounding box center [684, 365] width 288 height 537
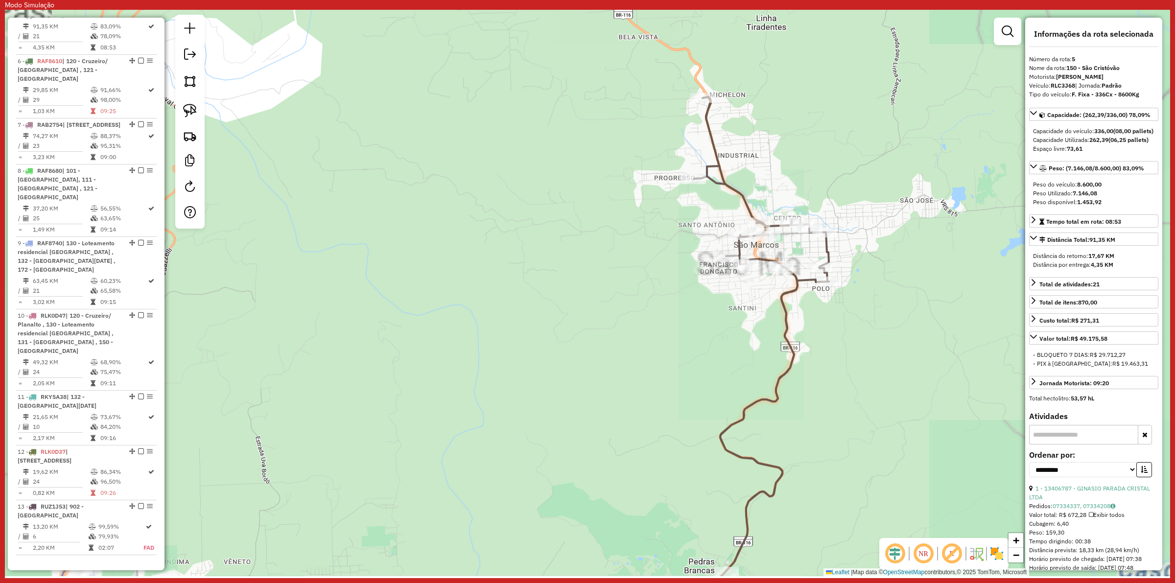
scroll to position [696, 0]
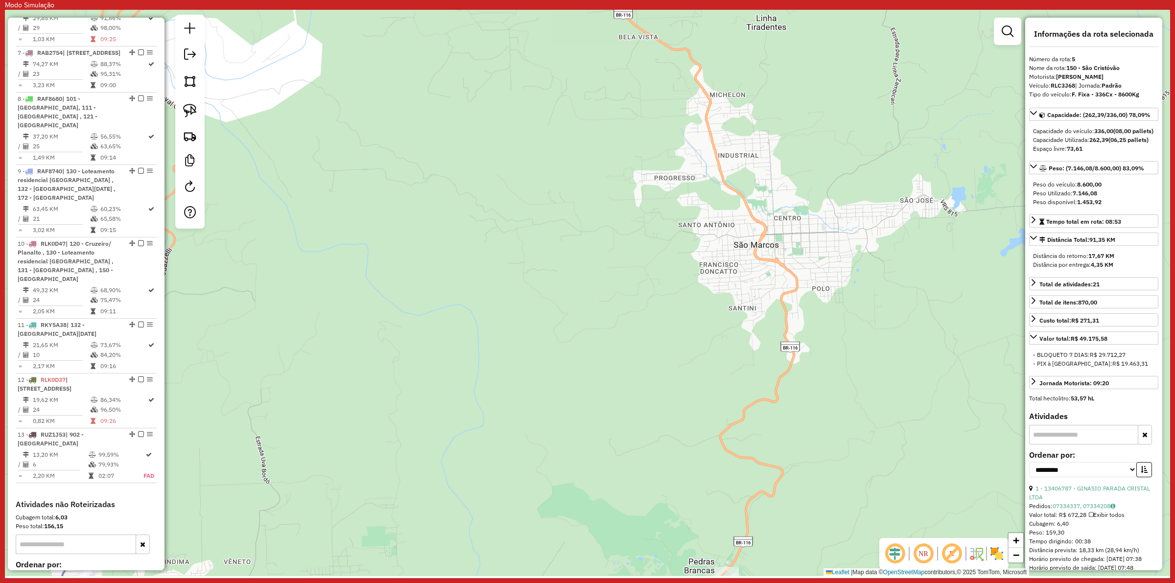
drag, startPoint x: 637, startPoint y: 464, endPoint x: 559, endPoint y: 89, distance: 383.2
click at [559, 89] on div "Janela de atendimento Grade de atendimento Capacidade Transportadoras Veículos …" at bounding box center [587, 293] width 1165 height 566
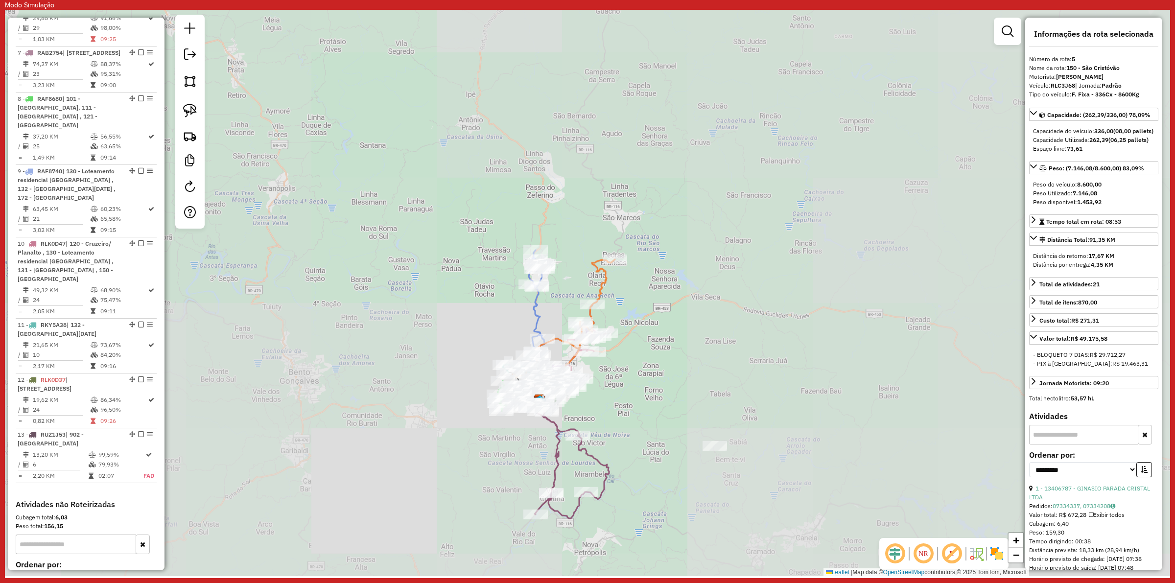
click at [600, 286] on icon at bounding box center [564, 323] width 102 height 128
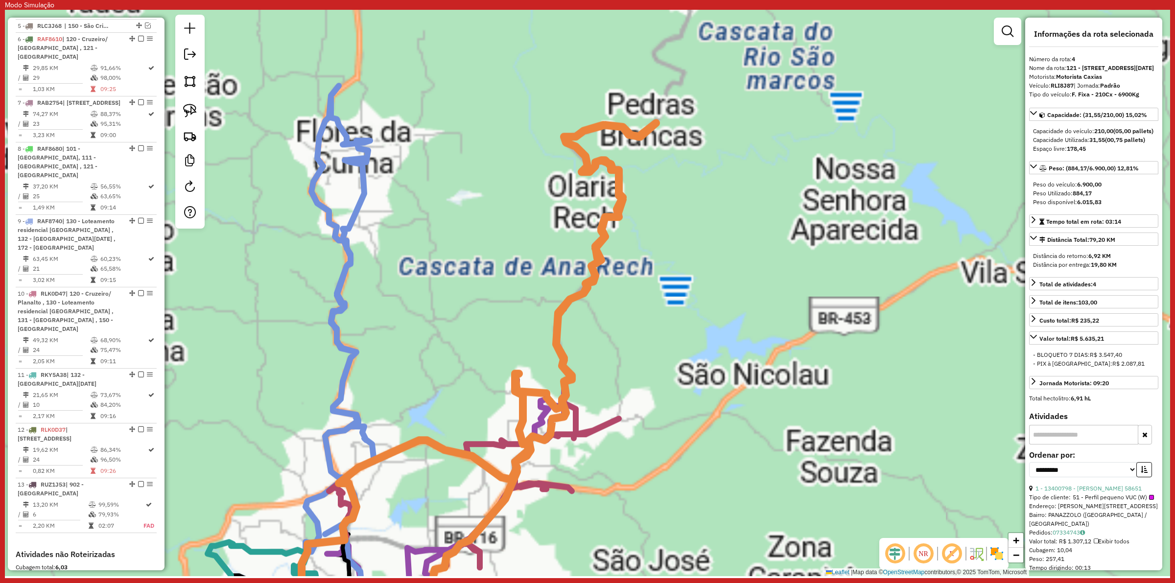
scroll to position [633, 0]
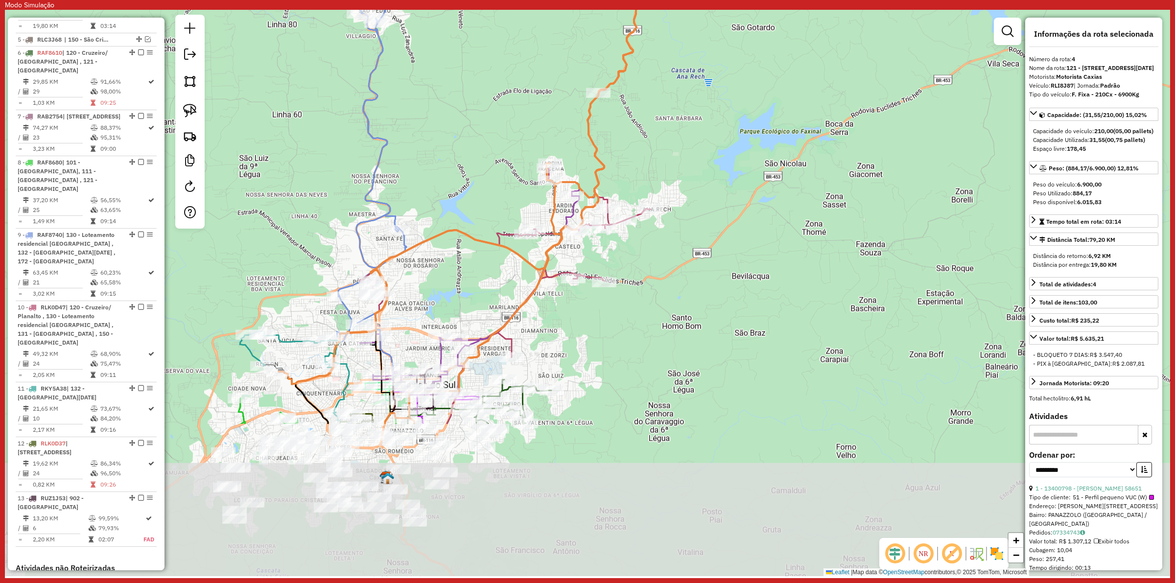
drag, startPoint x: 600, startPoint y: 344, endPoint x: 632, endPoint y: 135, distance: 211.9
click at [632, 135] on div "Janela de atendimento Grade de atendimento Capacidade Transportadoras Veículos …" at bounding box center [587, 293] width 1165 height 566
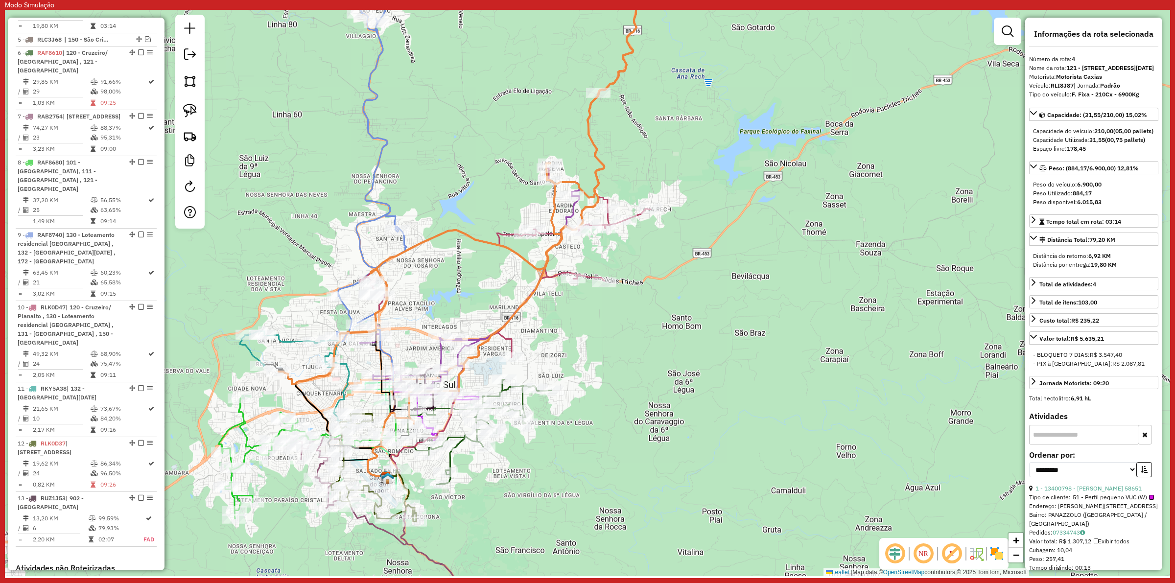
drag, startPoint x: 632, startPoint y: 121, endPoint x: 626, endPoint y: 183, distance: 61.5
click at [626, 183] on div "Janela de atendimento Grade de atendimento Capacidade Transportadoras Veículos …" at bounding box center [587, 293] width 1165 height 566
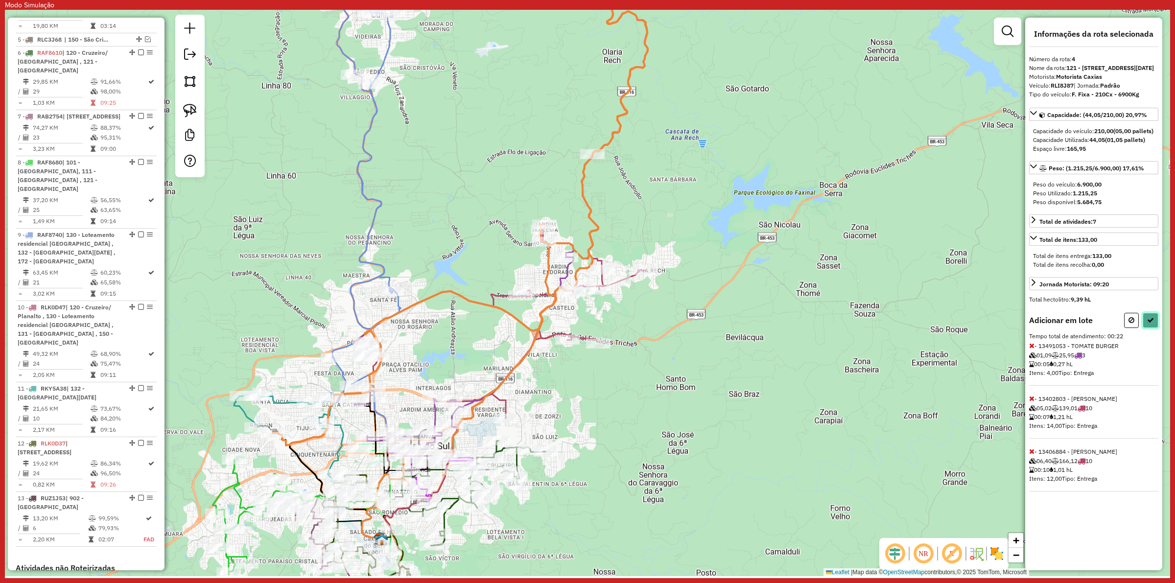
click at [1156, 328] on button at bounding box center [1151, 320] width 16 height 15
select select "**********"
click at [563, 251] on div "Janela de atendimento Grade de atendimento Capacidade Transportadoras Veículos …" at bounding box center [587, 293] width 1165 height 566
click at [573, 262] on div at bounding box center [566, 258] width 24 height 10
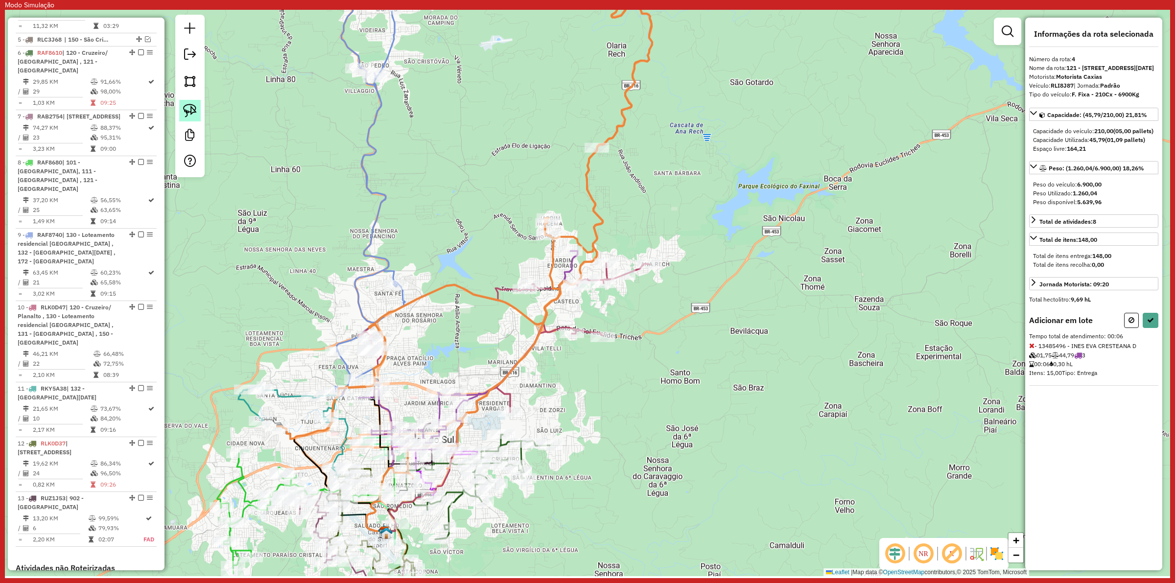
click at [194, 111] on img at bounding box center [190, 111] width 14 height 14
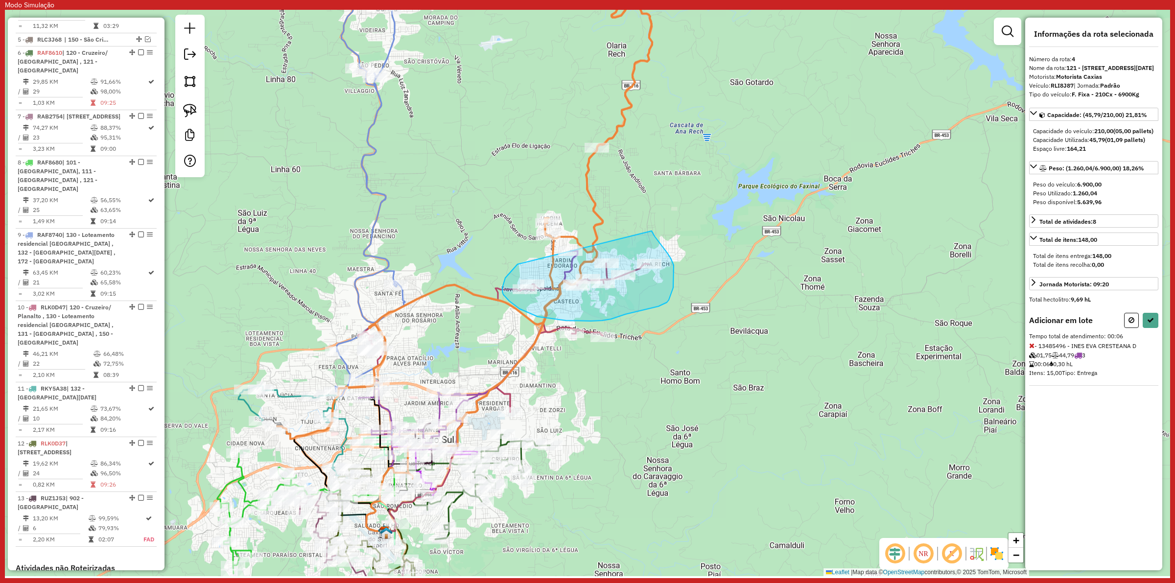
drag, startPoint x: 513, startPoint y: 270, endPoint x: 650, endPoint y: 229, distance: 143.1
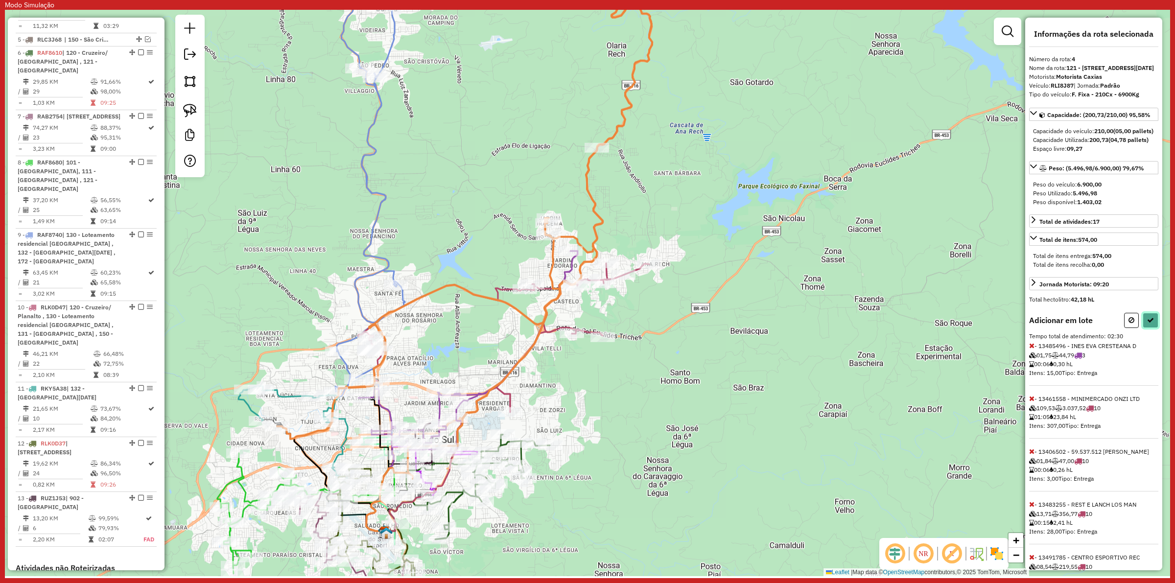
click at [1151, 328] on button at bounding box center [1151, 320] width 16 height 15
select select "**********"
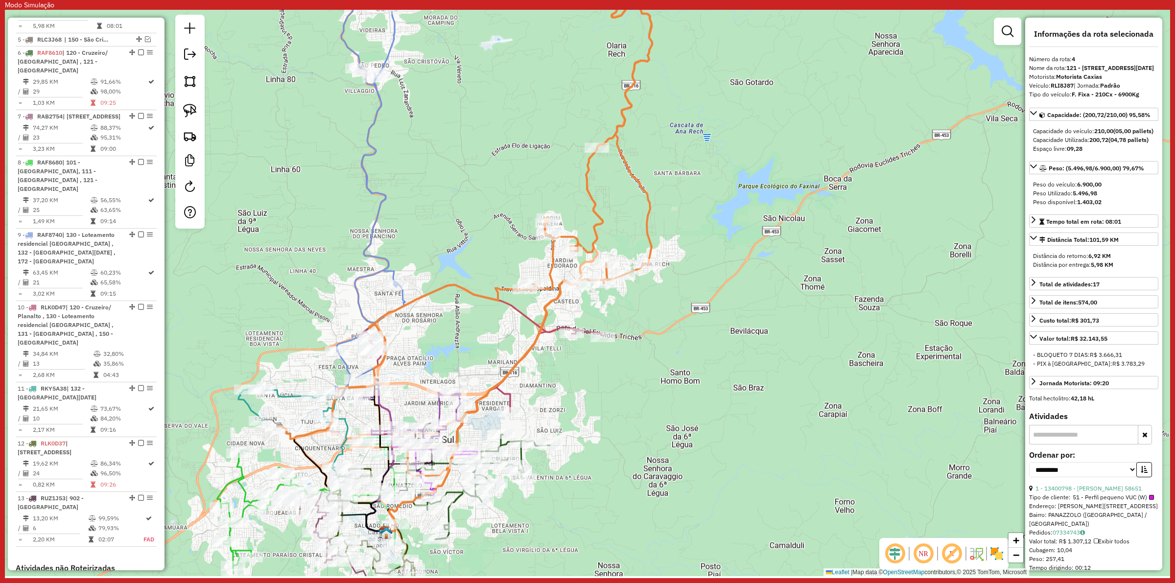
click at [549, 285] on icon at bounding box center [481, 223] width 409 height 512
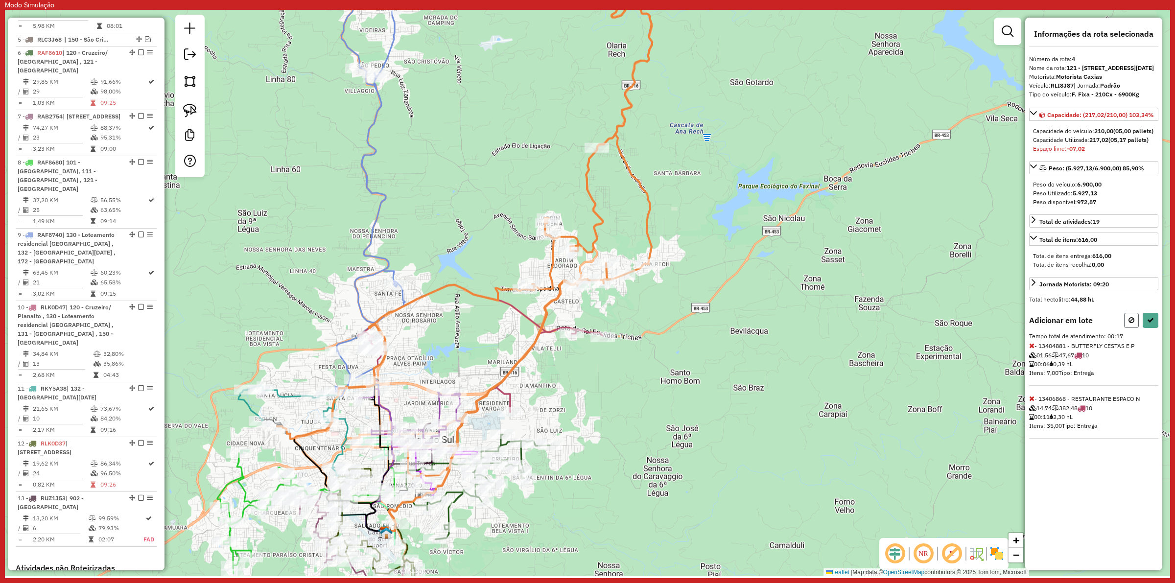
click at [1130, 324] on icon at bounding box center [1131, 320] width 6 height 7
select select "**********"
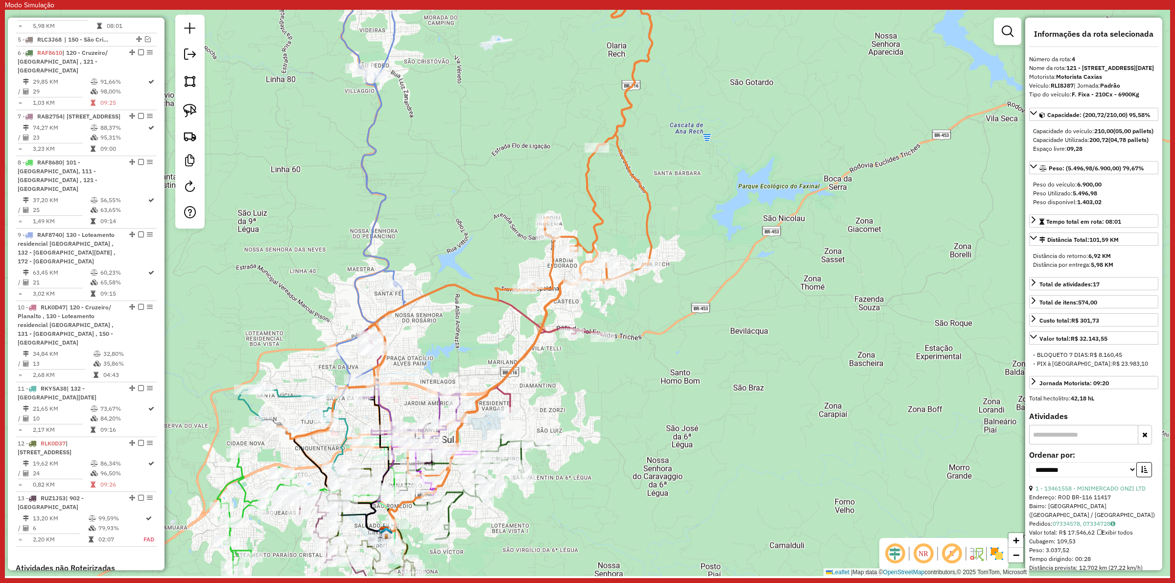
click at [554, 335] on icon at bounding box center [480, 348] width 245 height 127
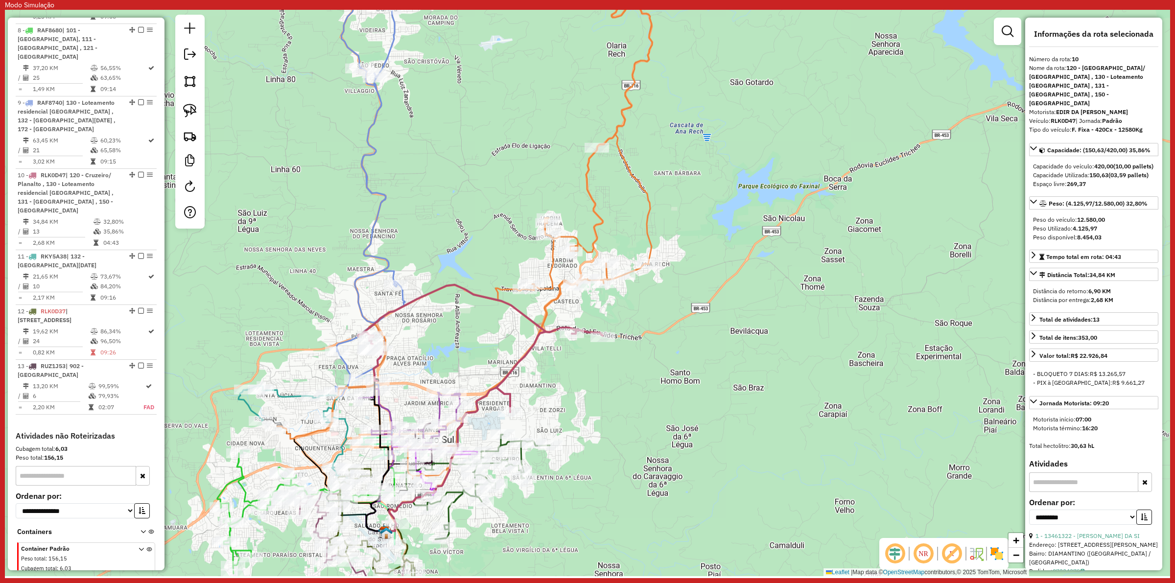
scroll to position [868, 0]
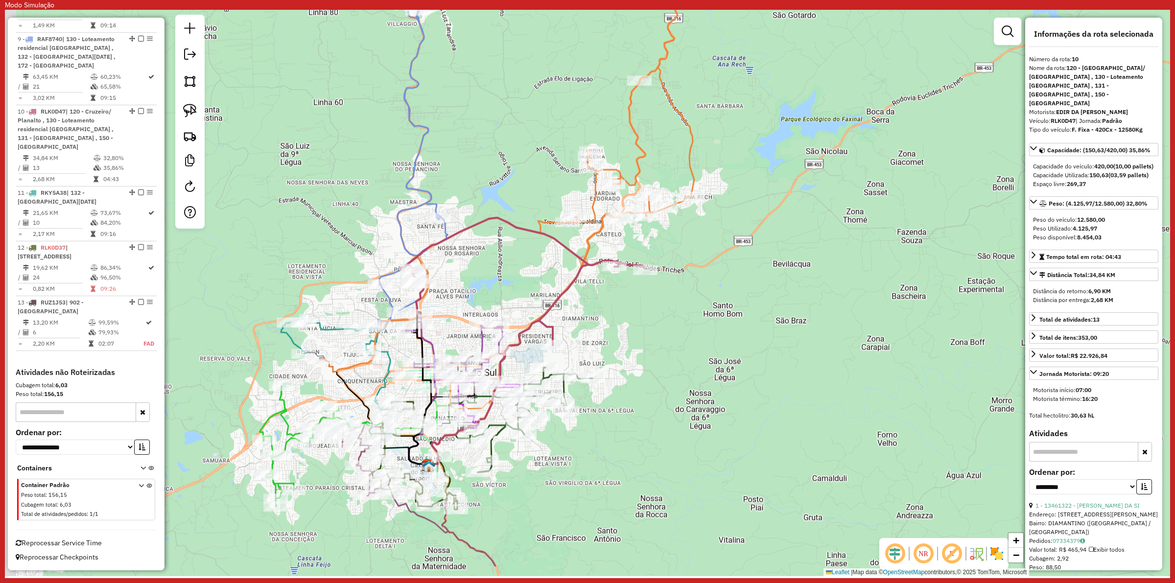
drag, startPoint x: 564, startPoint y: 424, endPoint x: 608, endPoint y: 356, distance: 80.8
click at [608, 356] on div "Janela de atendimento Grade de atendimento Capacidade Transportadoras Veículos …" at bounding box center [587, 293] width 1165 height 566
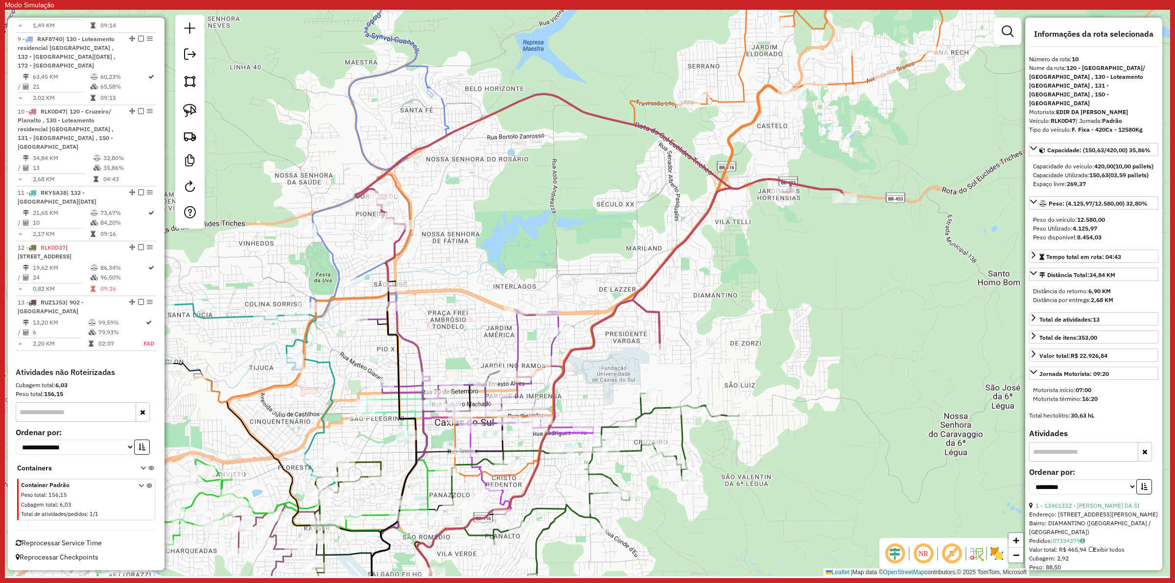
drag, startPoint x: 401, startPoint y: 346, endPoint x: 448, endPoint y: 336, distance: 47.5
click at [448, 336] on div "Janela de atendimento Grade de atendimento Capacidade Transportadoras Veículos …" at bounding box center [587, 293] width 1165 height 566
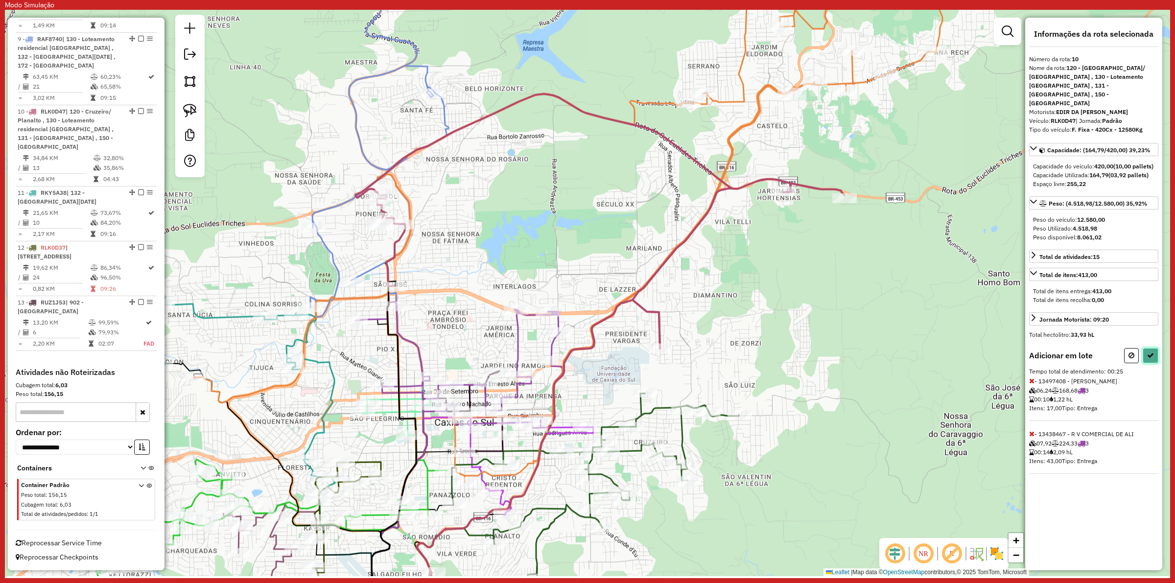
click at [1154, 348] on button at bounding box center [1151, 355] width 16 height 15
select select "**********"
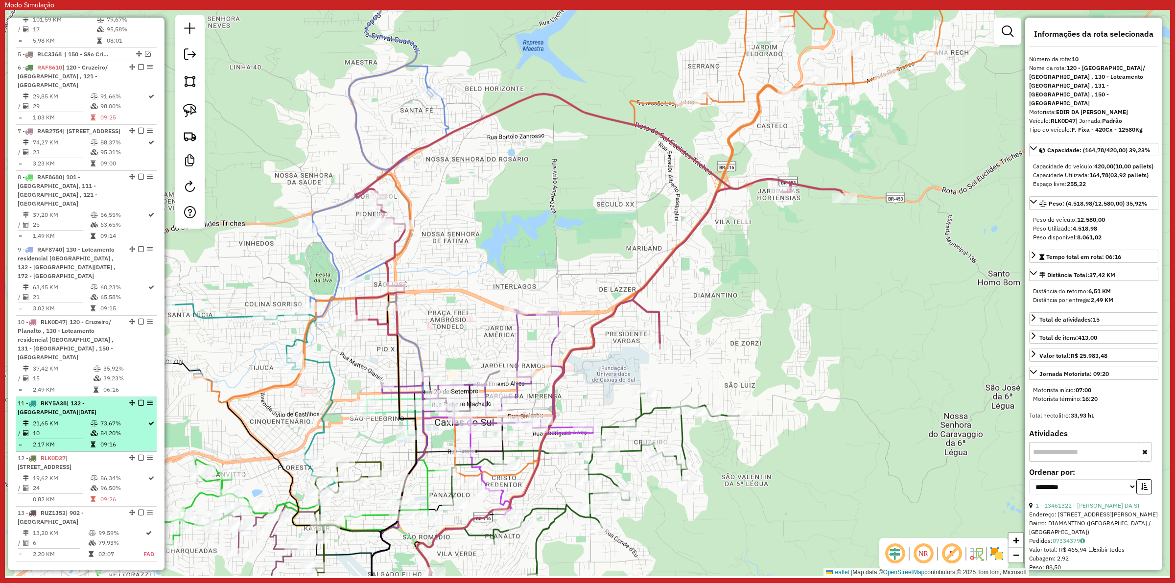
scroll to position [562, 0]
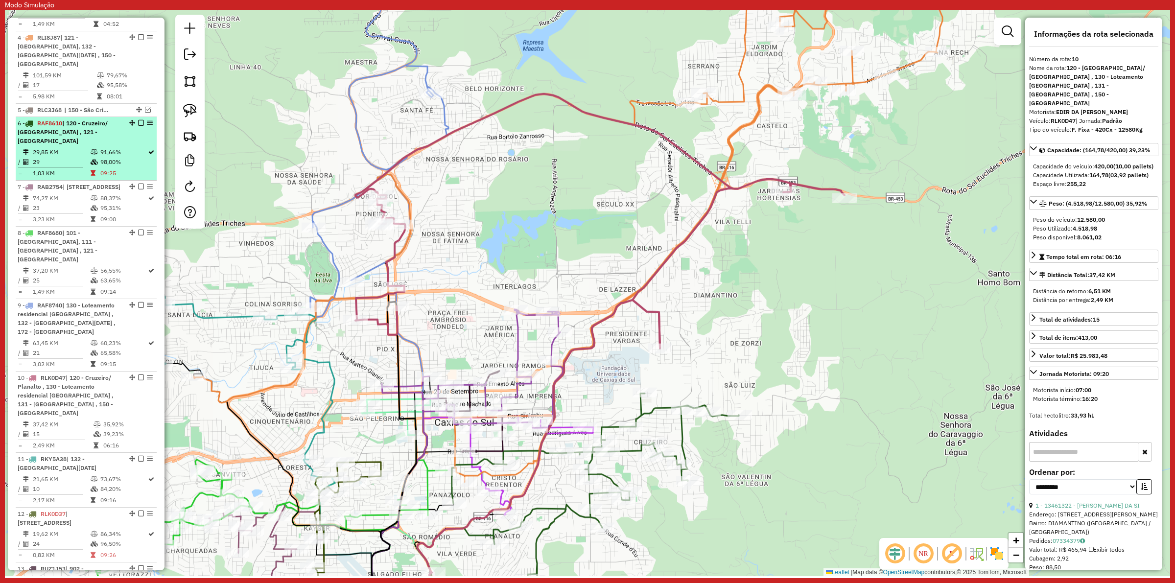
click at [75, 167] on td "29" at bounding box center [61, 162] width 58 height 10
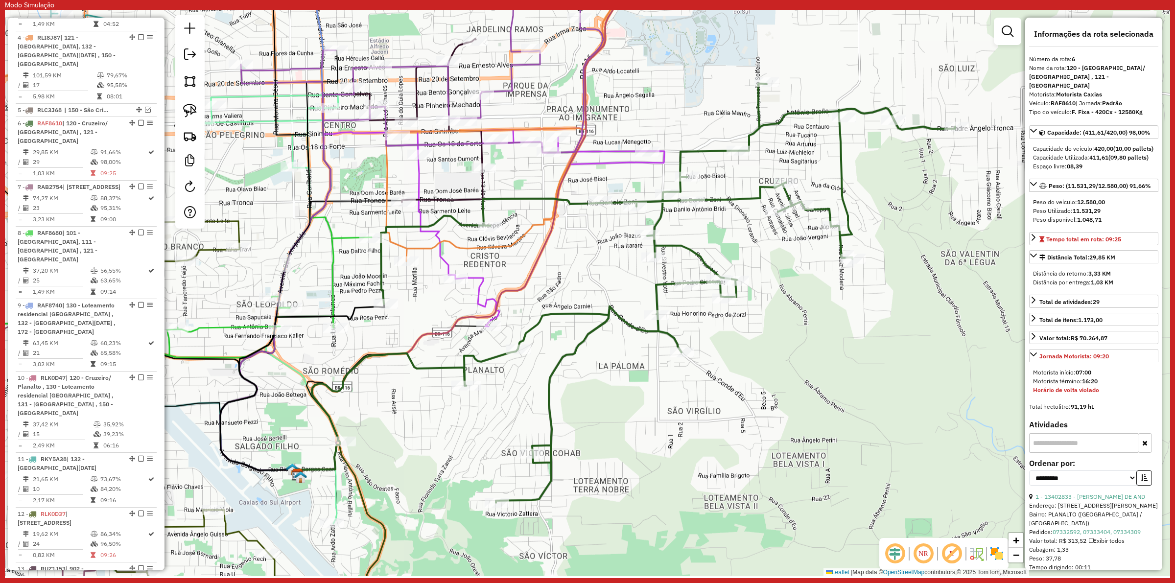
click at [509, 72] on icon at bounding box center [422, 52] width 362 height 199
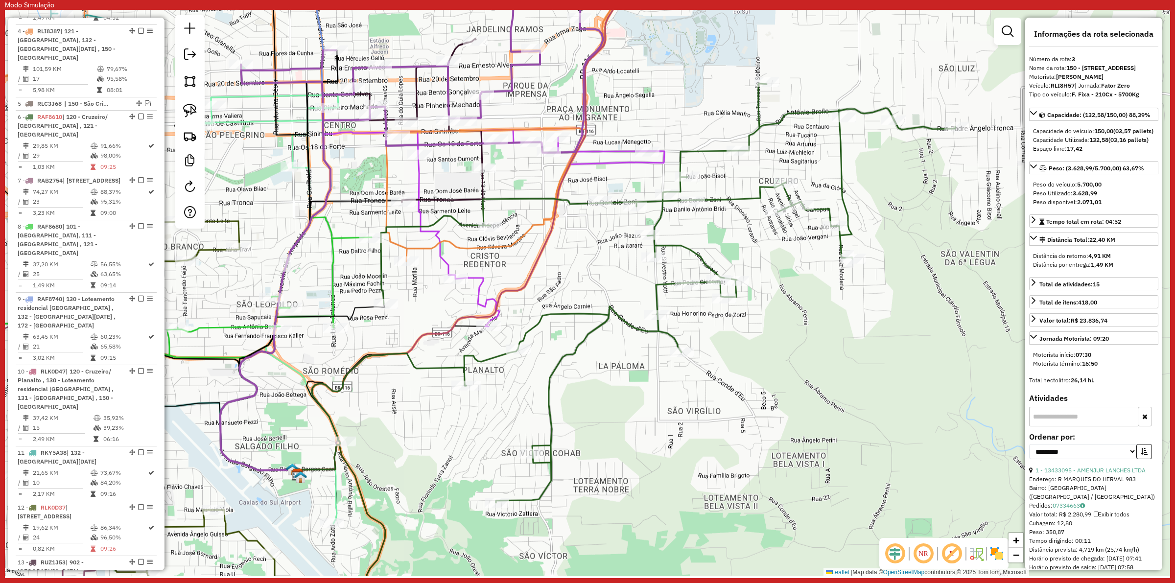
scroll to position [569, 0]
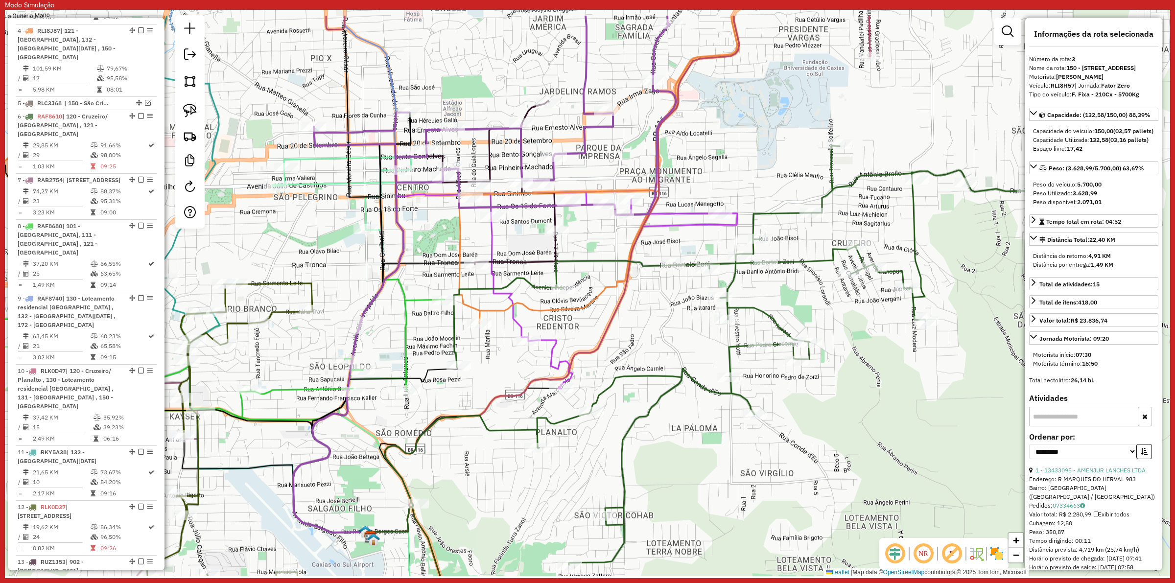
drag, startPoint x: 535, startPoint y: 175, endPoint x: 566, endPoint y: 224, distance: 58.1
click at [610, 240] on div "Janela de atendimento Grade de atendimento Capacidade Transportadoras Veículos …" at bounding box center [587, 293] width 1165 height 566
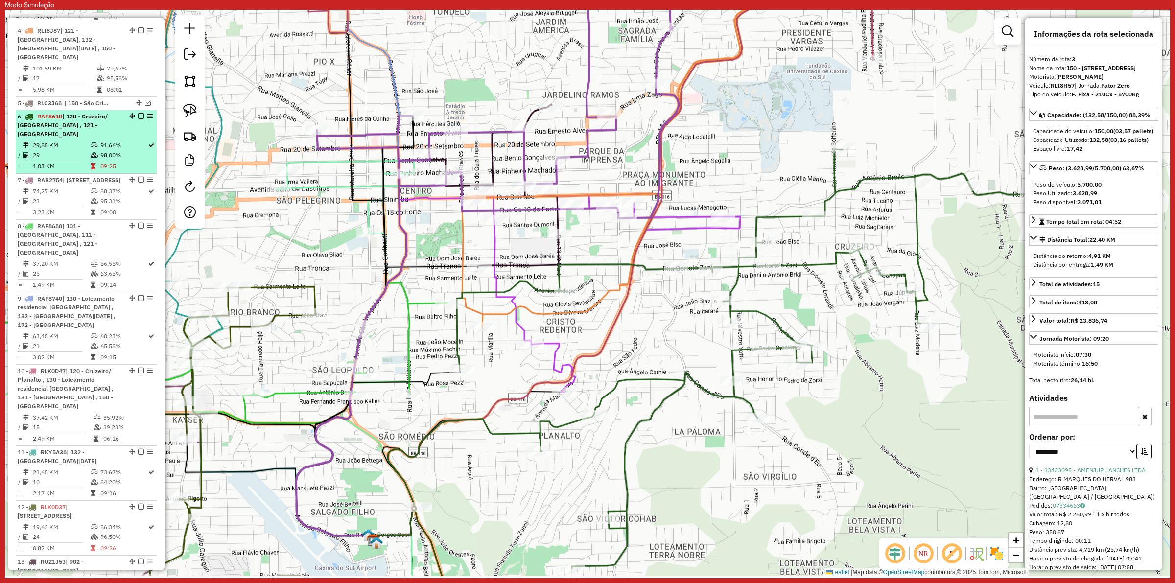
click at [63, 150] on td "29,85 KM" at bounding box center [61, 146] width 58 height 10
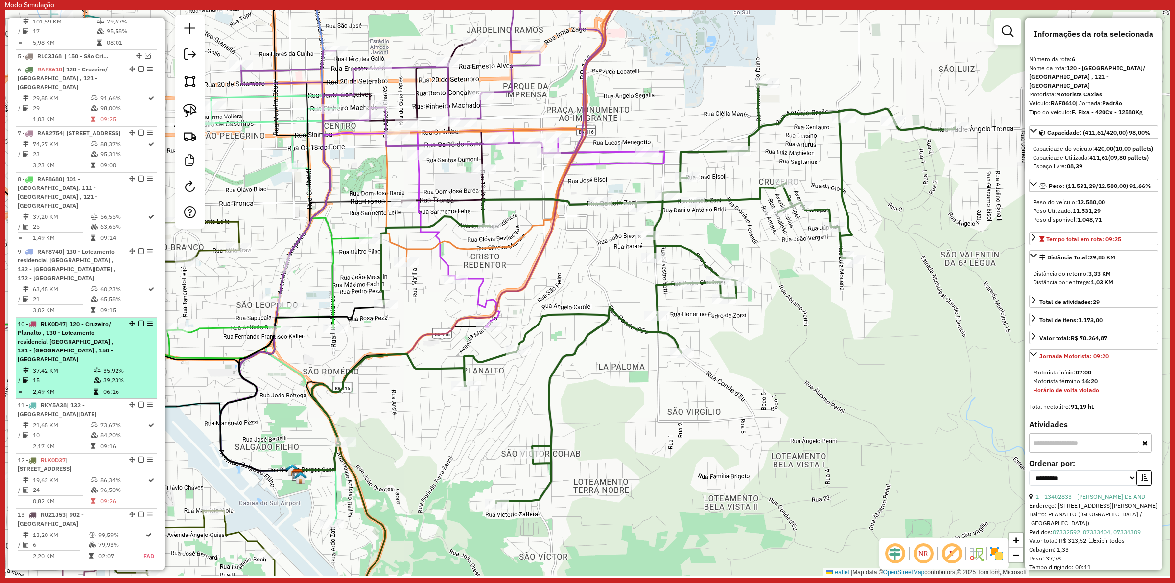
scroll to position [691, 0]
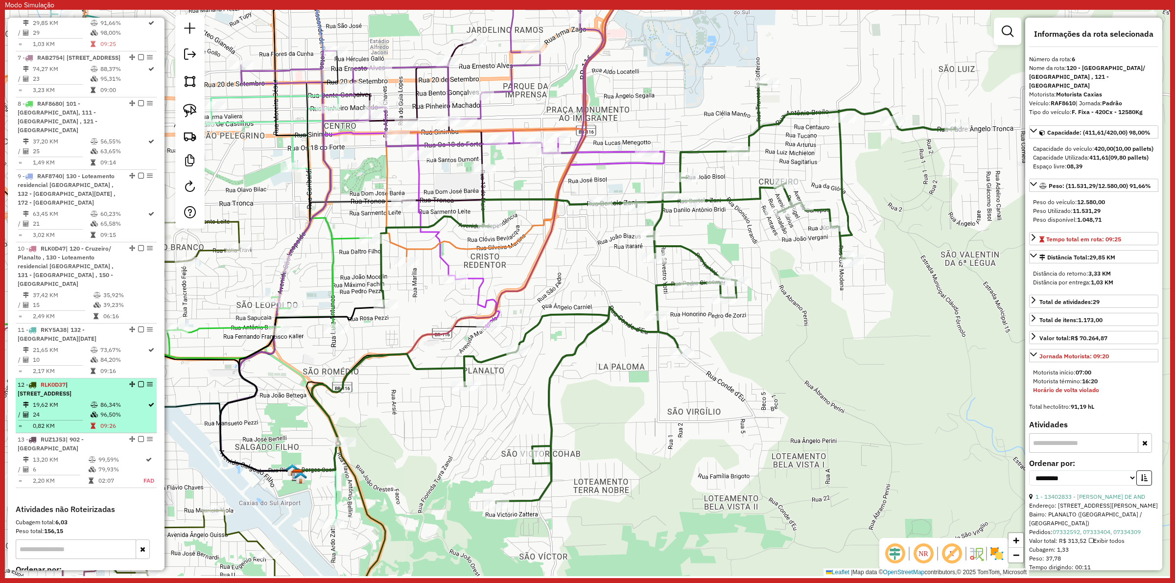
click at [64, 397] on span "| [STREET_ADDRESS]" at bounding box center [45, 389] width 54 height 16
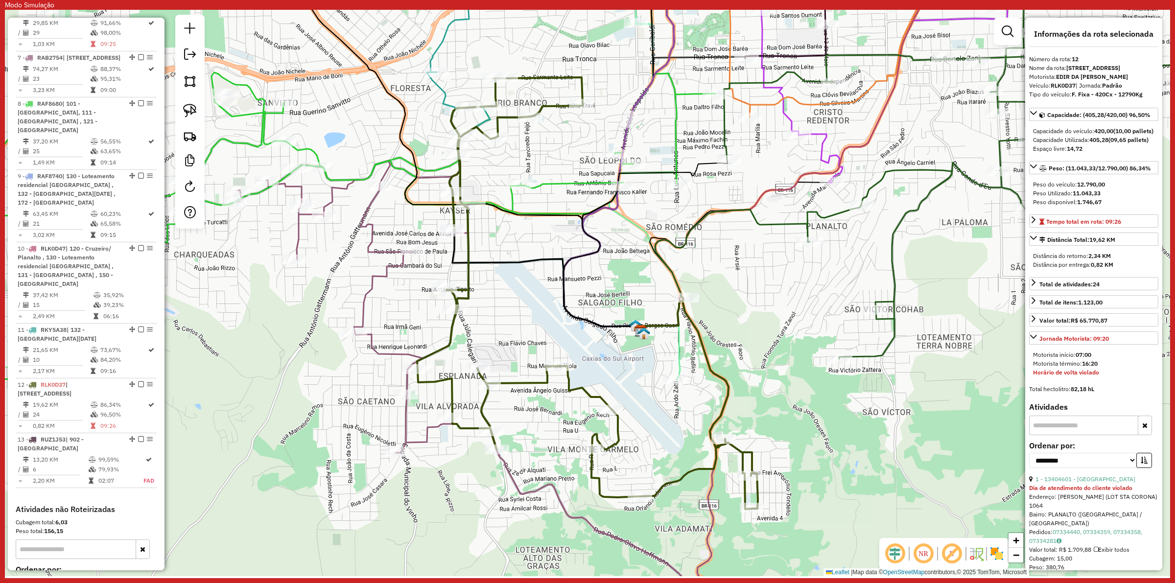
click at [530, 348] on div "Janela de atendimento Grade de atendimento Capacidade Transportadoras Veículos …" at bounding box center [587, 293] width 1165 height 566
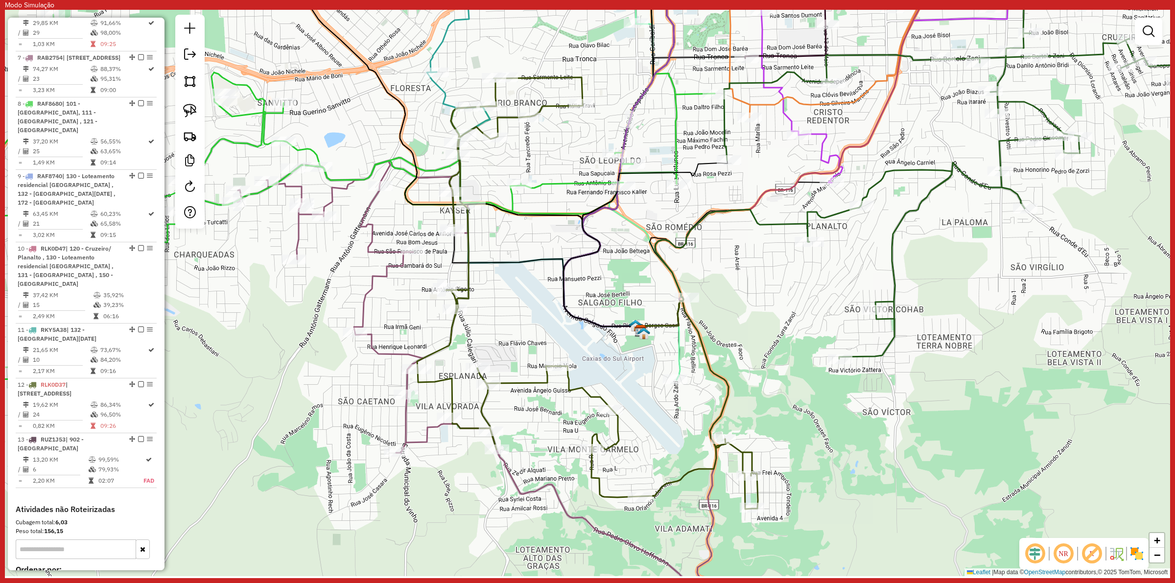
click at [458, 342] on div "Janela de atendimento Grade de atendimento Capacidade Transportadoras Veículos …" at bounding box center [587, 293] width 1165 height 566
click at [449, 337] on icon at bounding box center [587, 293] width 341 height 432
select select "**********"
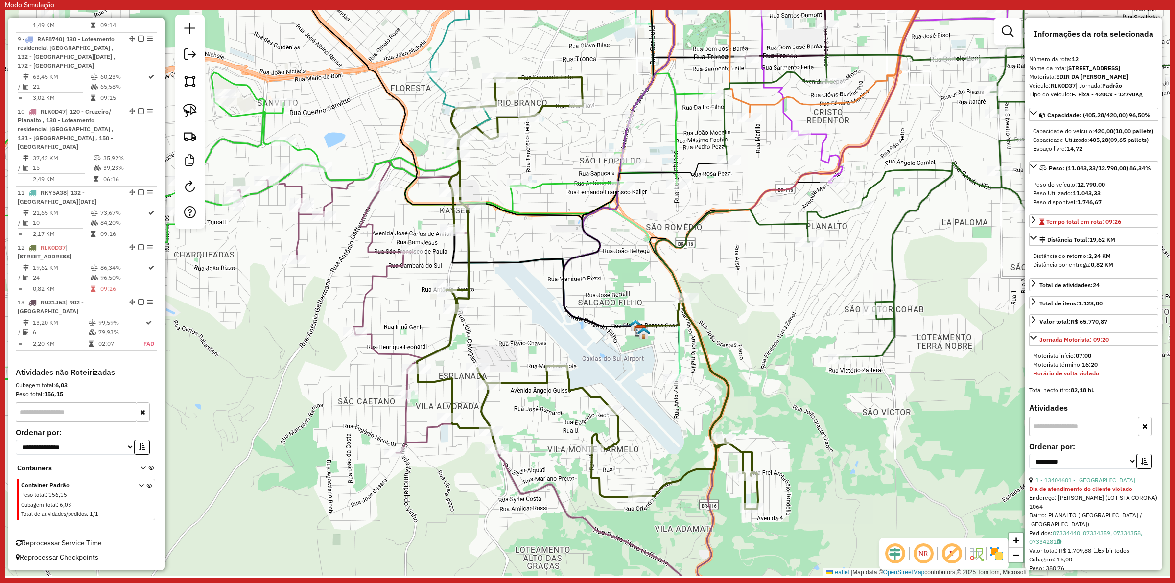
scroll to position [868, 0]
click at [393, 320] on div "Janela de atendimento Grade de atendimento Capacidade Transportadoras Veículos …" at bounding box center [587, 293] width 1165 height 566
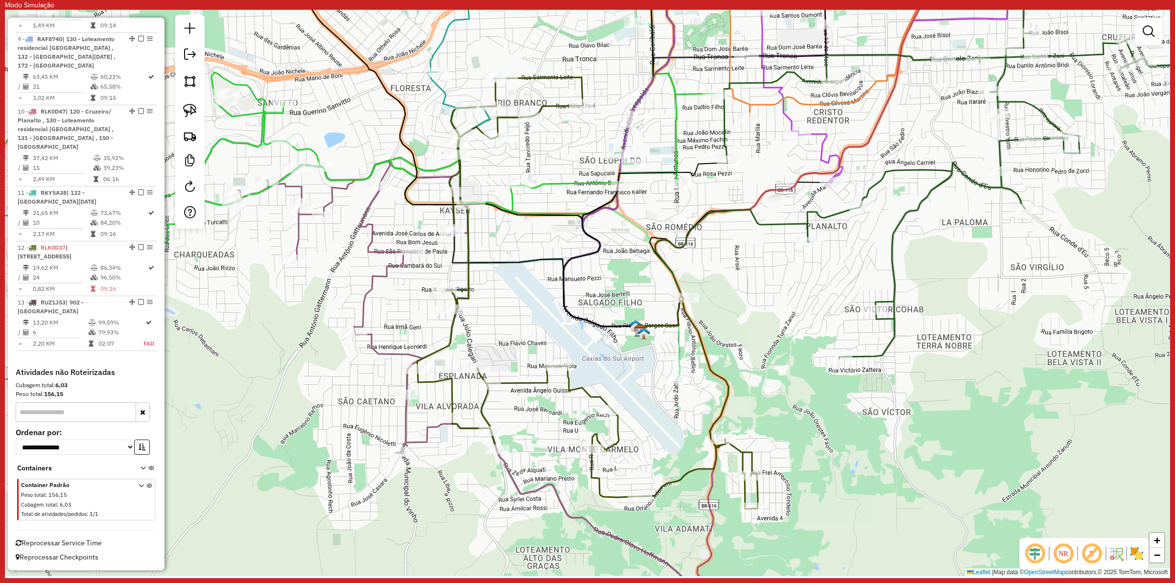
click at [380, 356] on icon at bounding box center [508, 397] width 542 height 473
select select "**********"
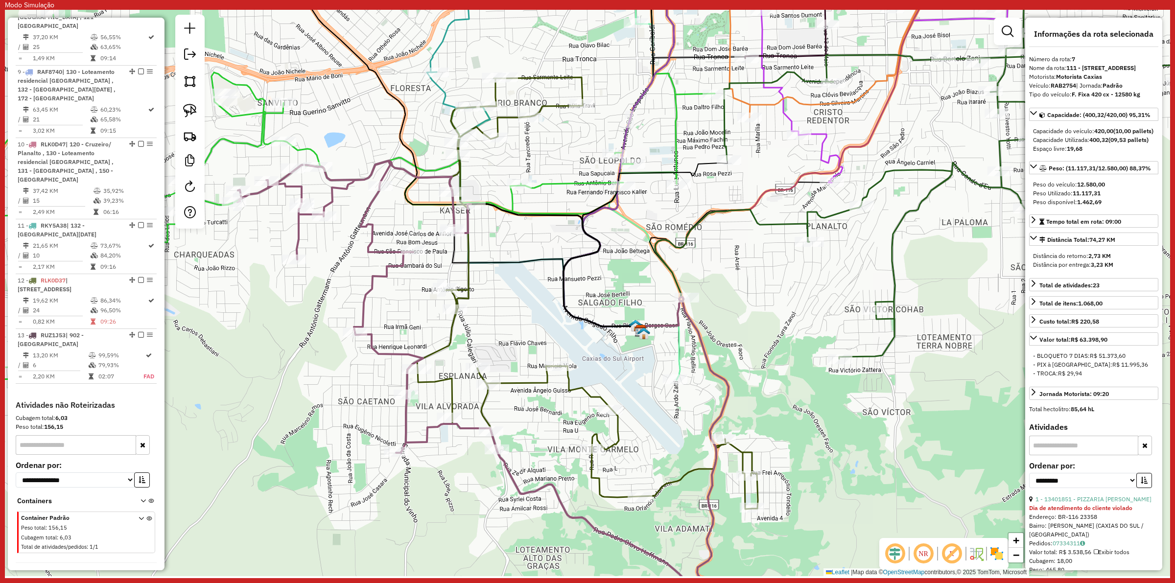
scroll to position [764, 0]
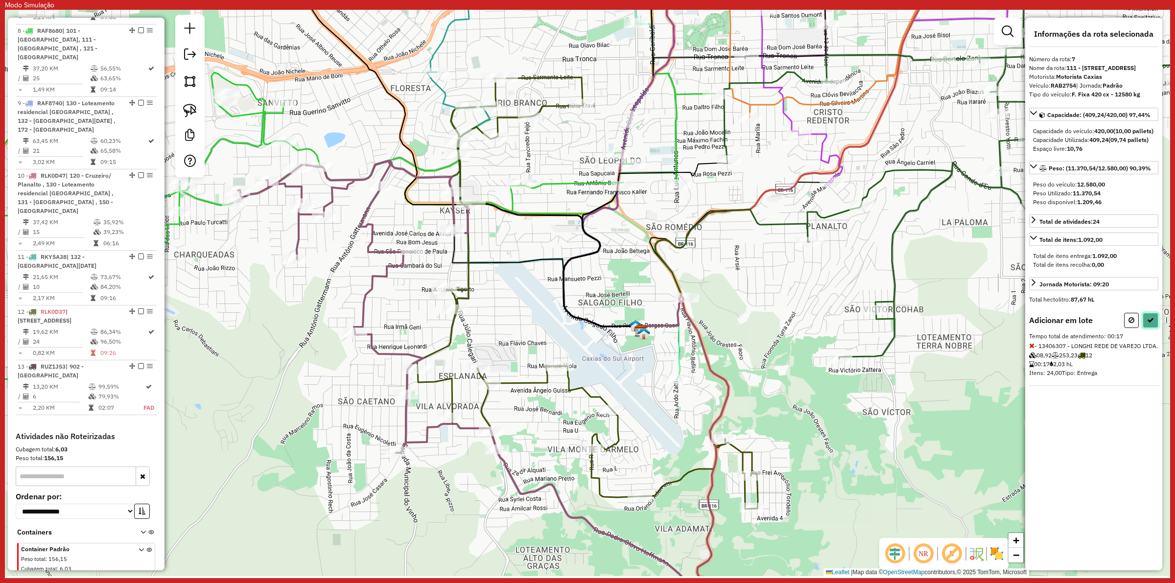
click at [1151, 328] on button at bounding box center [1151, 320] width 16 height 15
select select "**********"
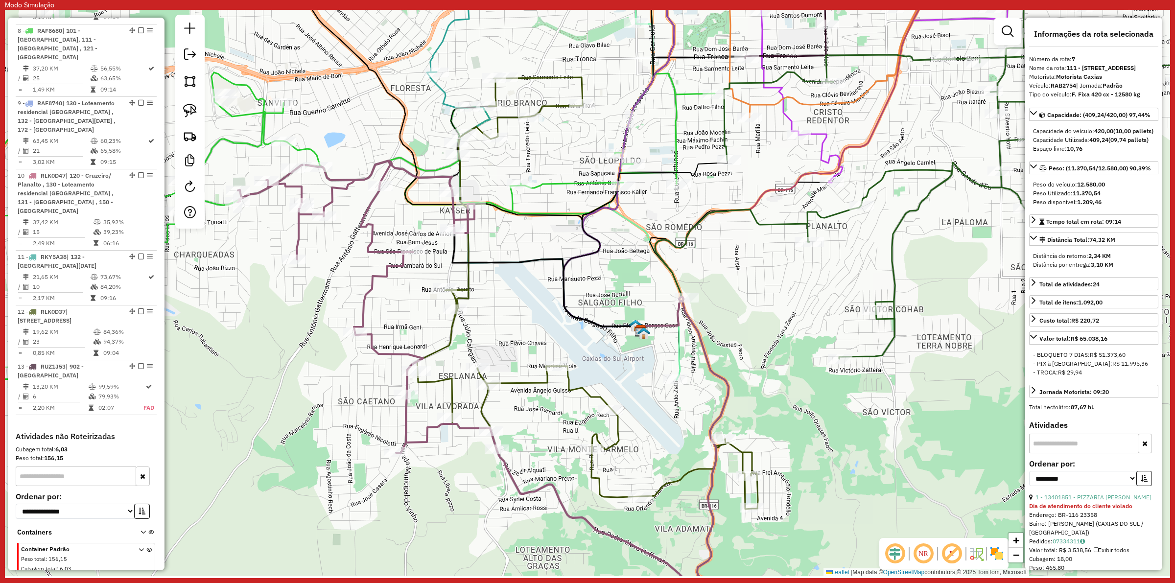
click at [368, 234] on icon at bounding box center [508, 397] width 542 height 473
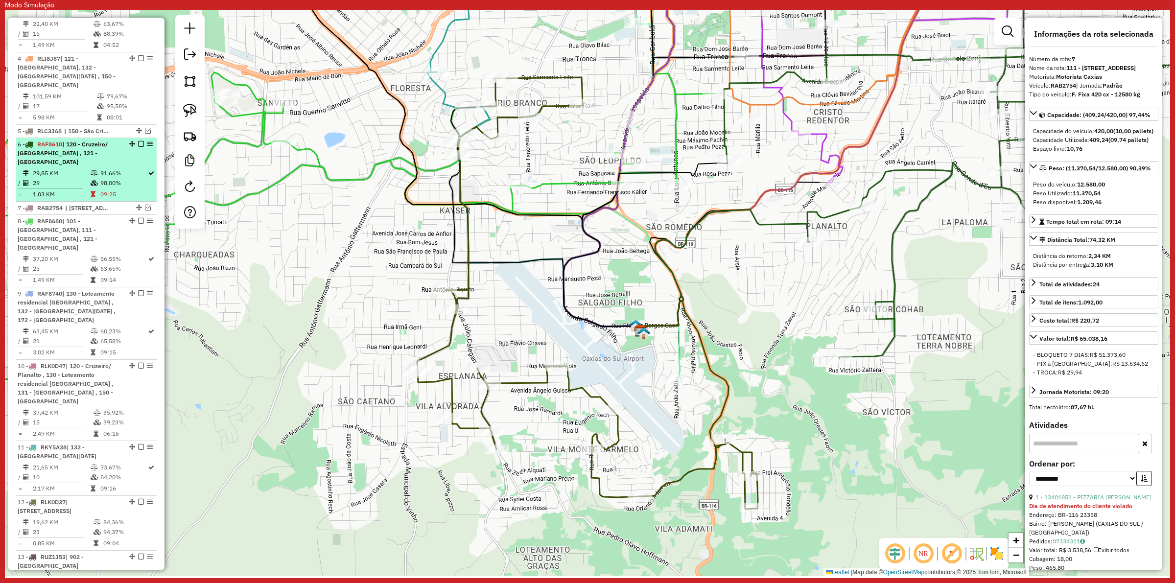
scroll to position [519, 0]
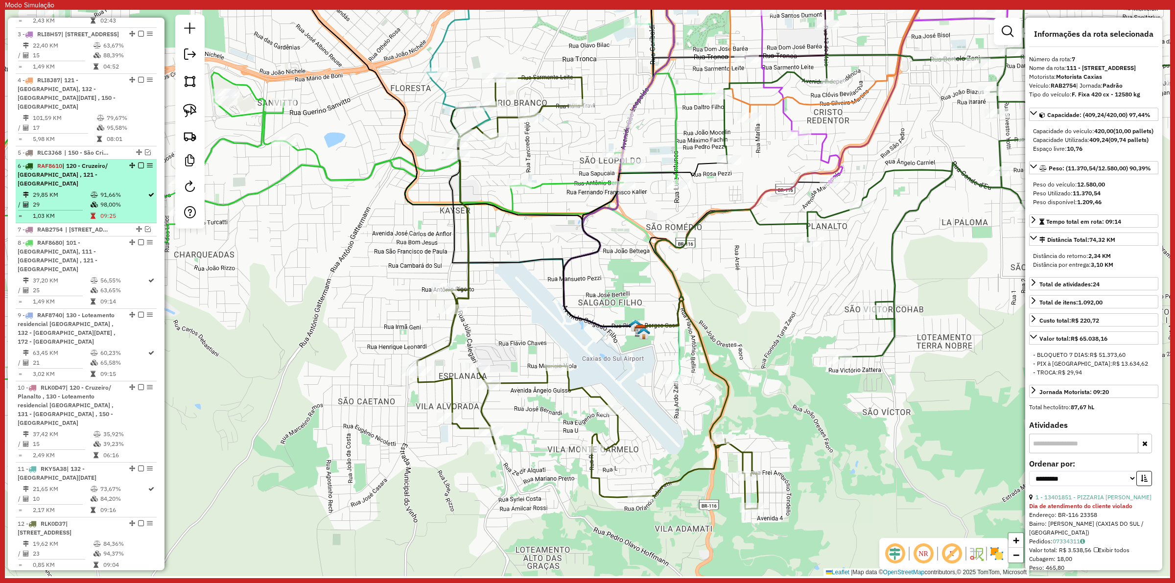
click at [84, 210] on td "29" at bounding box center [61, 205] width 58 height 10
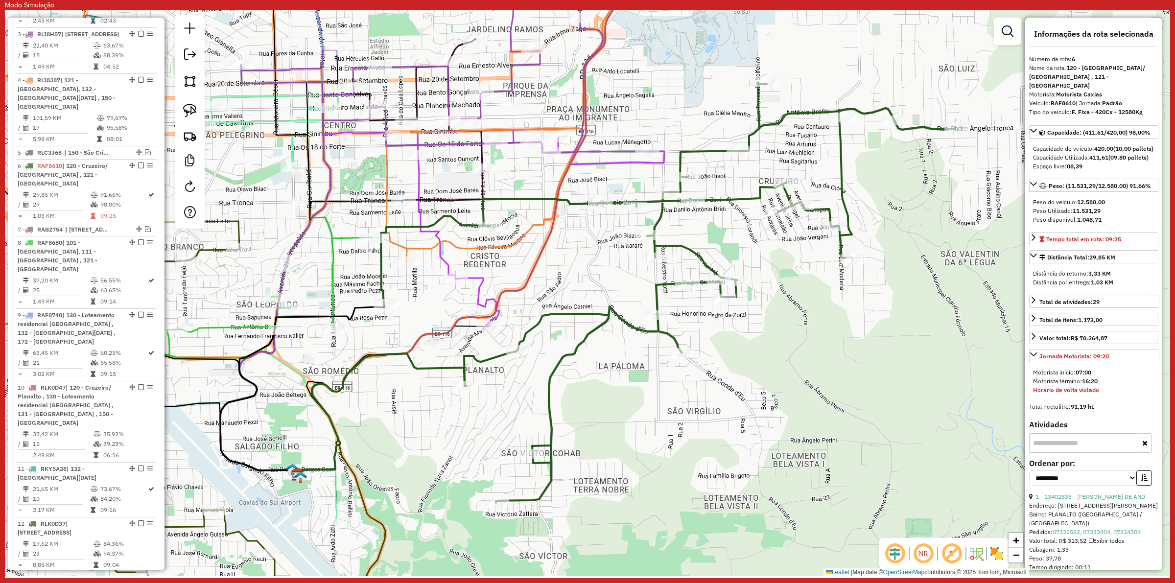
click at [481, 289] on icon at bounding box center [525, 227] width 279 height 198
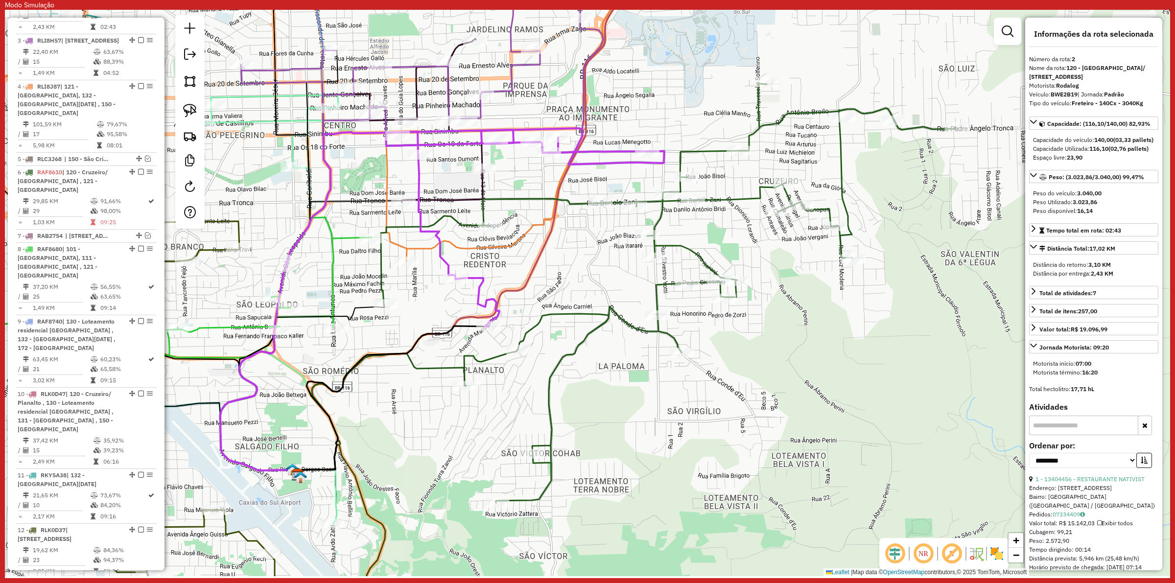
scroll to position [505, 0]
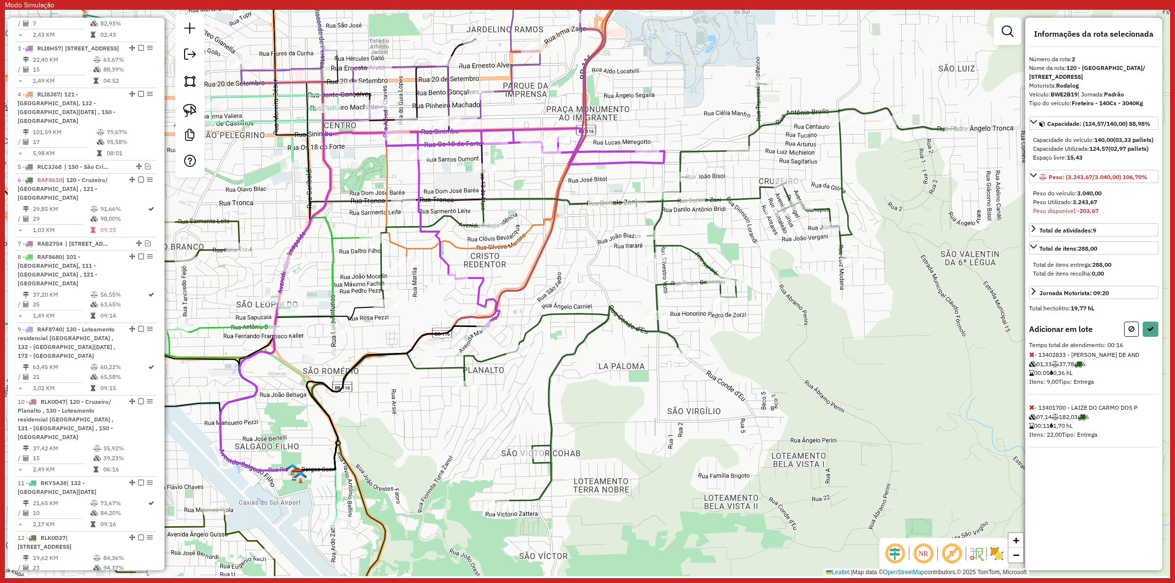
click at [1031, 411] on icon at bounding box center [1031, 407] width 5 height 7
click at [1130, 336] on button at bounding box center [1131, 329] width 15 height 15
select select "**********"
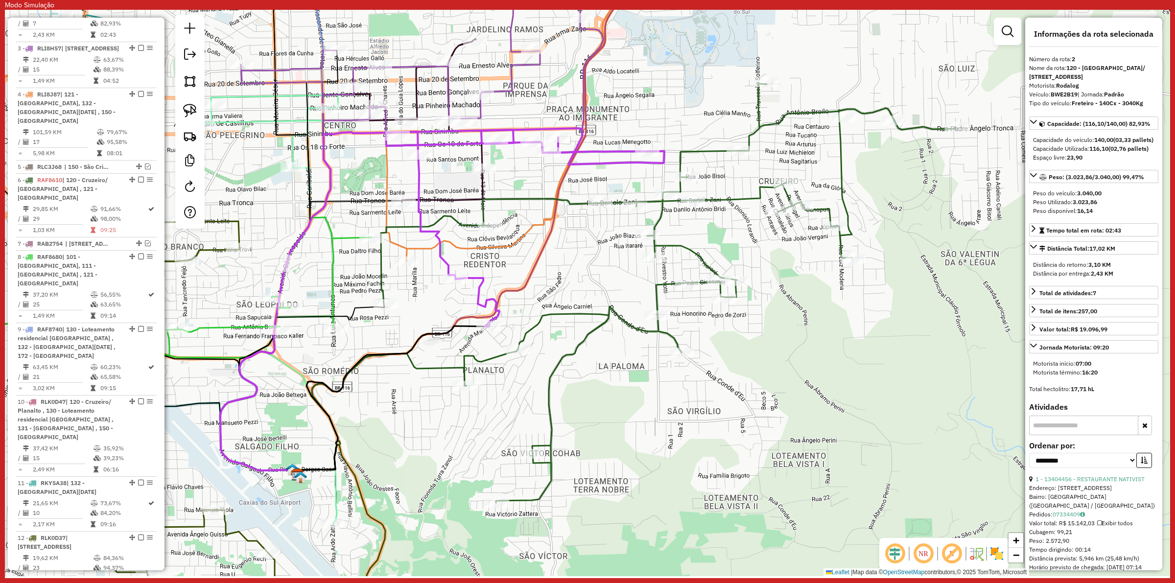
click at [476, 290] on icon at bounding box center [525, 227] width 279 height 198
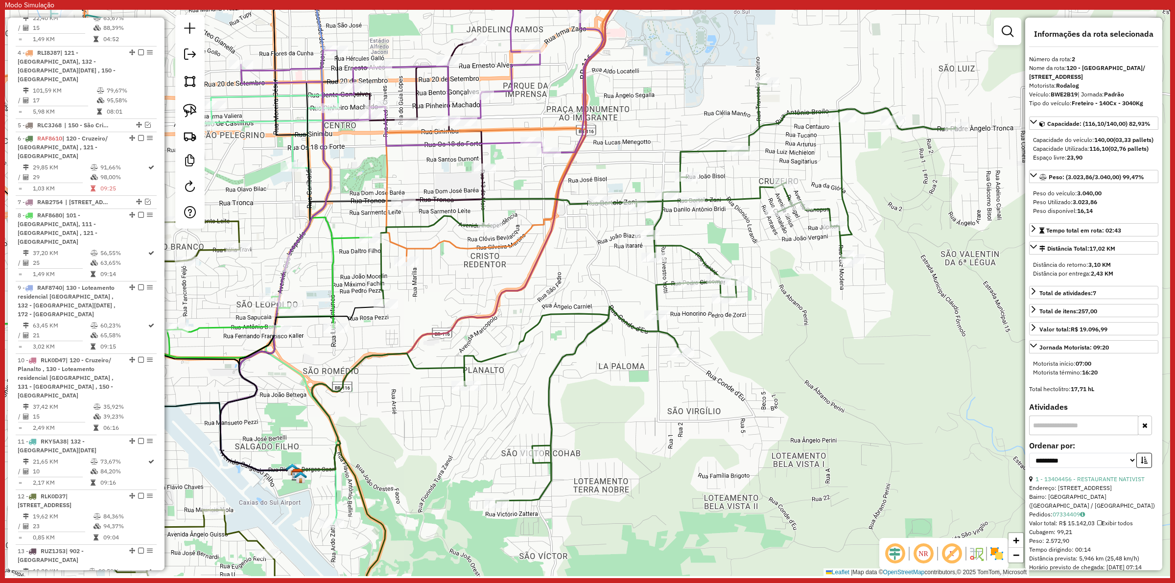
click at [512, 141] on icon at bounding box center [422, 53] width 362 height 200
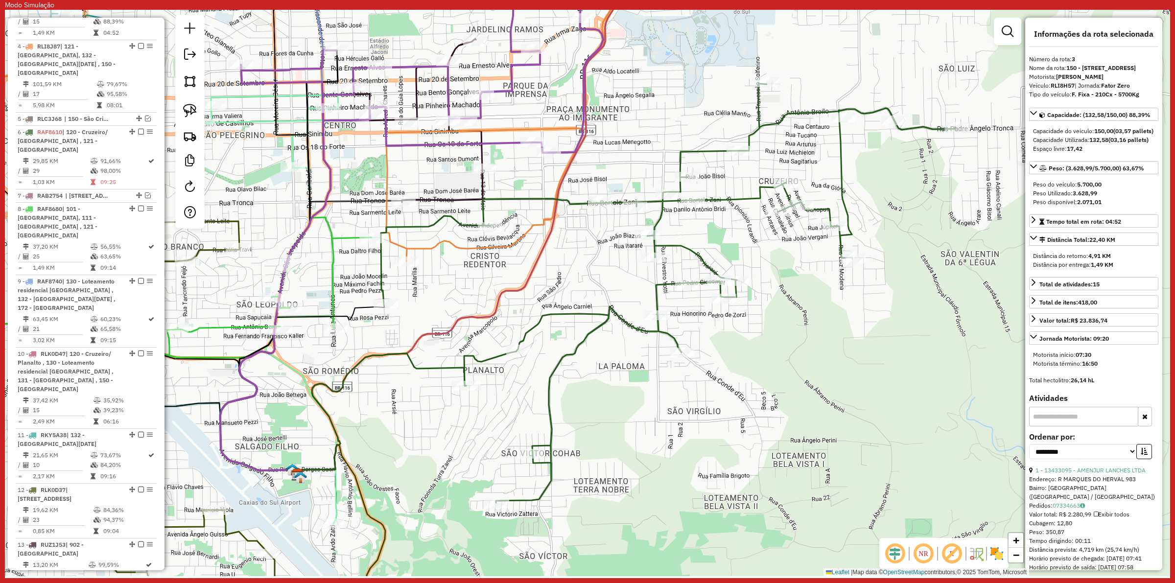
scroll to position [518, 0]
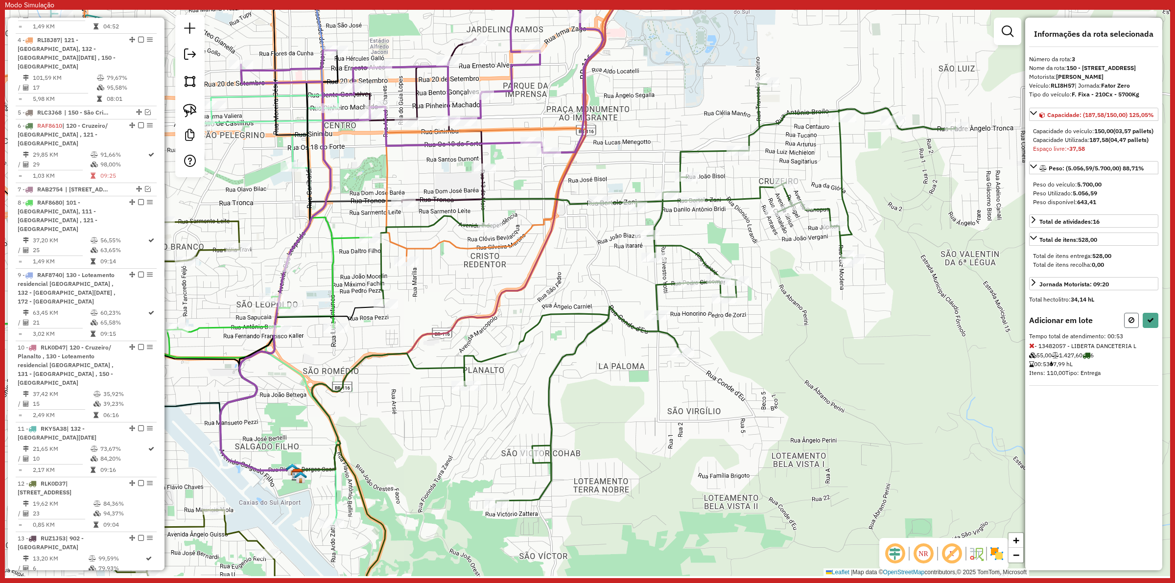
click at [1128, 328] on button at bounding box center [1131, 320] width 15 height 15
select select "**********"
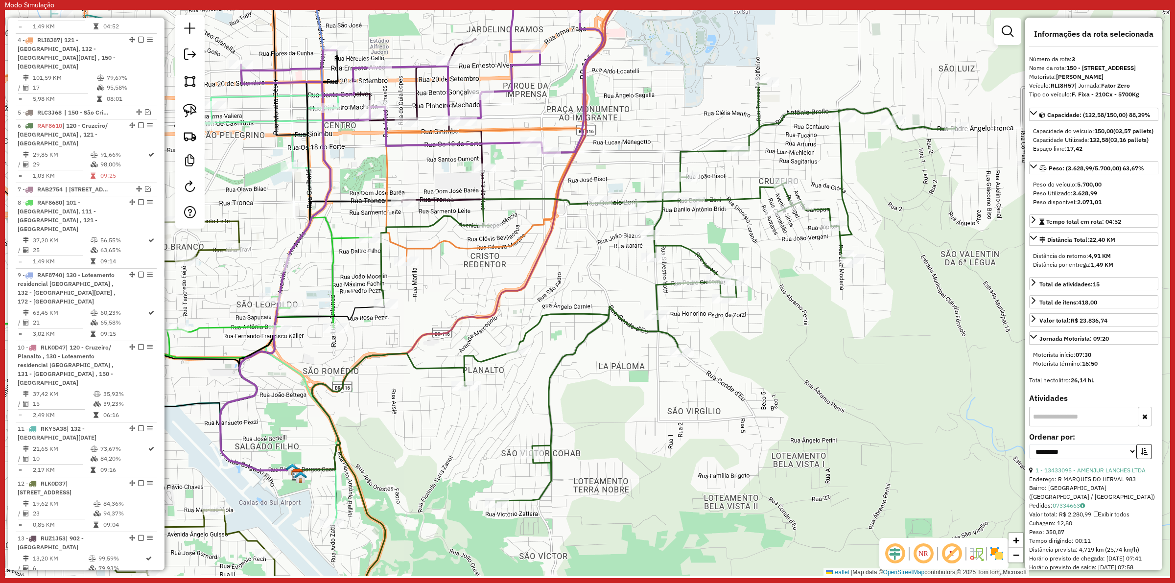
click at [500, 148] on icon at bounding box center [422, 53] width 362 height 200
click at [513, 85] on icon at bounding box center [422, 53] width 362 height 200
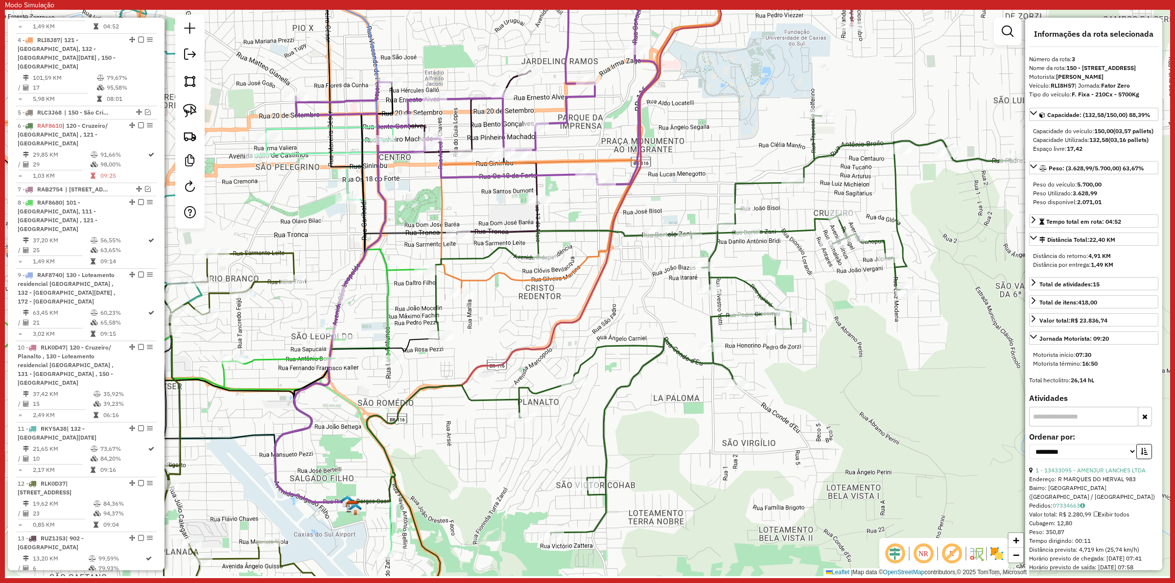
drag, startPoint x: 548, startPoint y: 93, endPoint x: 605, endPoint y: 125, distance: 65.1
click at [605, 125] on div "Janela de atendimento Grade de atendimento Capacidade Transportadoras Veículos …" at bounding box center [587, 293] width 1165 height 566
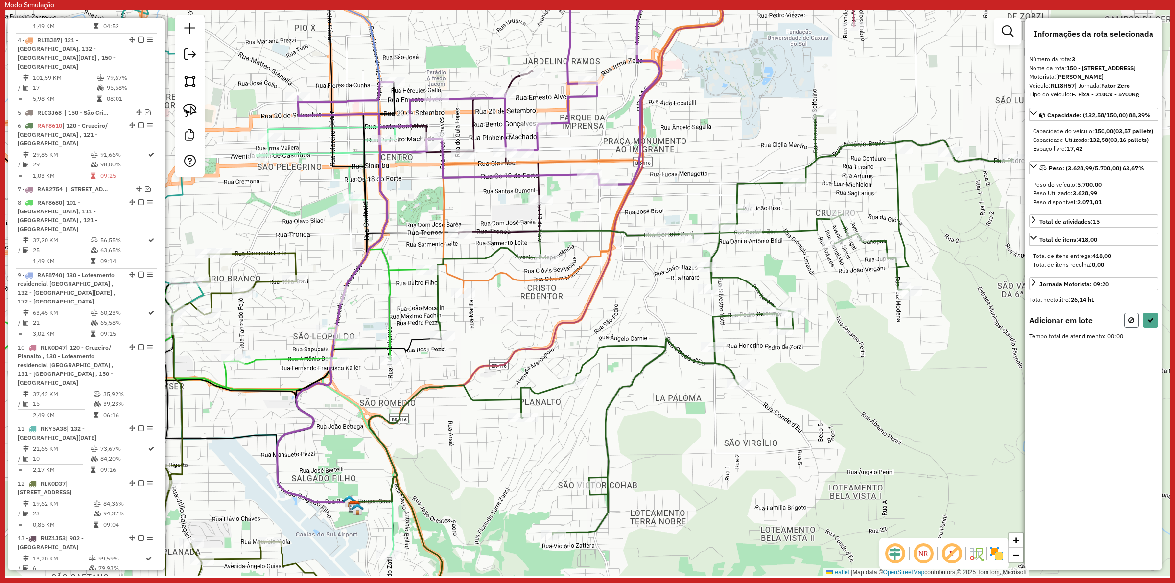
click at [1125, 328] on button at bounding box center [1131, 320] width 15 height 15
select select "**********"
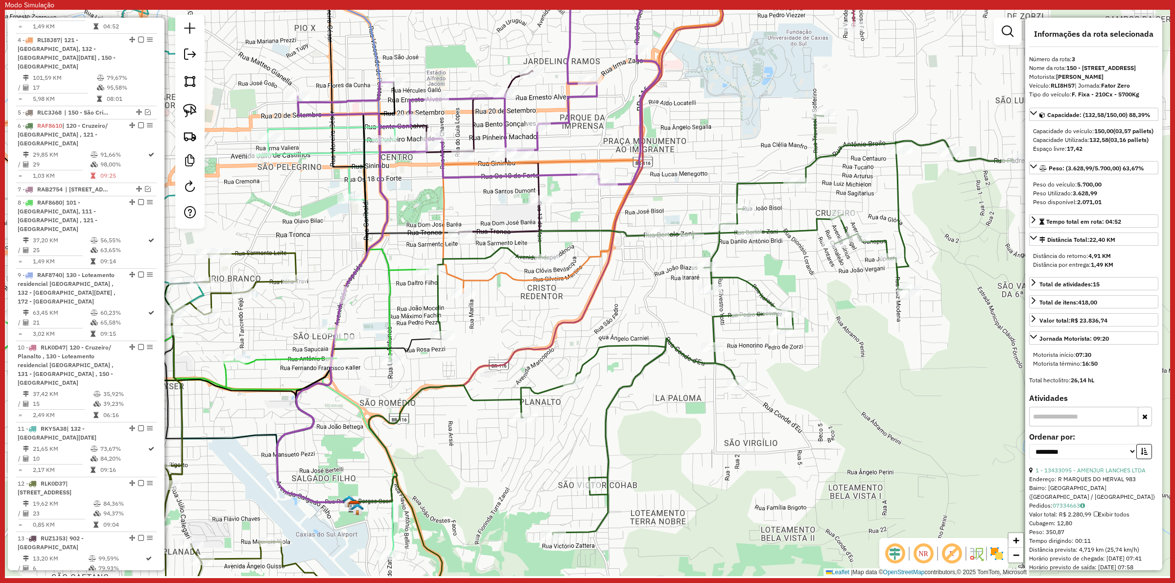
click at [536, 184] on icon at bounding box center [482, 152] width 113 height 164
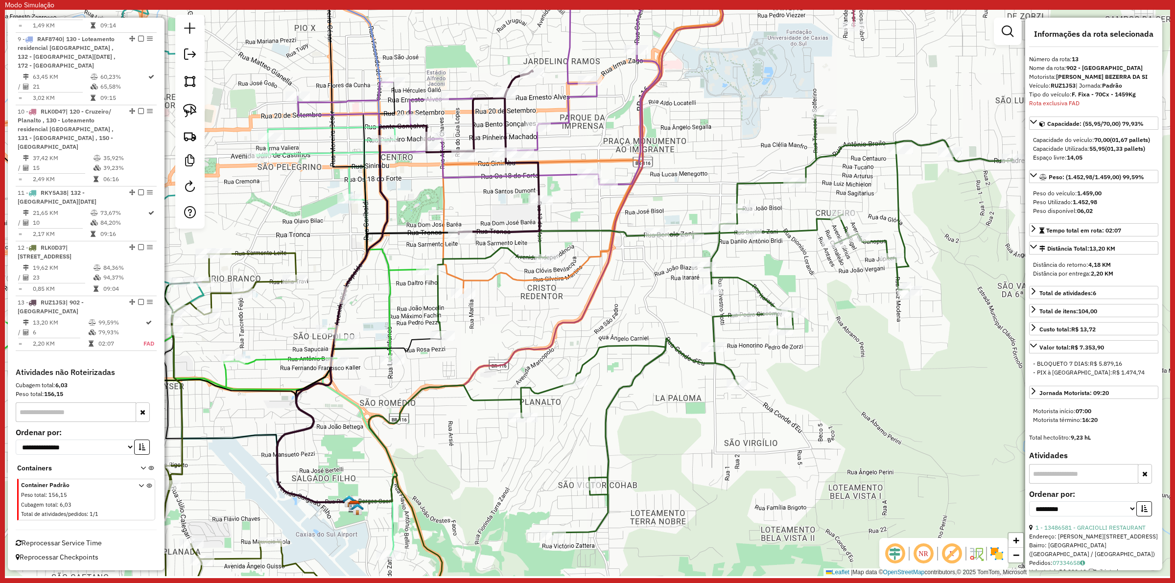
scroll to position [759, 0]
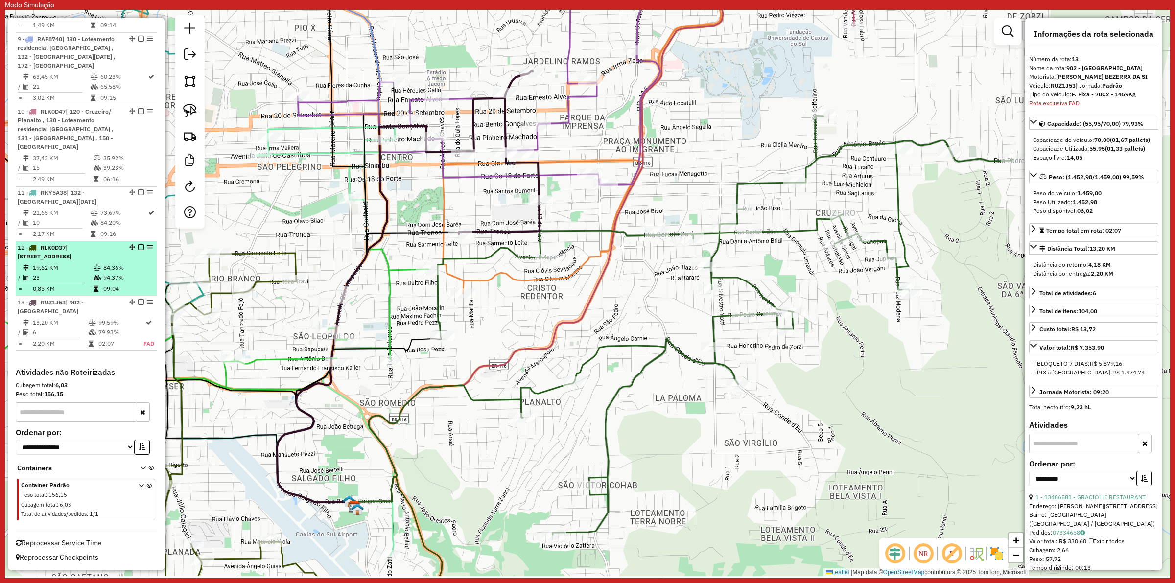
click at [138, 245] on em at bounding box center [141, 247] width 6 height 6
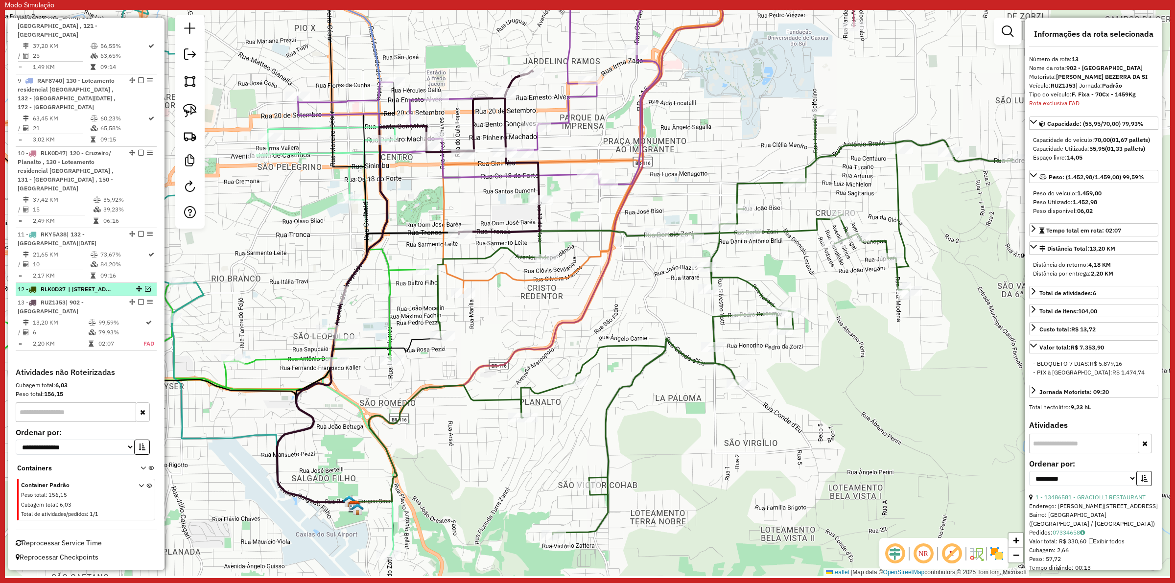
click at [147, 287] on em at bounding box center [148, 289] width 6 height 6
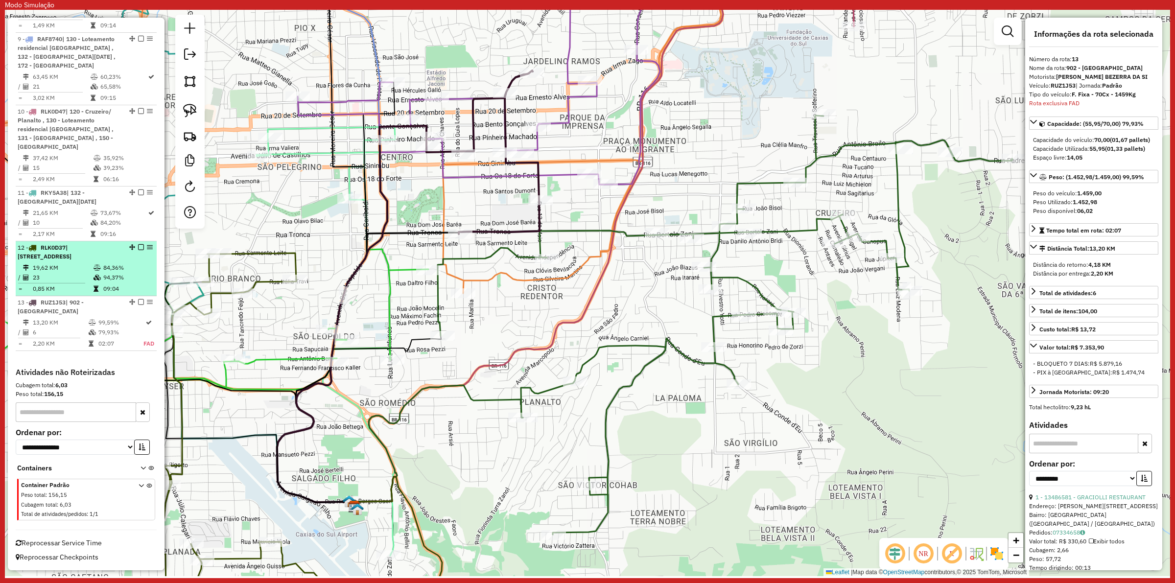
click at [140, 245] on em at bounding box center [141, 247] width 6 height 6
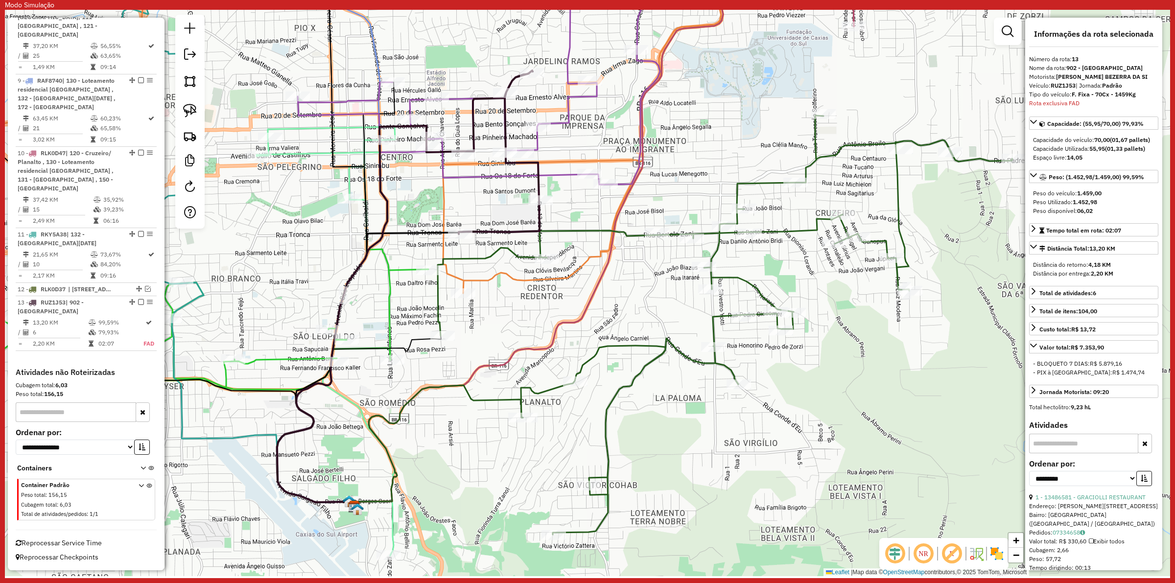
click at [505, 231] on icon at bounding box center [482, 152] width 113 height 164
click at [138, 301] on em at bounding box center [141, 302] width 6 height 6
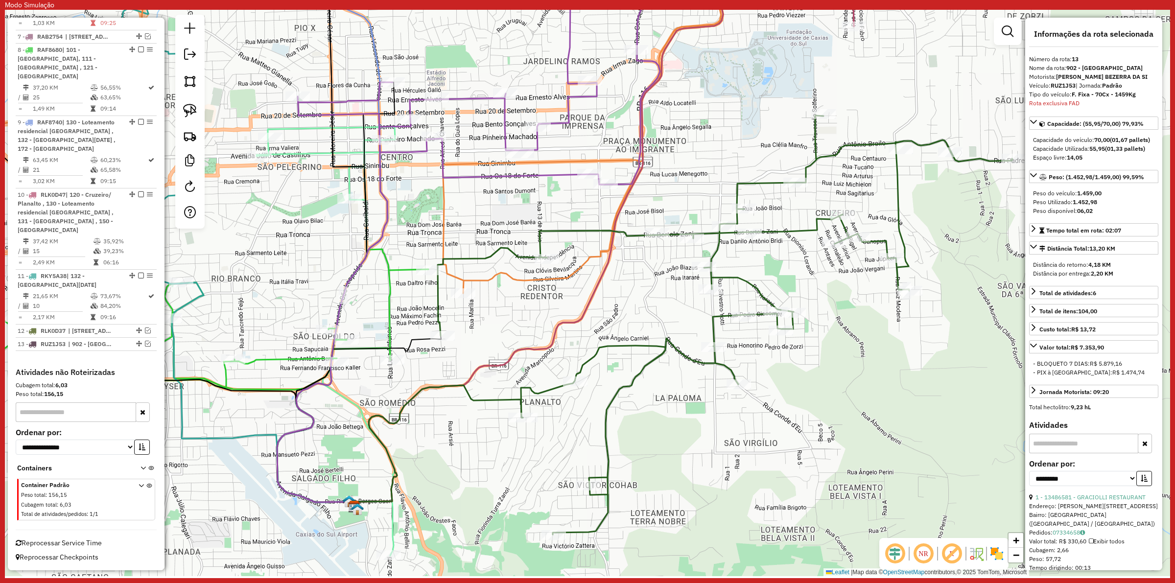
scroll to position [676, 0]
click at [505, 120] on icon at bounding box center [479, 69] width 362 height 232
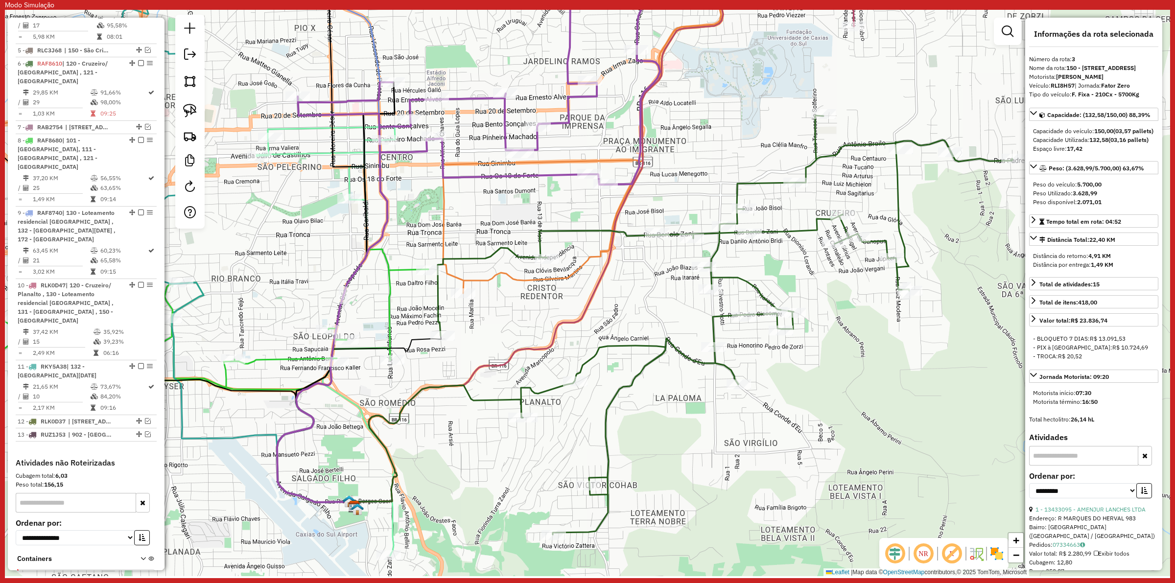
scroll to position [518, 0]
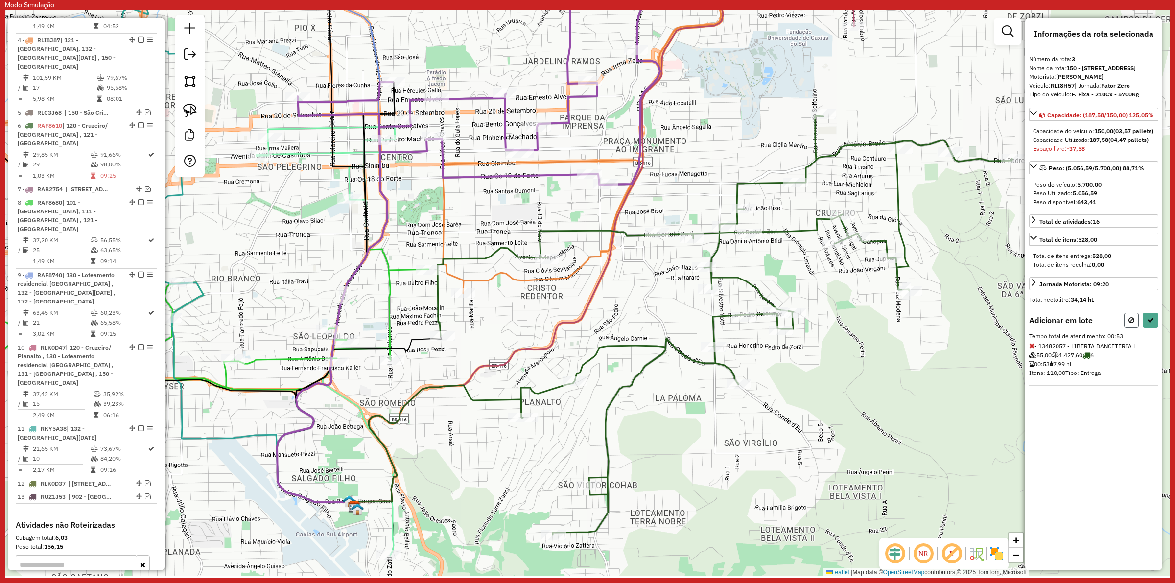
click at [1130, 324] on icon at bounding box center [1131, 320] width 6 height 7
select select "**********"
click at [1151, 324] on icon at bounding box center [1150, 320] width 7 height 7
select select "**********"
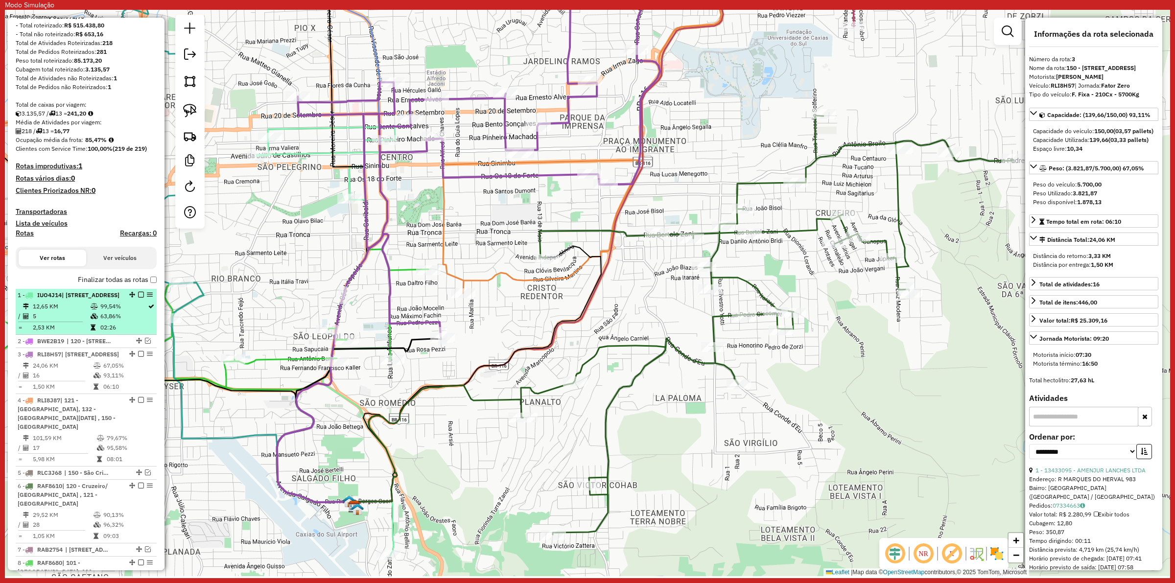
scroll to position [90, 0]
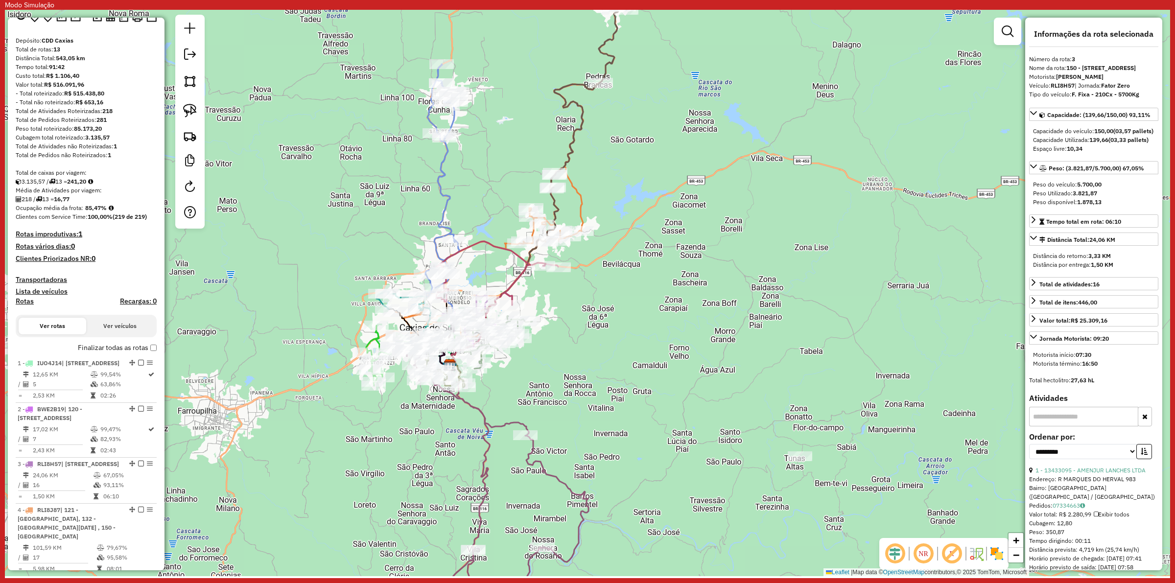
drag, startPoint x: 606, startPoint y: 390, endPoint x: 613, endPoint y: 382, distance: 10.4
click at [613, 382] on div "Janela de atendimento Grade de atendimento Capacidade Transportadoras Veículos …" at bounding box center [587, 293] width 1165 height 566
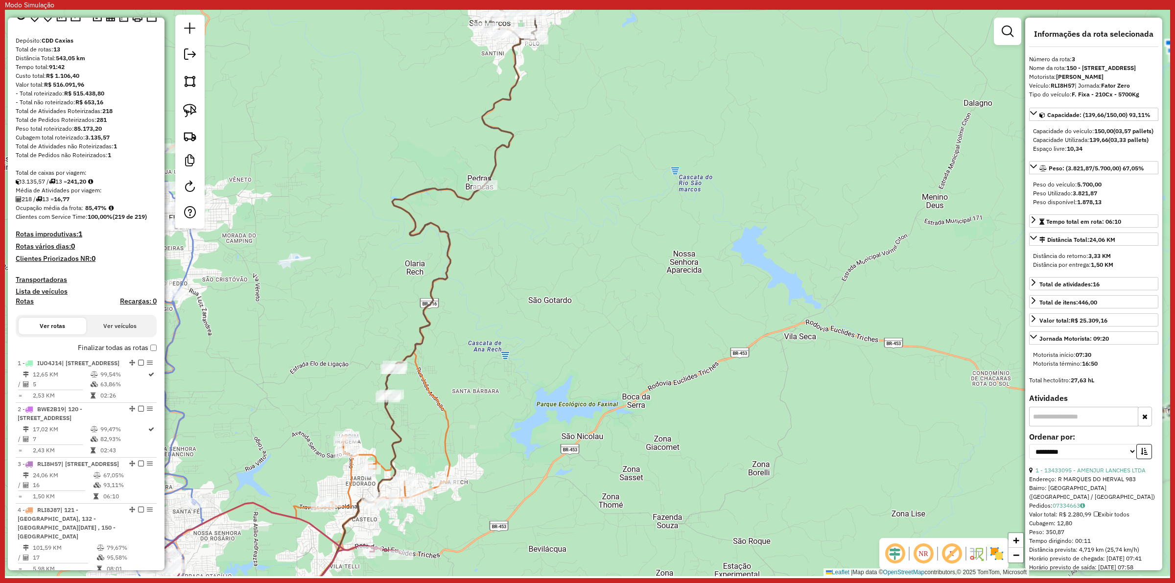
click at [502, 153] on div "Janela de atendimento Grade de atendimento Capacidade Transportadoras Veículos …" at bounding box center [587, 293] width 1165 height 566
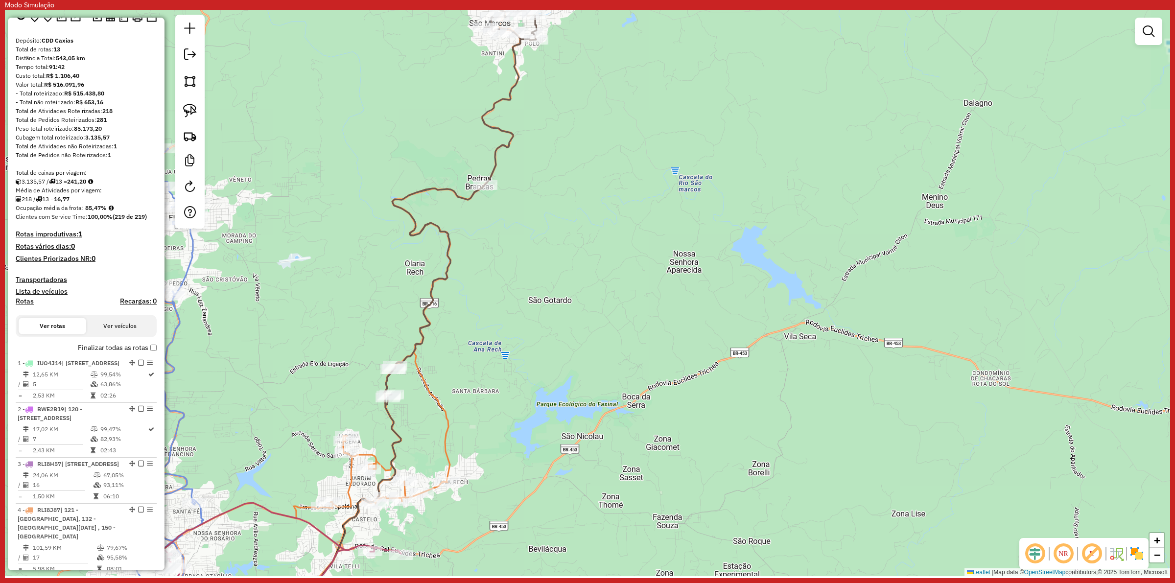
click at [497, 148] on icon at bounding box center [460, 179] width 152 height 452
select select "**********"
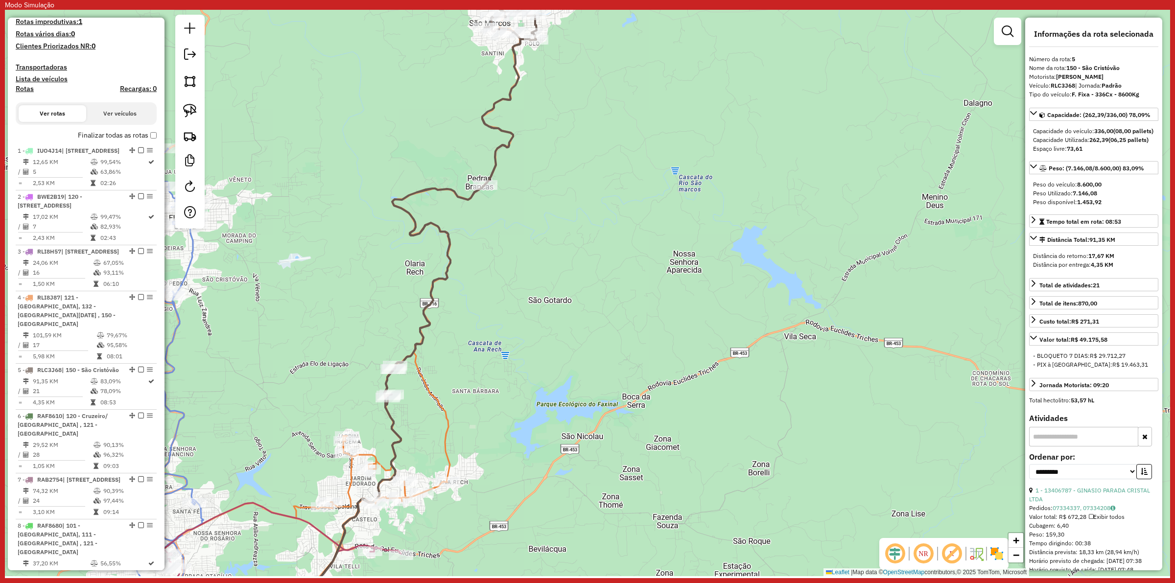
scroll to position [696, 0]
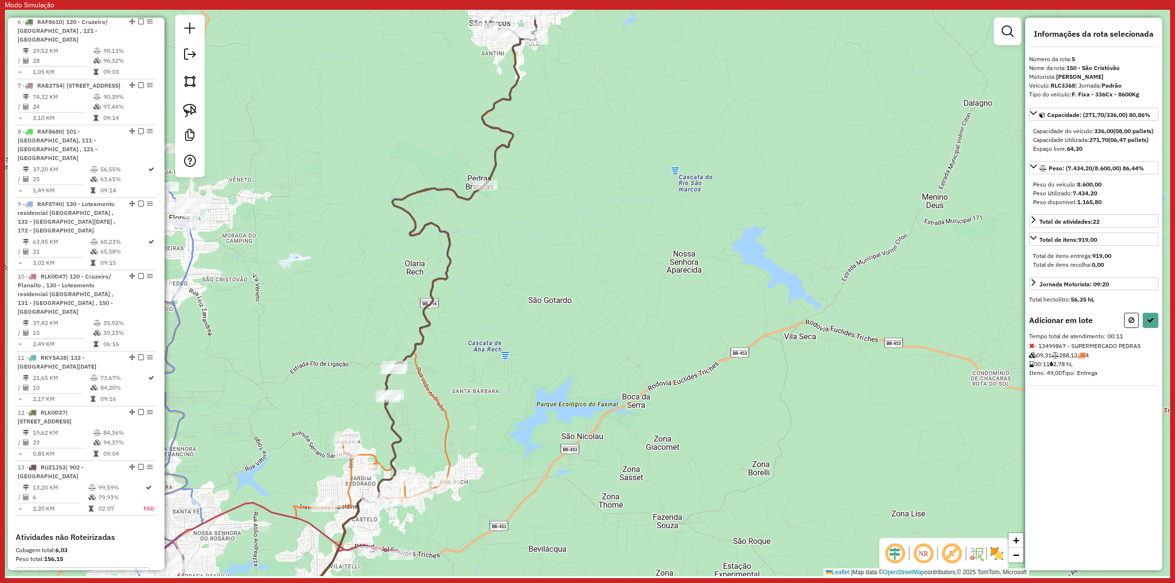
click at [1150, 319] on div "Informações da rota selecionada Número da rota: 5 Nome da rota: 150 - São Crist…" at bounding box center [1093, 294] width 137 height 553
click at [1149, 325] on button at bounding box center [1151, 320] width 16 height 15
select select "**********"
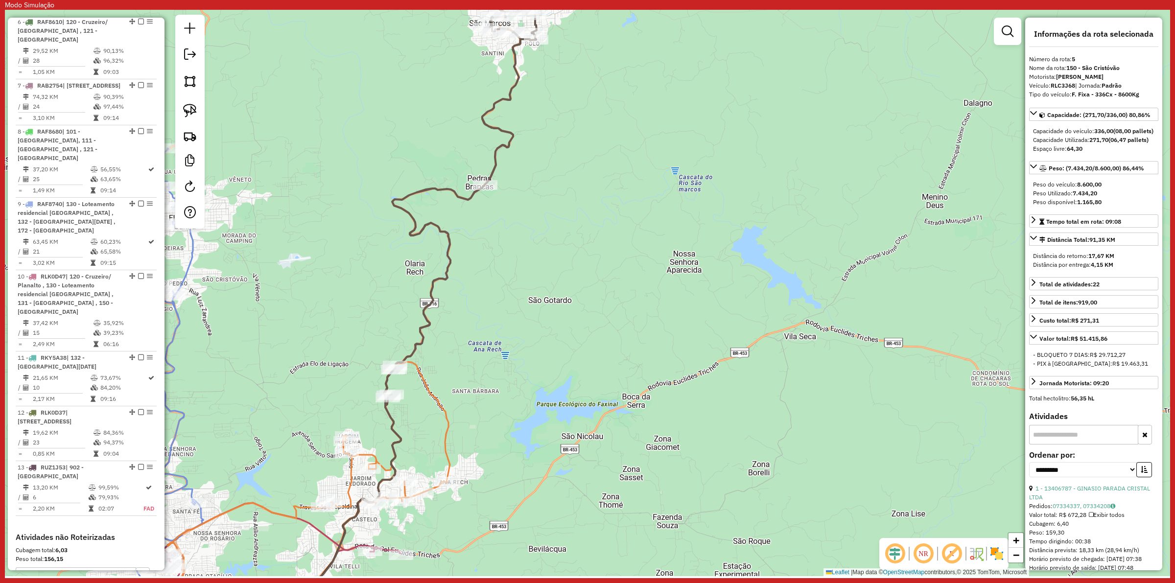
click at [366, 456] on icon at bounding box center [290, 498] width 319 height 272
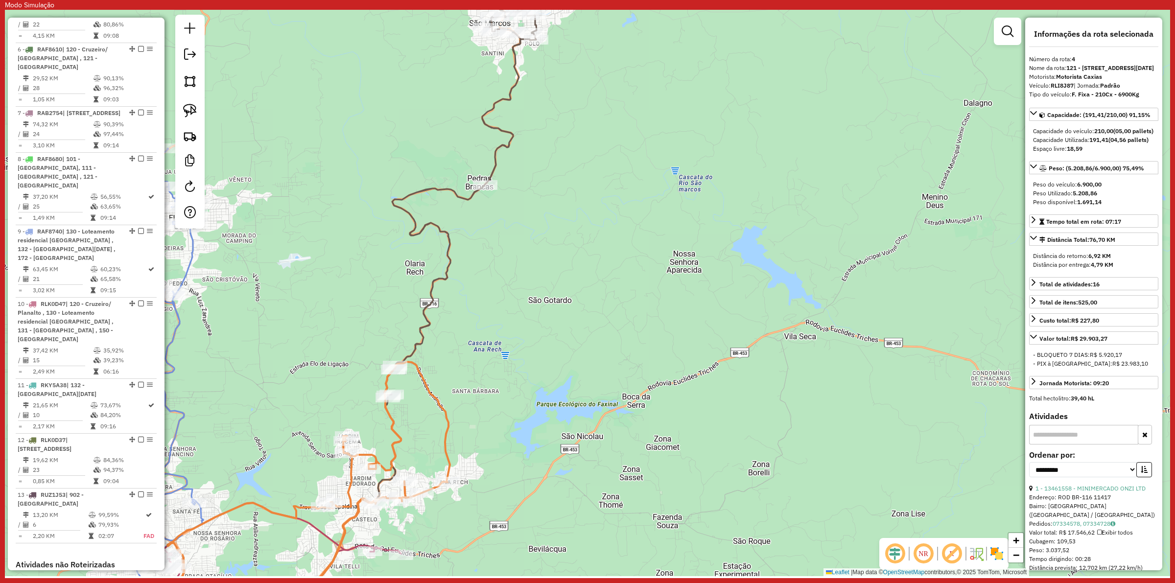
scroll to position [633, 0]
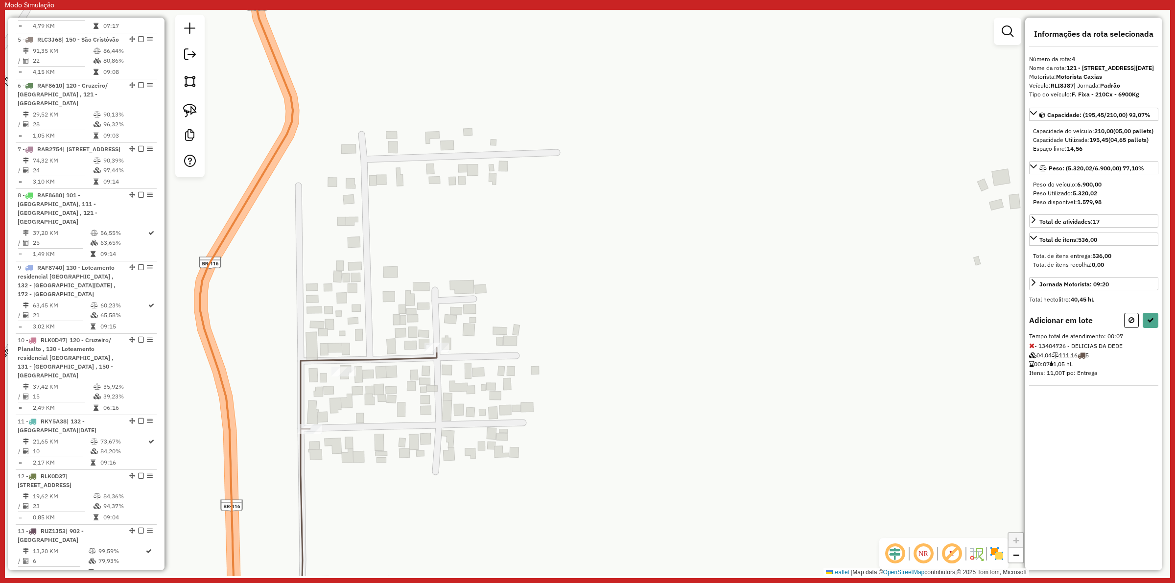
click at [328, 375] on div "Rota 5 - Placa RLC3J68 13402501 - JOSE VALDEVIR DA ROS Janela de atendimento Gr…" at bounding box center [587, 293] width 1165 height 566
click at [1158, 328] on button at bounding box center [1151, 320] width 16 height 15
select select "**********"
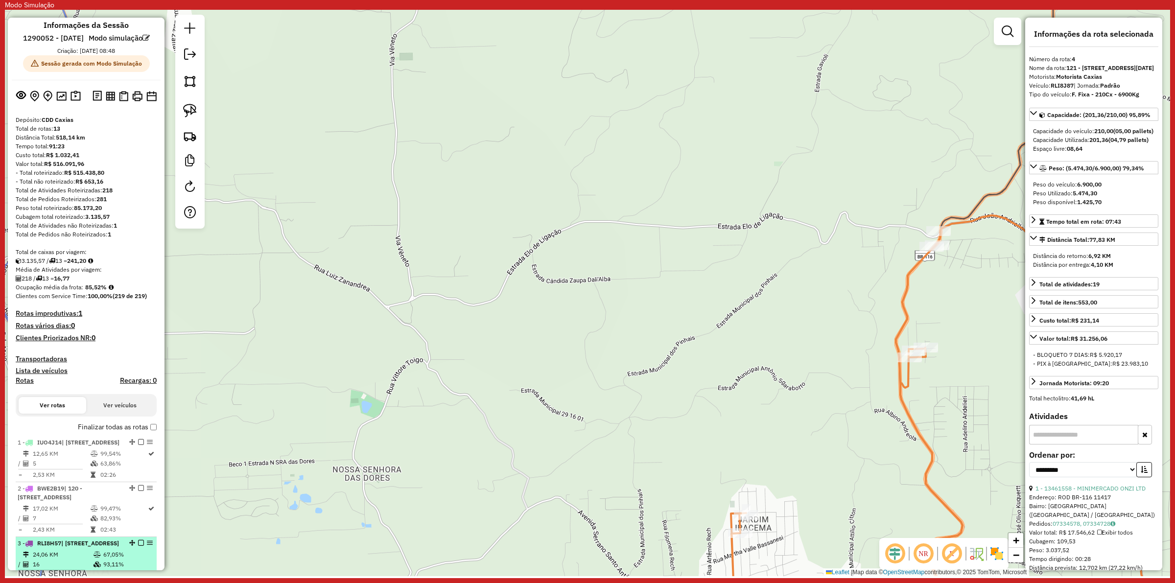
scroll to position [0, 0]
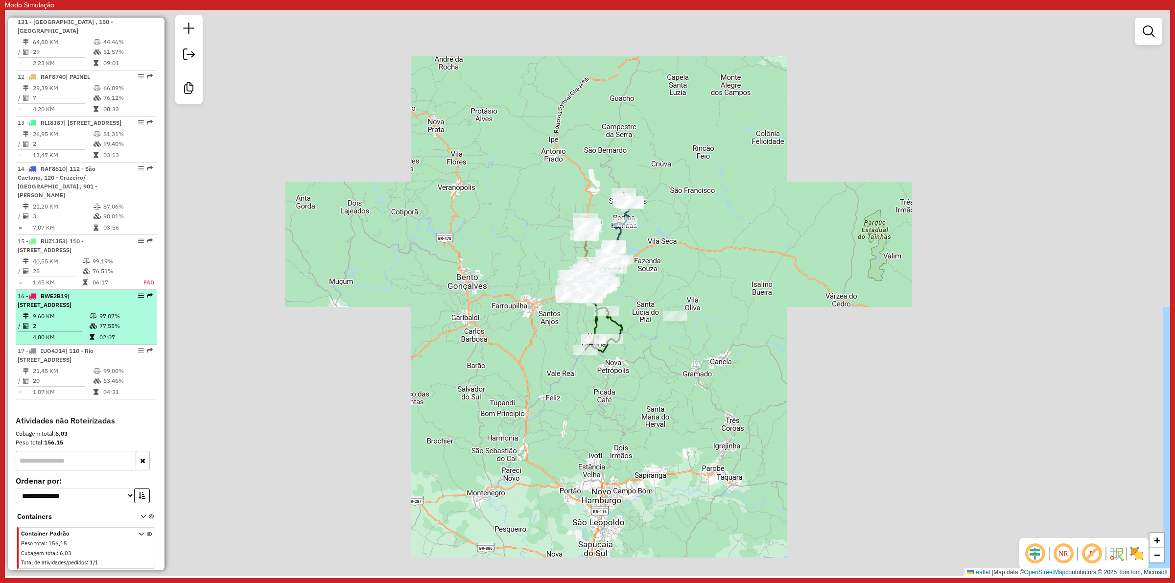
scroll to position [864, 0]
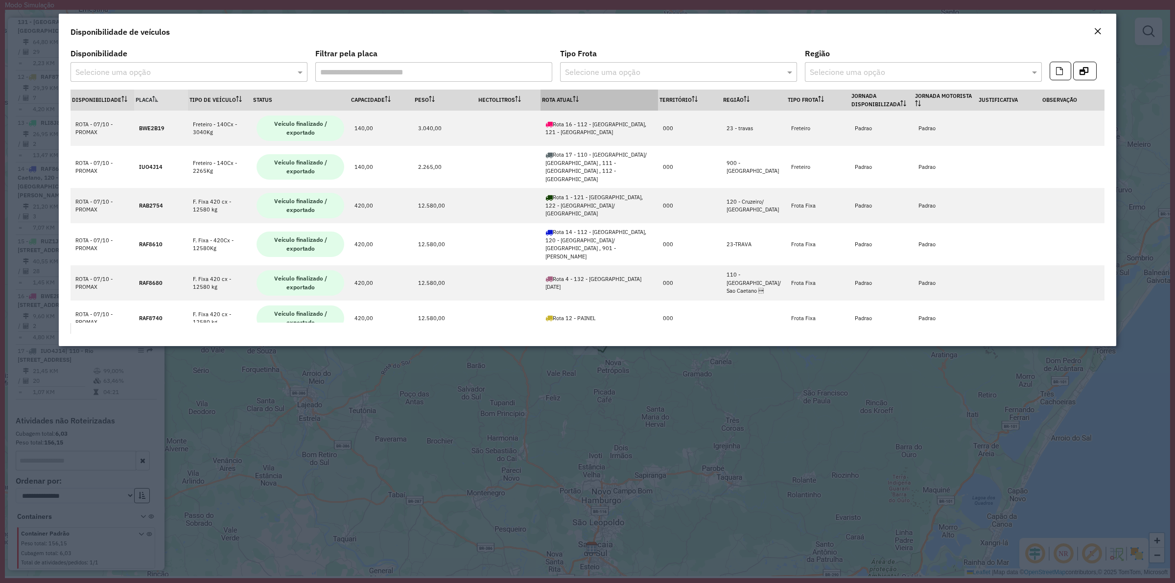
click at [569, 94] on th "Rota Atual" at bounding box center [598, 100] width 117 height 21
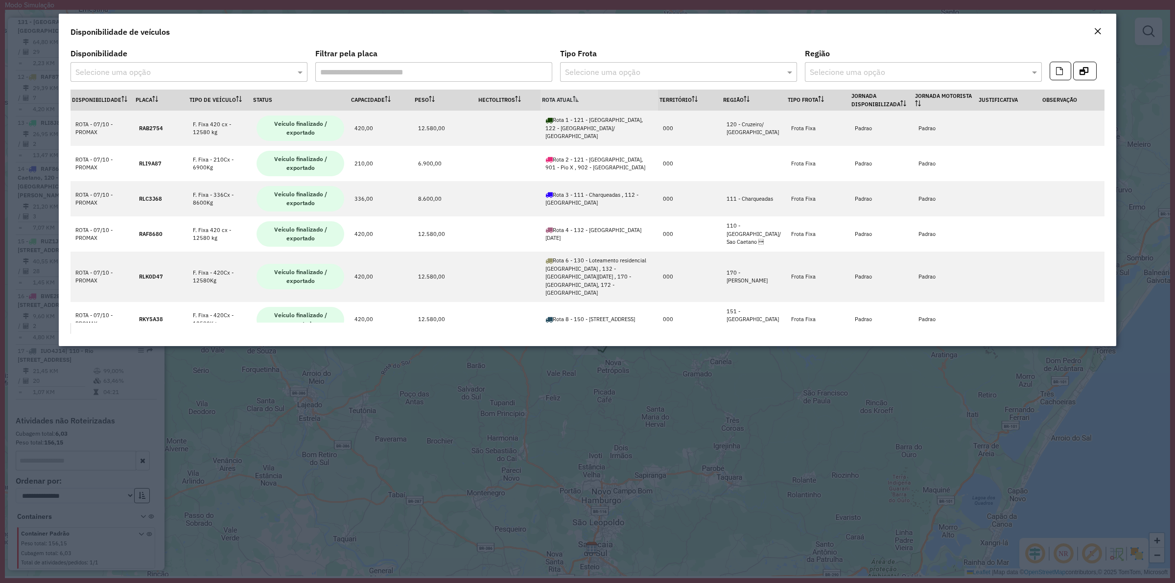
click at [569, 94] on th "Rota Atual" at bounding box center [598, 100] width 117 height 21
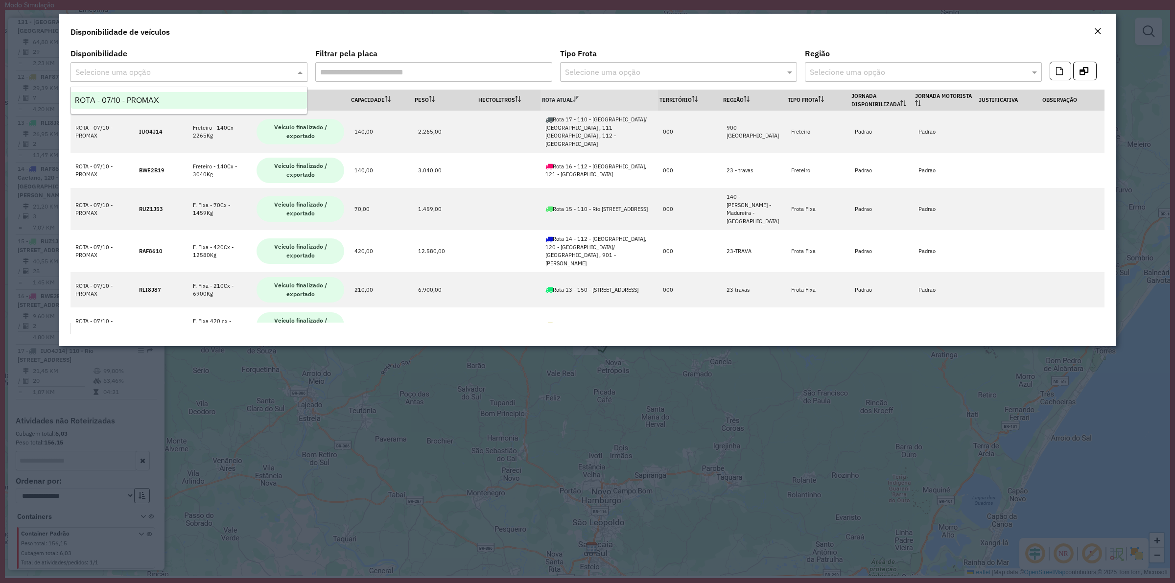
click at [130, 74] on input "text" at bounding box center [179, 73] width 208 height 12
click at [307, 29] on div "Disponibilidade de veículos" at bounding box center [587, 30] width 1057 height 32
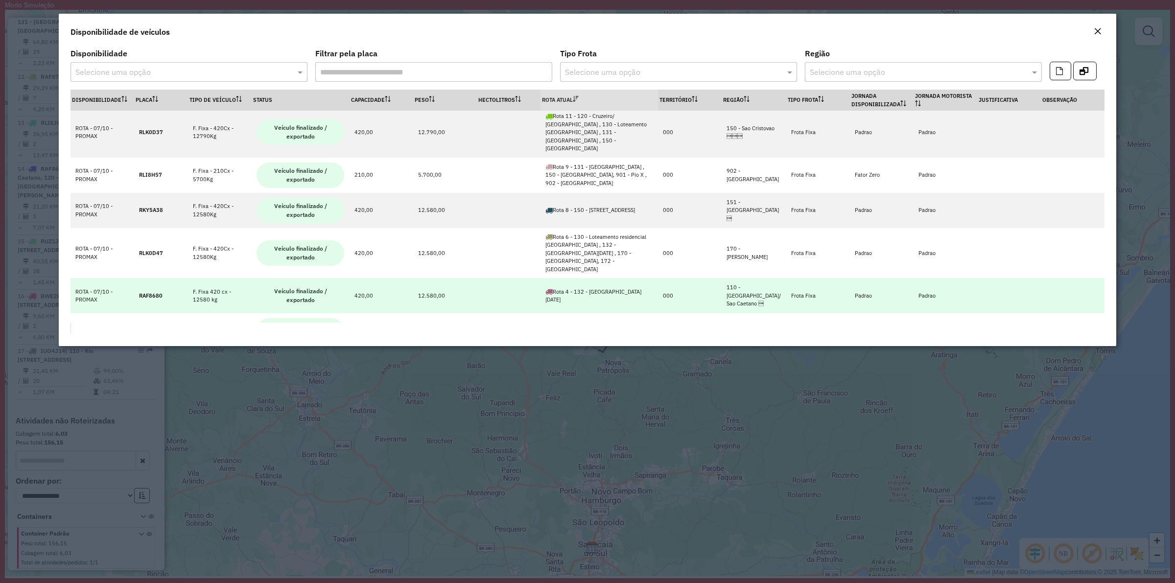
scroll to position [283, 0]
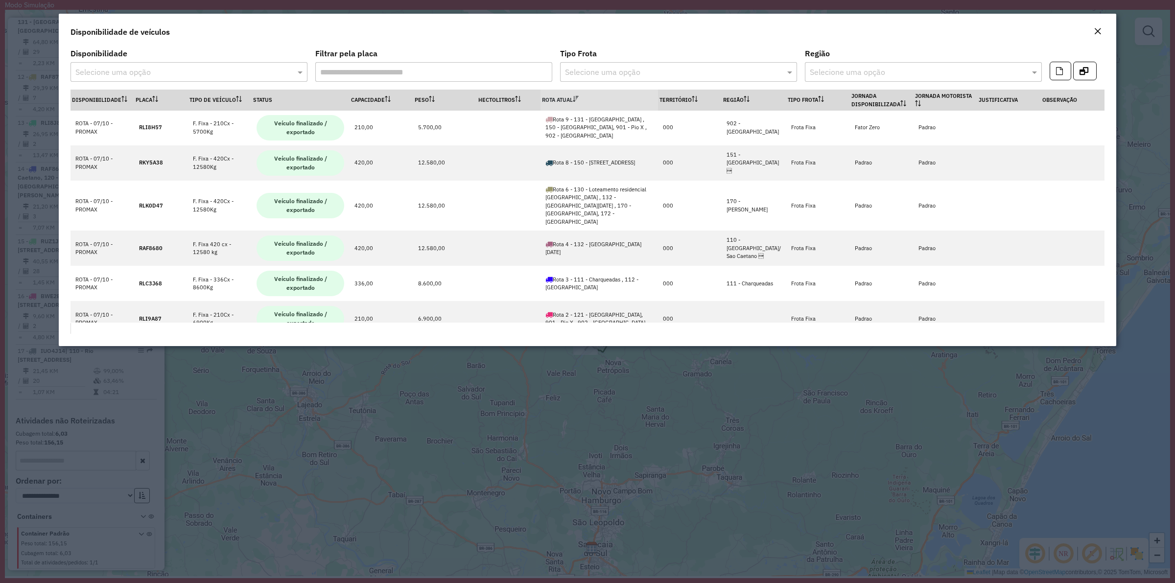
click at [1097, 34] on em "Close" at bounding box center [1098, 31] width 8 height 8
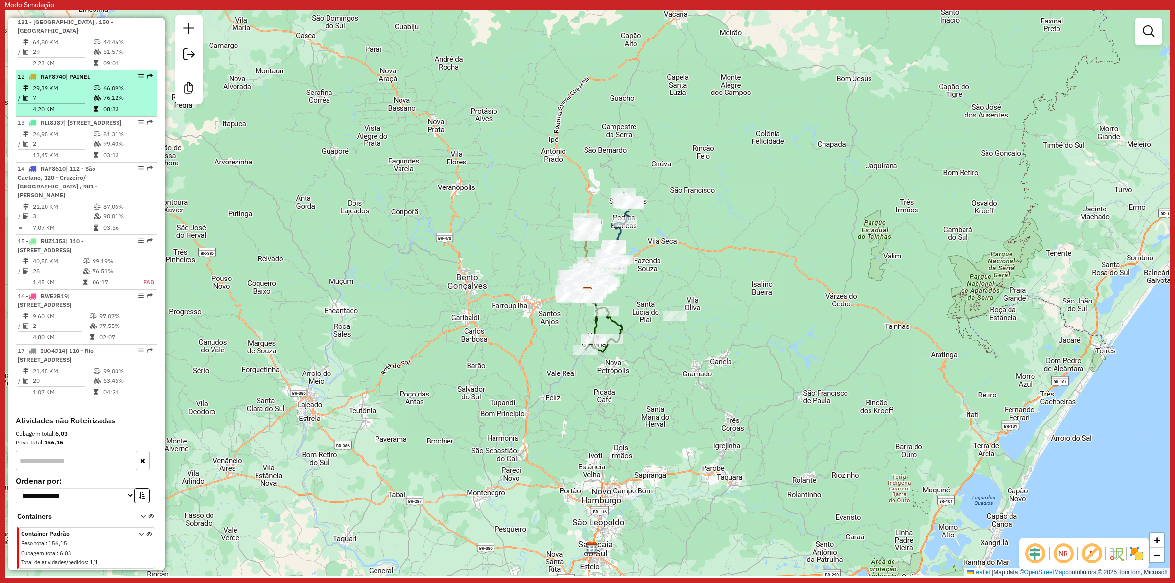
click at [79, 70] on li "12 - RAF8740 | PAINEL 29,39 KM 66,09% / 7 76,12% = 4,20 KM 08:33" at bounding box center [86, 93] width 141 height 46
select select "**********"
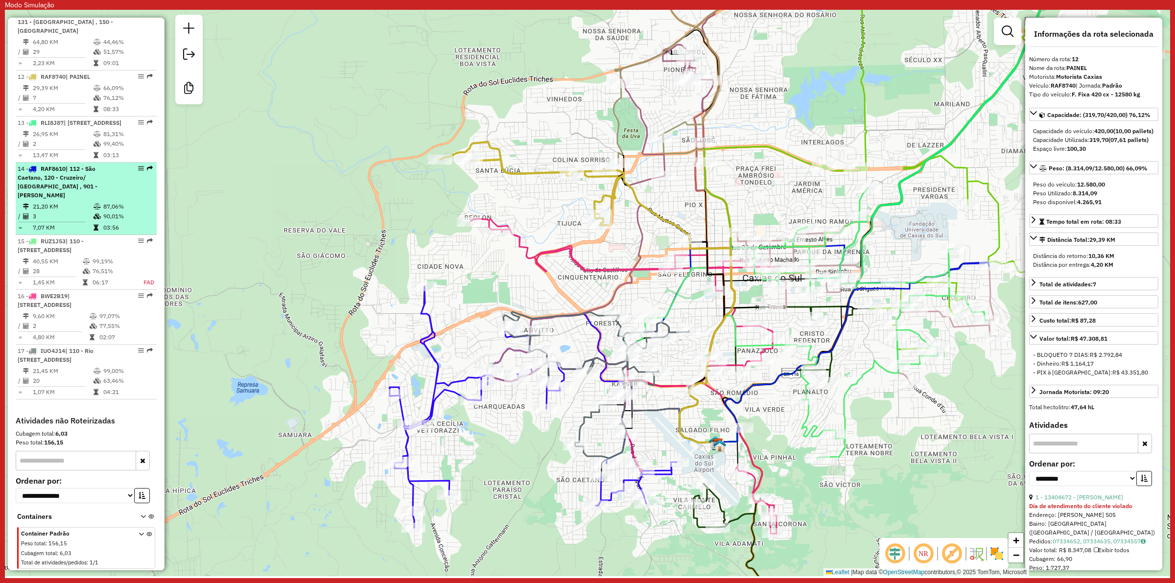
click at [118, 202] on td "87,06%" at bounding box center [127, 207] width 49 height 10
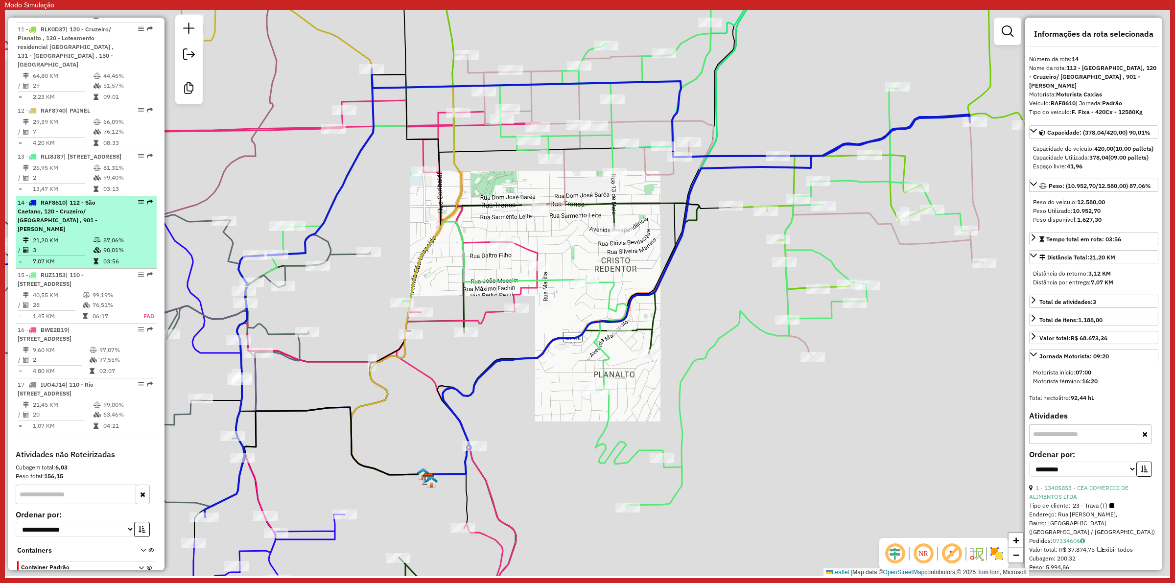
scroll to position [680, 0]
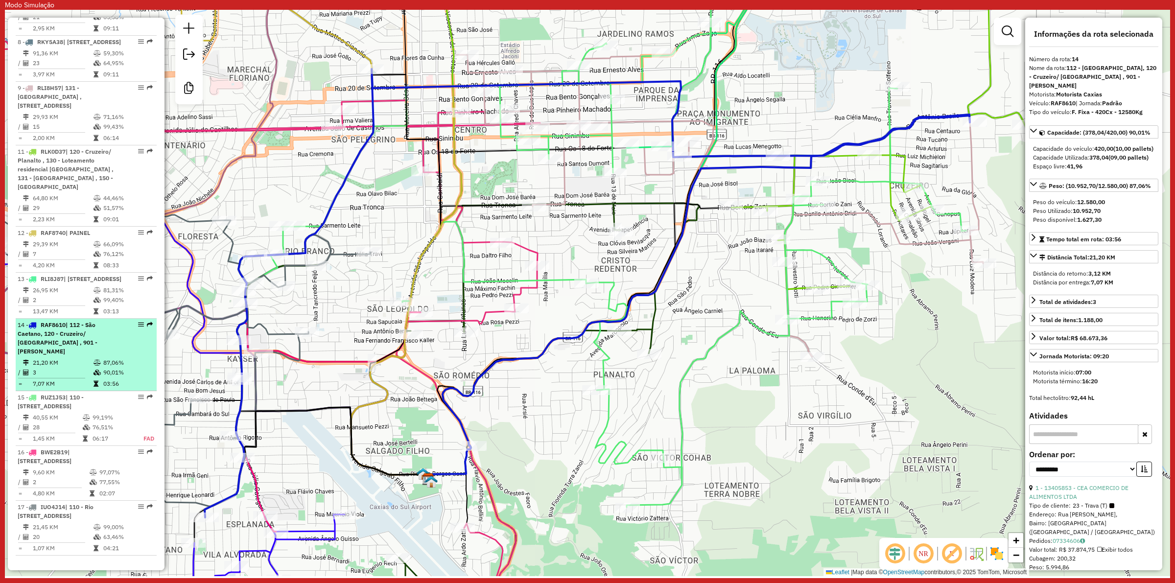
click at [125, 368] on td "87,06%" at bounding box center [127, 363] width 49 height 10
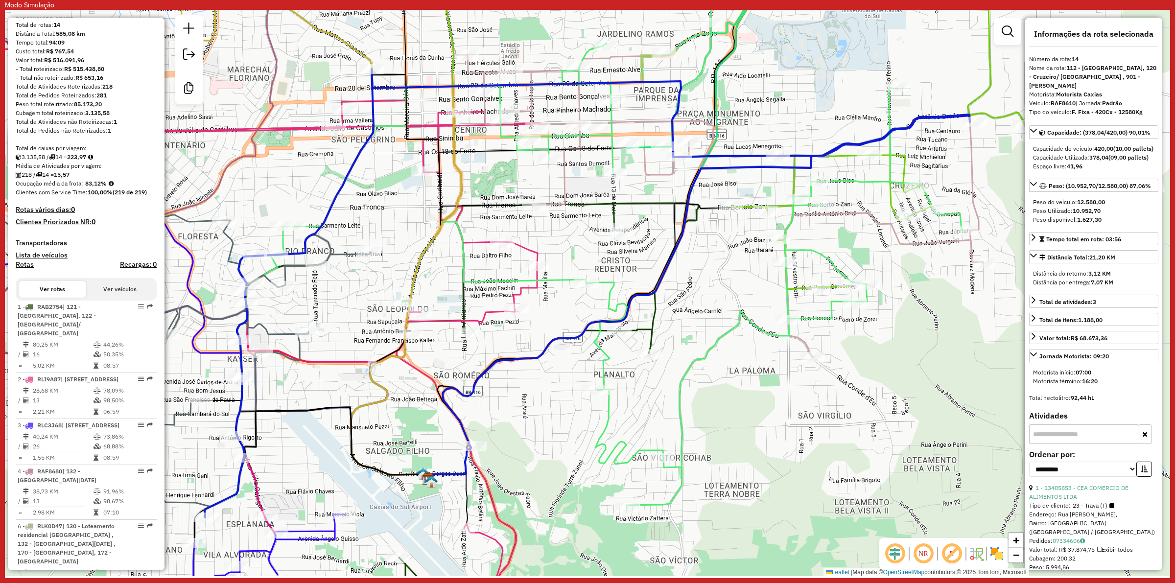
scroll to position [0, 0]
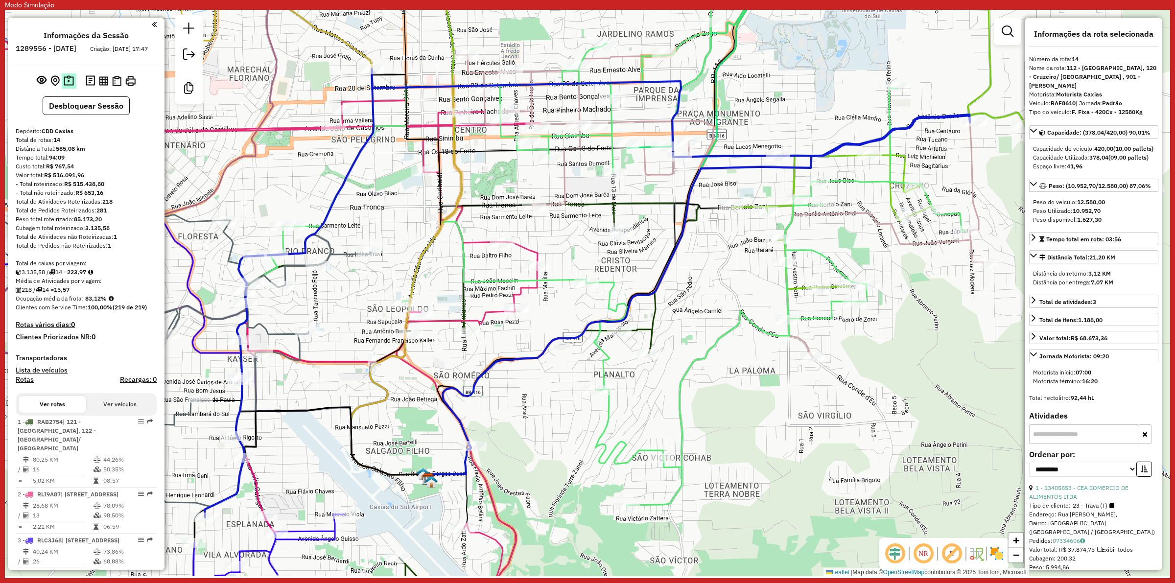
click at [69, 86] on img at bounding box center [69, 80] width 10 height 11
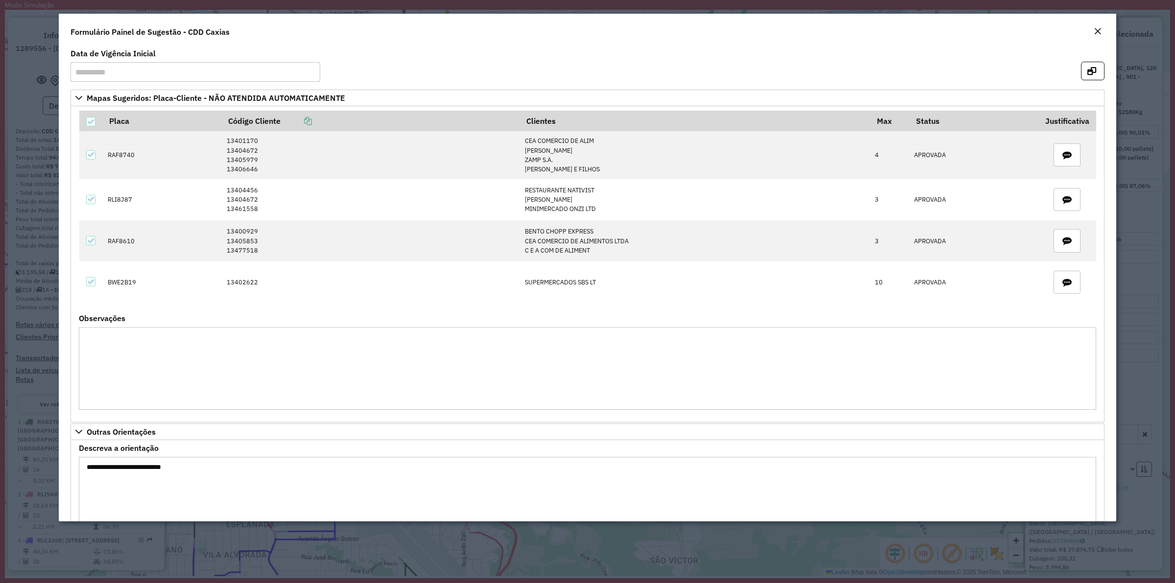
click at [1095, 32] on em "Close" at bounding box center [1098, 31] width 8 height 8
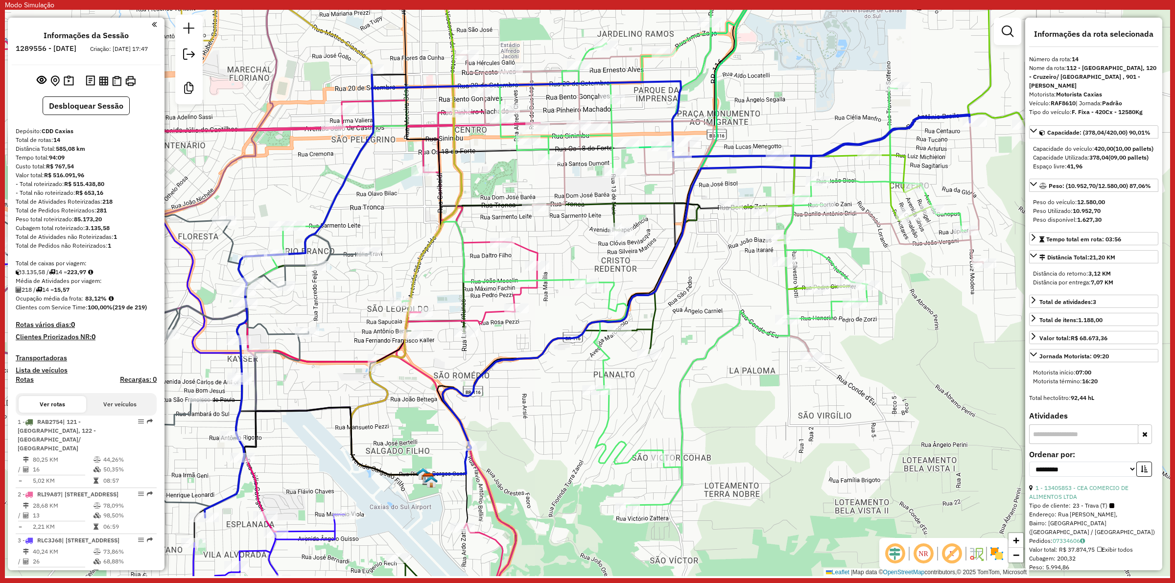
drag, startPoint x: 64, startPoint y: 147, endPoint x: 54, endPoint y: 147, distance: 9.8
click at [54, 144] on div "Total de rotas: 14" at bounding box center [86, 140] width 141 height 9
click at [101, 153] on div "Distância Total: 585,08 km" at bounding box center [86, 148] width 141 height 9
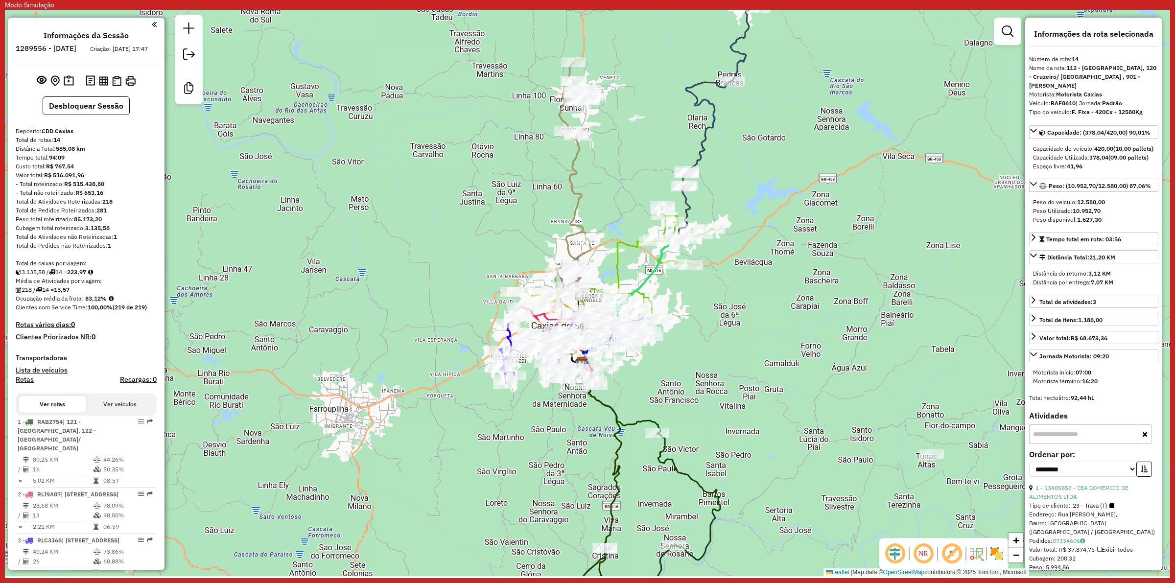
click at [130, 341] on h4 "Clientes Priorizados NR: 0" at bounding box center [86, 337] width 141 height 8
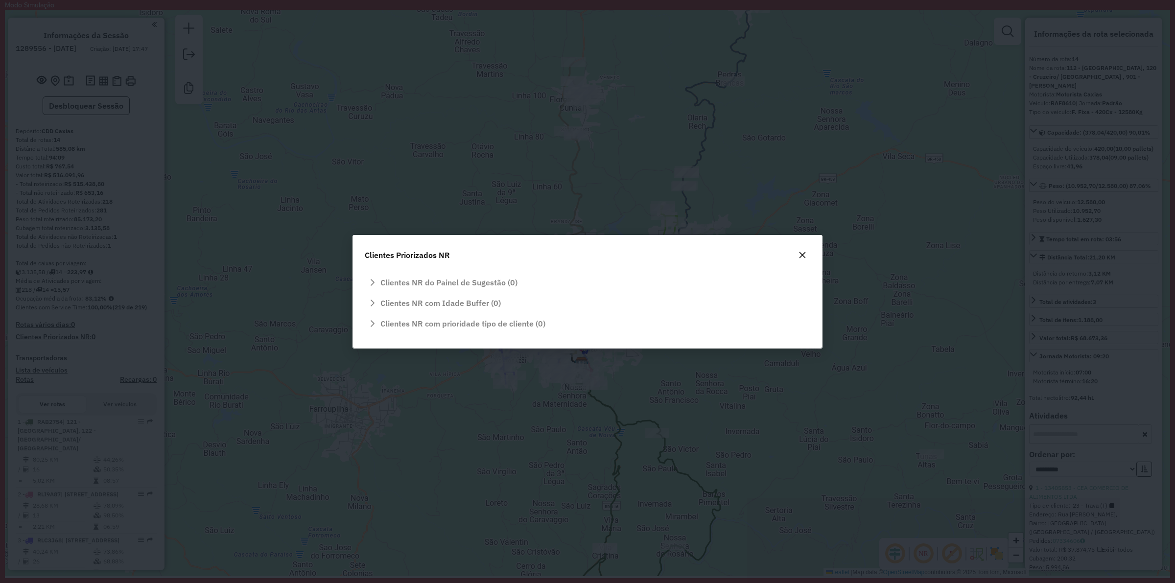
click at [803, 256] on icon "button" at bounding box center [802, 255] width 6 height 6
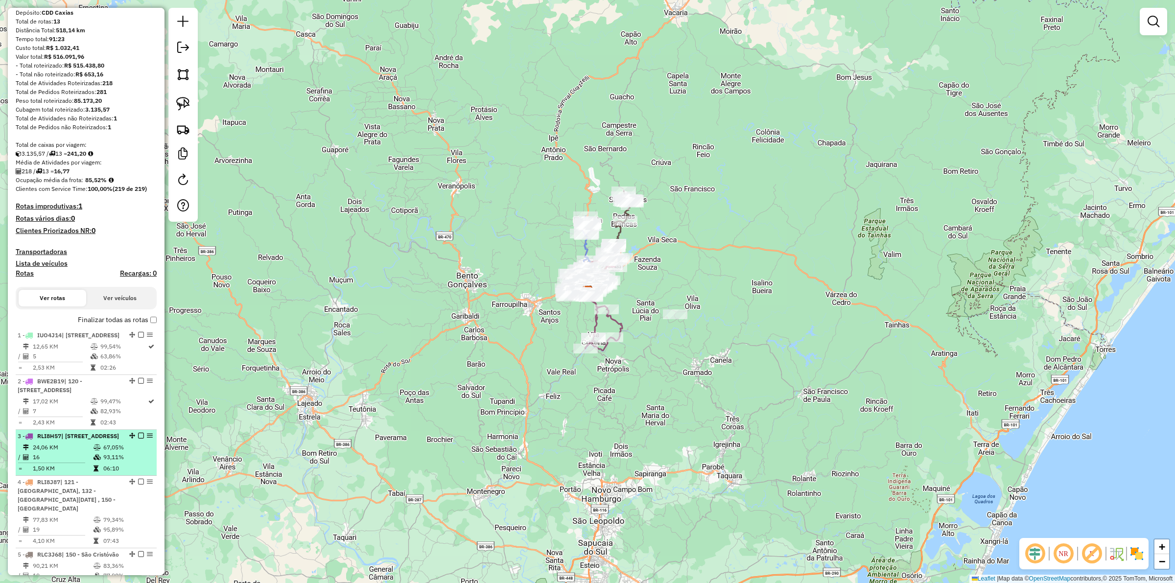
scroll to position [122, 0]
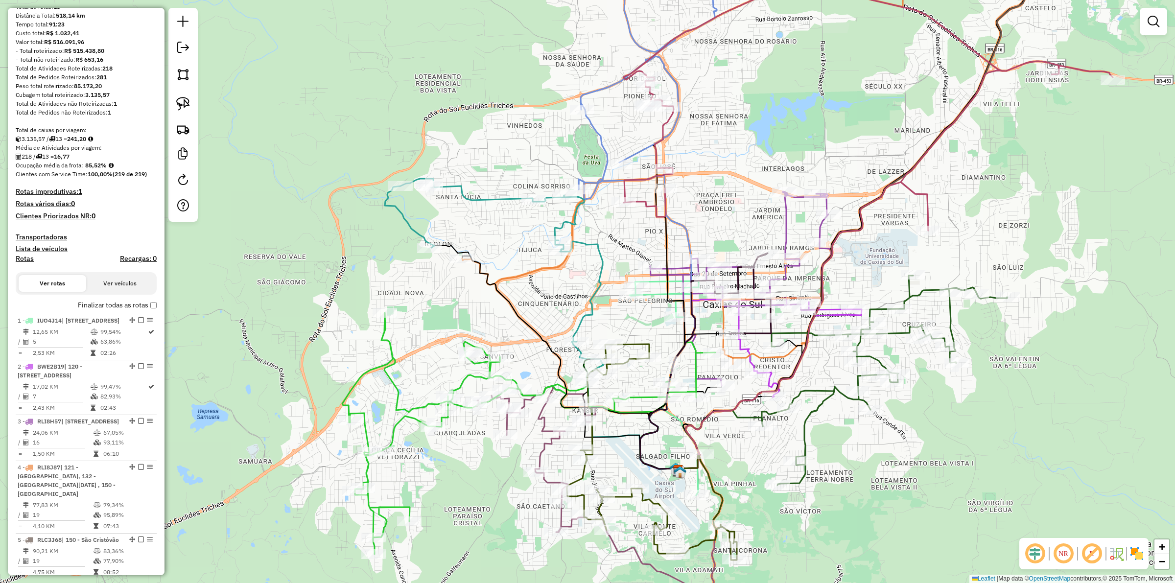
click at [514, 272] on icon at bounding box center [825, 153] width 727 height 422
select select "**********"
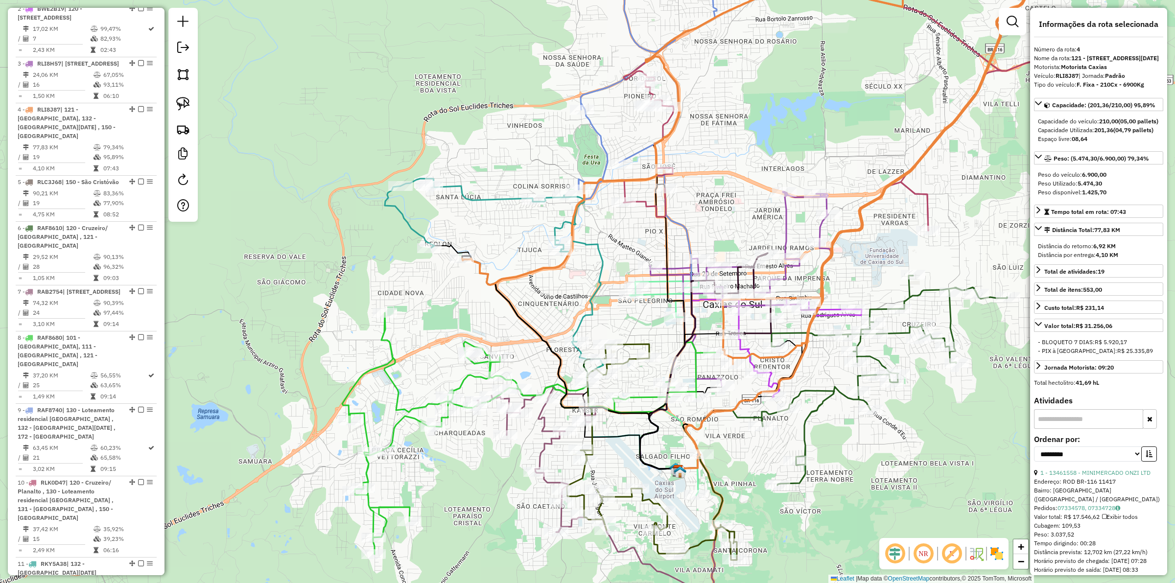
scroll to position [633, 0]
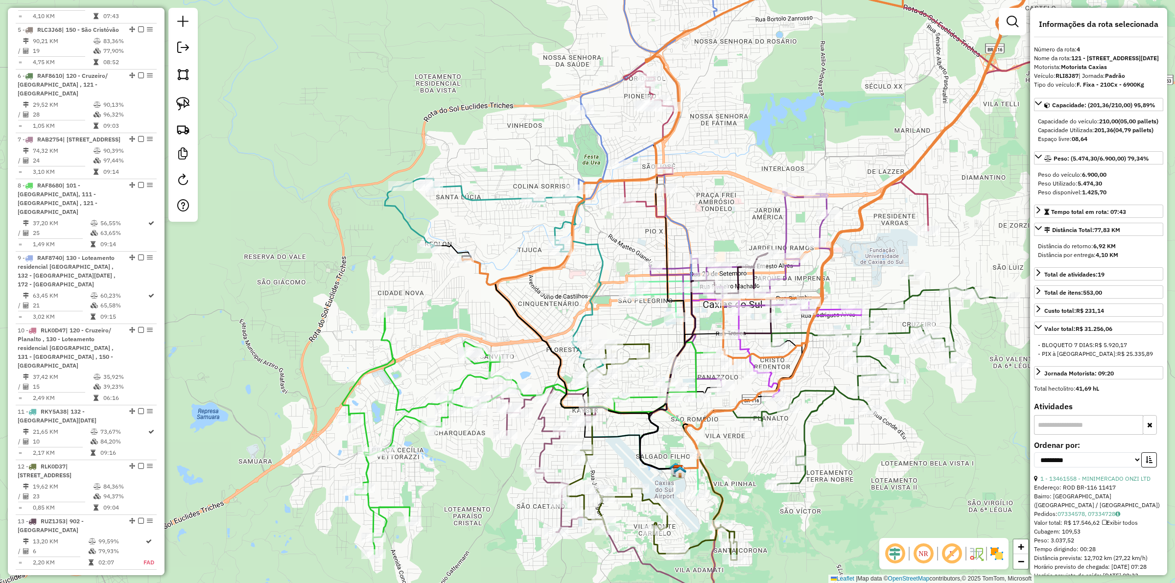
click at [416, 231] on icon at bounding box center [494, 269] width 218 height 181
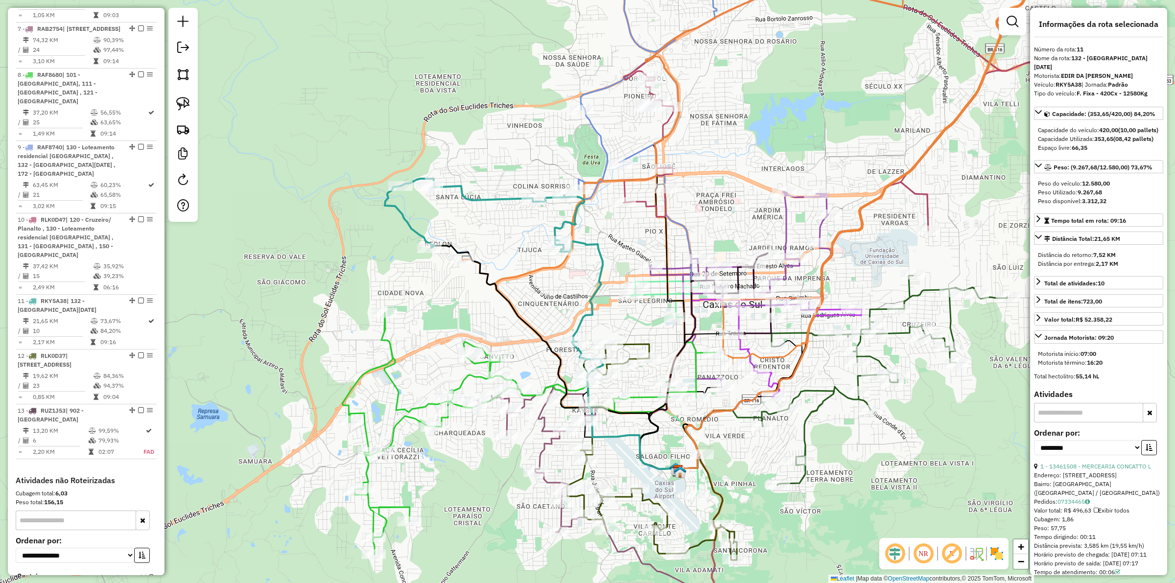
scroll to position [895, 0]
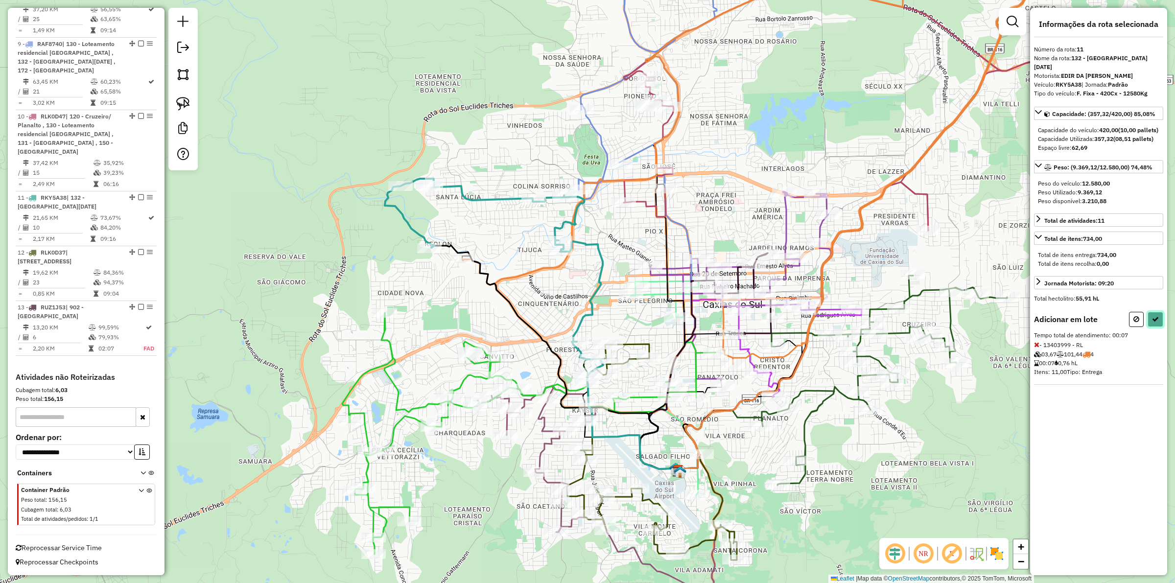
click at [1151, 325] on button at bounding box center [1156, 319] width 16 height 15
select select "**********"
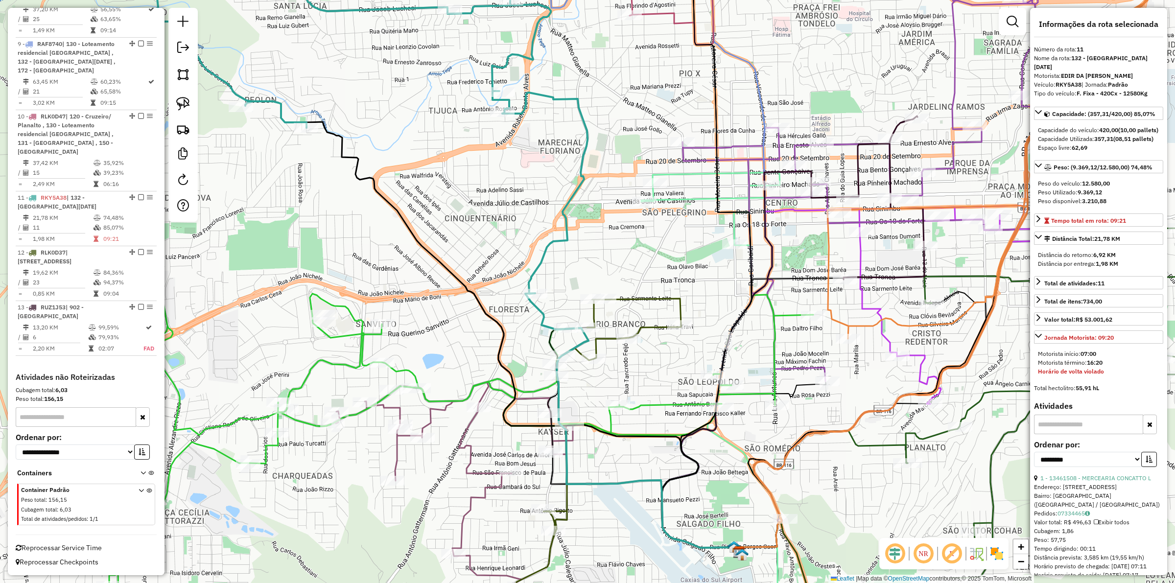
click at [593, 308] on icon at bounding box center [616, 470] width 201 height 343
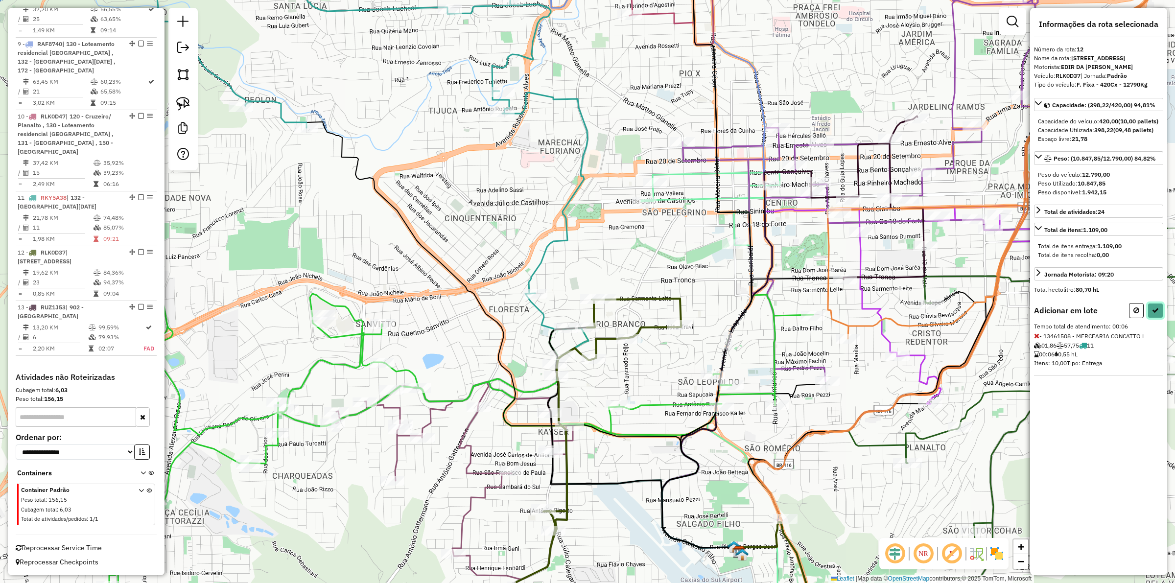
click at [1149, 318] on button at bounding box center [1156, 310] width 16 height 15
select select "**********"
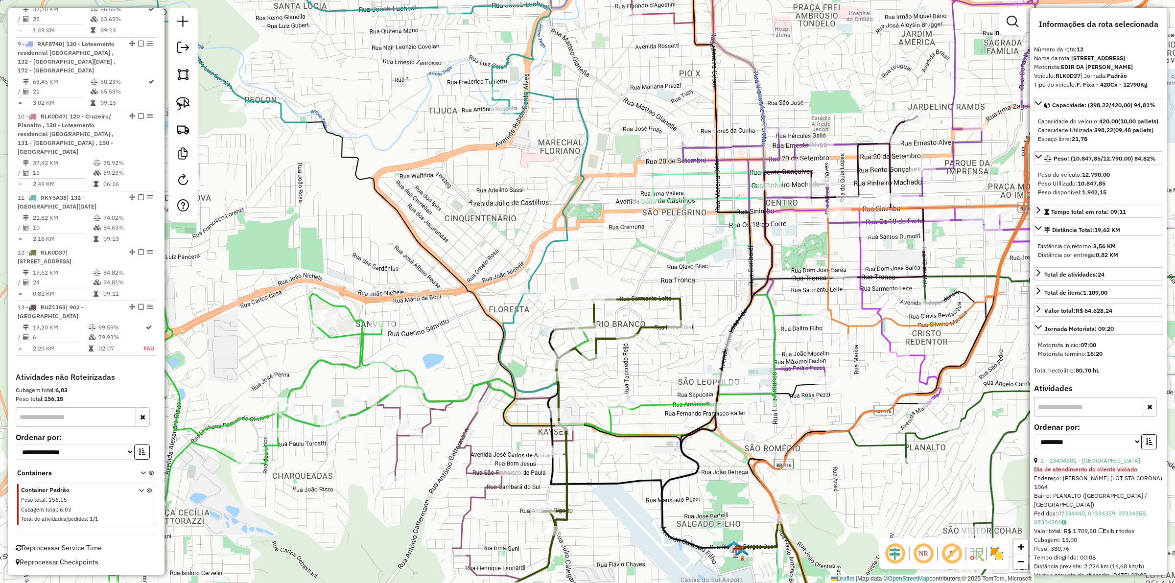
click at [537, 265] on icon at bounding box center [370, 130] width 436 height 327
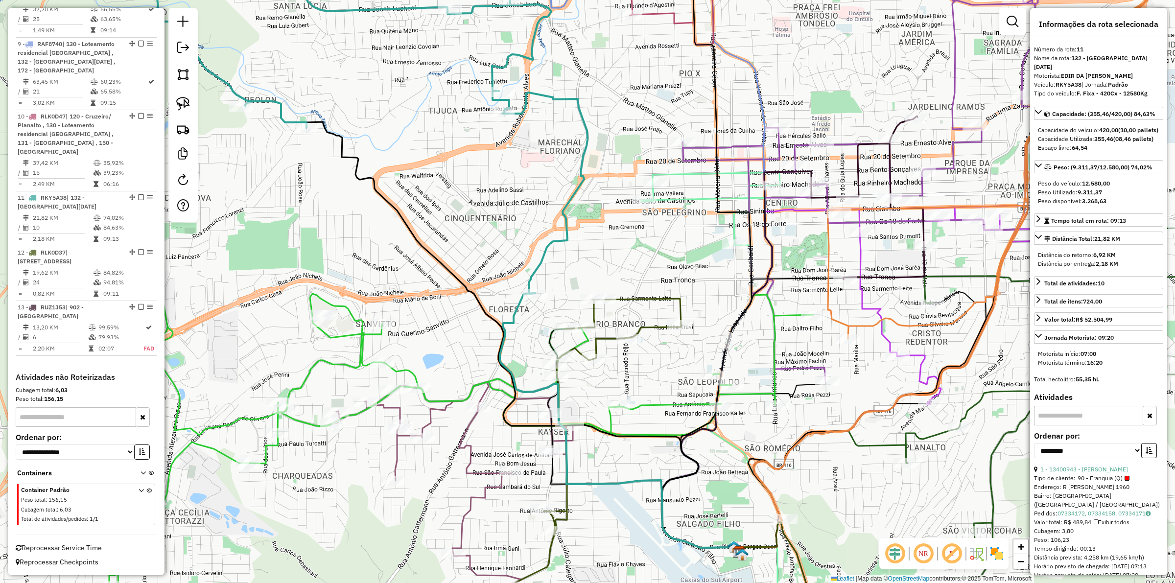
click at [598, 263] on div "Janela de atendimento Grade de atendimento Capacidade Transportadoras Veículos …" at bounding box center [587, 291] width 1175 height 583
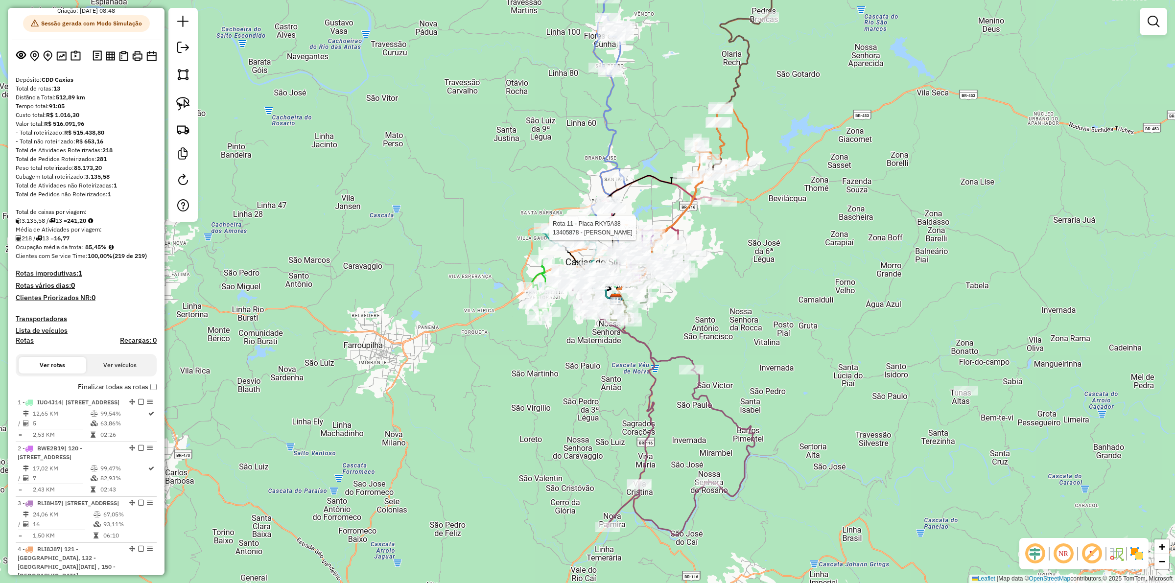
scroll to position [38, 0]
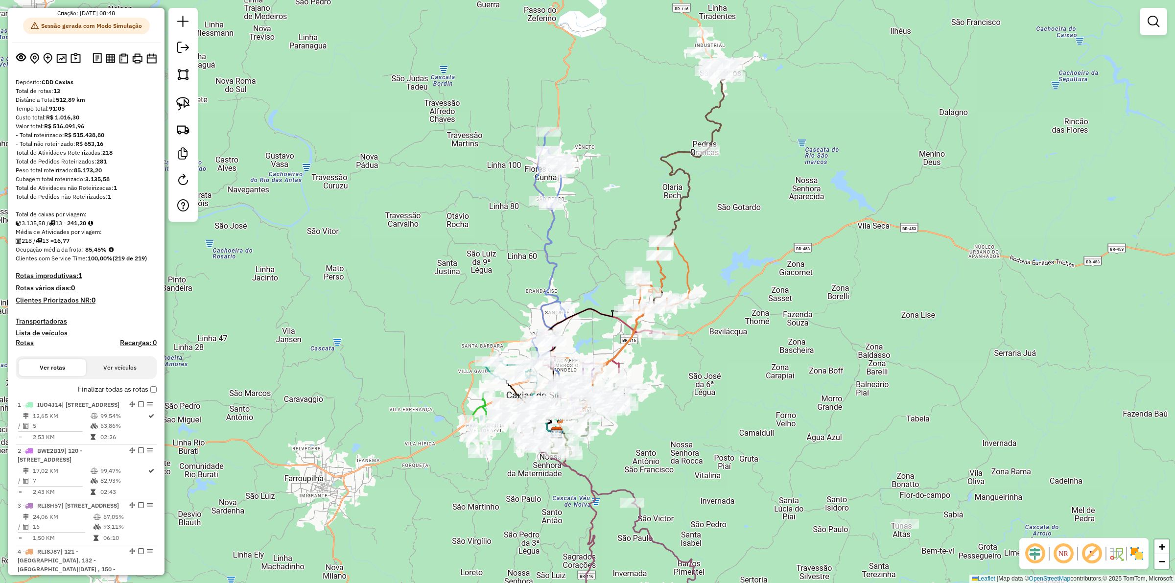
drag, startPoint x: 836, startPoint y: 118, endPoint x: 771, endPoint y: 258, distance: 153.8
click at [771, 258] on div "Janela de atendimento Grade de atendimento Capacidade Transportadoras Veículos …" at bounding box center [587, 291] width 1175 height 583
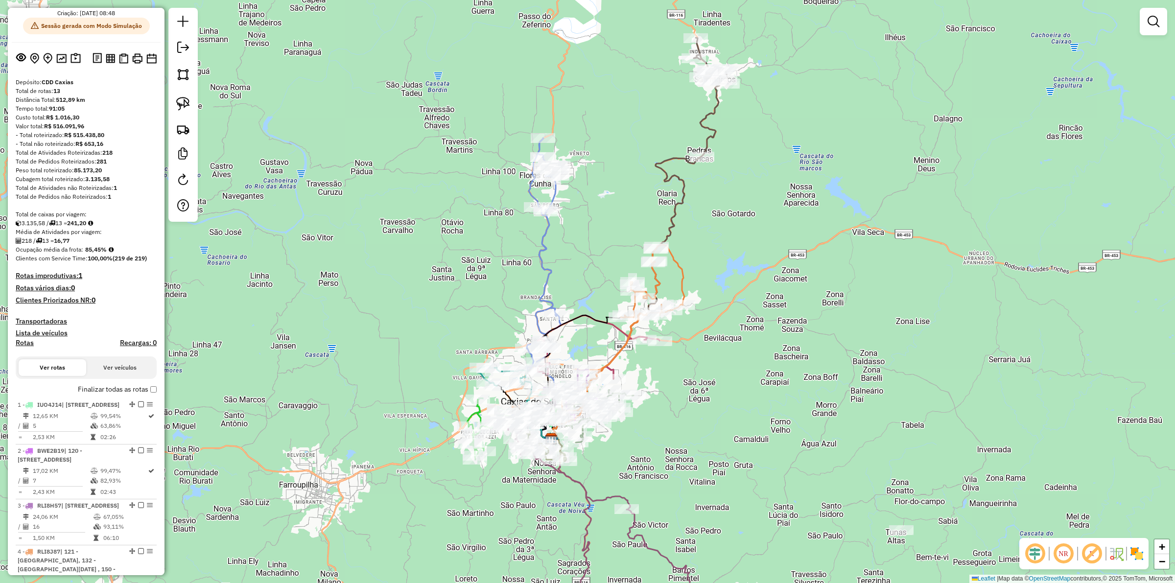
click at [690, 284] on div "Janela de atendimento Grade de atendimento Capacidade Transportadoras Veículos …" at bounding box center [587, 291] width 1175 height 583
click at [684, 280] on icon at bounding box center [623, 328] width 122 height 167
select select "**********"
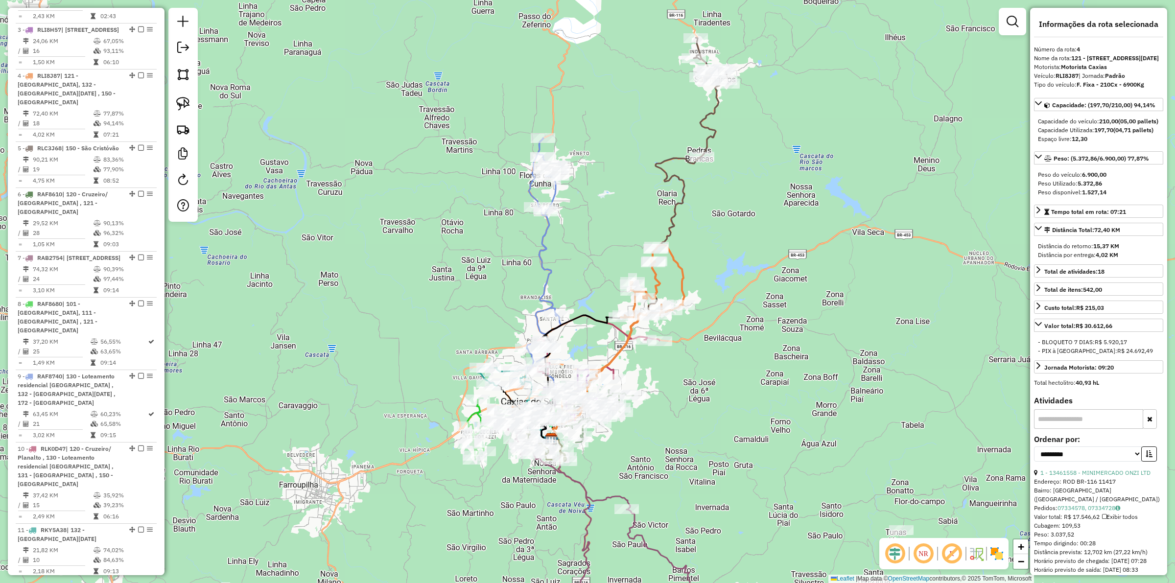
scroll to position [633, 0]
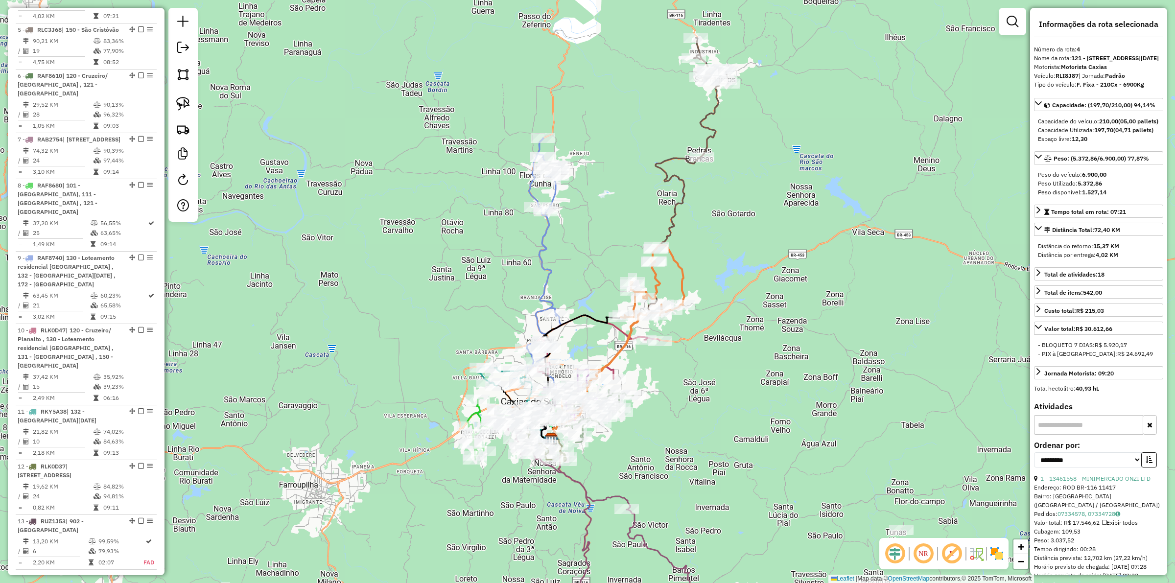
click at [685, 180] on icon at bounding box center [692, 143] width 72 height 211
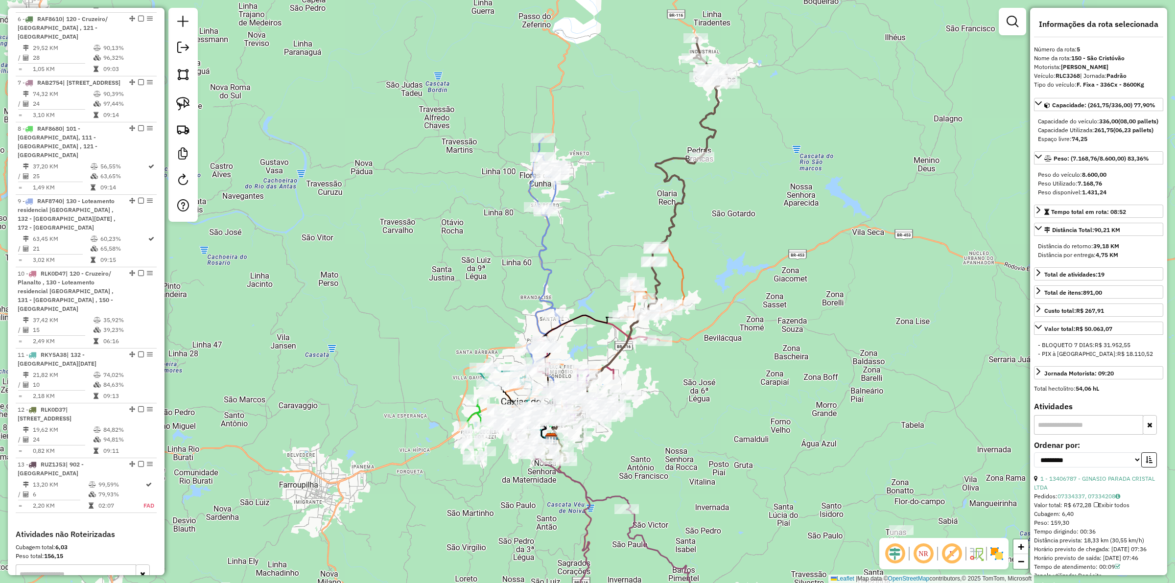
scroll to position [696, 0]
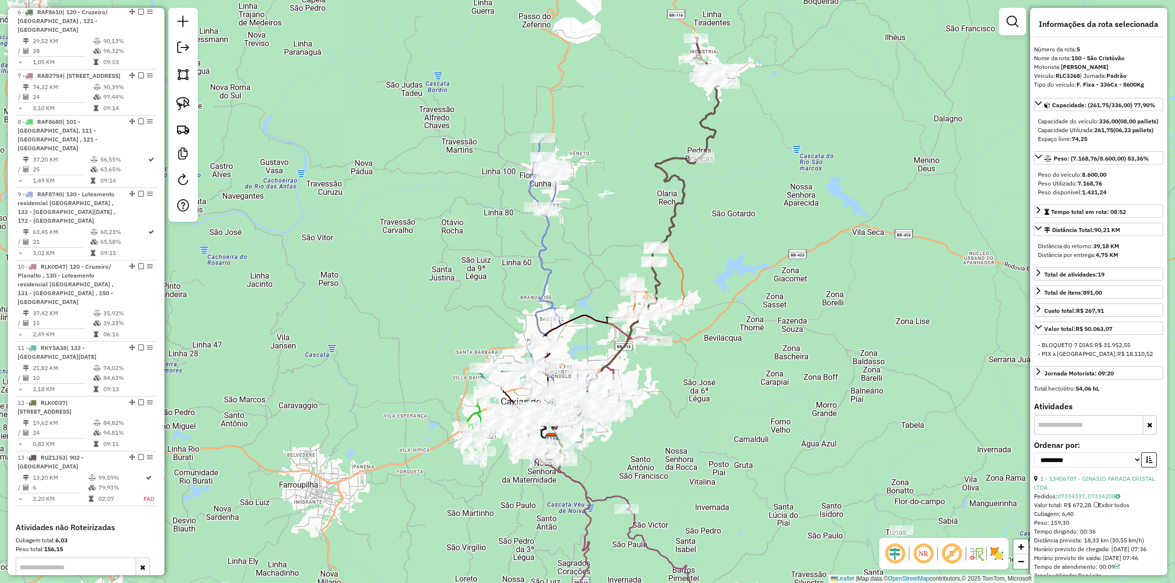
click at [672, 258] on icon at bounding box center [623, 328] width 122 height 167
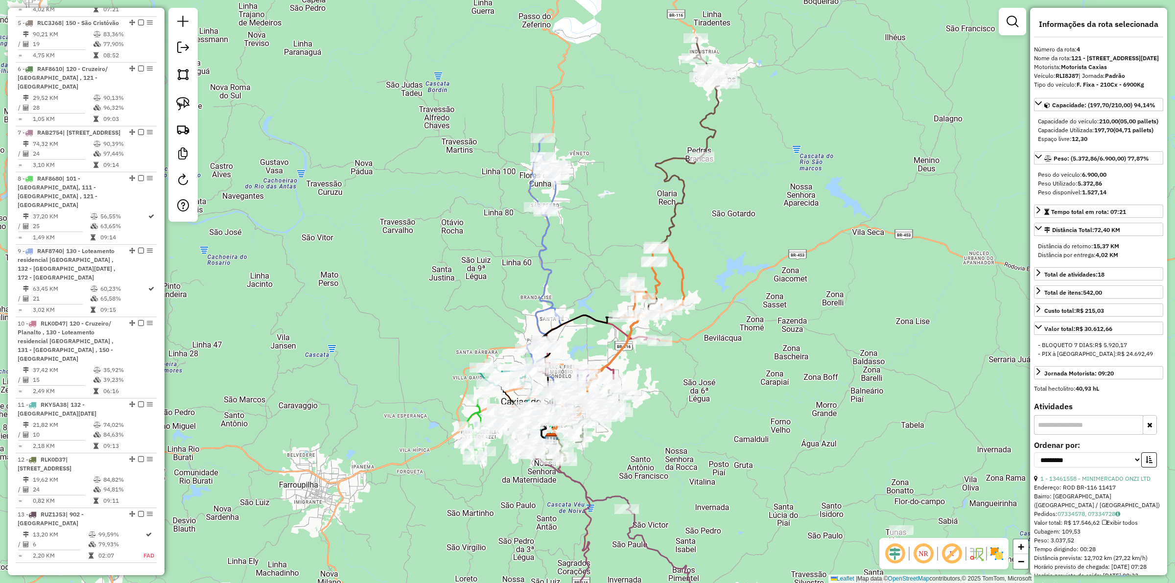
scroll to position [633, 0]
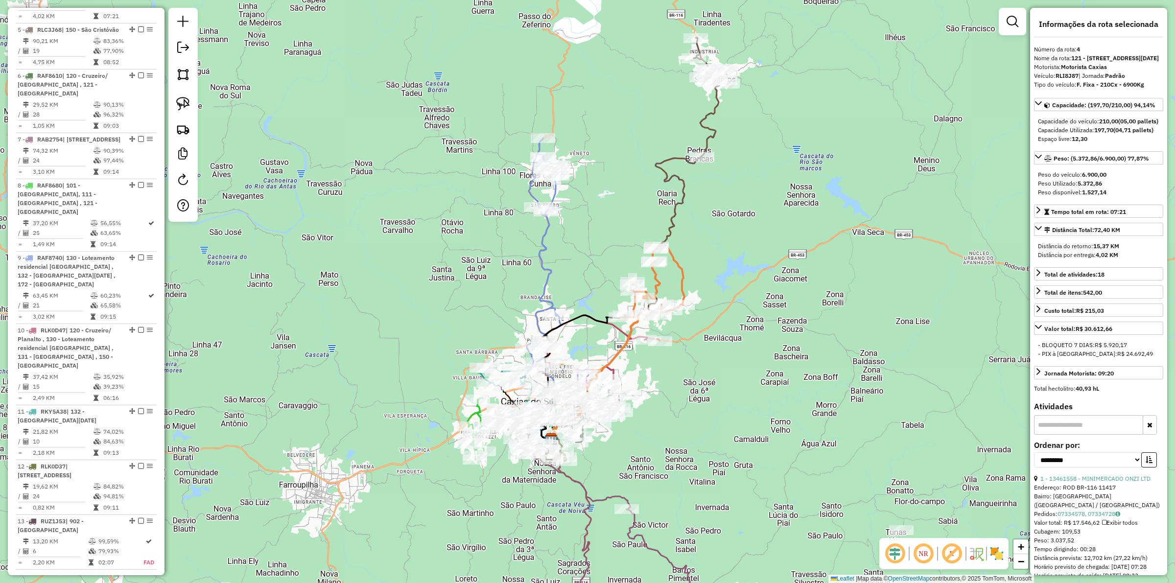
click at [669, 212] on icon at bounding box center [692, 143] width 72 height 211
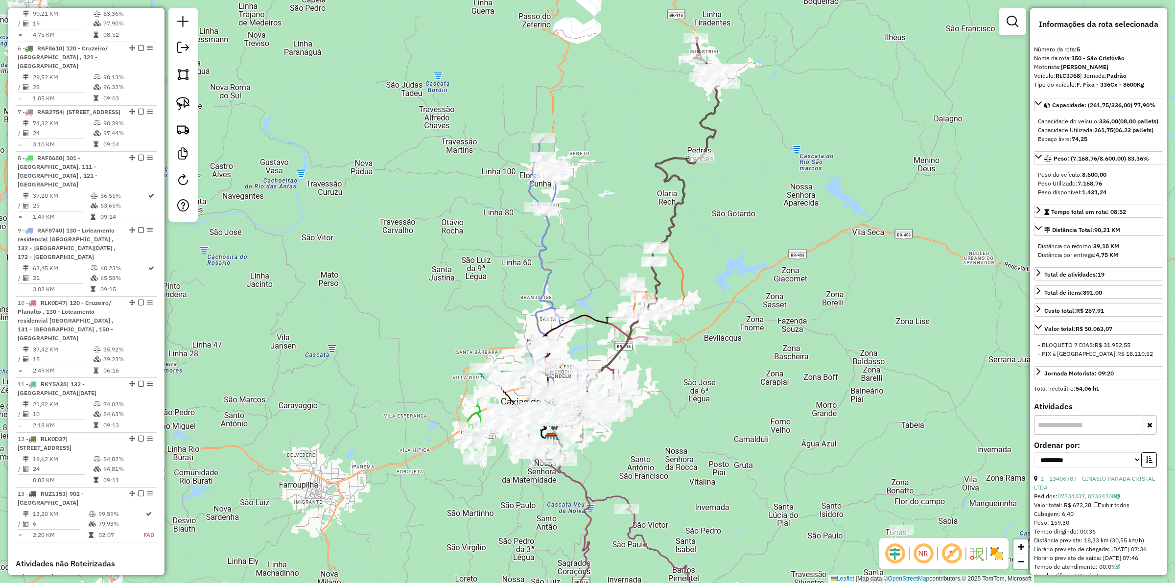
scroll to position [696, 0]
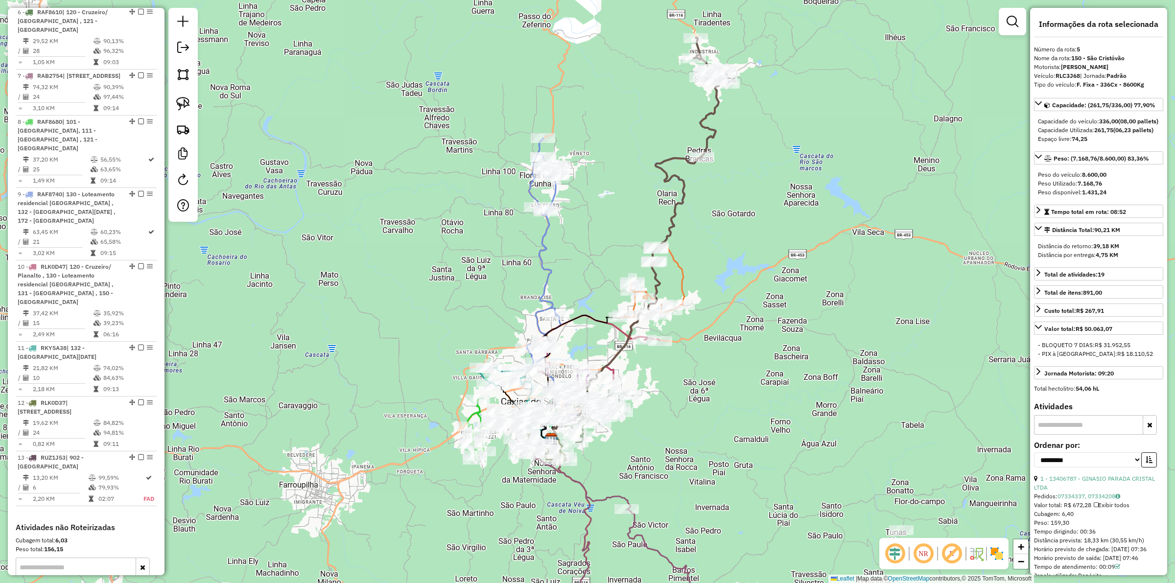
click at [716, 237] on div "Janela de atendimento Grade de atendimento Capacidade Transportadoras Veículos …" at bounding box center [587, 291] width 1175 height 583
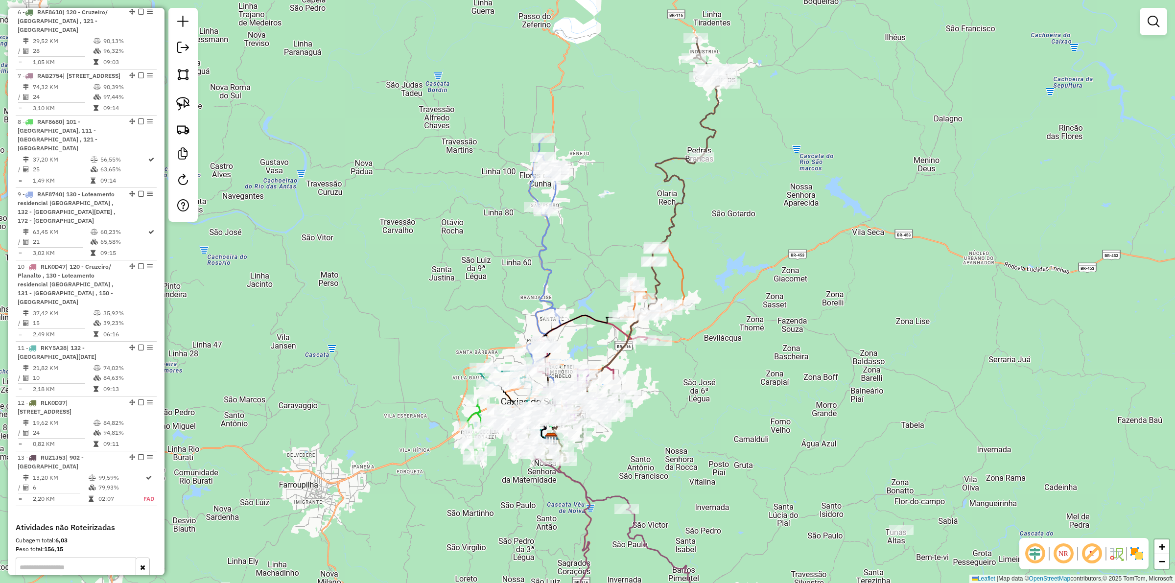
click at [552, 258] on div "Janela de atendimento Grade de atendimento Capacidade Transportadoras Veículos …" at bounding box center [587, 291] width 1175 height 583
click at [549, 258] on div "Janela de atendimento Grade de atendimento Capacidade Transportadoras Veículos …" at bounding box center [587, 291] width 1175 height 583
click at [541, 250] on icon at bounding box center [543, 254] width 34 height 233
select select "**********"
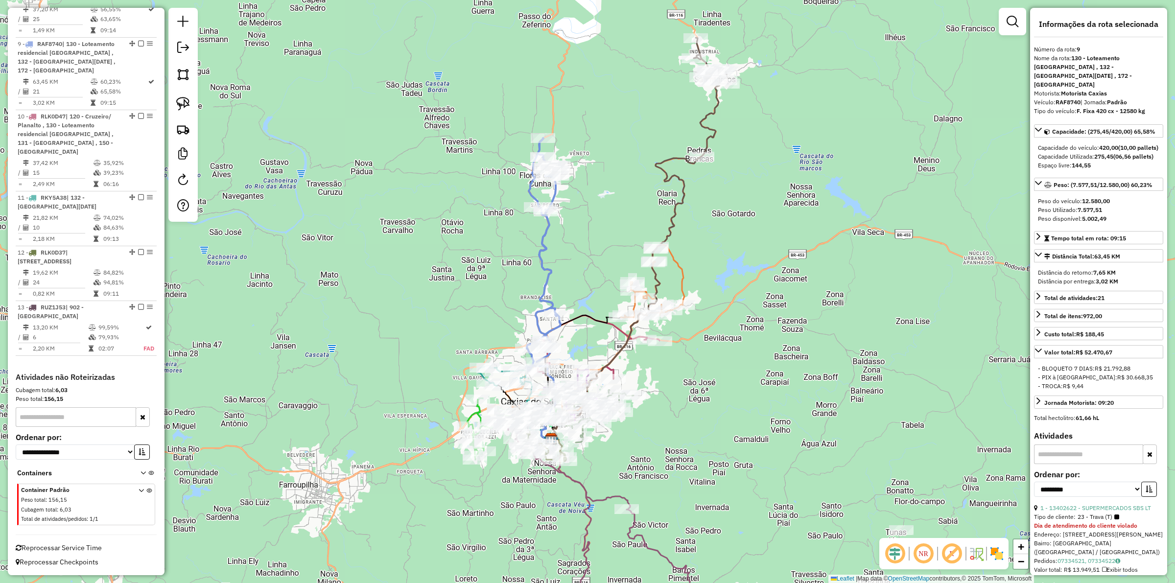
scroll to position [895, 0]
click at [592, 260] on div "Janela de atendimento Grade de atendimento Capacidade Transportadoras Veículos …" at bounding box center [587, 291] width 1175 height 583
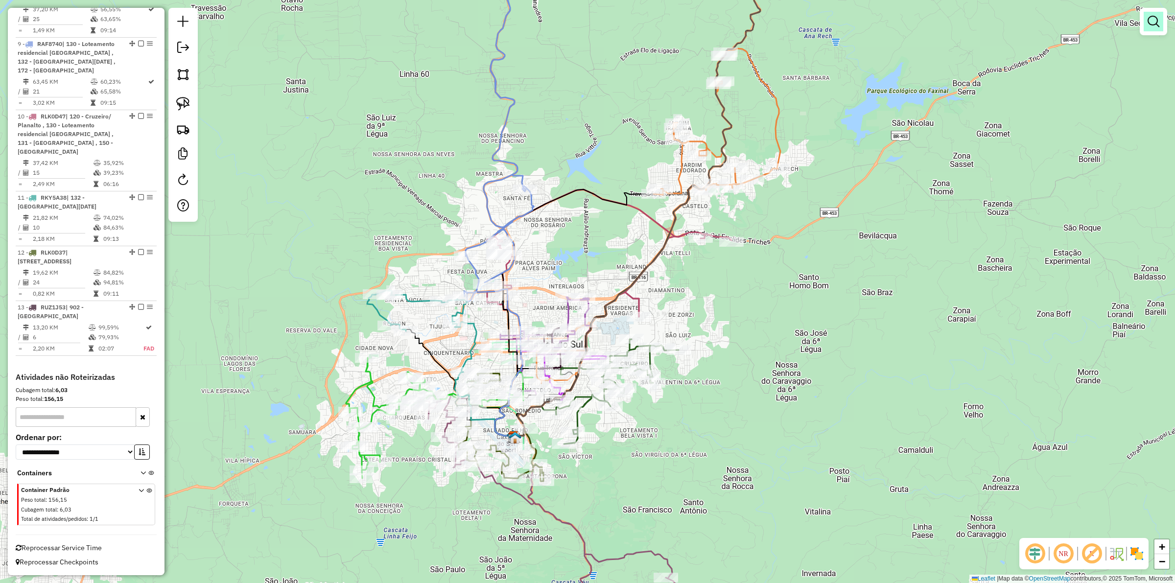
click at [1147, 20] on link at bounding box center [1154, 22] width 20 height 20
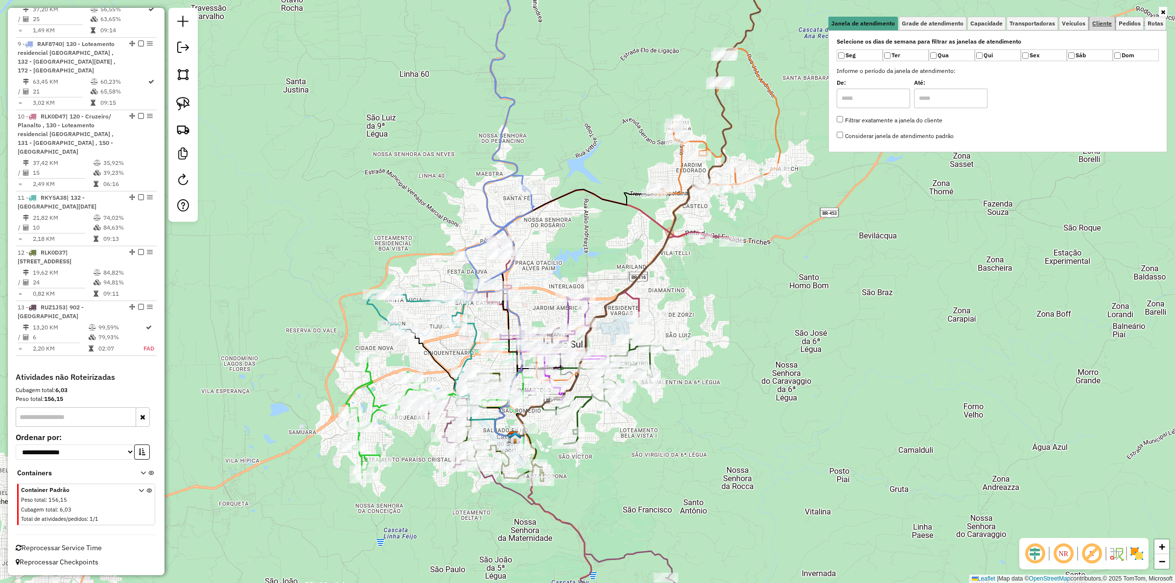
click at [1100, 23] on span "Cliente" at bounding box center [1102, 24] width 20 height 6
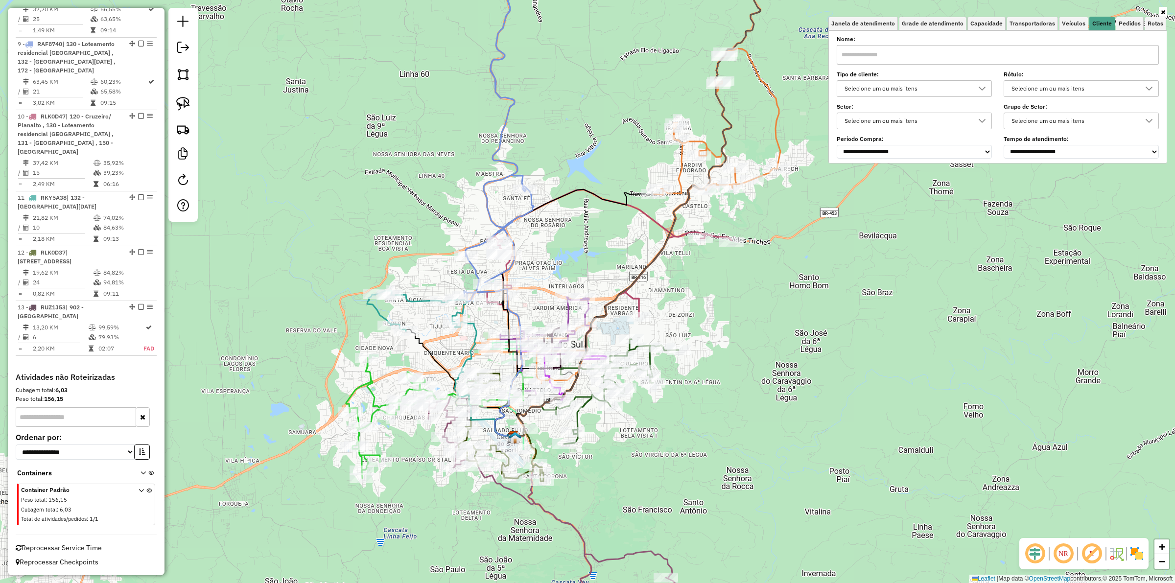
click at [901, 121] on div "Selecione um ou mais itens" at bounding box center [907, 121] width 132 height 16
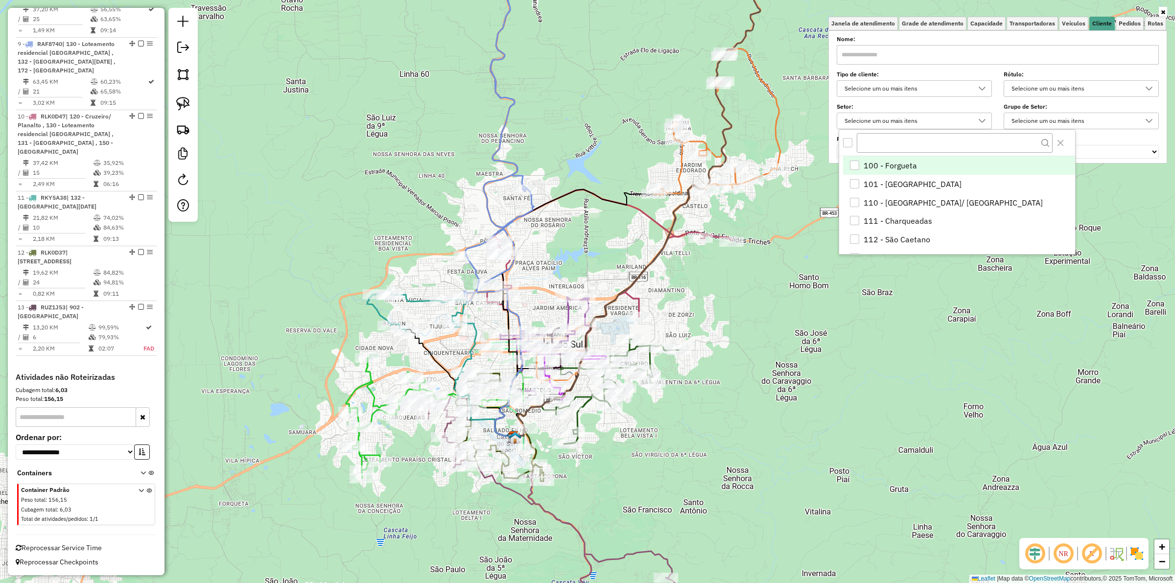
scroll to position [5, 34]
click at [902, 99] on div "**********" at bounding box center [998, 97] width 322 height 121
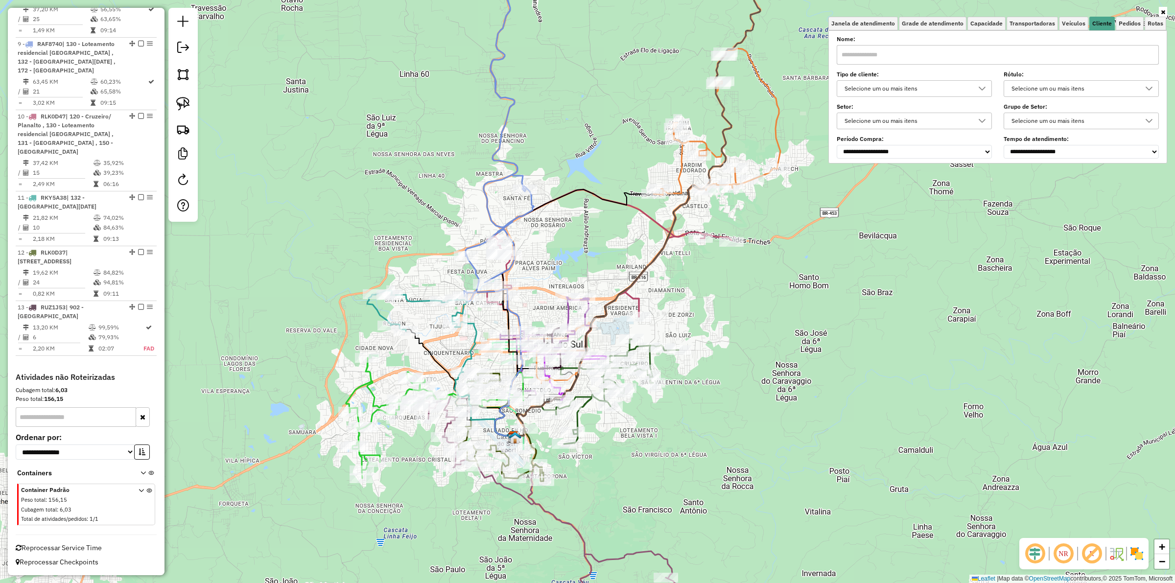
click at [938, 91] on div "Selecione um ou mais itens" at bounding box center [907, 89] width 132 height 16
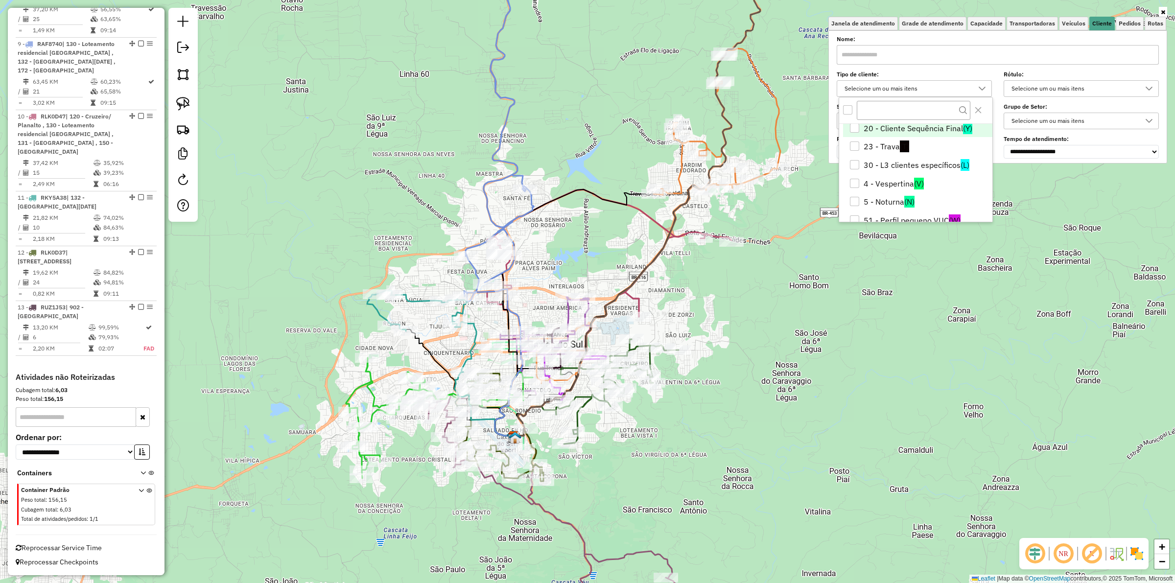
scroll to position [61, 0]
click at [870, 194] on li "51 - Perfil pequeno VUC (W)" at bounding box center [917, 201] width 149 height 19
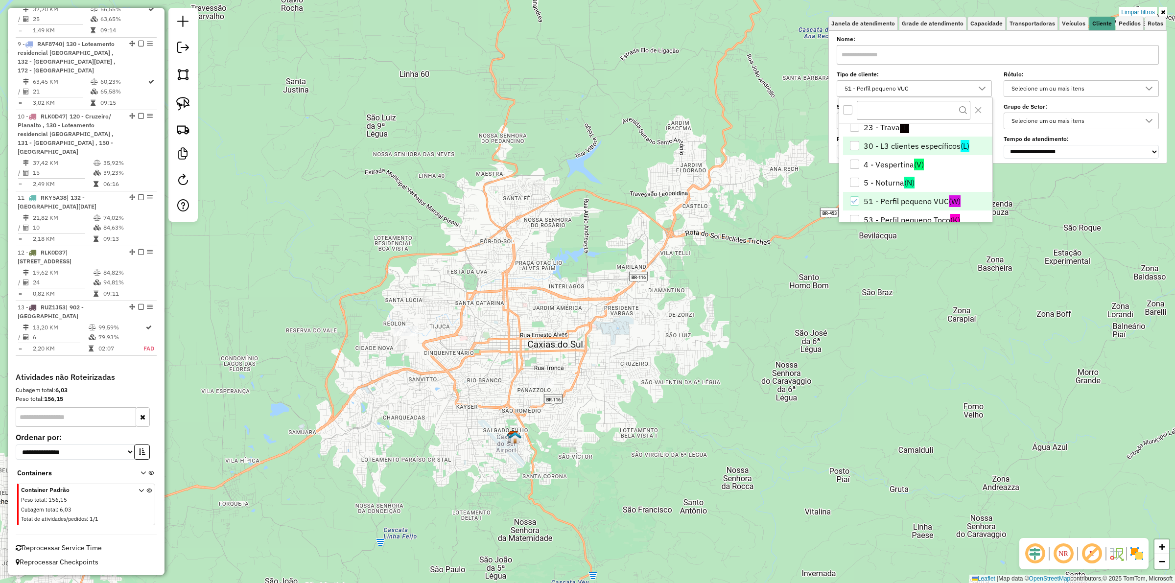
click at [857, 141] on li "30 - L3 clientes específicos (L)" at bounding box center [917, 146] width 149 height 19
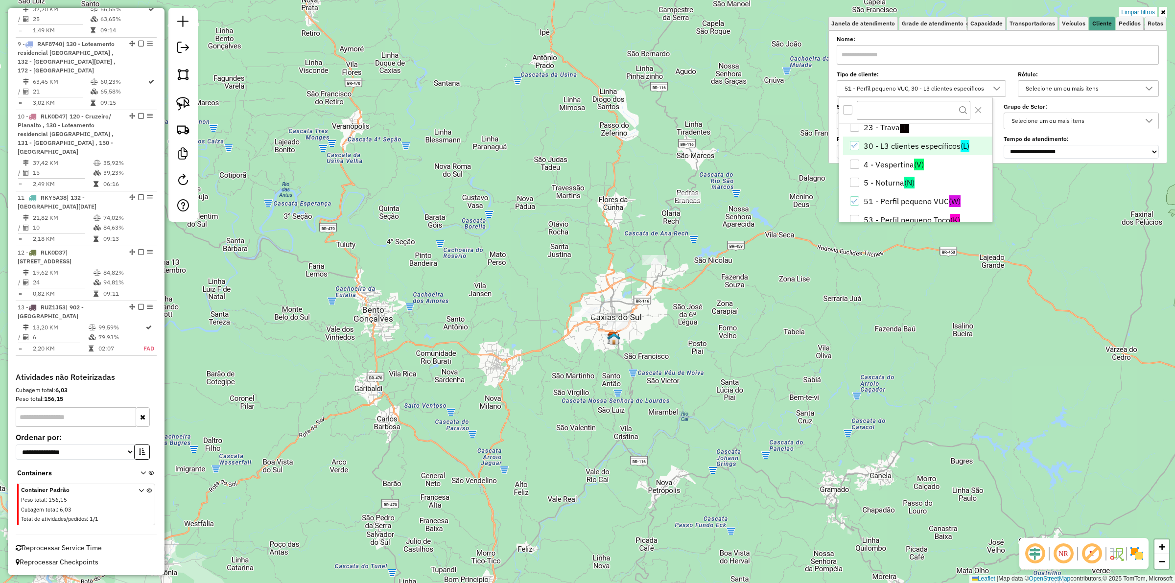
drag, startPoint x: 699, startPoint y: 268, endPoint x: 686, endPoint y: 288, distance: 23.8
click at [686, 288] on div "Limpar filtros Janela de atendimento Grade de atendimento Capacidade Transporta…" at bounding box center [587, 291] width 1175 height 583
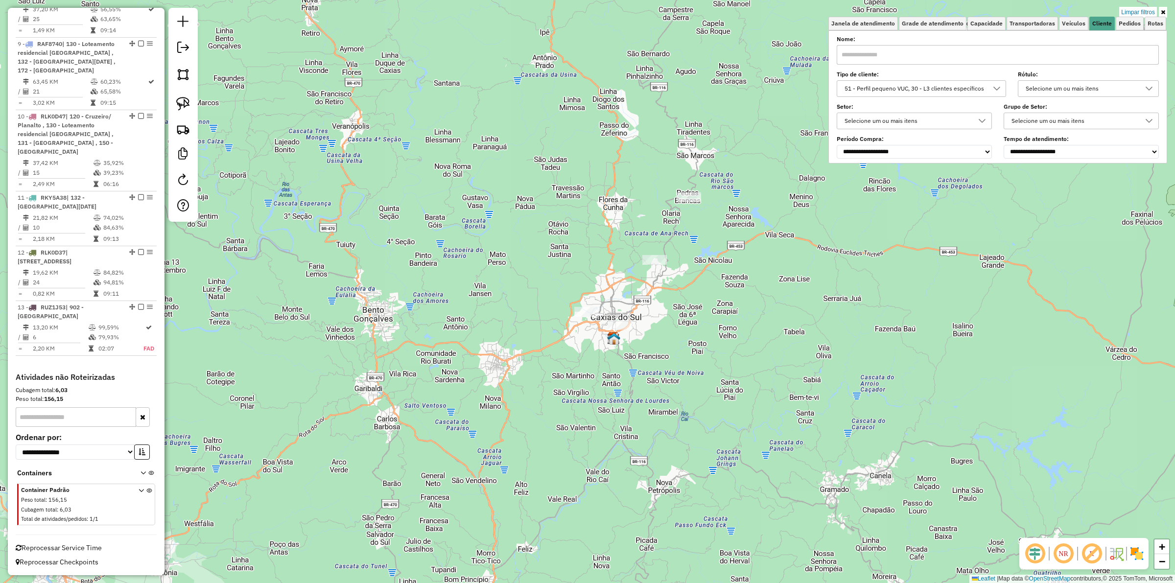
click at [914, 94] on div "51 - Perfil pequeno VUC, 30 - L3 clientes específicos" at bounding box center [914, 89] width 146 height 16
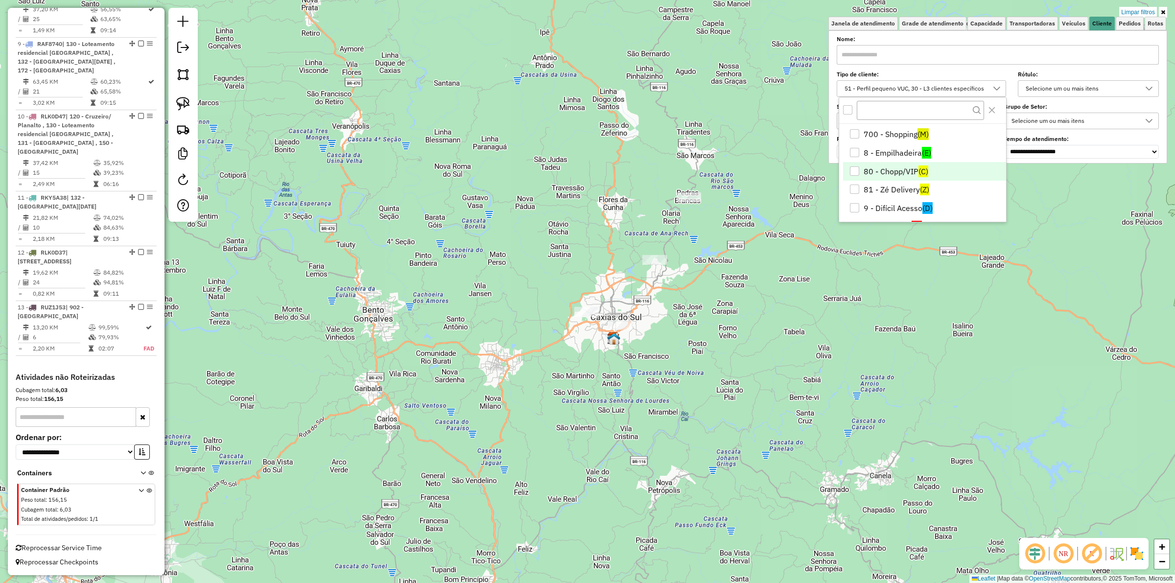
scroll to position [205, 0]
click at [885, 179] on li "9 - Difícil Acesso (D)" at bounding box center [924, 187] width 163 height 19
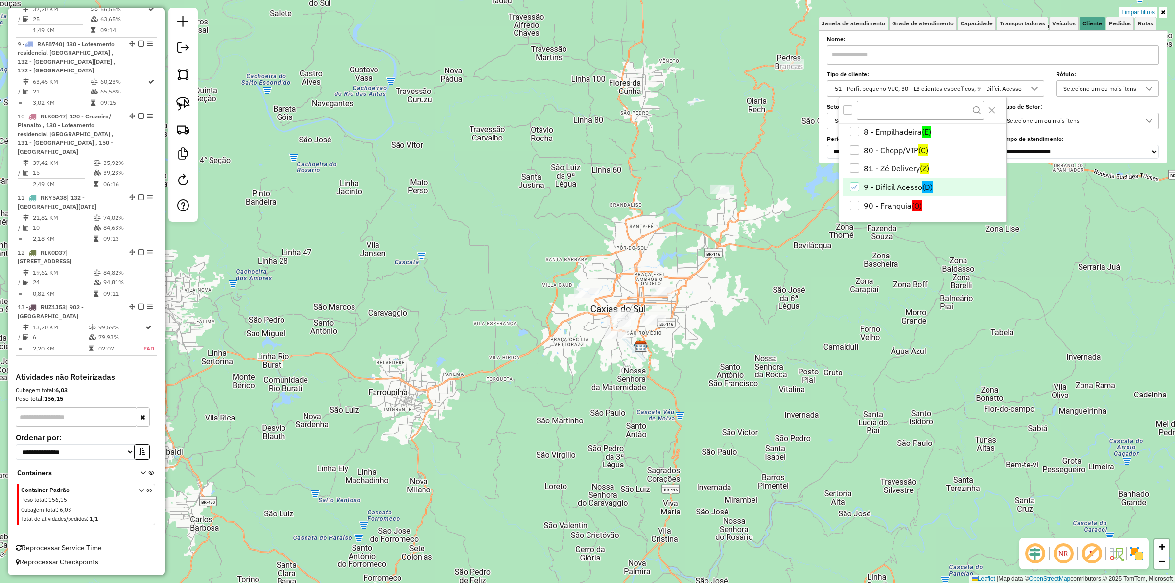
click at [845, 281] on div "Limpar filtros Janela de atendimento Grade de atendimento Capacidade Transporta…" at bounding box center [587, 291] width 1175 height 583
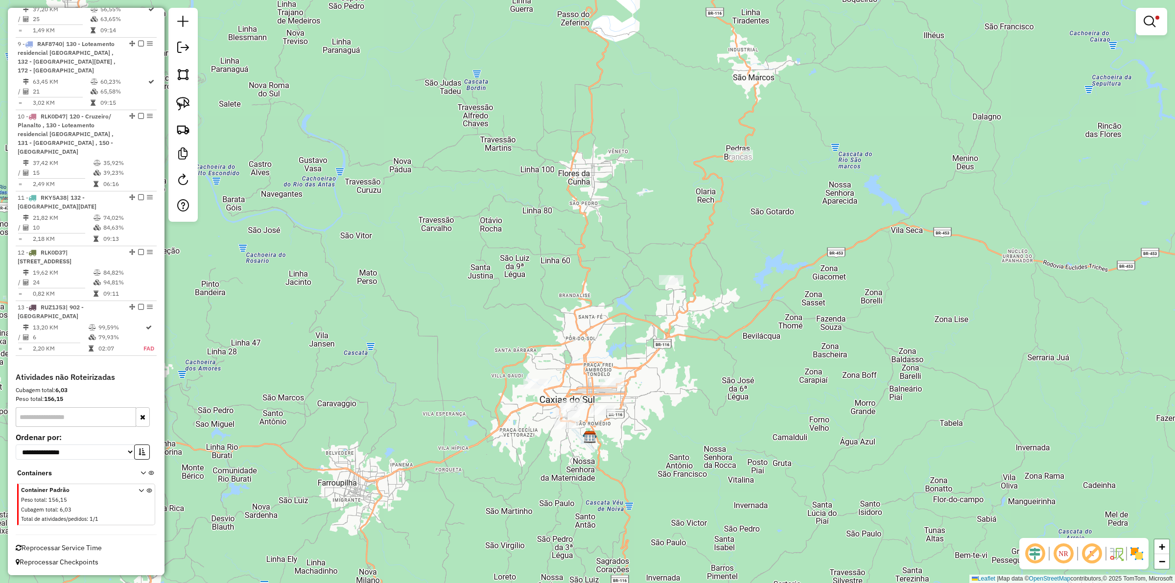
drag, startPoint x: 845, startPoint y: 281, endPoint x: 794, endPoint y: 371, distance: 103.9
click at [794, 371] on div "Limpar filtros Janela de atendimento Grade de atendimento Capacidade Transporta…" at bounding box center [587, 291] width 1175 height 583
select select "**********"
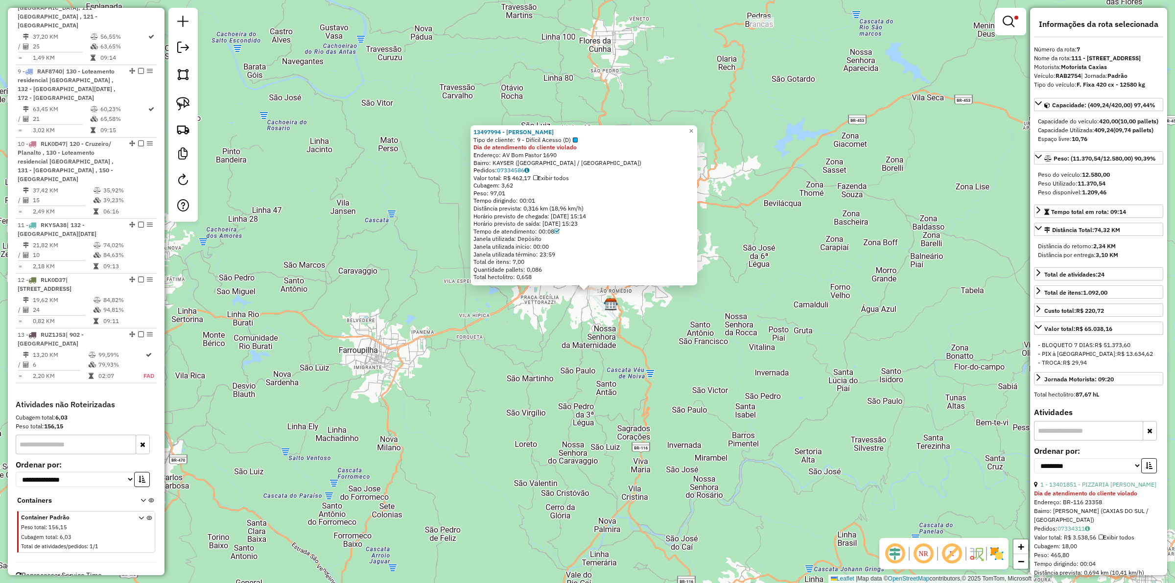
scroll to position [806, 0]
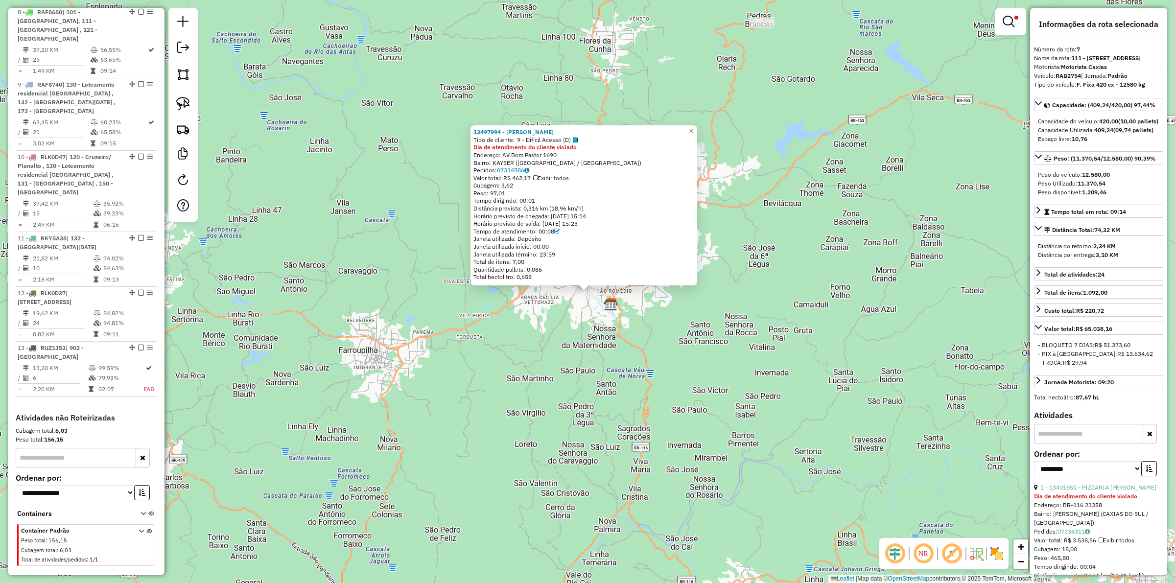
click at [594, 331] on div "13497994 - [PERSON_NAME] Tipo de cliente: 9 - Difícil Acesso (D) Dia de atendim…" at bounding box center [587, 291] width 1175 height 583
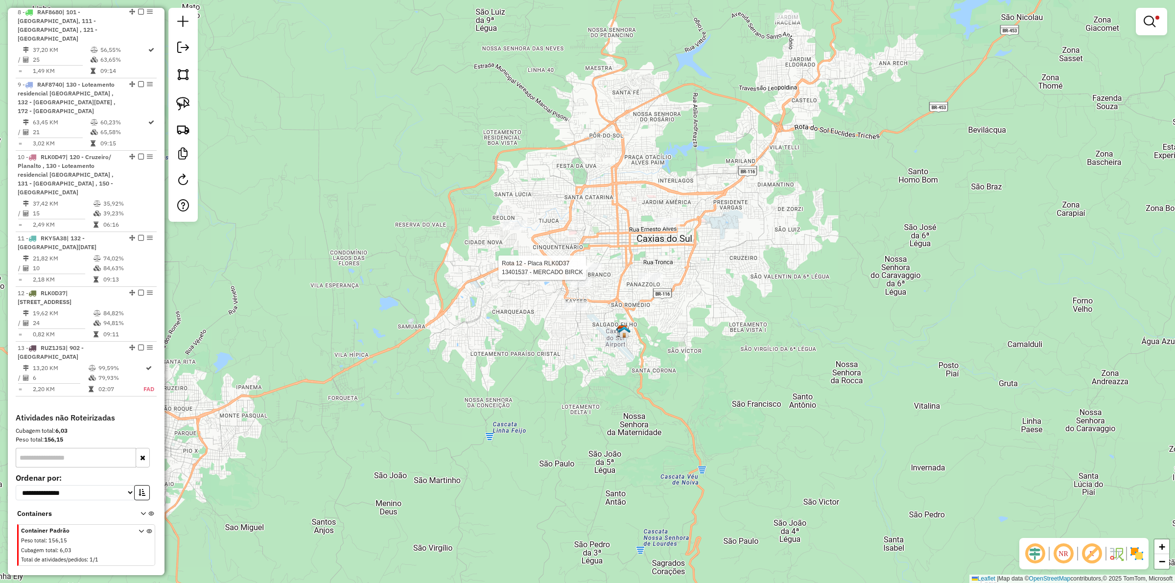
select select "**********"
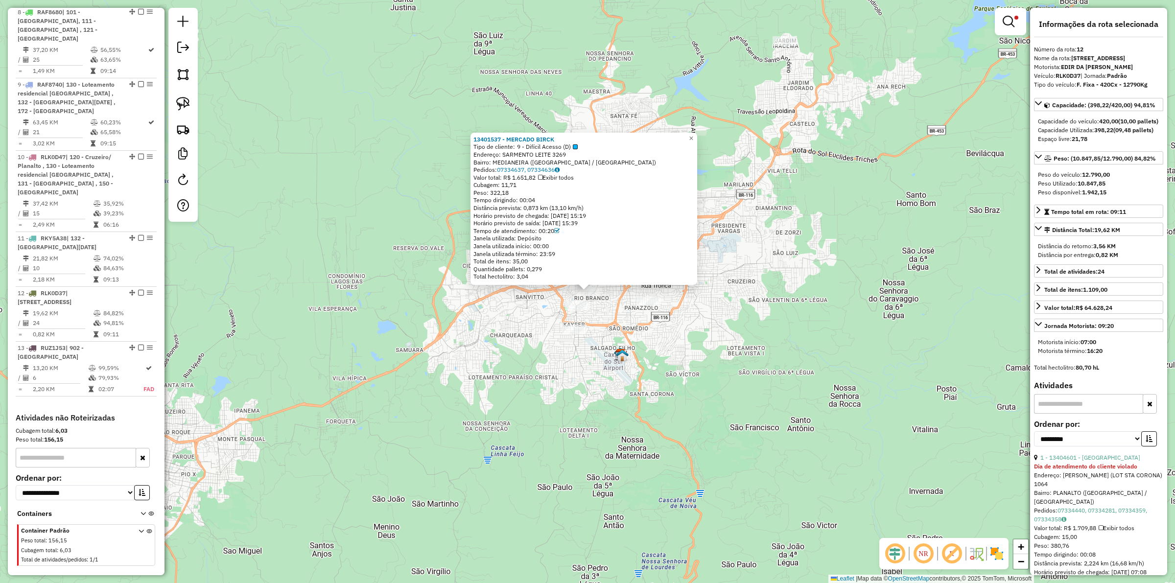
scroll to position [895, 0]
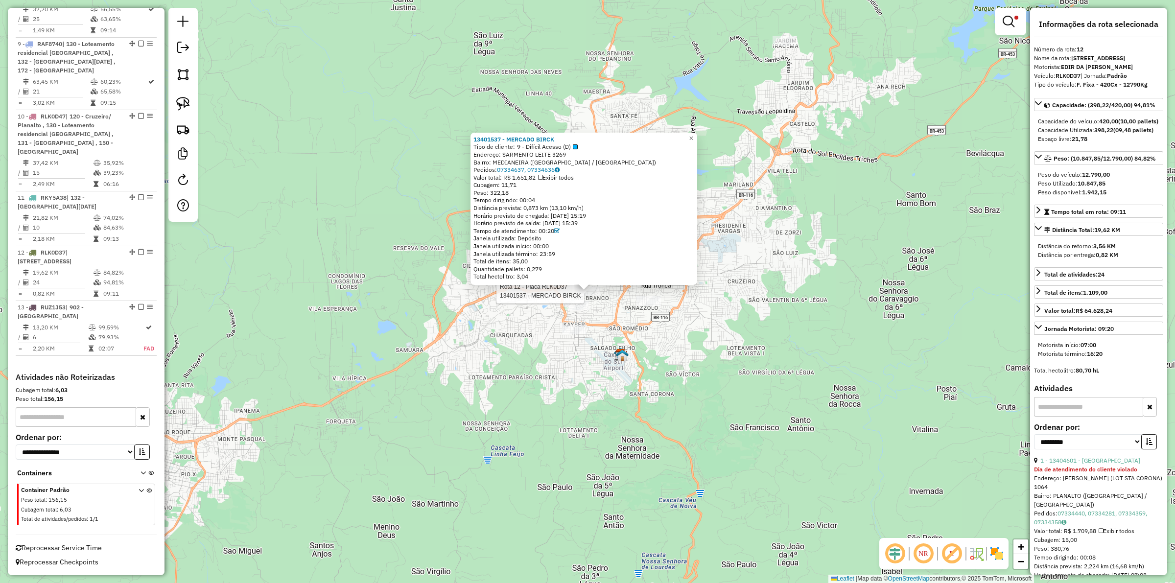
click at [576, 296] on div at bounding box center [587, 291] width 24 height 10
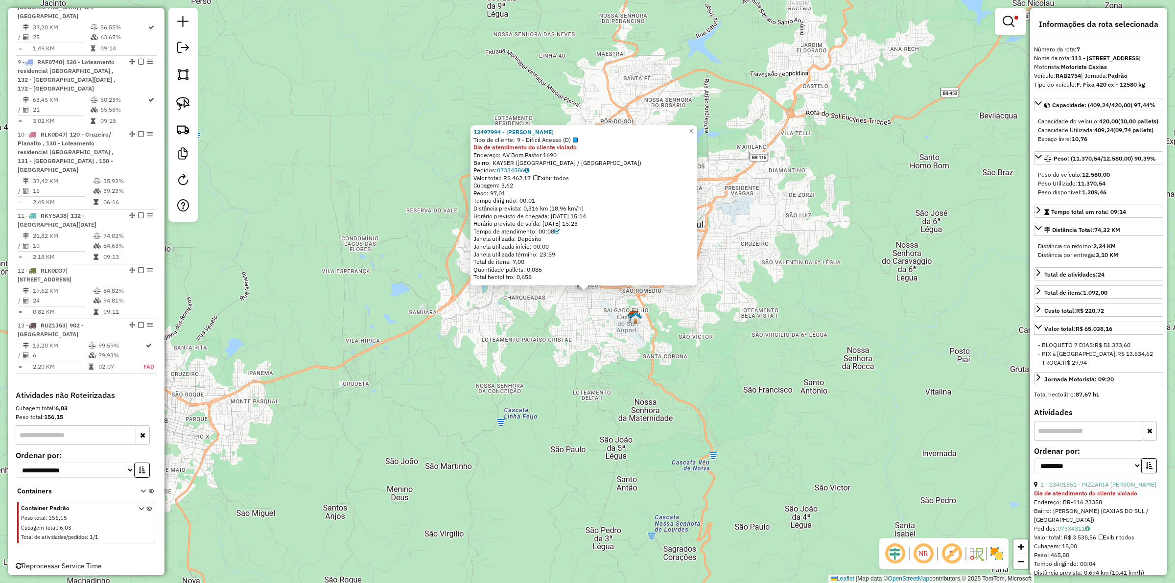
scroll to position [806, 0]
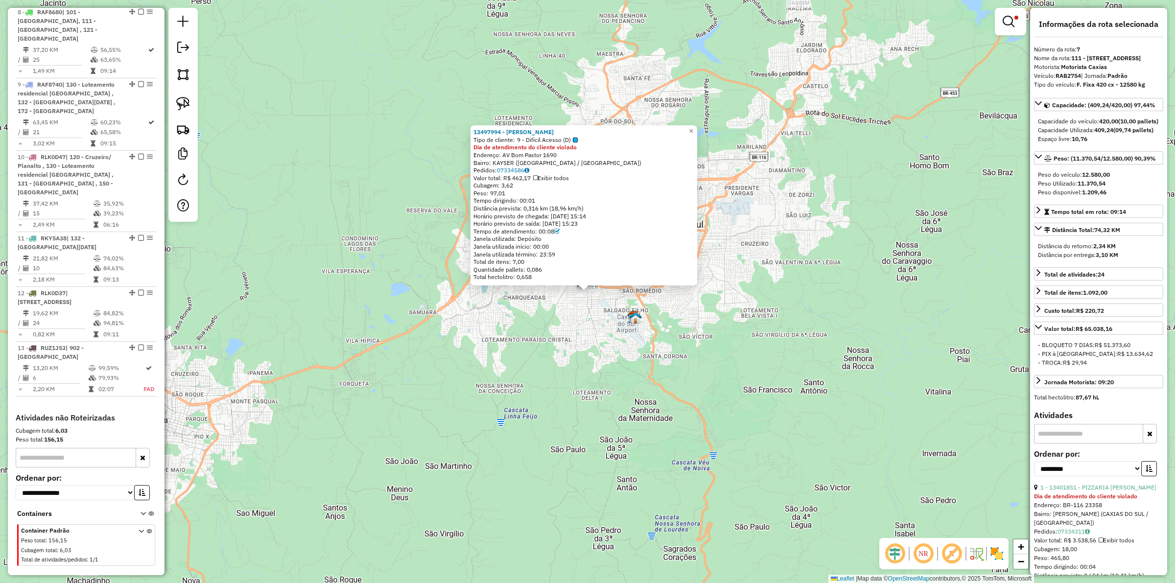
drag, startPoint x: 580, startPoint y: 329, endPoint x: 652, endPoint y: 312, distance: 74.0
click at [580, 329] on div "13497994 - [PERSON_NAME] Tipo de cliente: 9 - Difícil Acesso (D) Dia de atendim…" at bounding box center [587, 291] width 1175 height 583
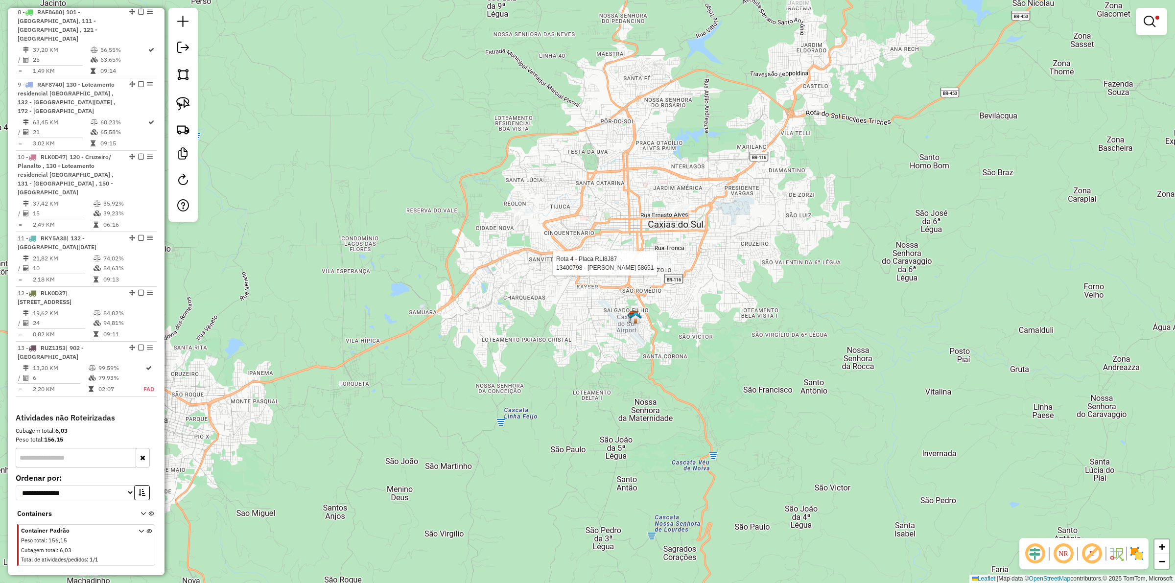
select select "**********"
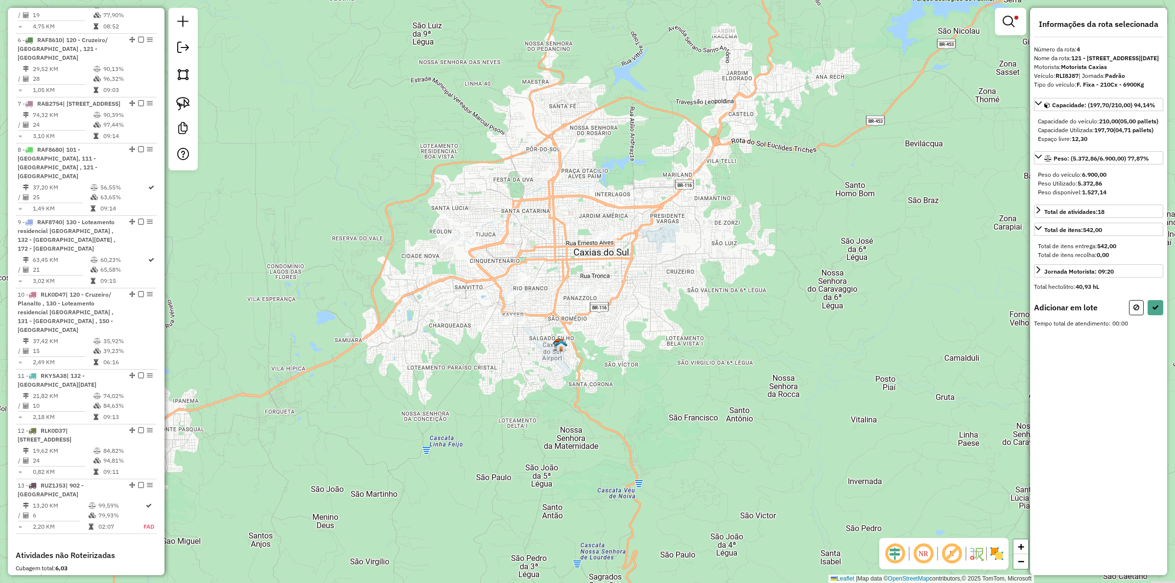
scroll to position [633, 0]
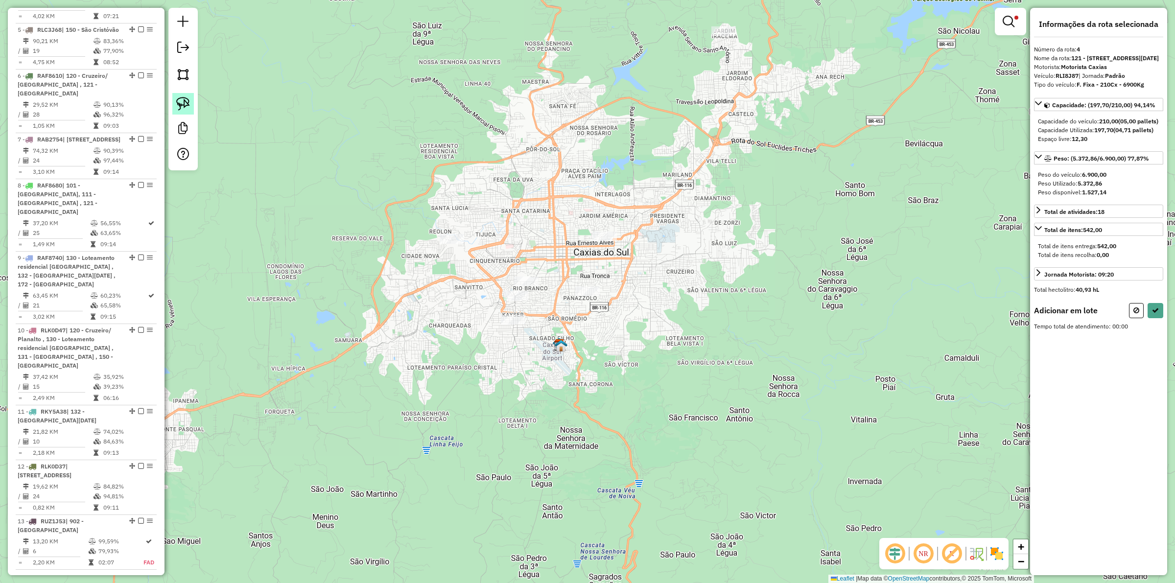
click at [187, 104] on img at bounding box center [183, 104] width 14 height 14
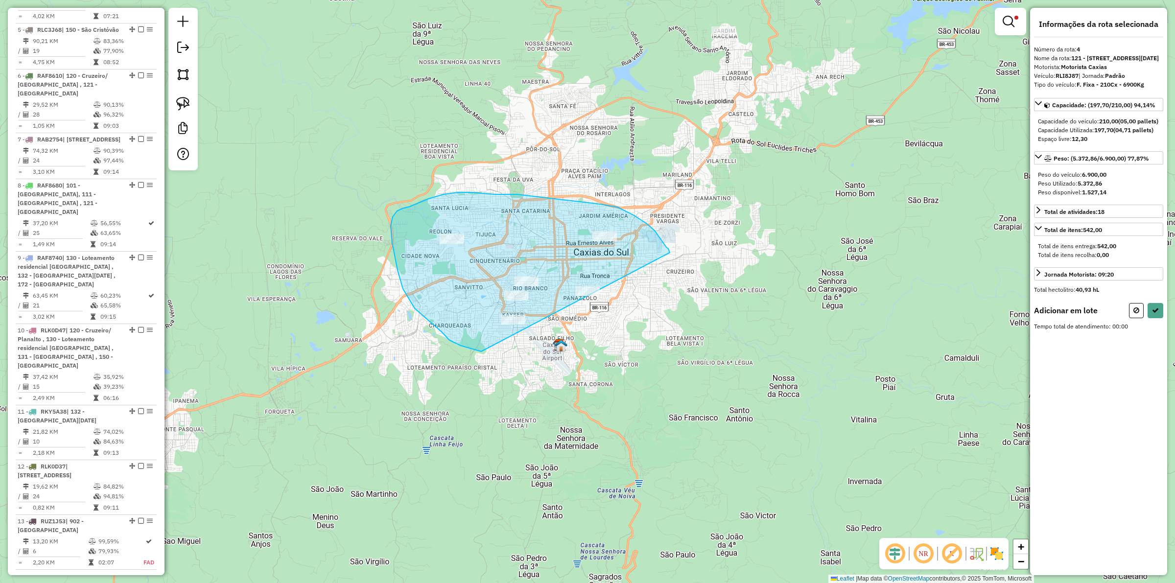
drag, startPoint x: 663, startPoint y: 243, endPoint x: 499, endPoint y: 339, distance: 190.3
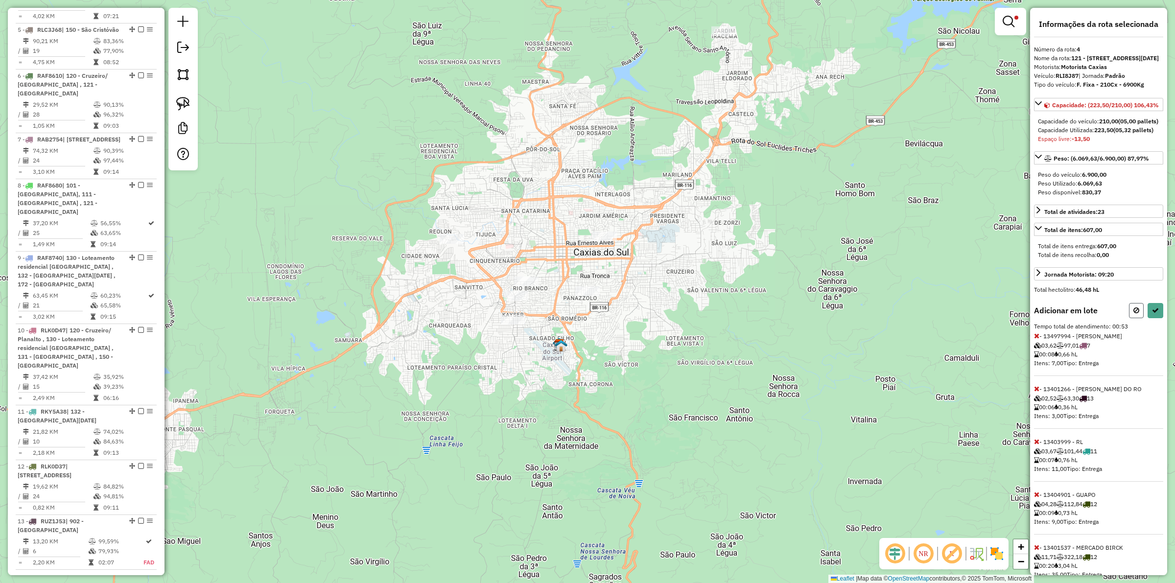
drag, startPoint x: 1131, startPoint y: 350, endPoint x: 1138, endPoint y: 349, distance: 7.0
click at [1154, 364] on div "Adicionar em lote Tempo total de atendimento: 00:53 - 13497994 - [PERSON_NAME] …" at bounding box center [1098, 445] width 129 height 284
click at [1136, 314] on icon at bounding box center [1136, 310] width 6 height 7
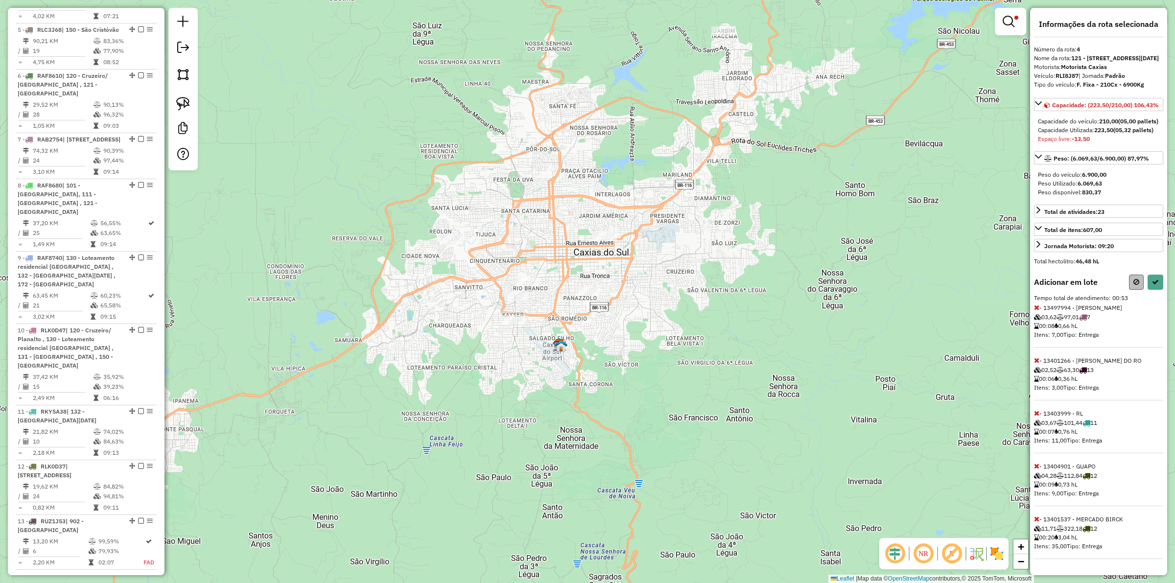
select select "**********"
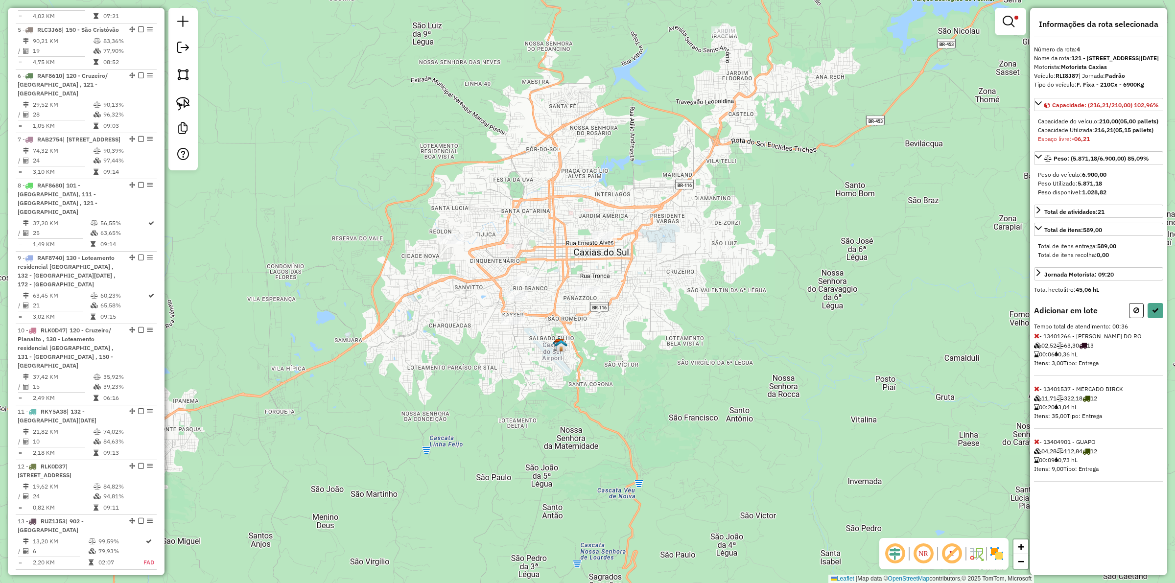
click at [1037, 392] on icon at bounding box center [1036, 388] width 5 height 7
click at [1036, 498] on icon at bounding box center [1036, 494] width 5 height 7
click at [1132, 318] on button at bounding box center [1136, 310] width 15 height 15
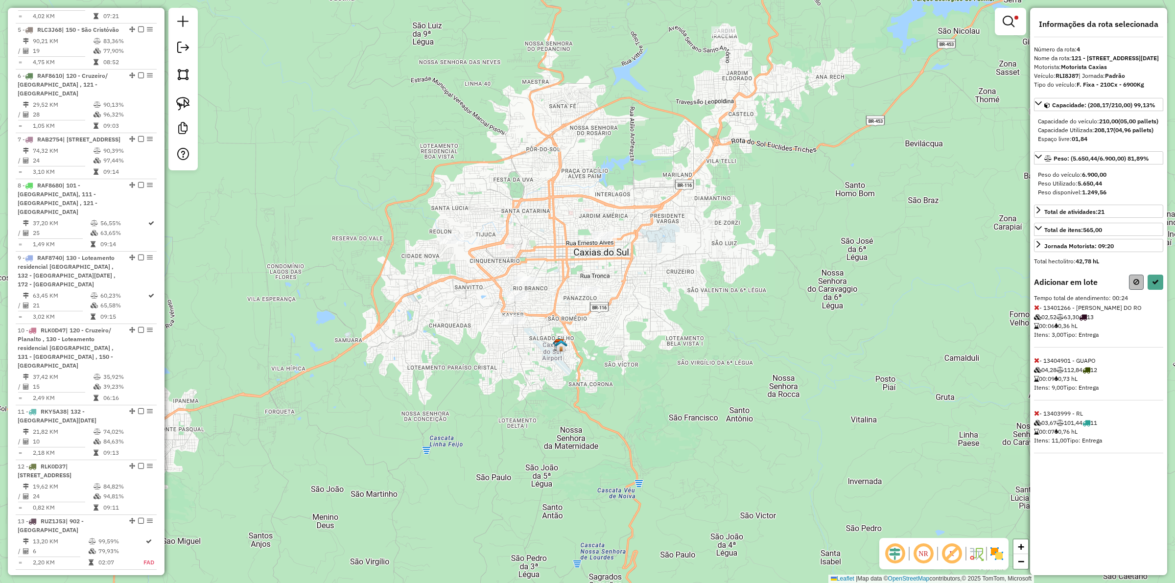
select select "**********"
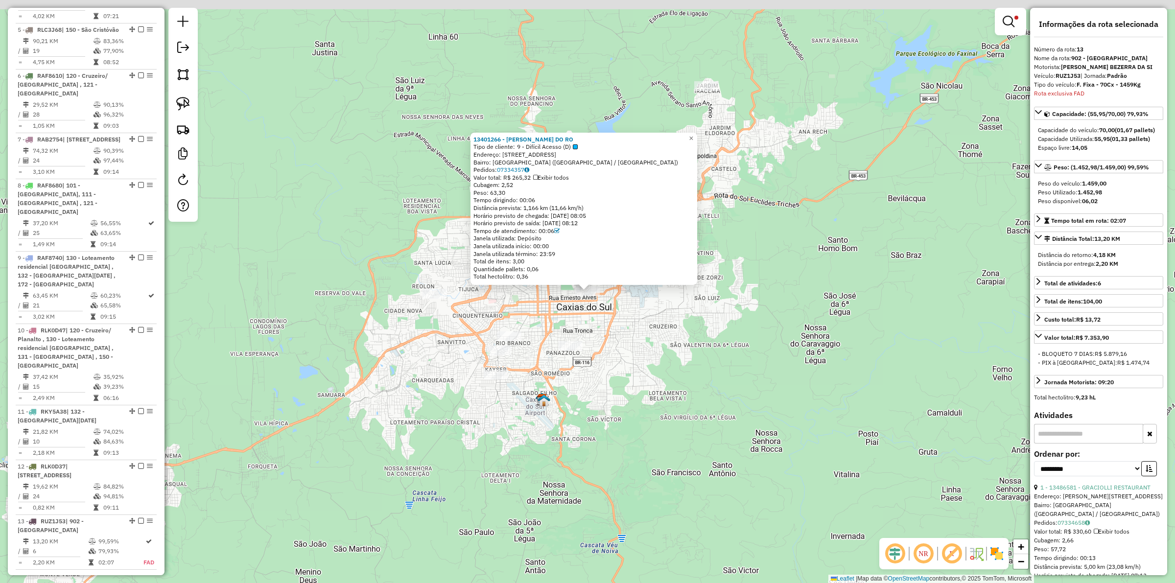
scroll to position [895, 0]
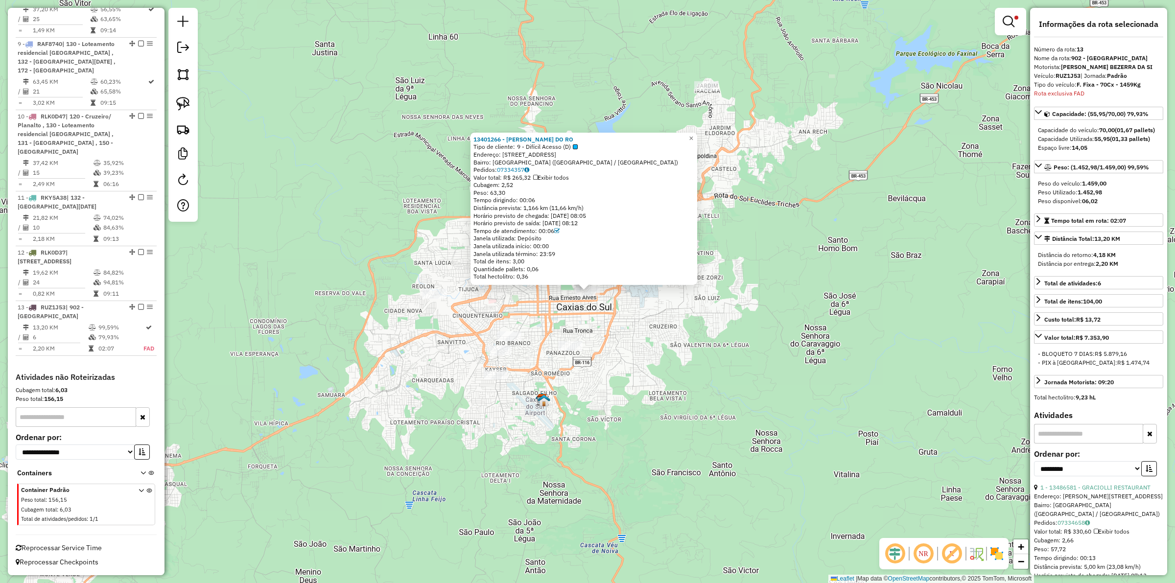
click at [595, 325] on div "Rota 13 - Placa RUZ1J53 13401266 - [PERSON_NAME] DO RO 13401266 - [PERSON_NAME]…" at bounding box center [587, 291] width 1175 height 583
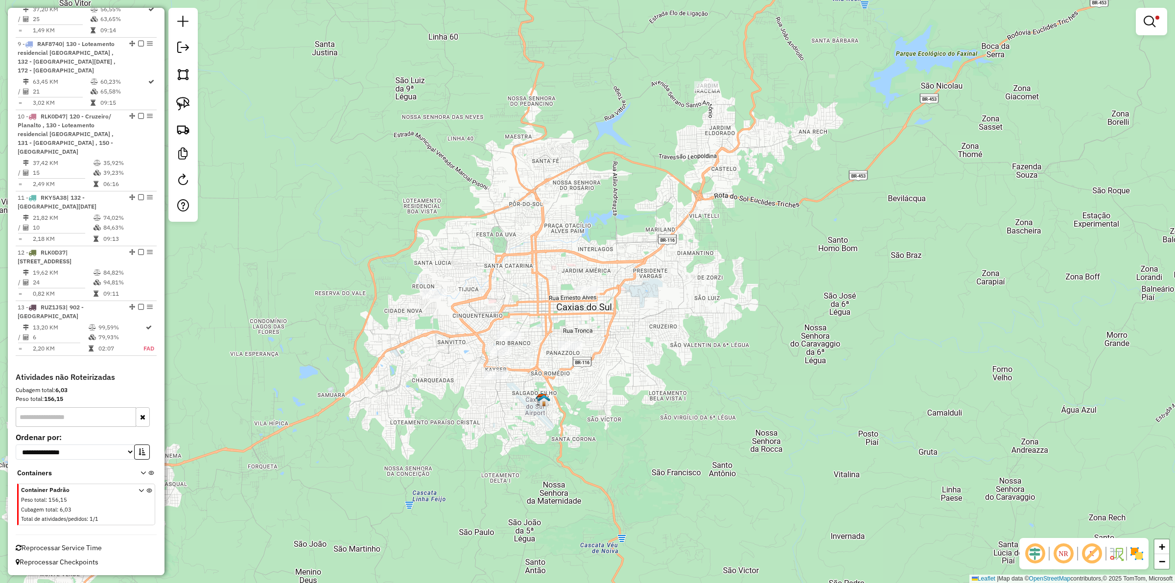
drag, startPoint x: 579, startPoint y: 334, endPoint x: 576, endPoint y: 338, distance: 5.3
click at [579, 334] on div "Limpar filtros Janela de atendimento Grade de atendimento Capacidade Transporta…" at bounding box center [587, 291] width 1175 height 583
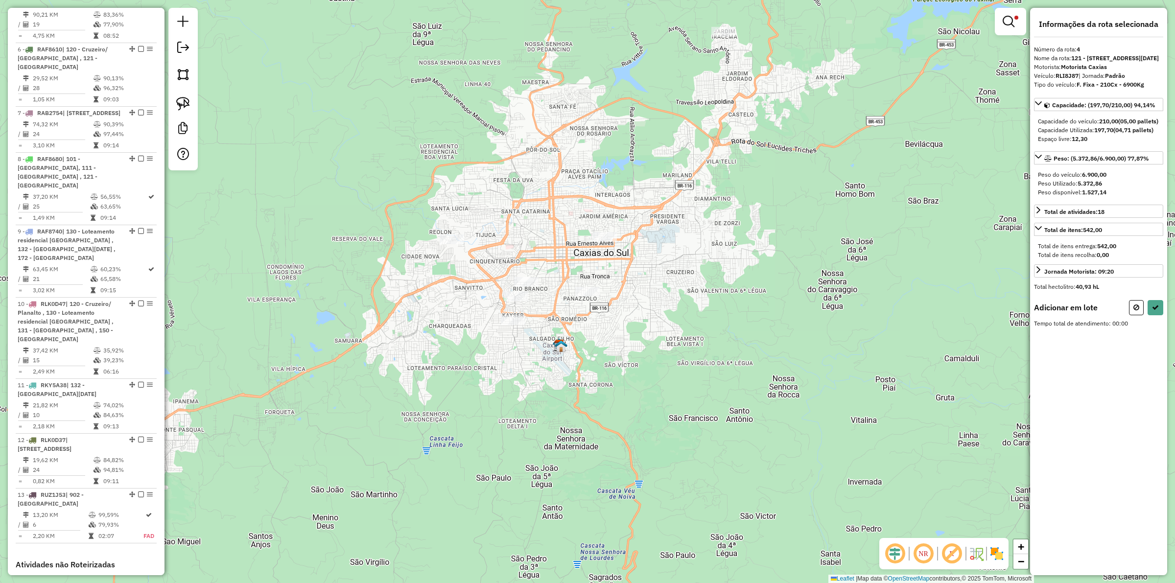
scroll to position [633, 0]
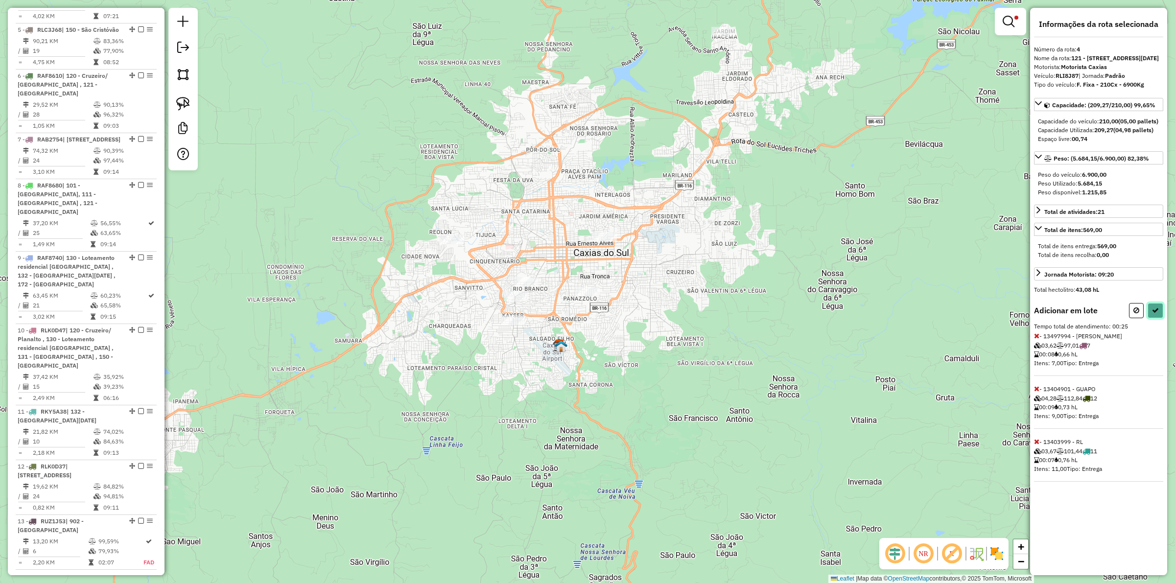
click at [1160, 318] on button at bounding box center [1156, 310] width 16 height 15
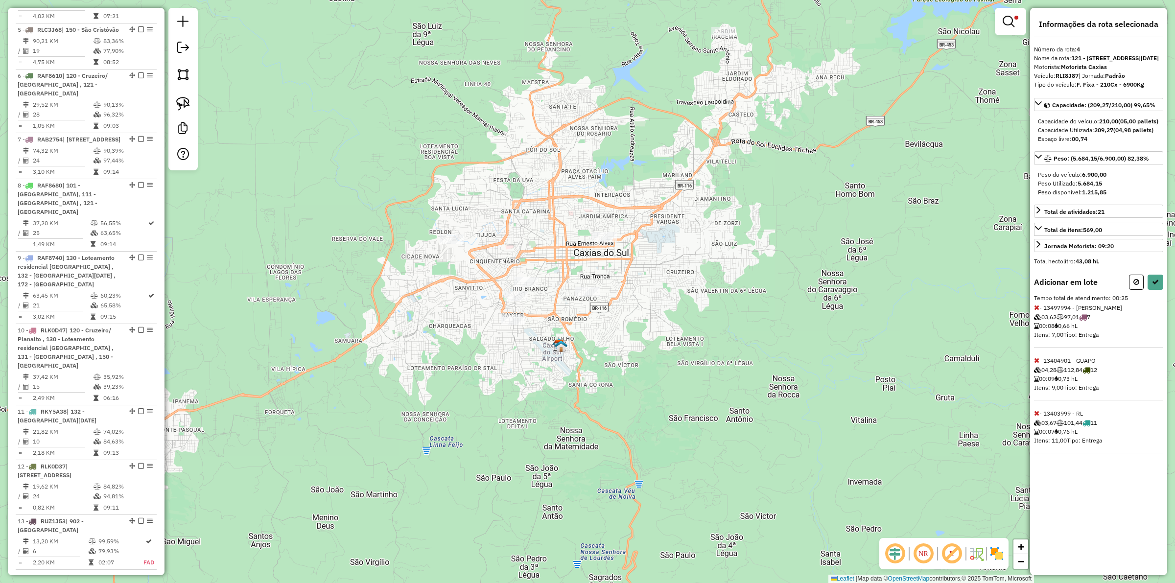
select select "**********"
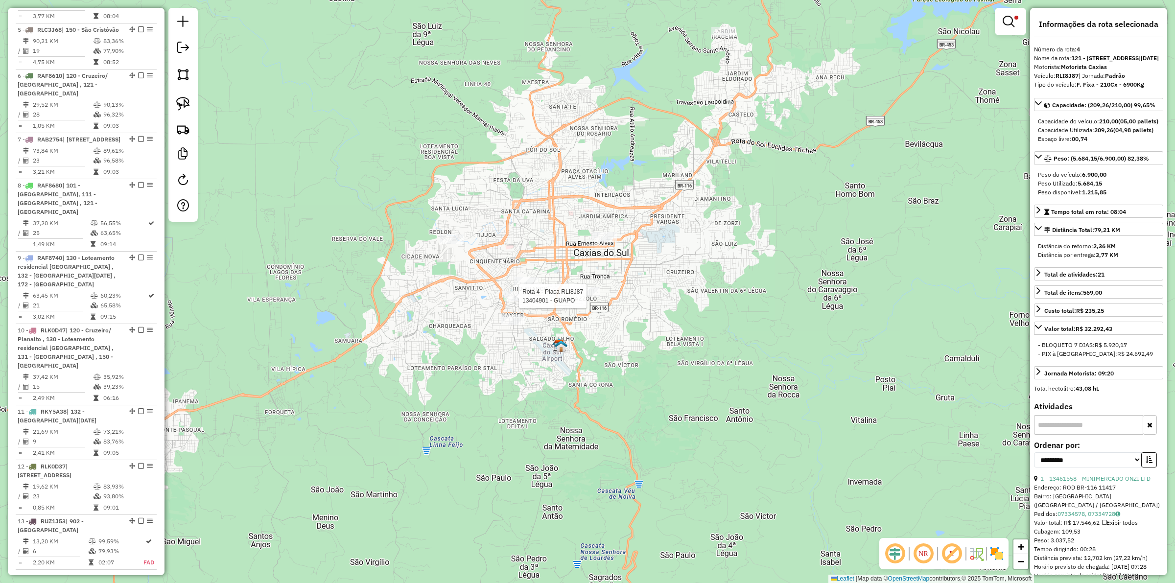
click at [514, 301] on div at bounding box center [516, 296] width 24 height 10
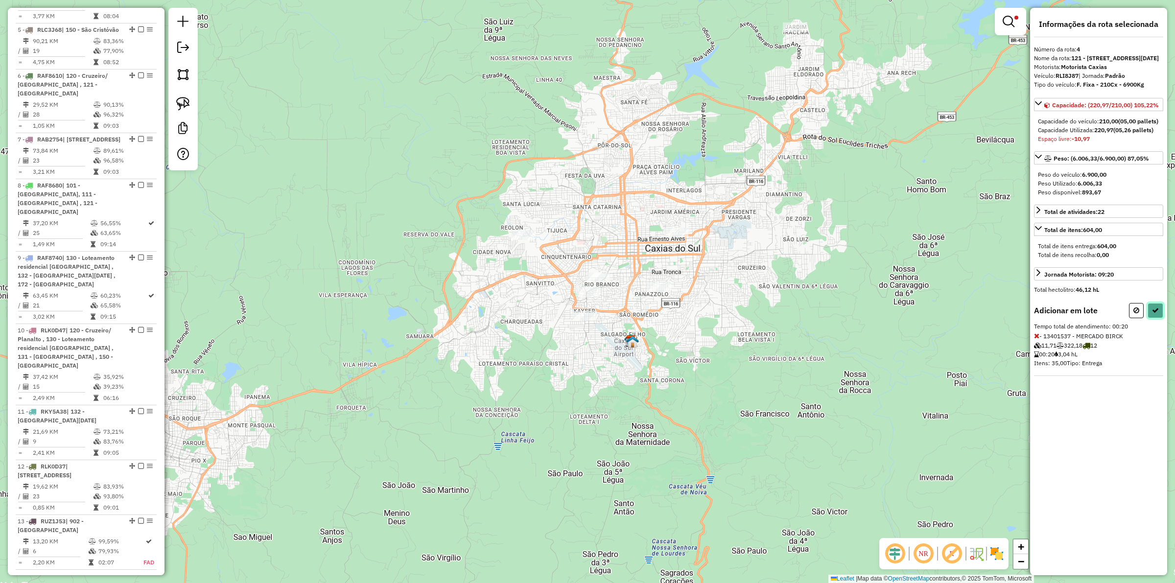
click at [1149, 318] on button at bounding box center [1156, 310] width 16 height 15
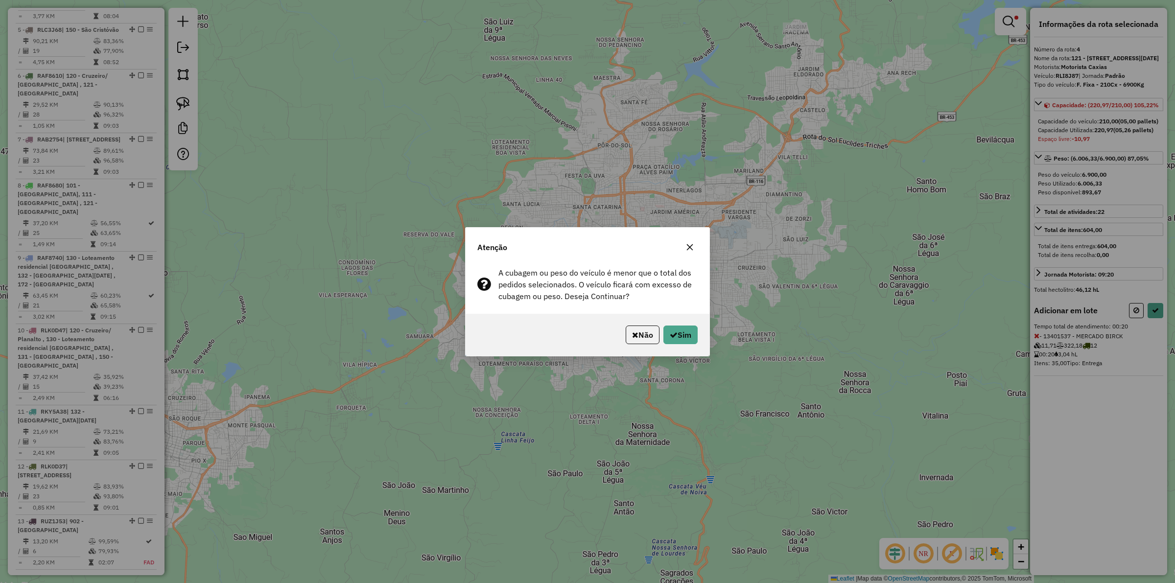
click at [667, 324] on div "Não Sim" at bounding box center [588, 335] width 244 height 42
click at [649, 334] on button "Não" at bounding box center [643, 335] width 34 height 19
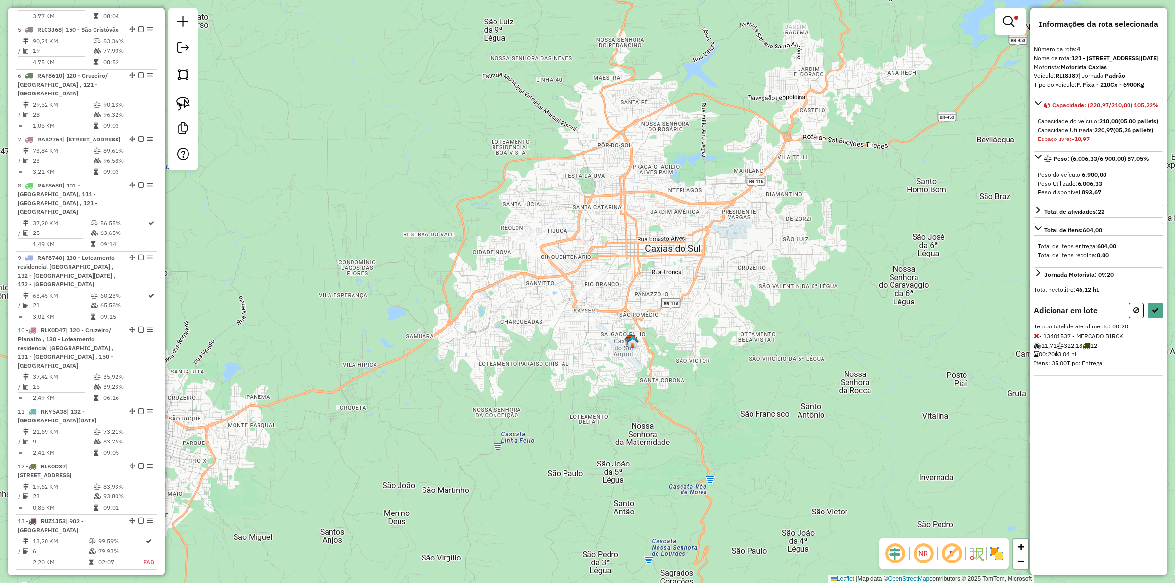
click at [790, 256] on div "Limpar filtros Janela de atendimento Grade de atendimento Capacidade Transporta…" at bounding box center [587, 291] width 1175 height 583
click at [1008, 17] on em at bounding box center [1009, 22] width 12 height 12
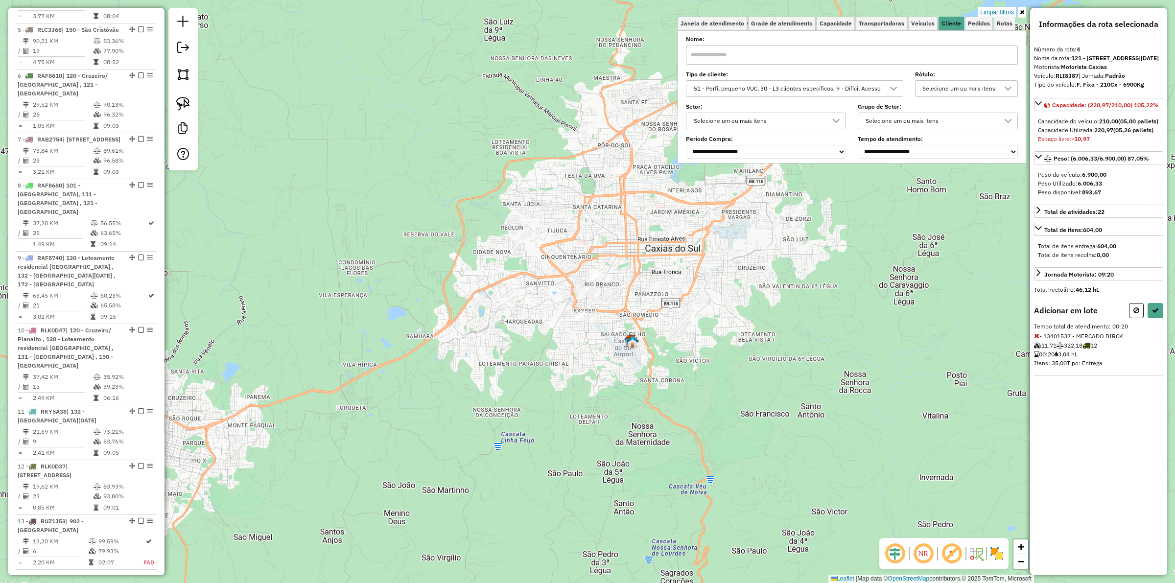
click at [1000, 10] on link "Limpar filtros" at bounding box center [997, 12] width 38 height 11
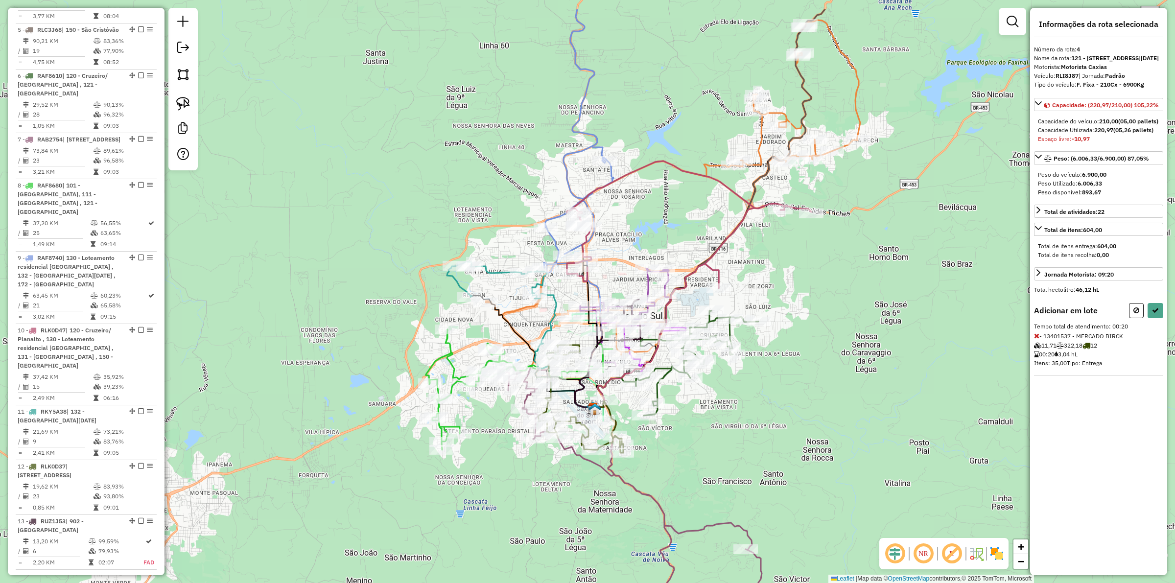
drag, startPoint x: 883, startPoint y: 225, endPoint x: 858, endPoint y: 280, distance: 60.2
click at [858, 280] on div "Janela de atendimento Grade de atendimento Capacidade Transportadoras Veículos …" at bounding box center [587, 291] width 1175 height 583
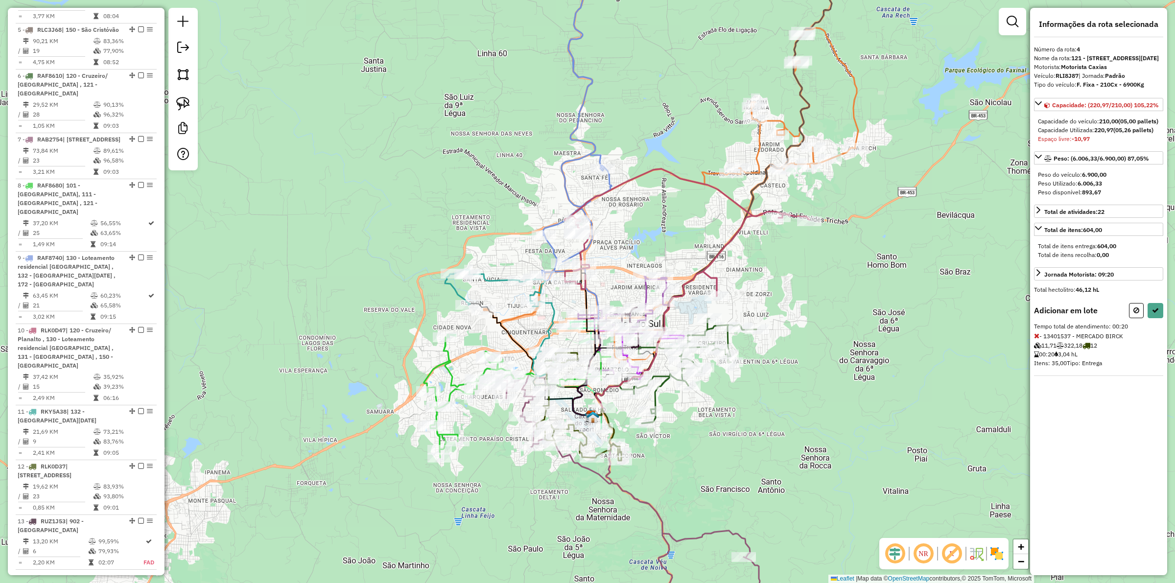
click at [756, 209] on div "Janela de atendimento Grade de atendimento Capacidade Transportadoras Veículos …" at bounding box center [587, 291] width 1175 height 583
click at [757, 212] on icon at bounding box center [686, 232] width 245 height 127
click at [1133, 314] on icon at bounding box center [1136, 310] width 6 height 7
select select "**********"
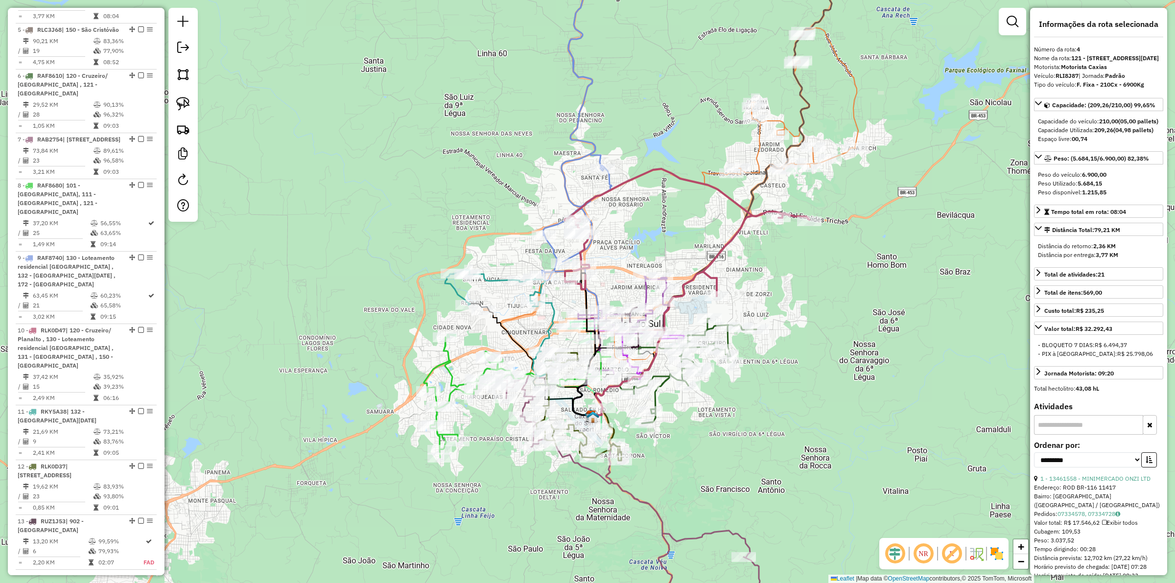
click at [754, 215] on icon at bounding box center [686, 232] width 245 height 127
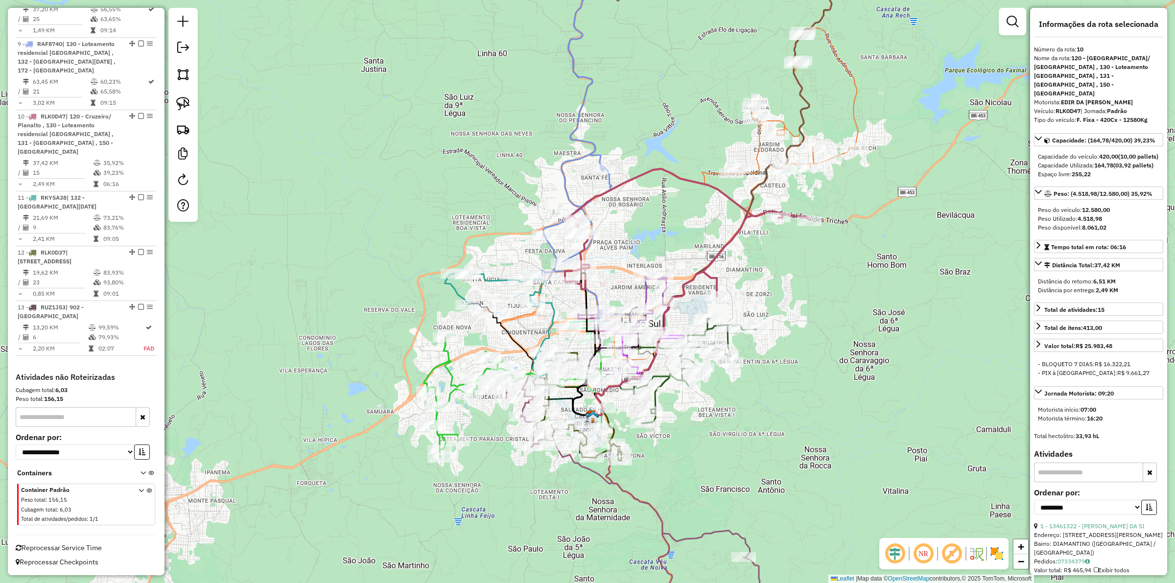
scroll to position [895, 0]
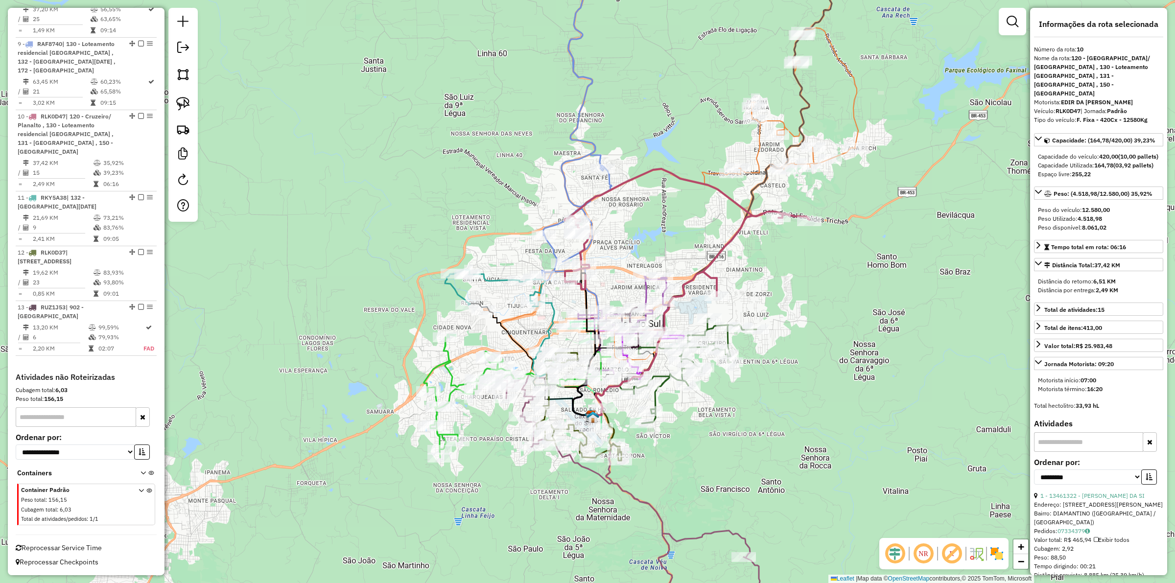
click at [760, 216] on icon at bounding box center [686, 232] width 245 height 127
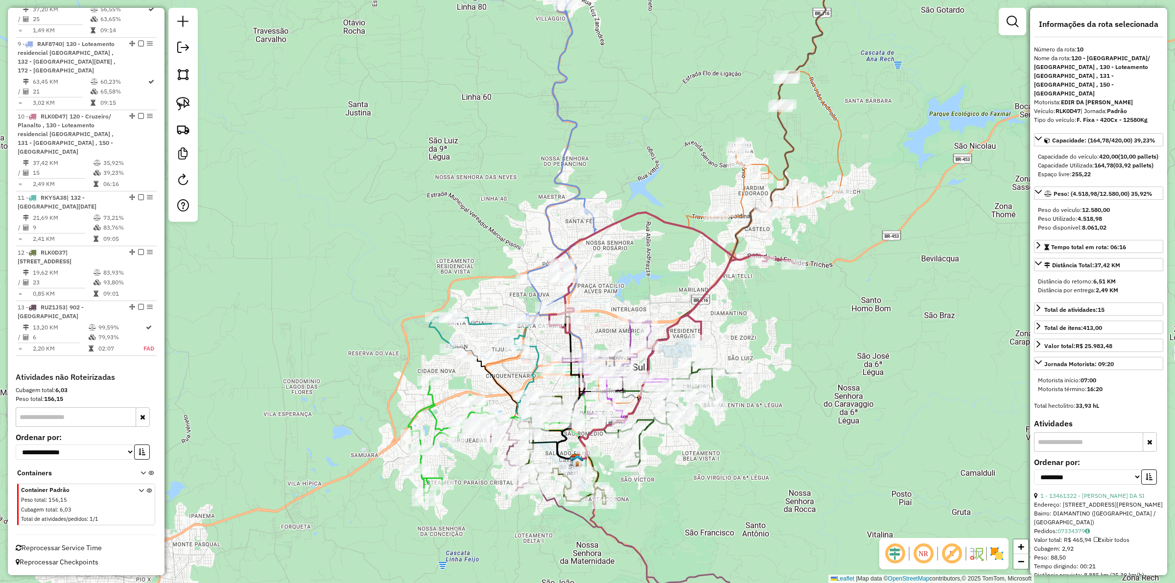
drag, startPoint x: 797, startPoint y: 182, endPoint x: 771, endPoint y: 247, distance: 69.9
click at [771, 247] on div "Janela de atendimento Grade de atendimento Capacidade Transportadoras Veículos …" at bounding box center [587, 291] width 1175 height 583
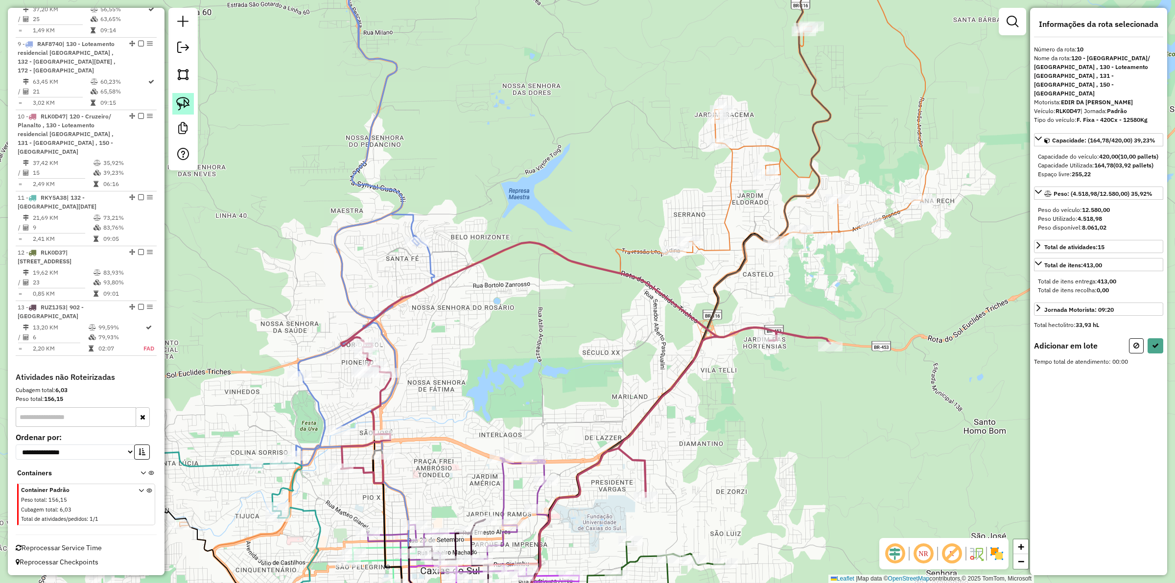
click at [185, 106] on img at bounding box center [183, 104] width 14 height 14
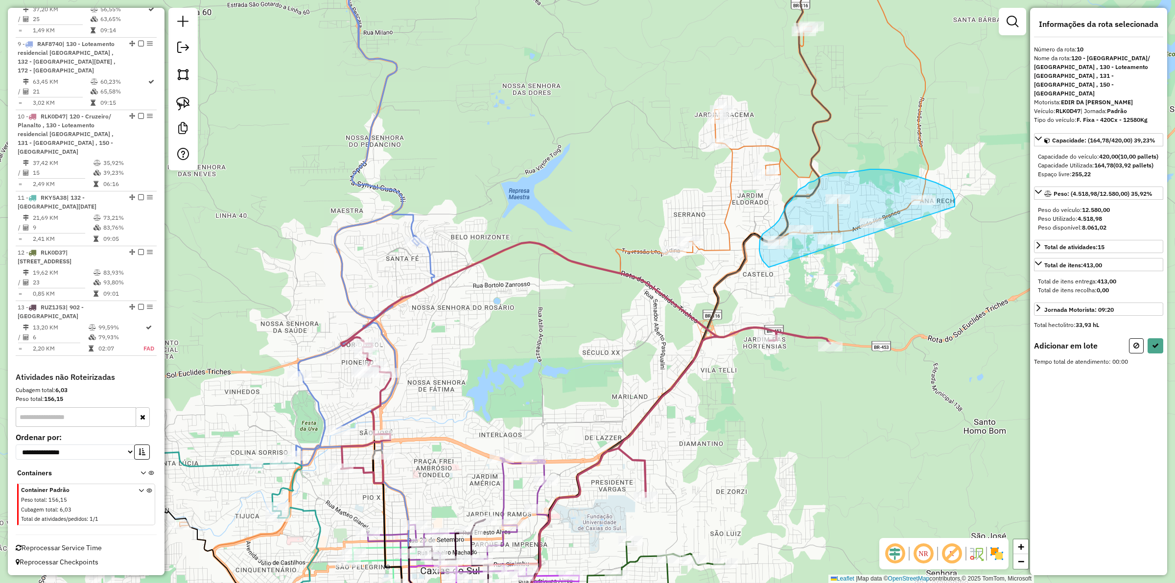
drag, startPoint x: 926, startPoint y: 180, endPoint x: 773, endPoint y: 272, distance: 178.7
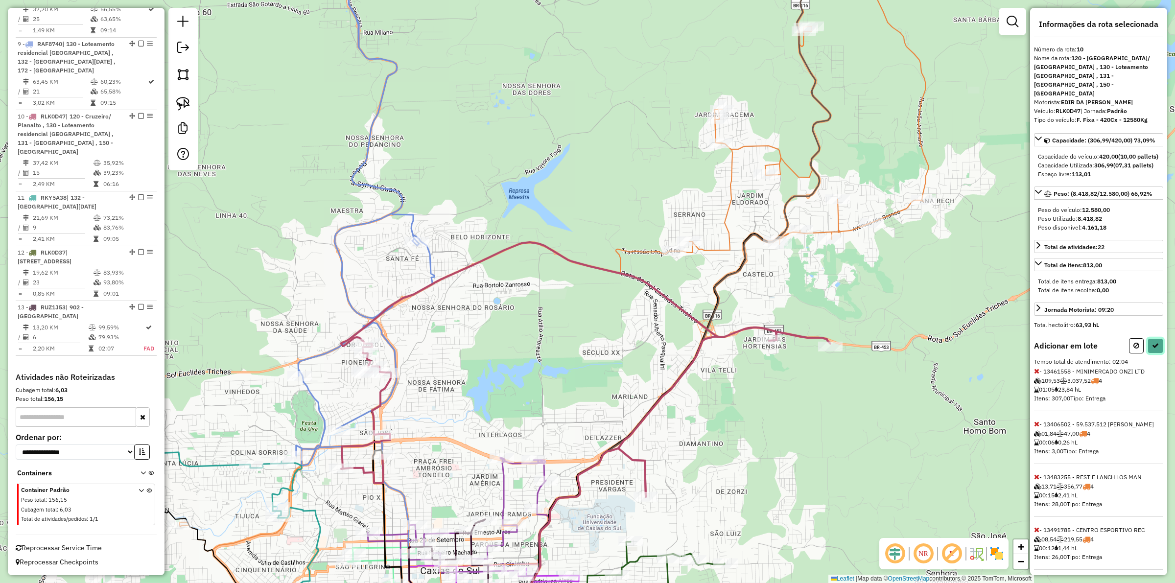
click at [1153, 349] on icon at bounding box center [1155, 345] width 7 height 7
select select "**********"
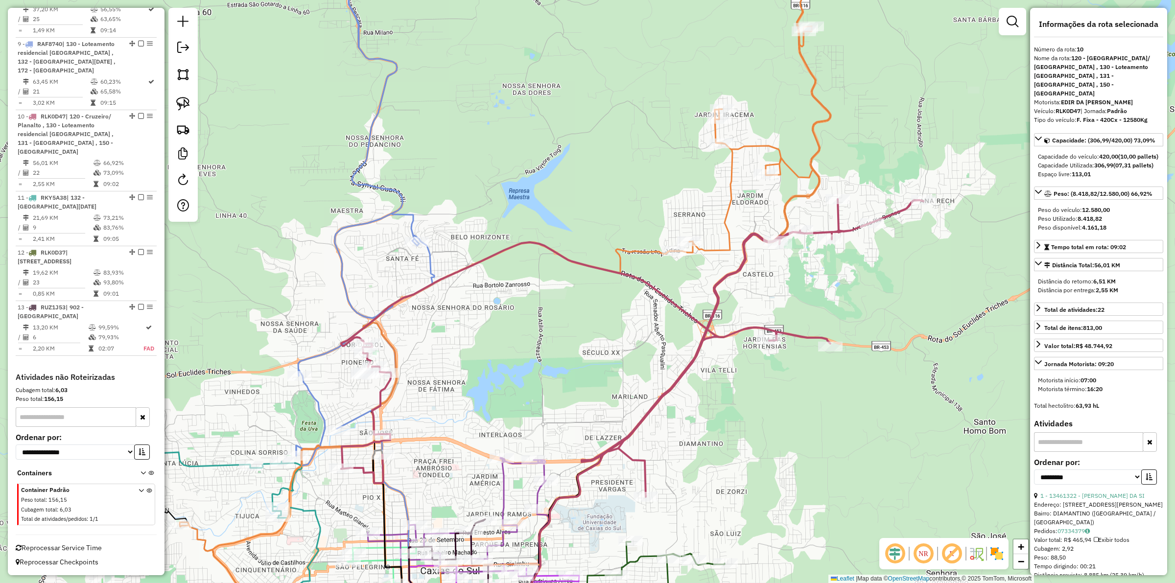
click at [777, 277] on div "Janela de atendimento Grade de atendimento Capacidade Transportadoras Veículos …" at bounding box center [587, 291] width 1175 height 583
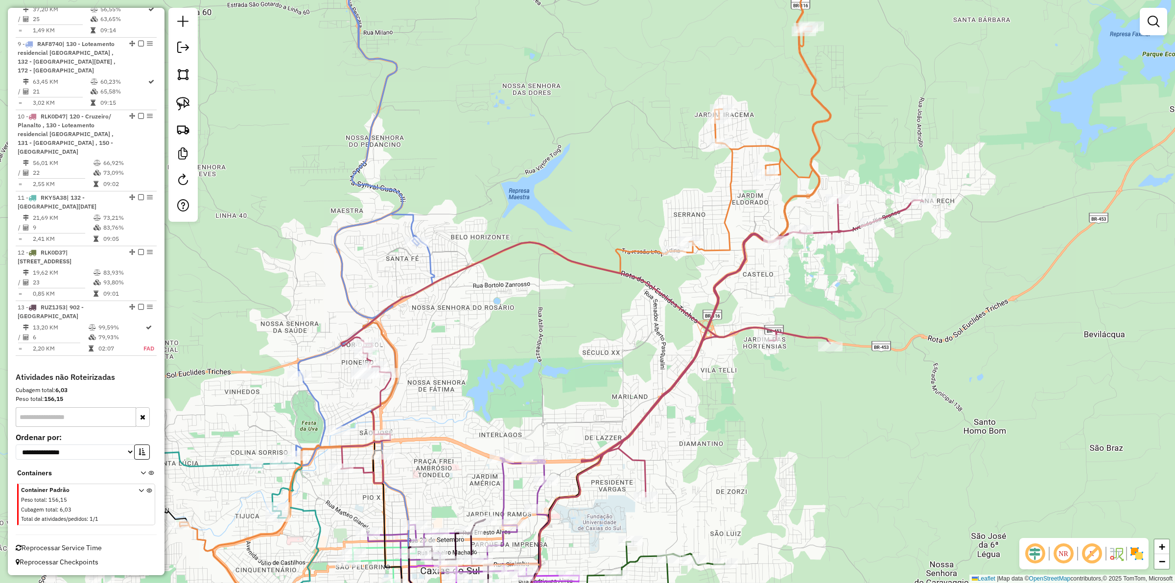
click at [642, 249] on icon at bounding box center [505, 305] width 651 height 673
select select "**********"
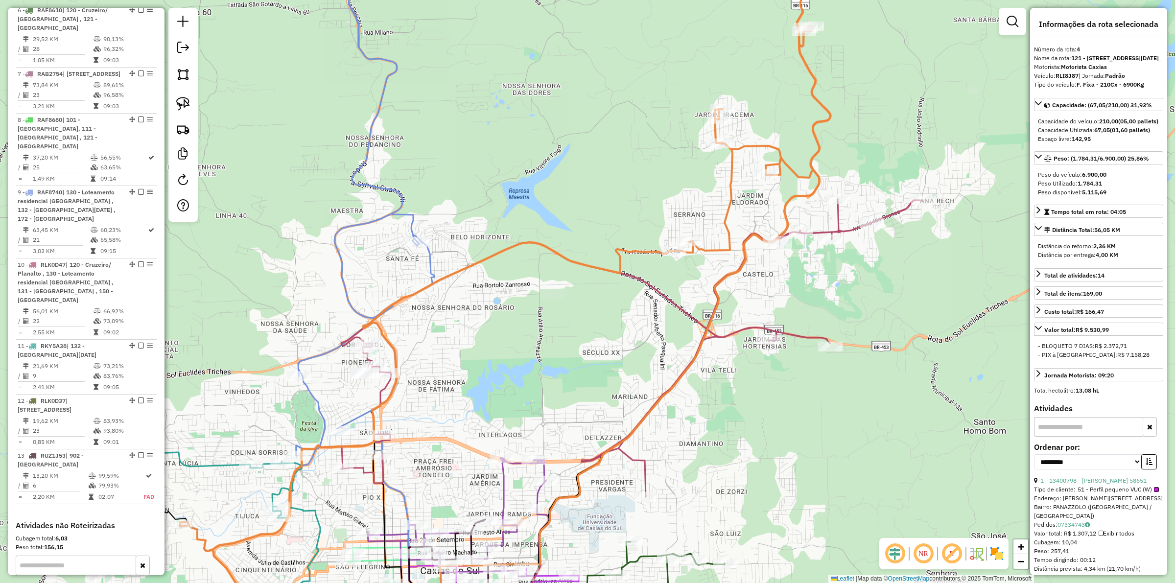
scroll to position [633, 0]
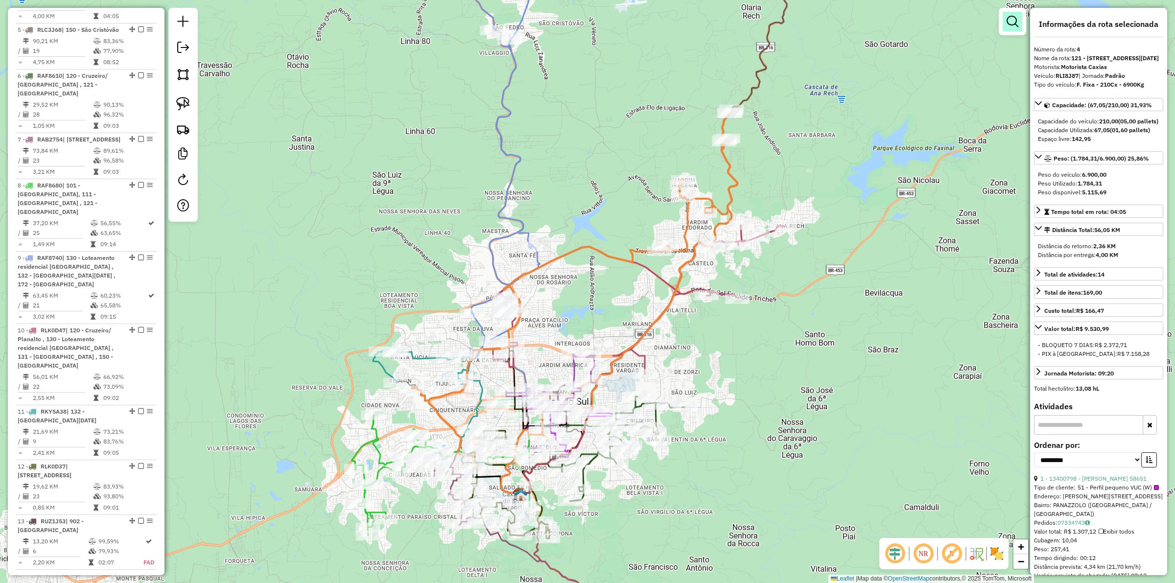
click at [1016, 20] on em at bounding box center [1013, 22] width 12 height 12
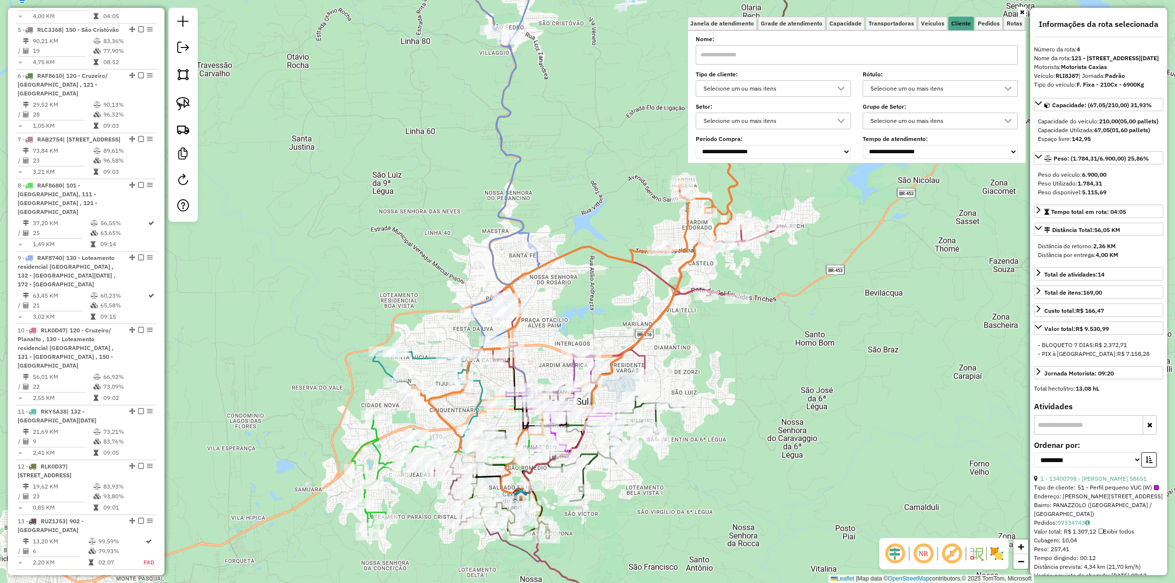
click at [811, 118] on div "Selecione um ou mais itens" at bounding box center [766, 121] width 132 height 16
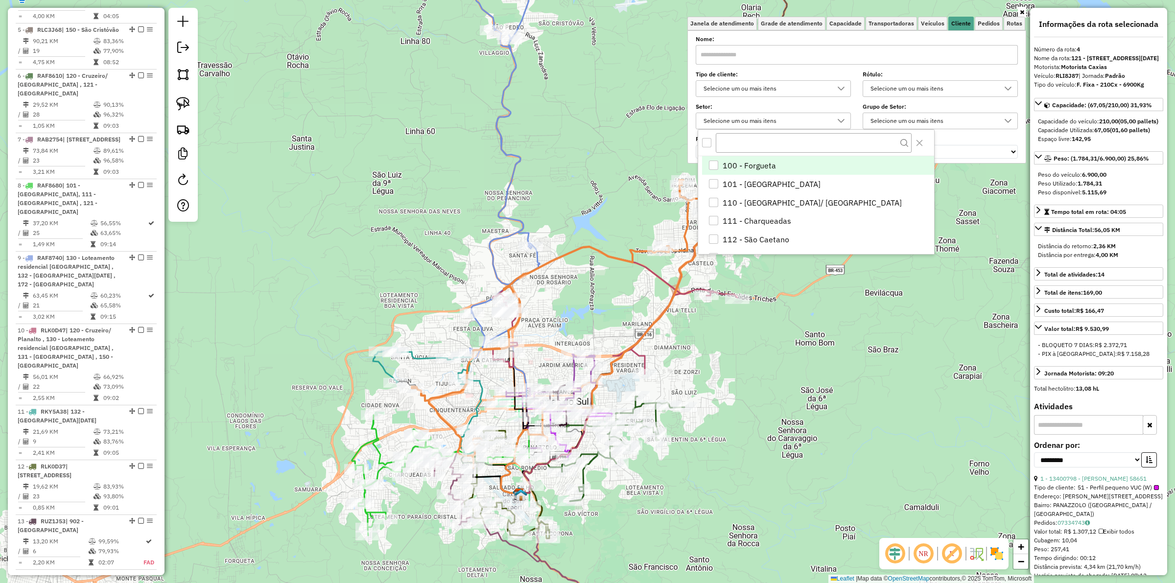
click at [764, 91] on div "Selecione um ou mais itens" at bounding box center [766, 89] width 132 height 16
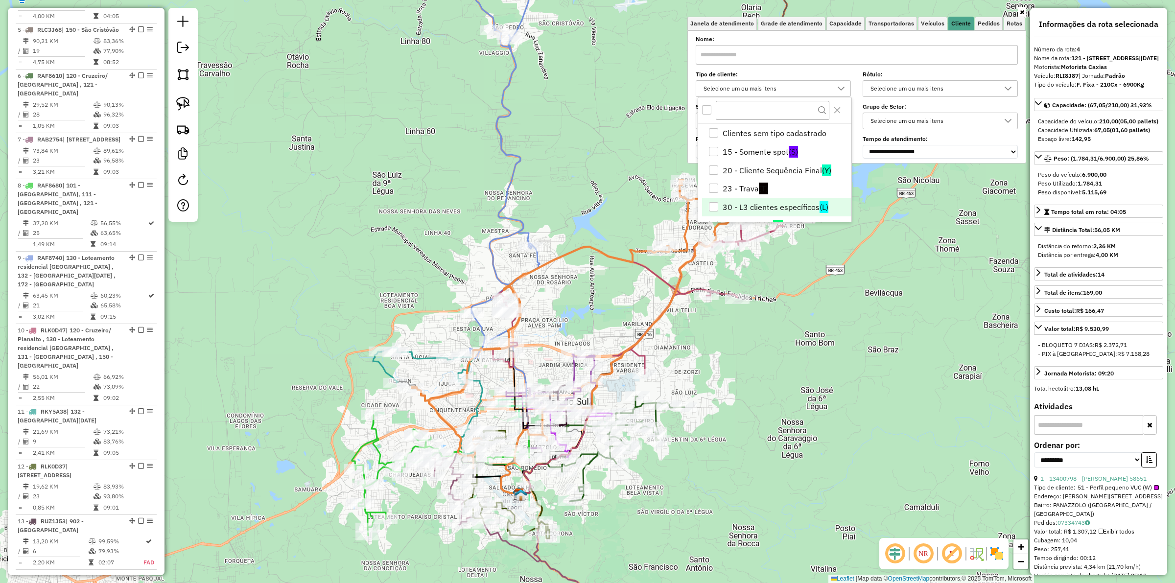
click at [719, 203] on li "30 - L3 clientes específicos (L)" at bounding box center [776, 207] width 149 height 19
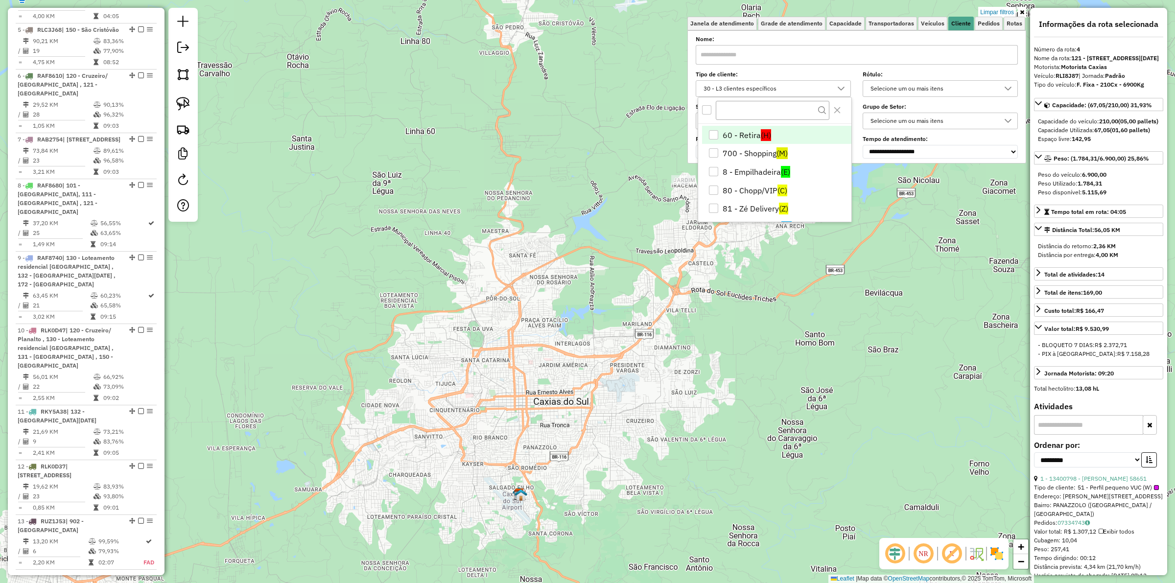
scroll to position [184, 0]
click at [715, 206] on div "9 - Difícil Acesso" at bounding box center [713, 207] width 9 height 9
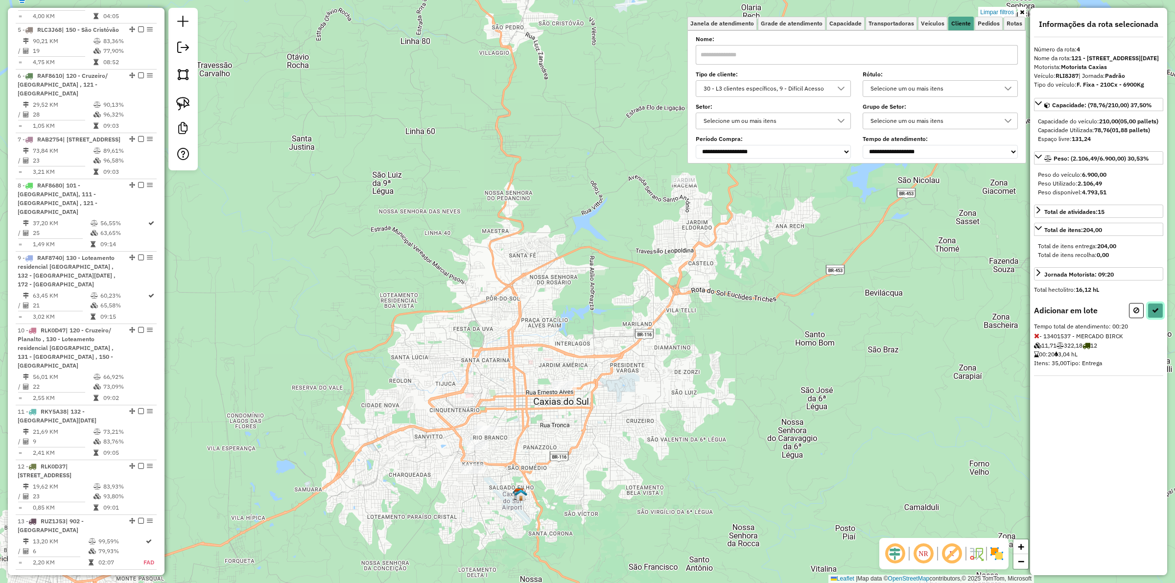
click at [1158, 314] on icon at bounding box center [1155, 310] width 7 height 7
select select "**********"
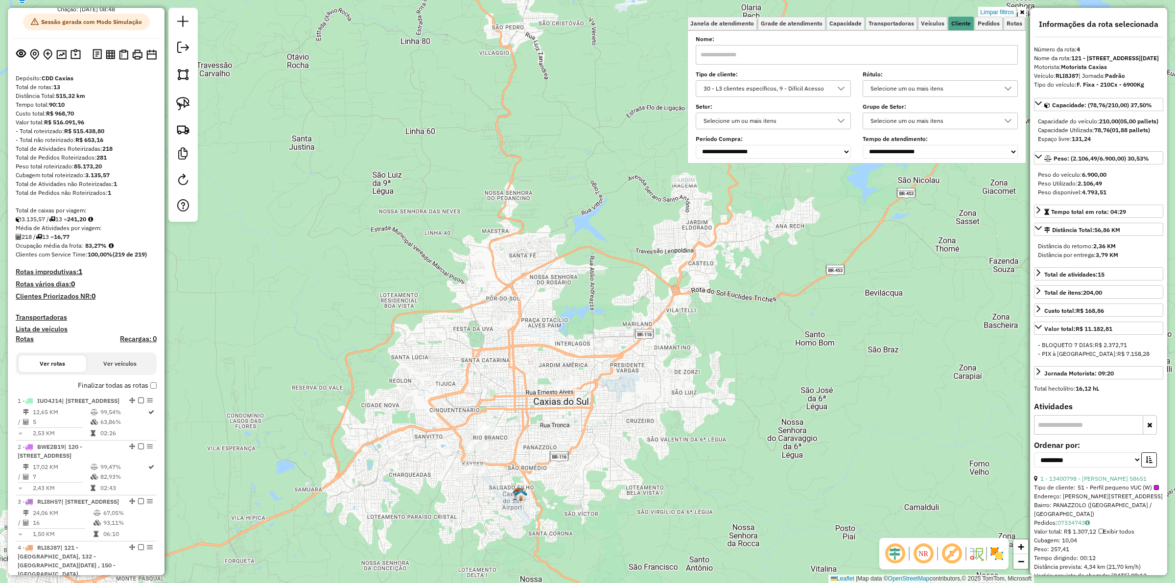
scroll to position [0, 0]
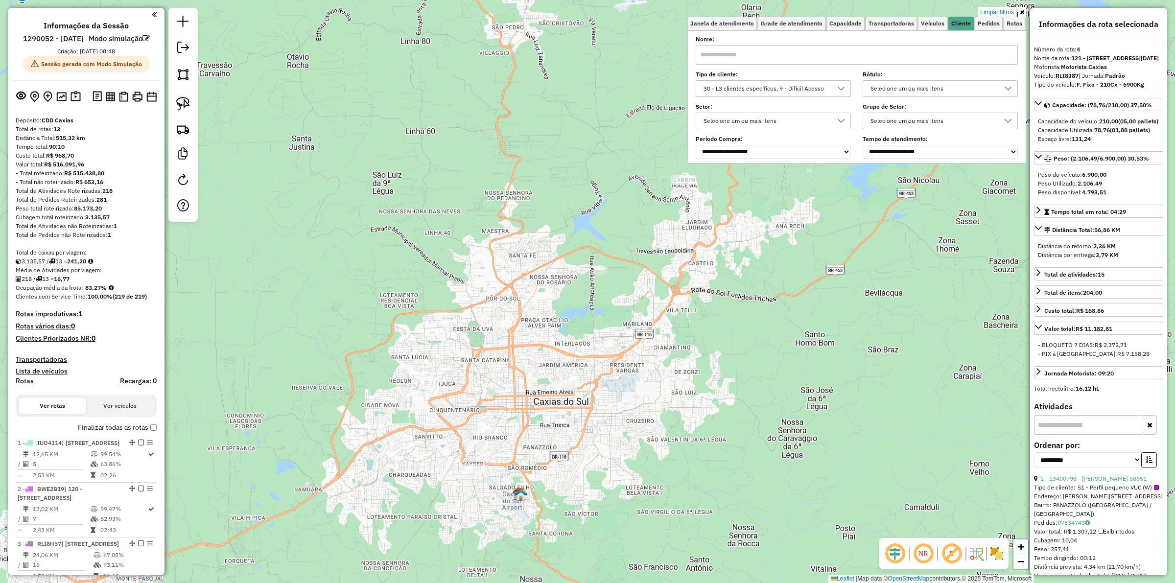
click at [1007, 10] on link "Limpar filtros" at bounding box center [997, 12] width 38 height 11
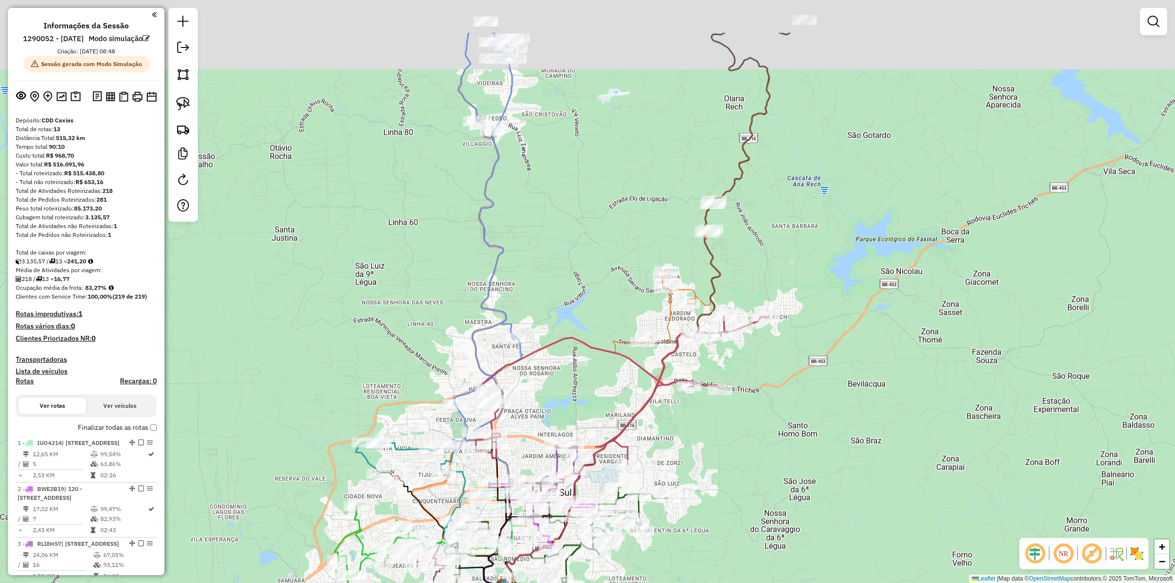
drag, startPoint x: 801, startPoint y: 181, endPoint x: 773, endPoint y: 261, distance: 84.5
click at [784, 280] on div "Janela de atendimento Grade de atendimento Capacidade Transportadoras Veículos …" at bounding box center [587, 291] width 1175 height 583
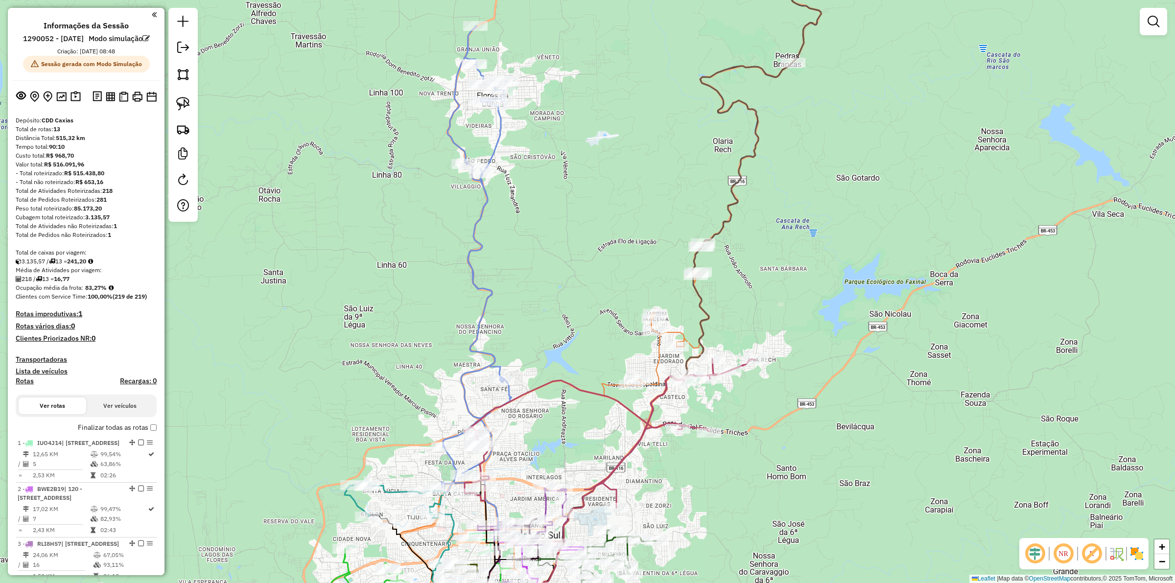
click at [808, 250] on div "Janela de atendimento Grade de atendimento Capacidade Transportadoras Veículos …" at bounding box center [587, 291] width 1175 height 583
click at [673, 331] on icon at bounding box center [546, 423] width 326 height 358
select select "**********"
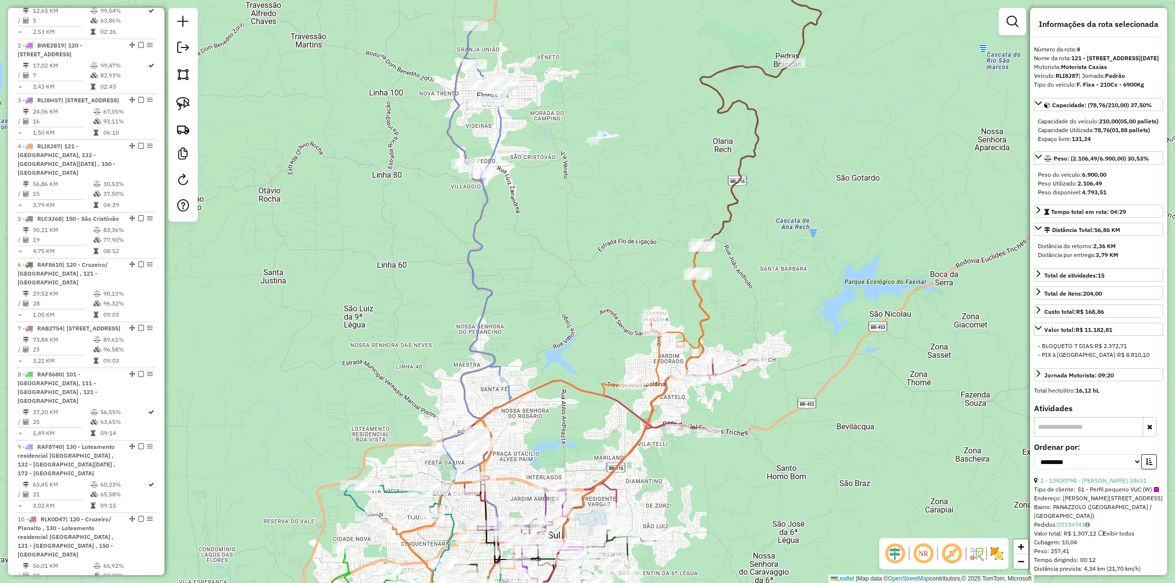
scroll to position [633, 0]
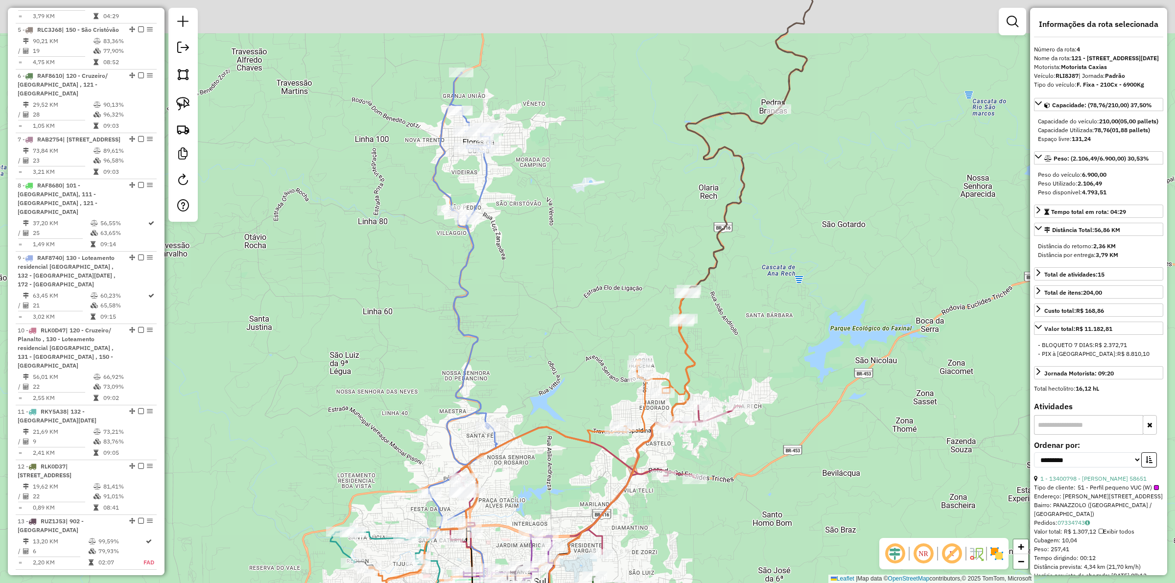
drag, startPoint x: 838, startPoint y: 233, endPoint x: 828, endPoint y: 221, distance: 15.6
click at [824, 282] on div "Janela de atendimento Grade de atendimento Capacidade Transportadoras Veículos …" at bounding box center [587, 291] width 1175 height 583
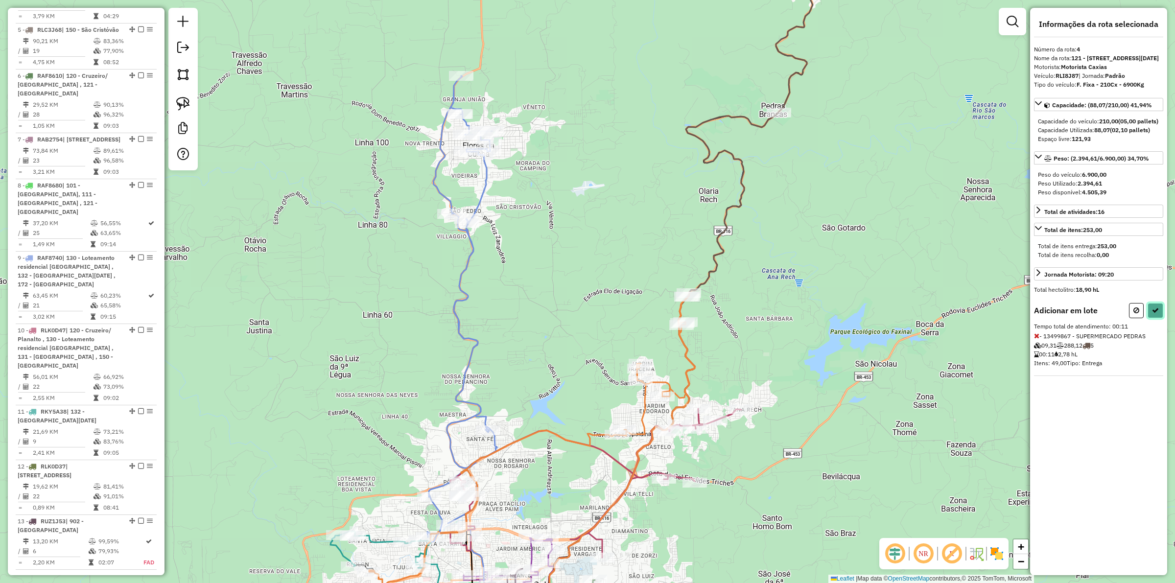
click at [1156, 318] on button at bounding box center [1156, 310] width 16 height 15
select select "**********"
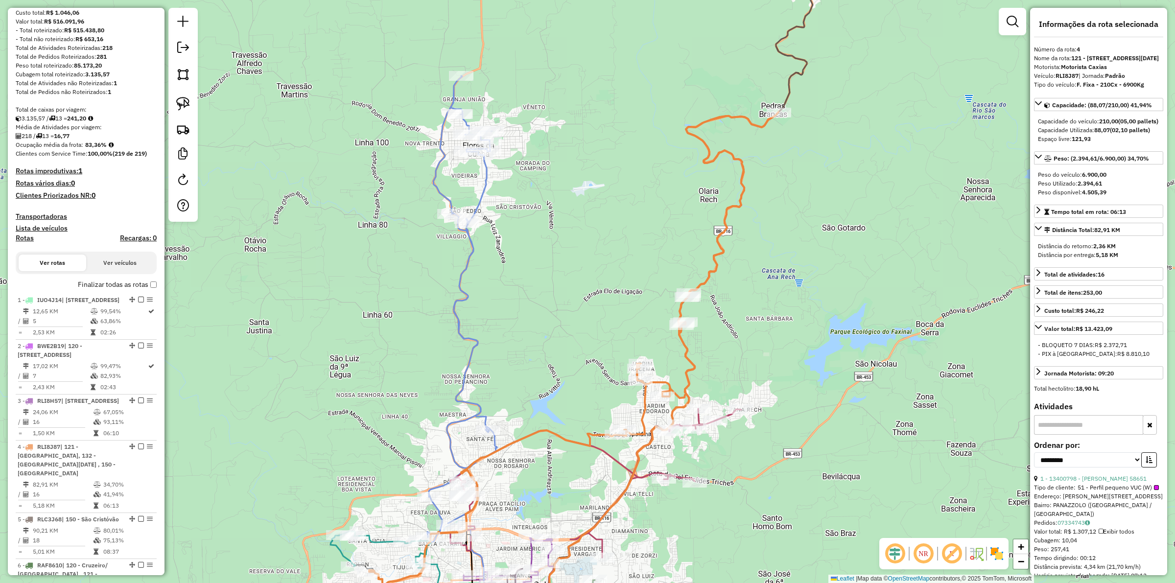
scroll to position [0, 0]
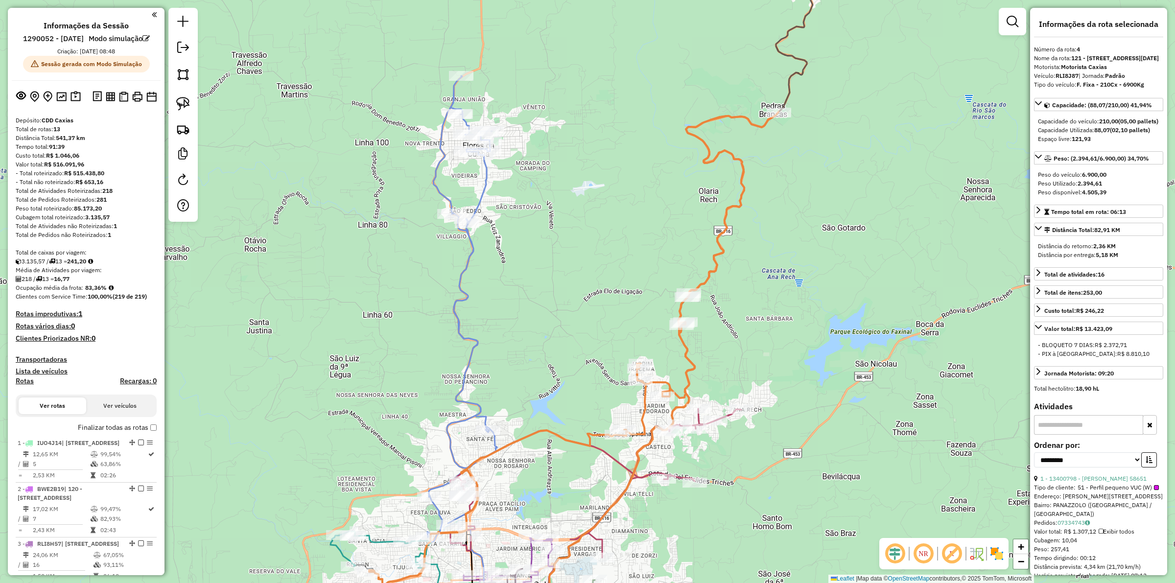
drag, startPoint x: 584, startPoint y: 257, endPoint x: 709, endPoint y: 348, distance: 154.9
click at [584, 257] on div "Janela de atendimento Grade de atendimento Capacidade Transportadoras Veículos …" at bounding box center [587, 291] width 1175 height 583
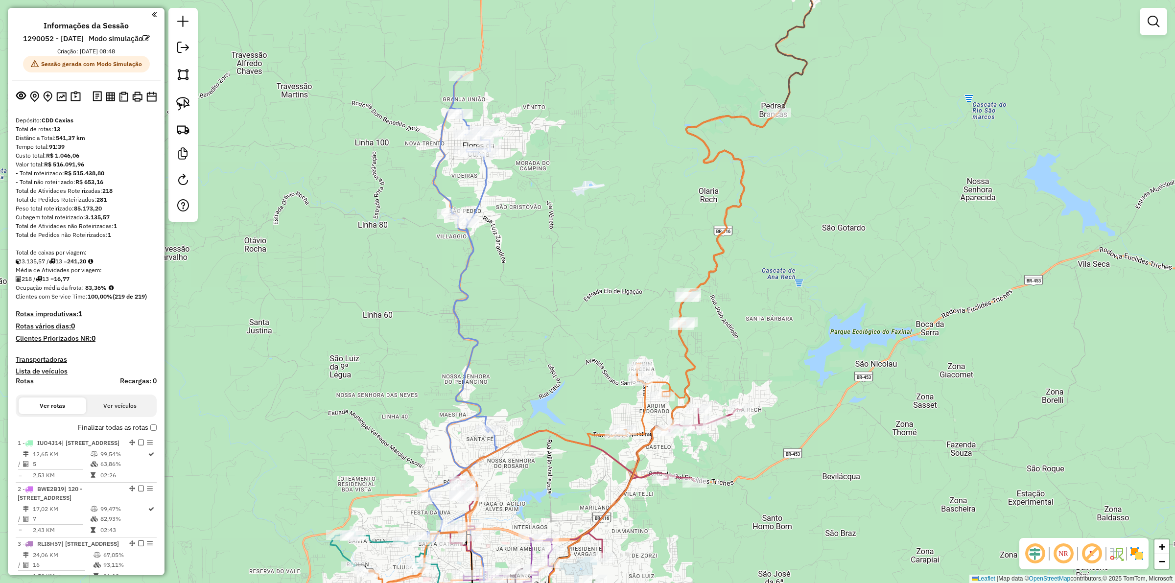
click at [696, 360] on icon at bounding box center [573, 376] width 409 height 529
select select "**********"
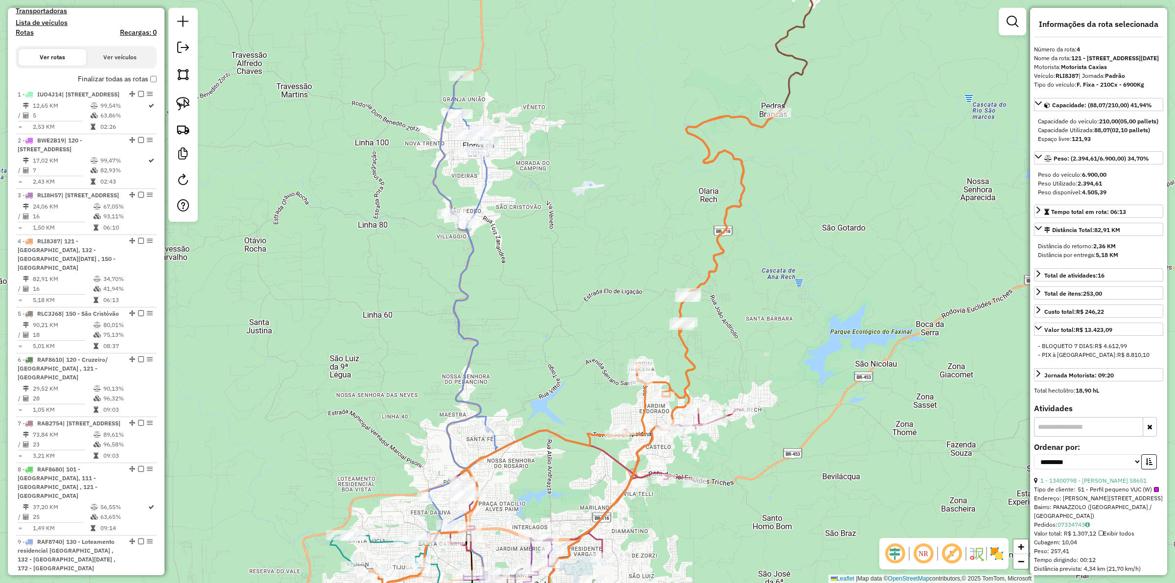
click at [774, 329] on div "Janela de atendimento Grade de atendimento Capacidade Transportadoras Veículos …" at bounding box center [587, 291] width 1175 height 583
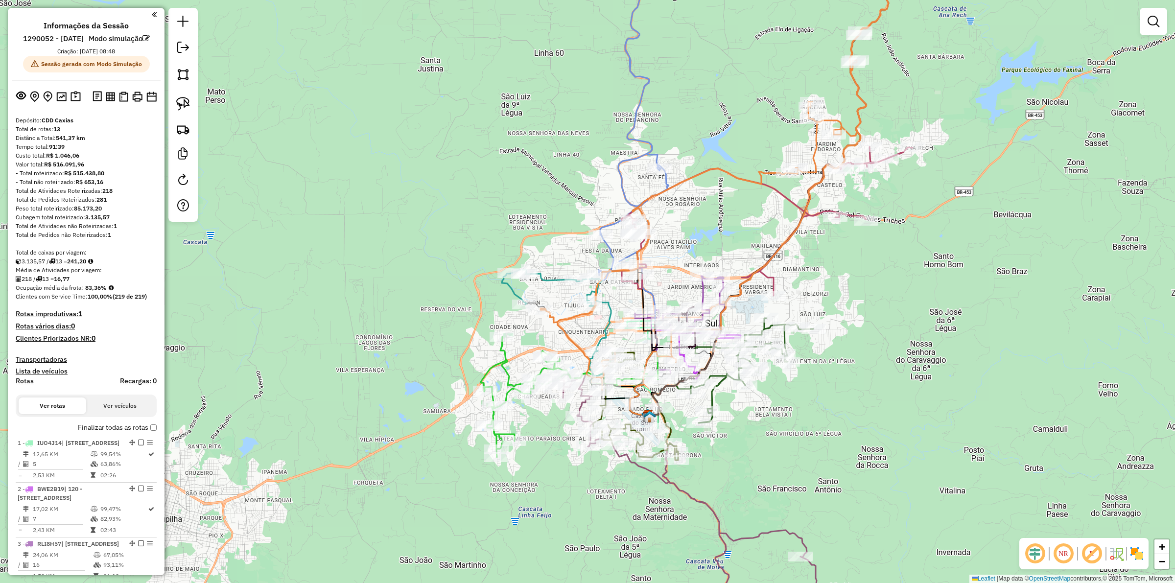
click at [571, 330] on div "Janela de atendimento Grade de atendimento Capacidade Transportadoras Veículos …" at bounding box center [587, 291] width 1175 height 583
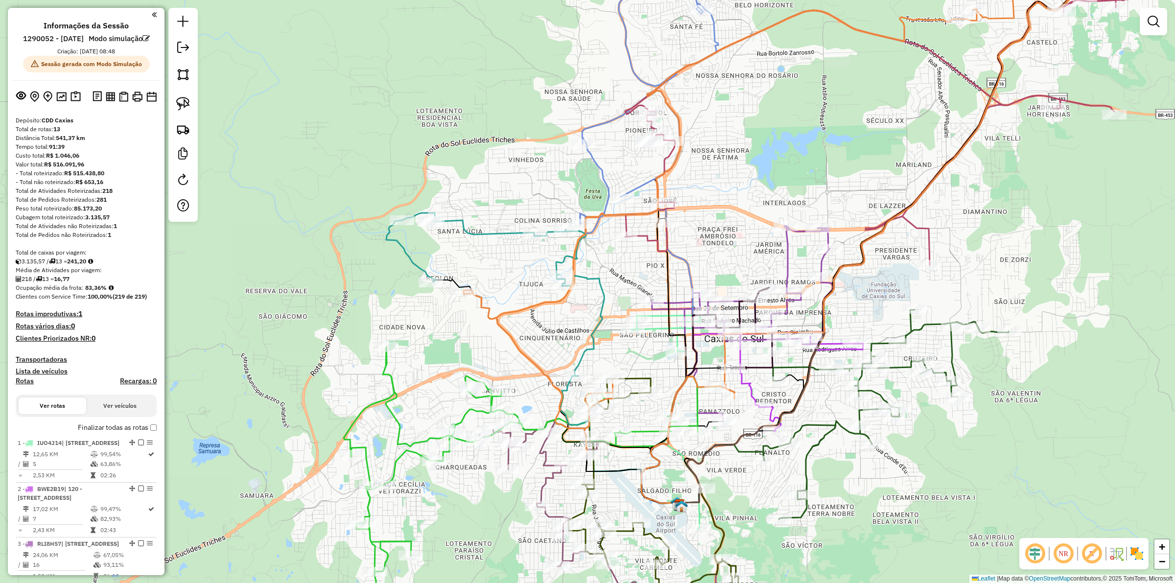
click at [655, 328] on icon at bounding box center [664, 416] width 66 height 177
select select "**********"
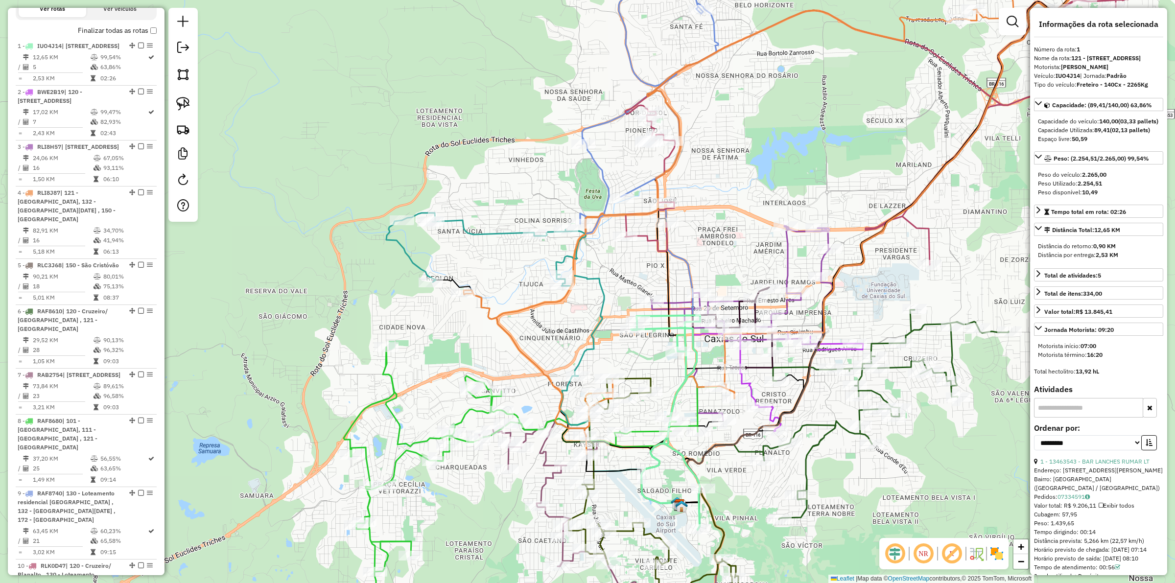
scroll to position [442, 0]
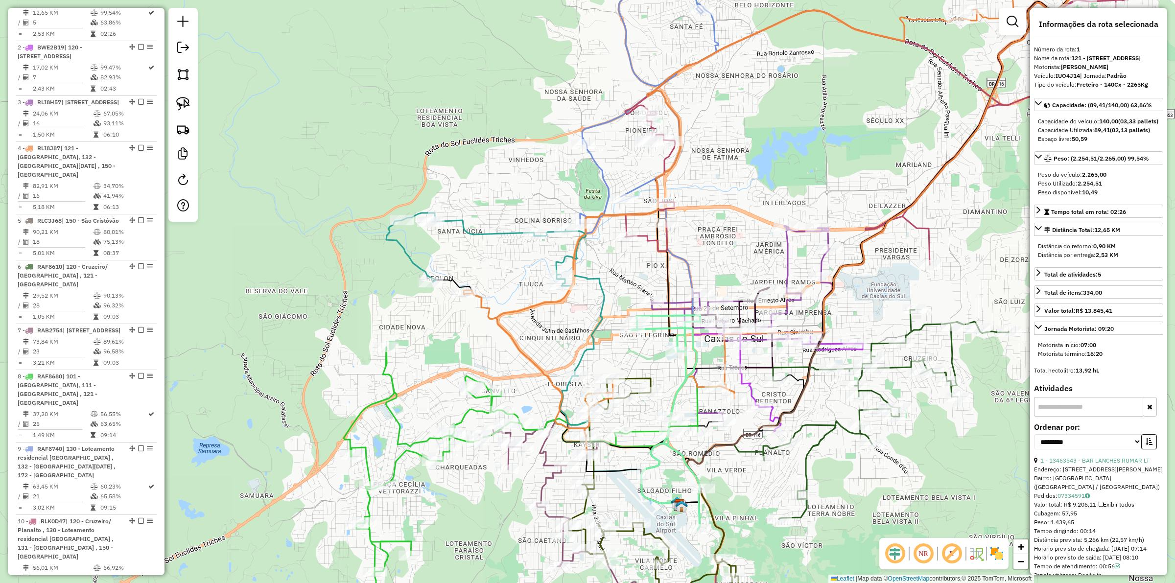
click at [633, 378] on icon at bounding box center [653, 486] width 170 height 216
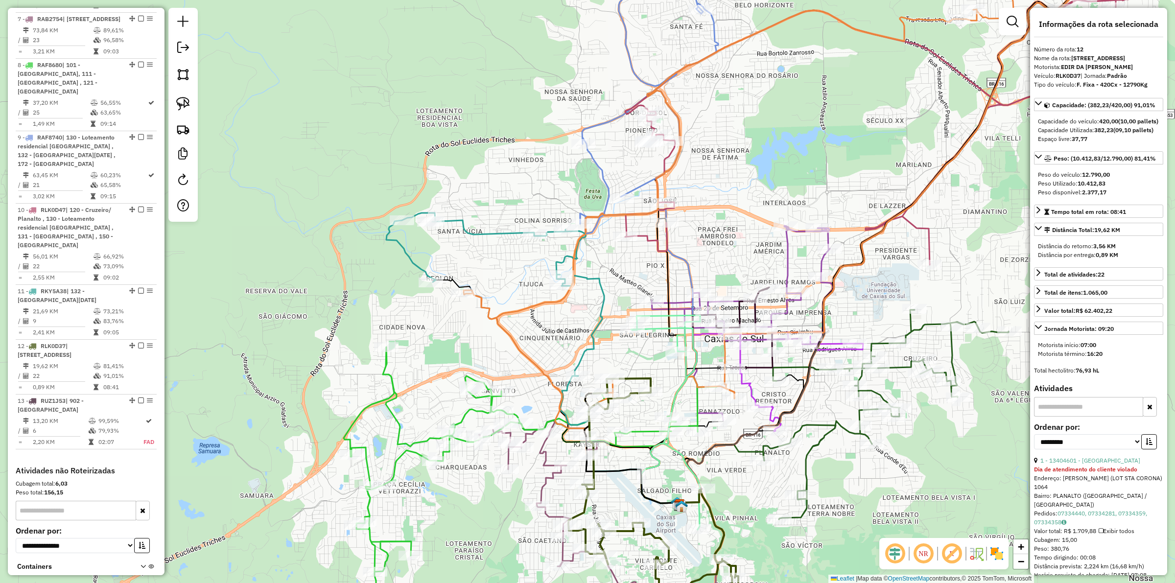
scroll to position [895, 0]
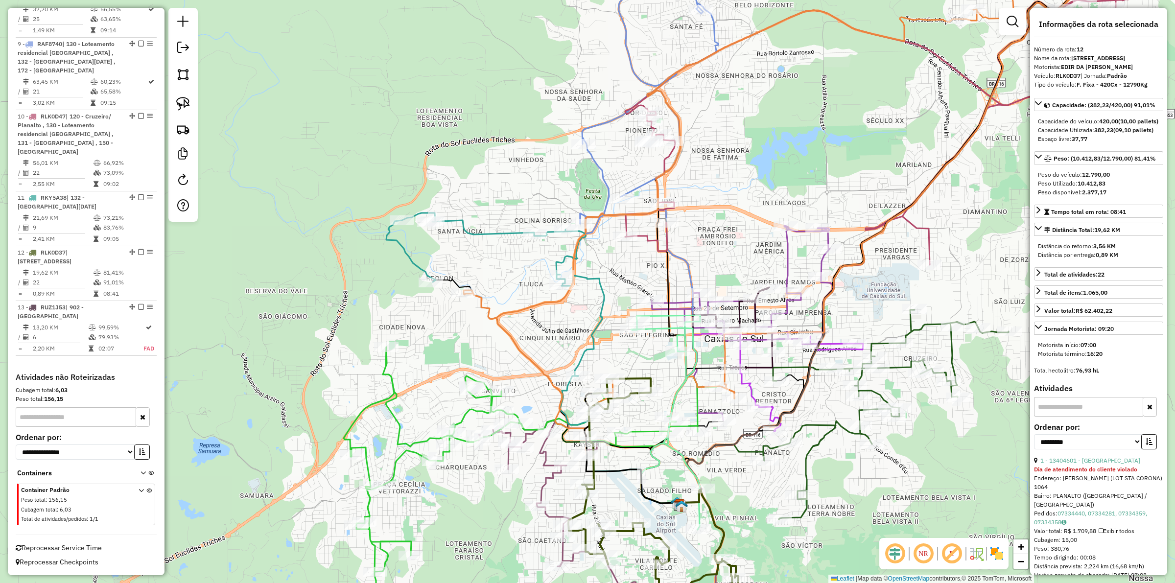
click at [466, 420] on icon at bounding box center [530, 467] width 373 height 241
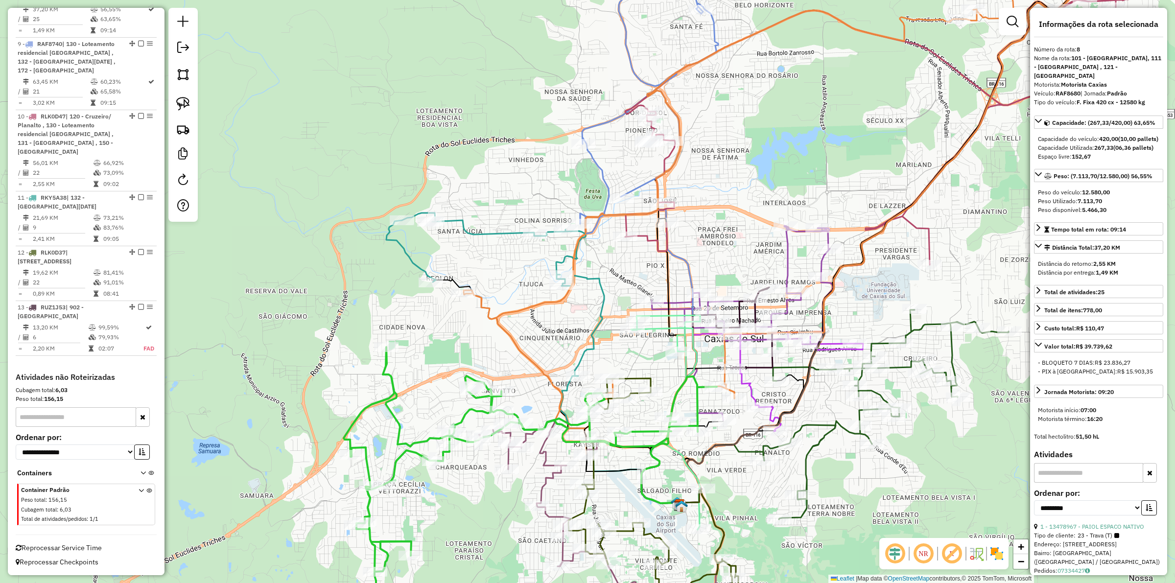
scroll to position [878, 0]
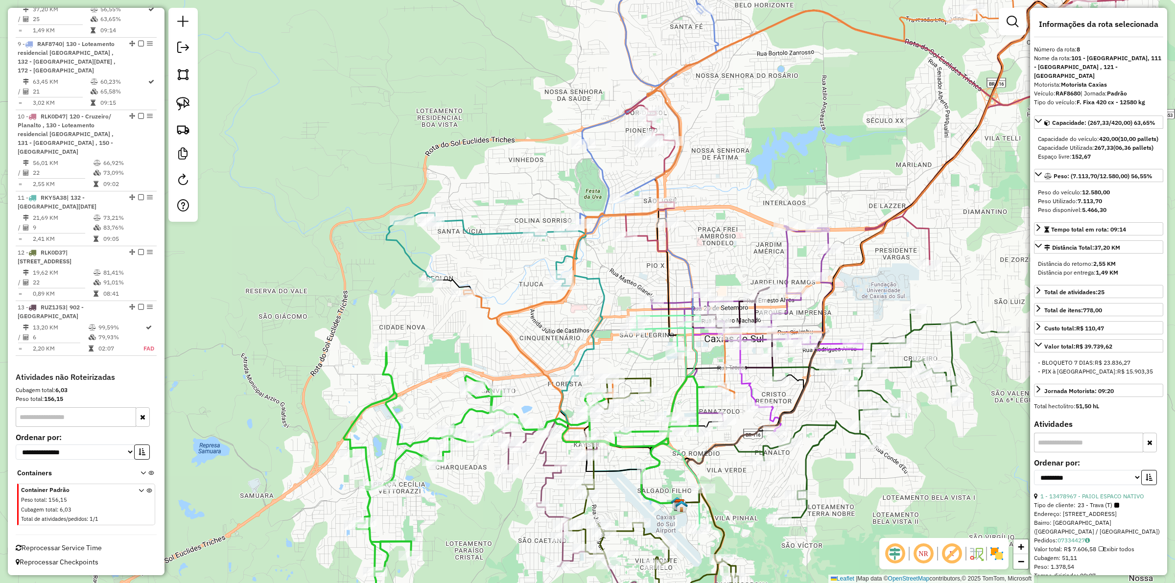
click at [437, 358] on div "Janela de atendimento Grade de atendimento Capacidade Transportadoras Veículos …" at bounding box center [587, 291] width 1175 height 583
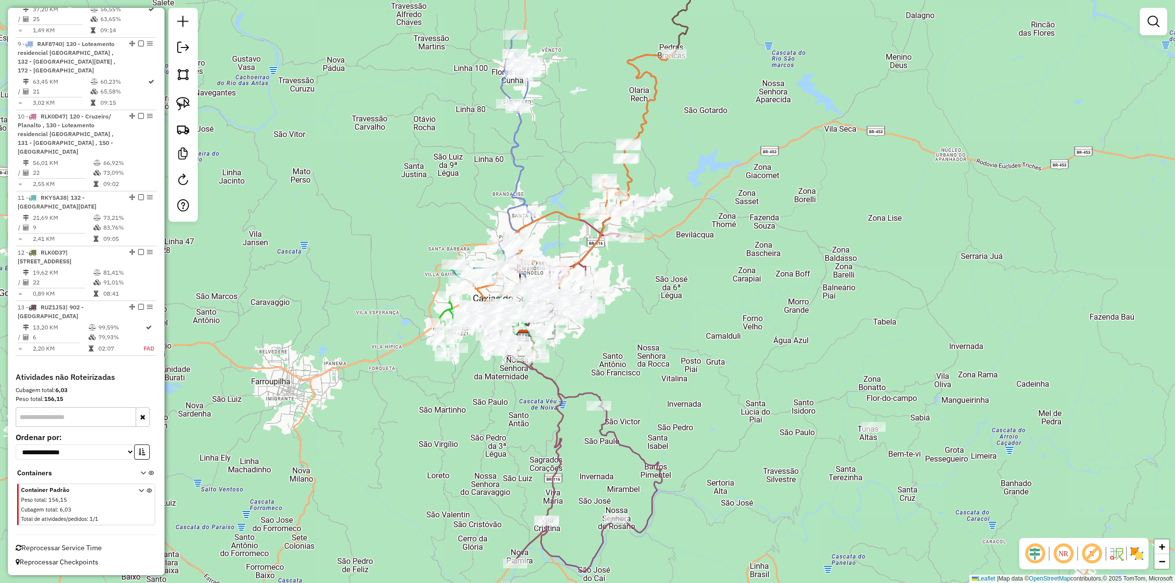
drag, startPoint x: 543, startPoint y: 384, endPoint x: 678, endPoint y: 339, distance: 142.0
click at [678, 339] on div "Janela de atendimento Grade de atendimento Capacidade Transportadoras Veículos …" at bounding box center [587, 291] width 1175 height 583
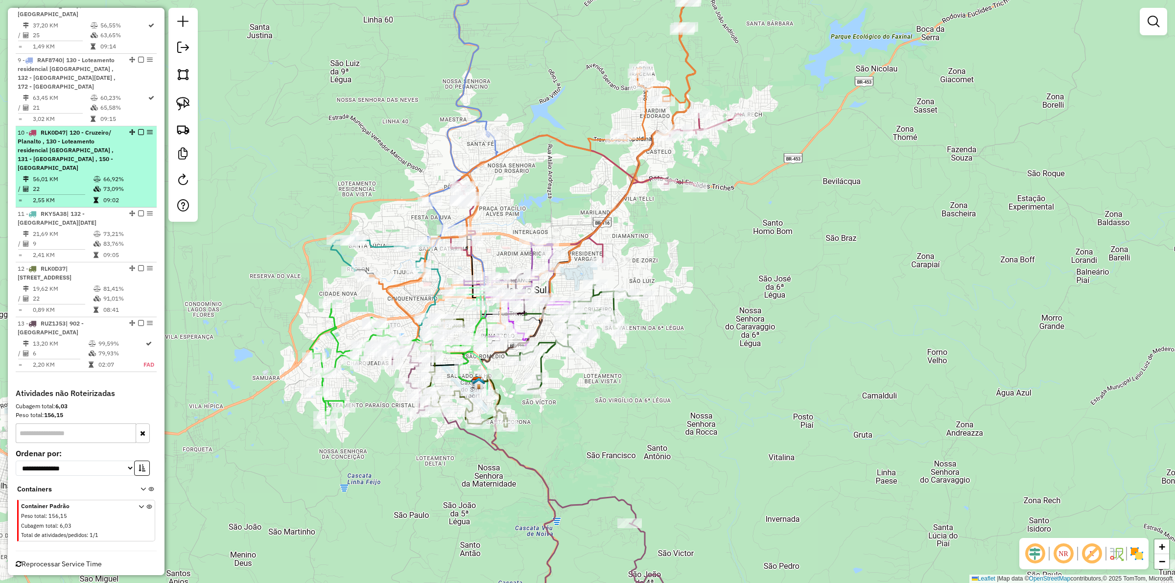
scroll to position [895, 0]
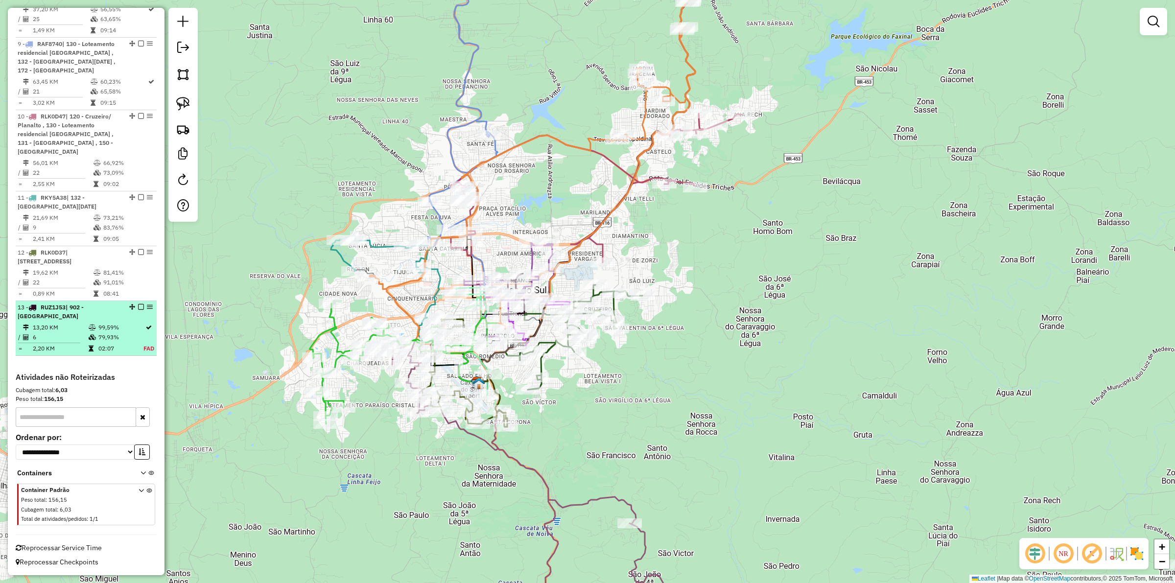
click at [138, 305] on em at bounding box center [141, 307] width 6 height 6
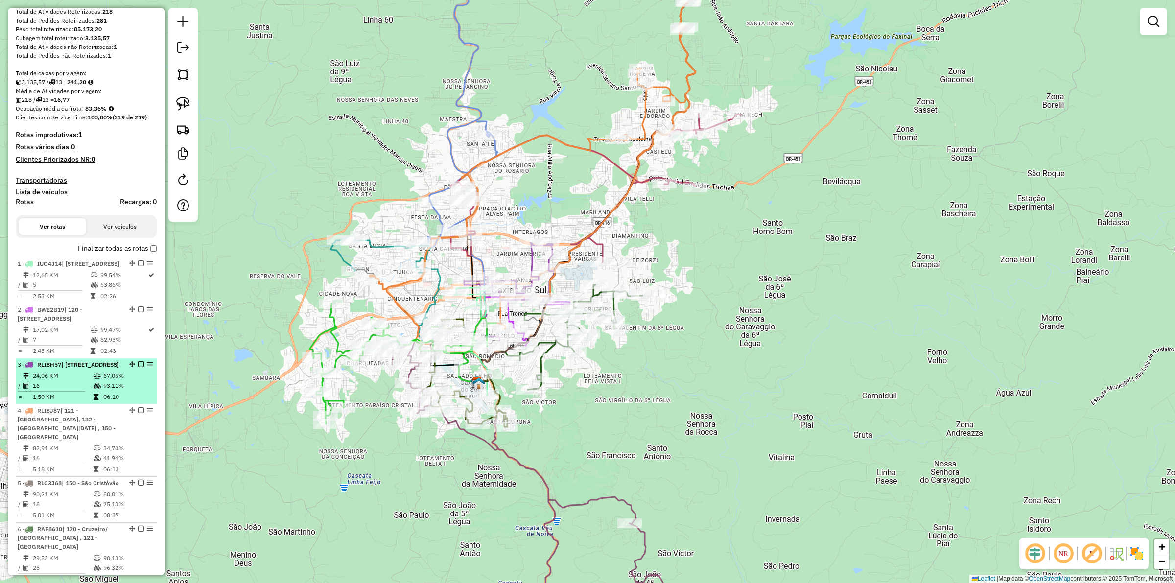
scroll to position [303, 0]
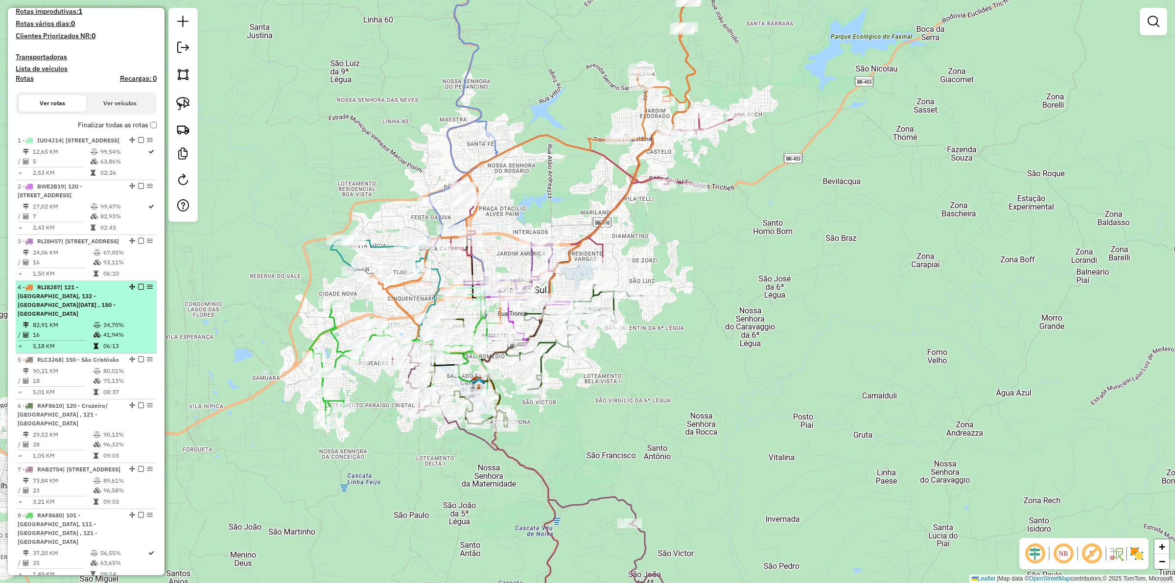
click at [140, 290] on em at bounding box center [141, 287] width 6 height 6
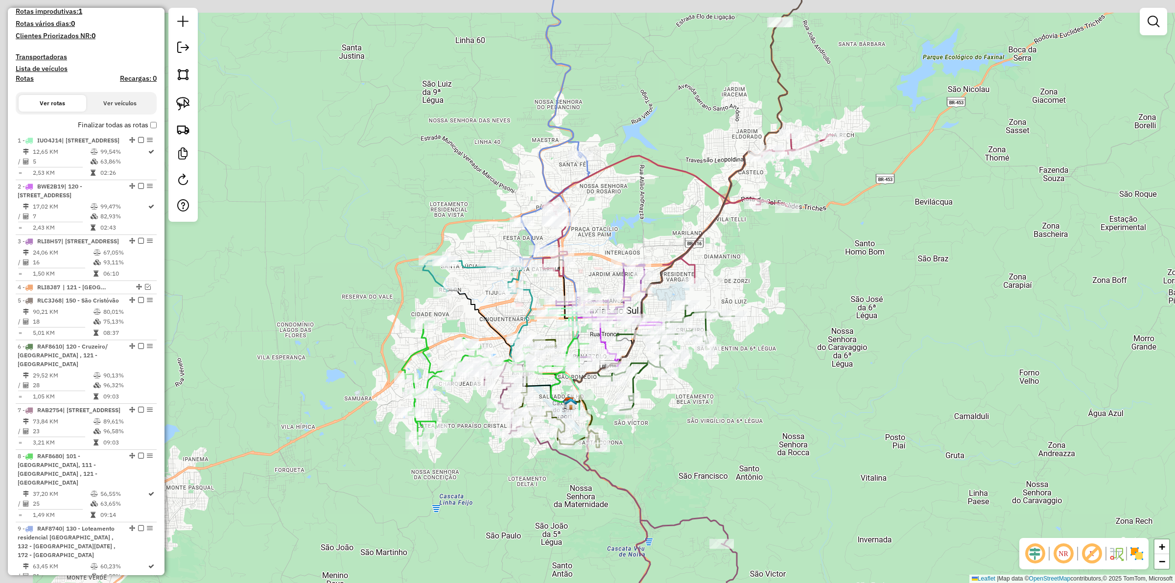
click at [850, 330] on div "Janela de atendimento Grade de atendimento Capacidade Transportadoras Veículos …" at bounding box center [587, 291] width 1175 height 583
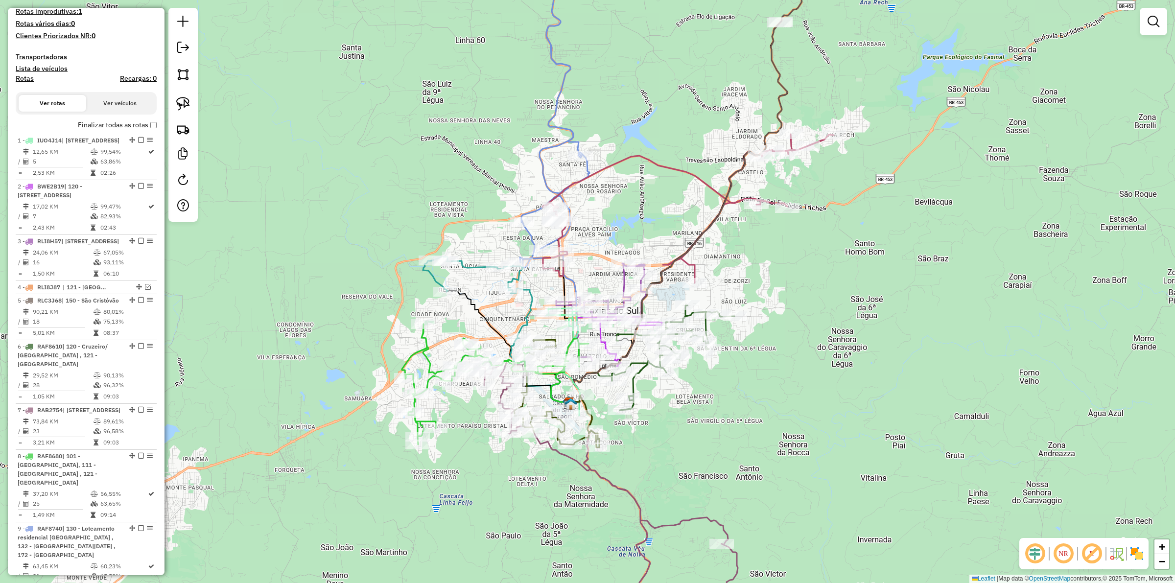
click at [571, 337] on icon at bounding box center [495, 384] width 187 height 120
select select "**********"
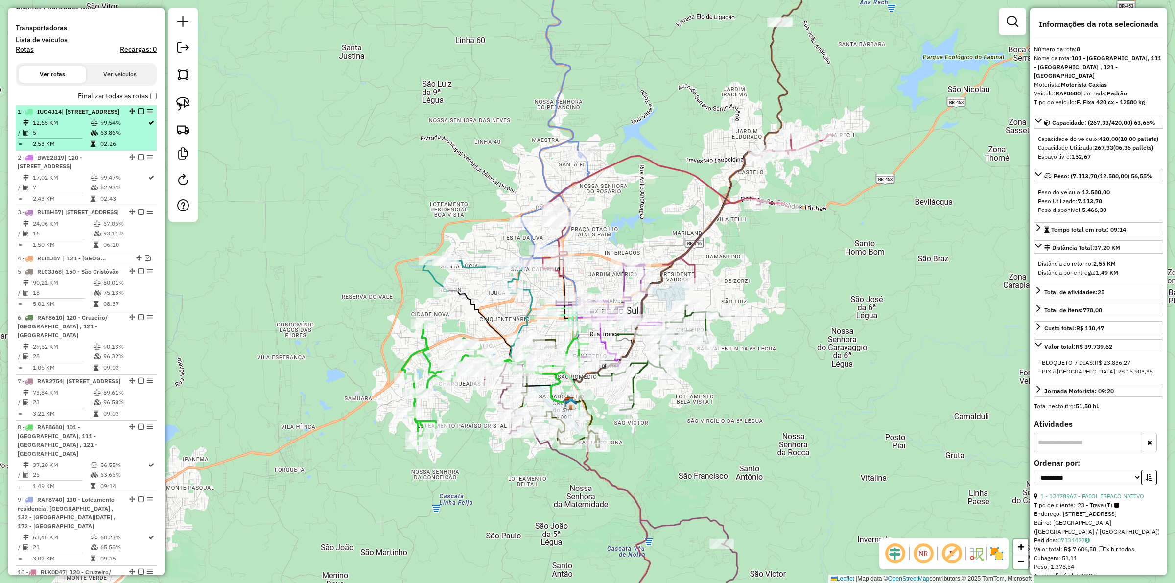
scroll to position [314, 0]
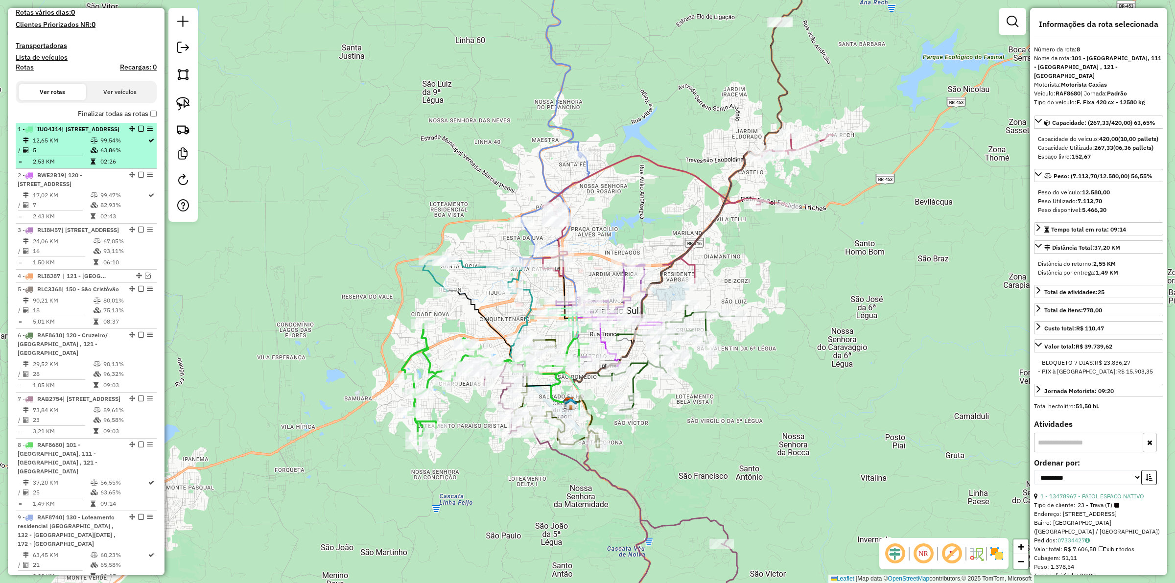
click at [82, 134] on div "1 - IUO4J14 | [STREET_ADDRESS]" at bounding box center [70, 129] width 104 height 9
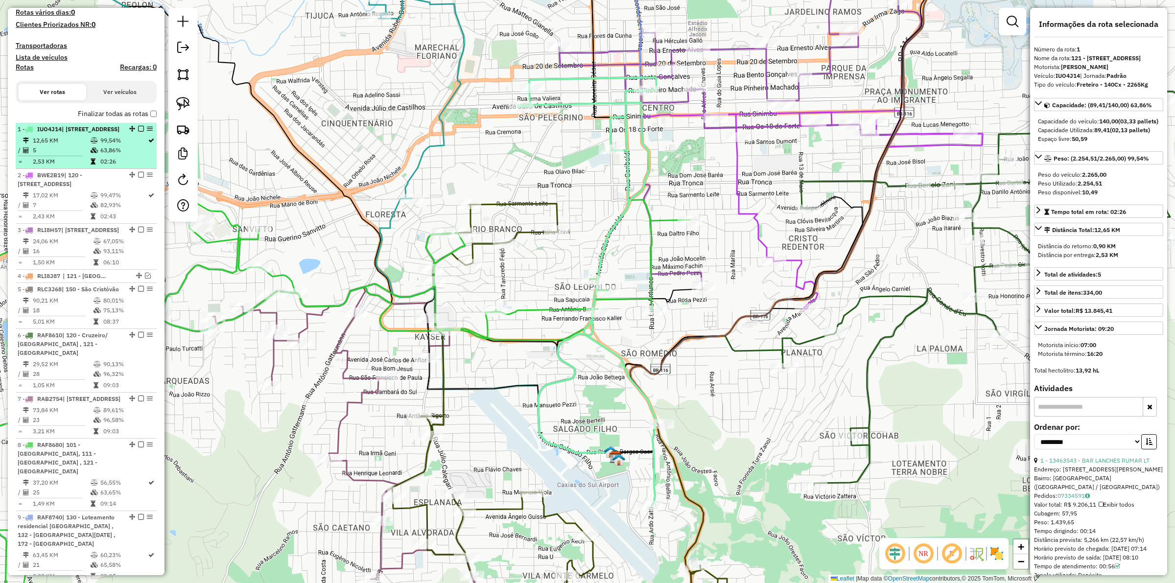
click at [140, 132] on em at bounding box center [141, 129] width 6 height 6
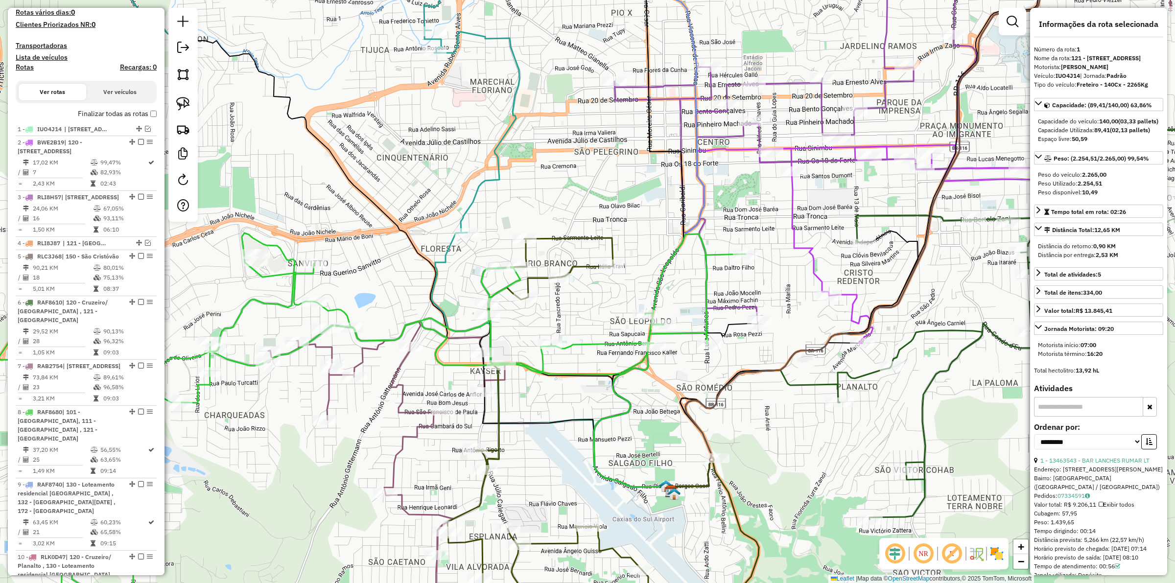
click at [622, 348] on icon at bounding box center [372, 408] width 746 height 466
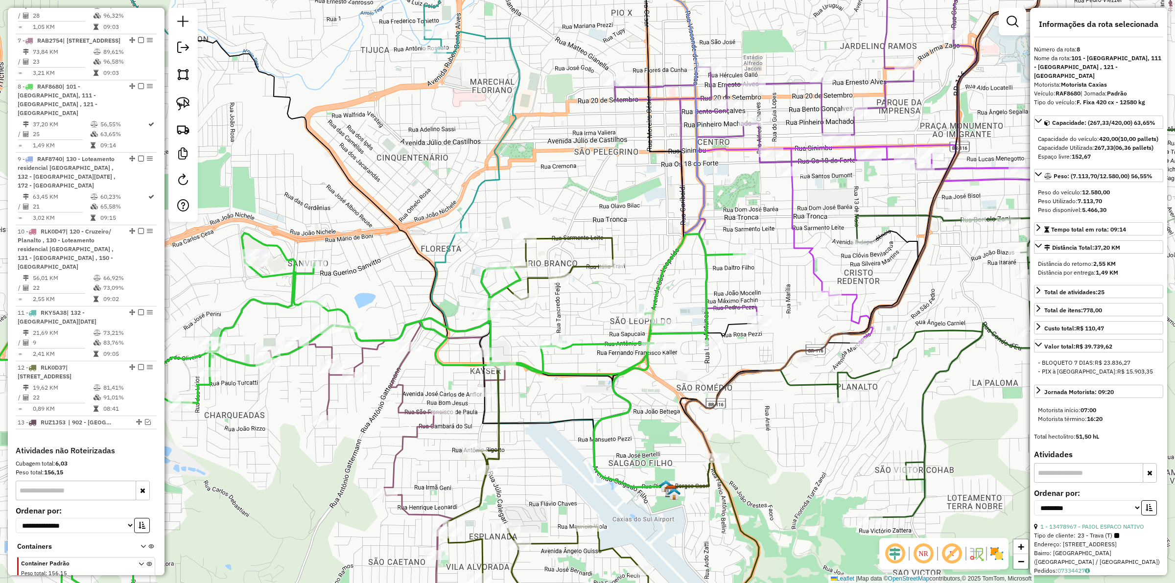
scroll to position [752, 0]
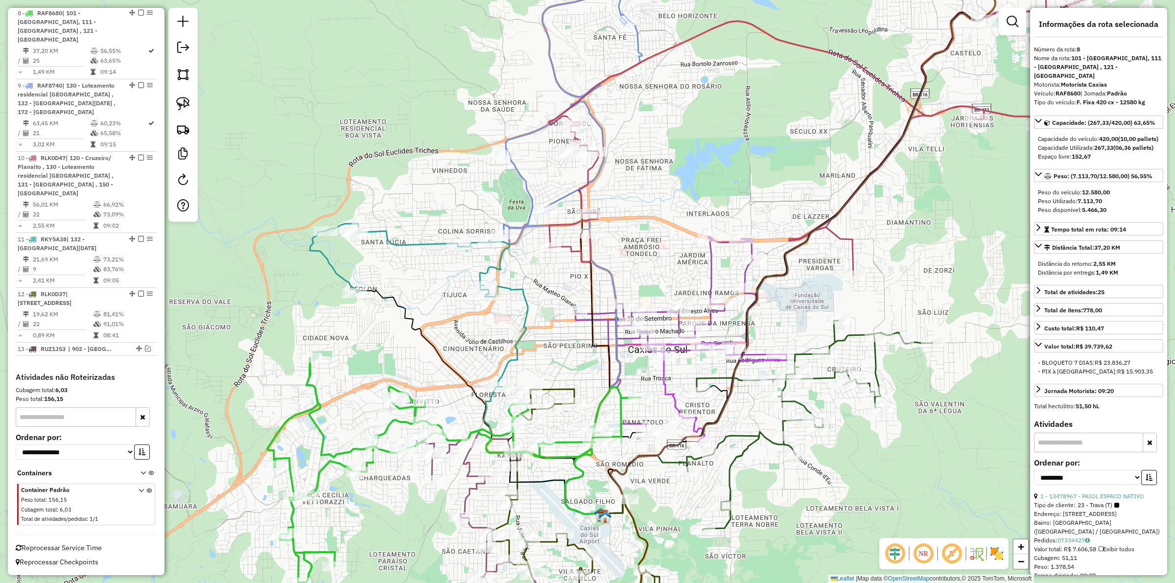
click at [641, 366] on div "Janela de atendimento Grade de atendimento Capacidade Transportadoras Veículos …" at bounding box center [587, 291] width 1175 height 583
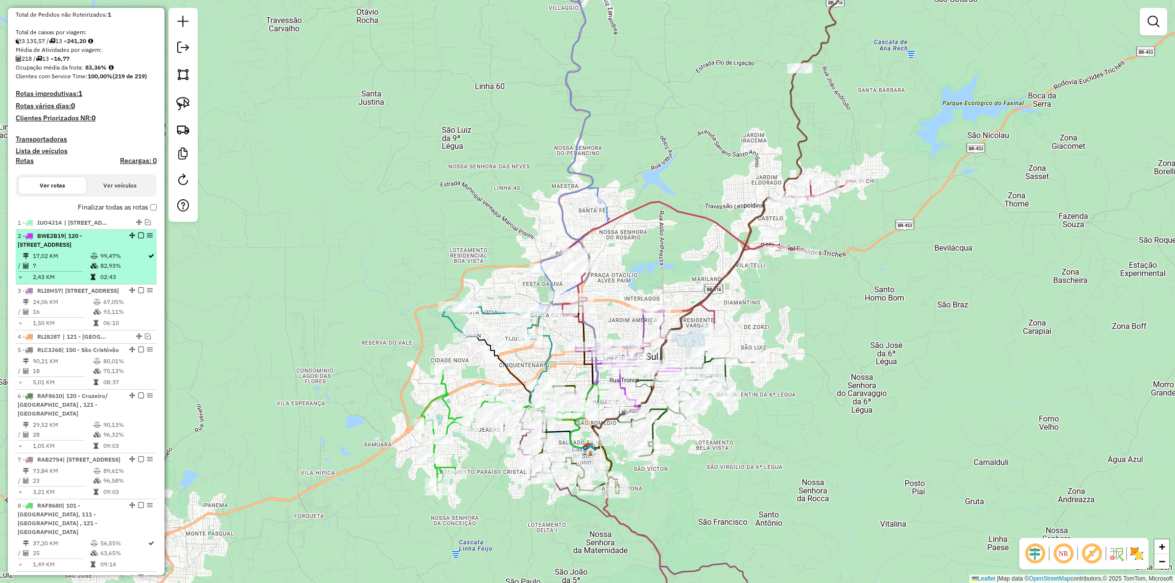
scroll to position [79, 0]
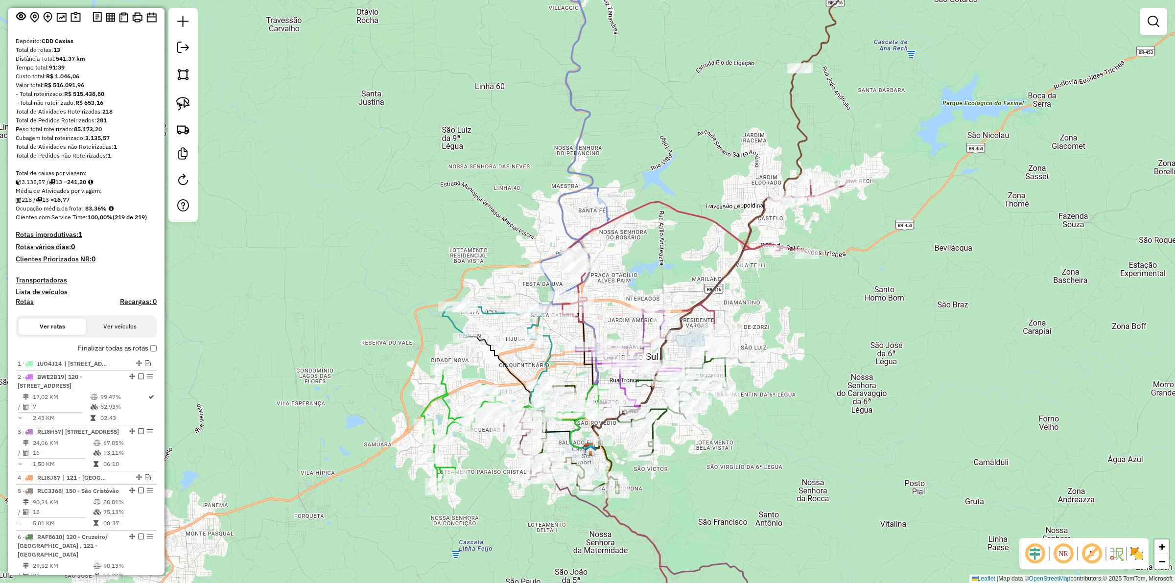
click at [145, 353] on label "Finalizar todas as rotas" at bounding box center [117, 348] width 79 height 10
